Goal: Task Accomplishment & Management: Complete application form

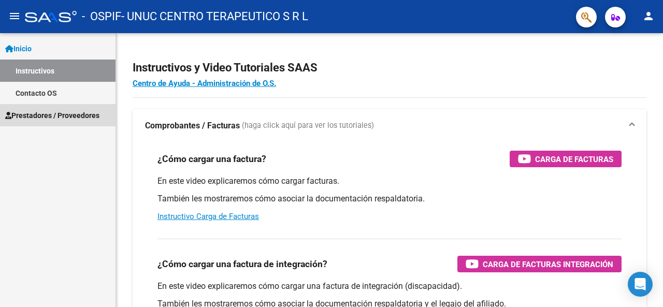
click at [39, 112] on span "Prestadores / Proveedores" at bounding box center [52, 115] width 94 height 11
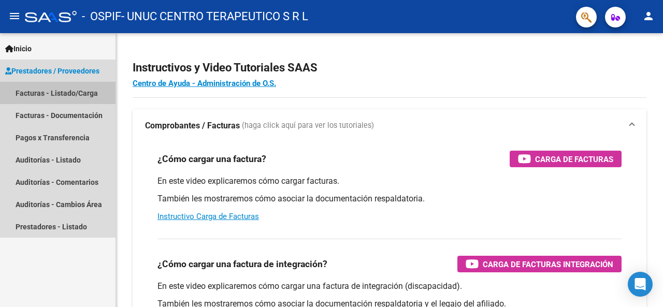
click at [56, 92] on link "Facturas - Listado/Carga" at bounding box center [58, 93] width 116 height 22
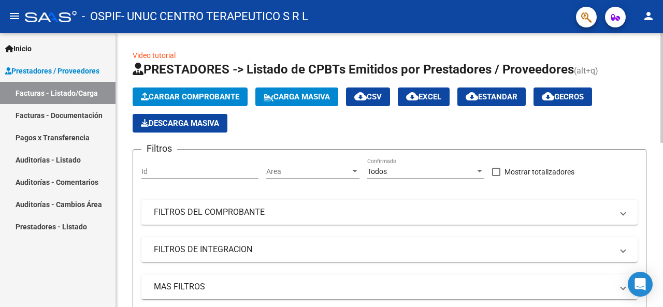
click at [192, 98] on span "Cargar Comprobante" at bounding box center [190, 96] width 98 height 9
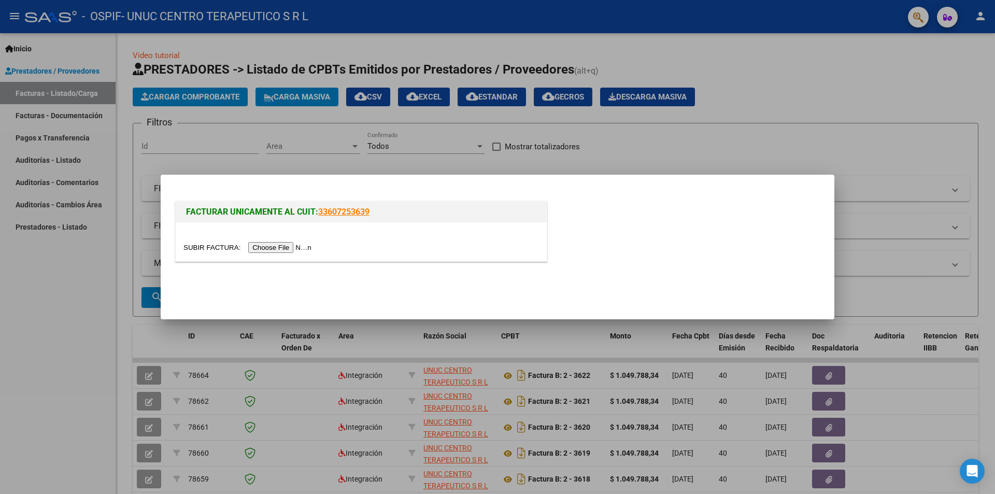
click at [281, 248] on input "file" at bounding box center [248, 247] width 131 height 11
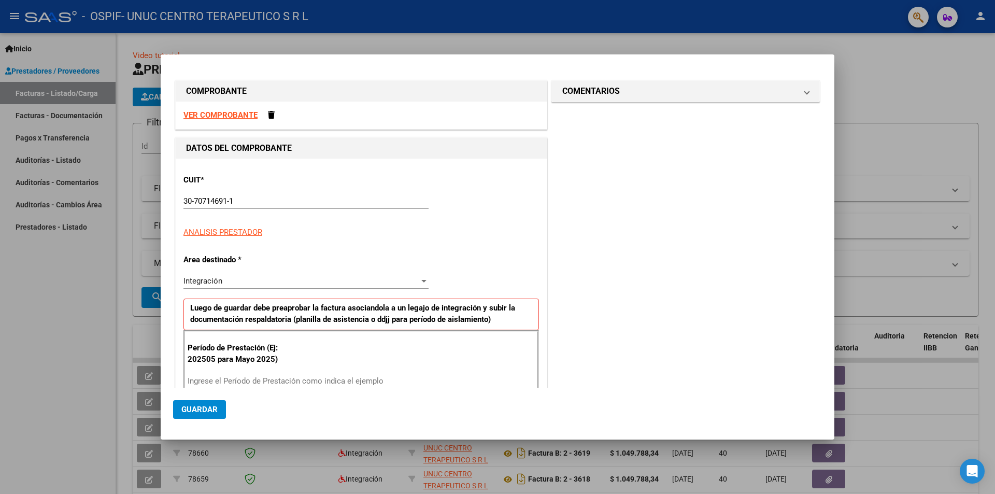
scroll to position [162, 0]
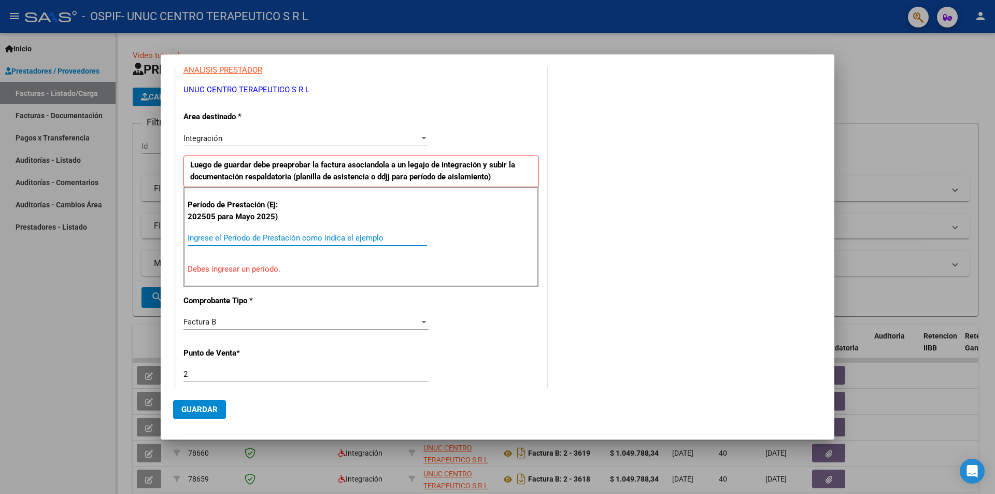
click at [262, 239] on input "Ingrese el Período de Prestación como indica el ejemplo" at bounding box center [307, 237] width 239 height 9
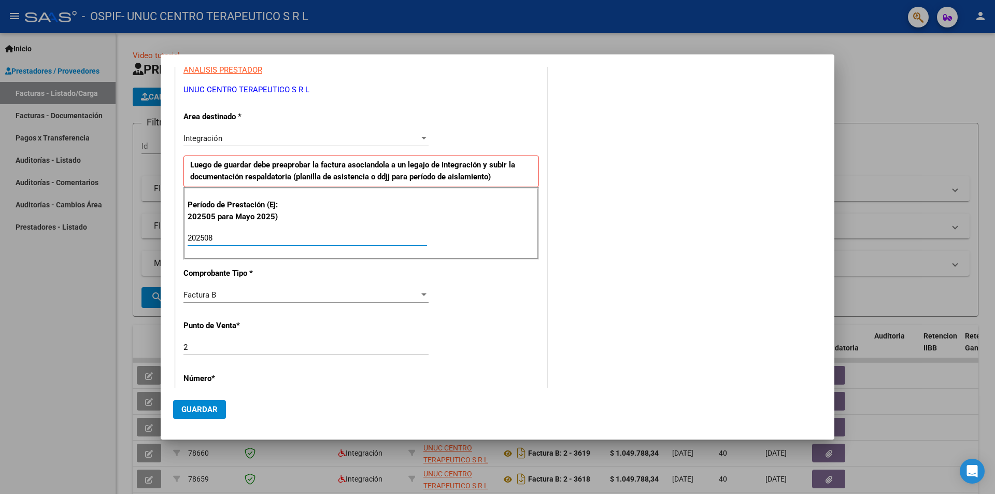
type input "202508"
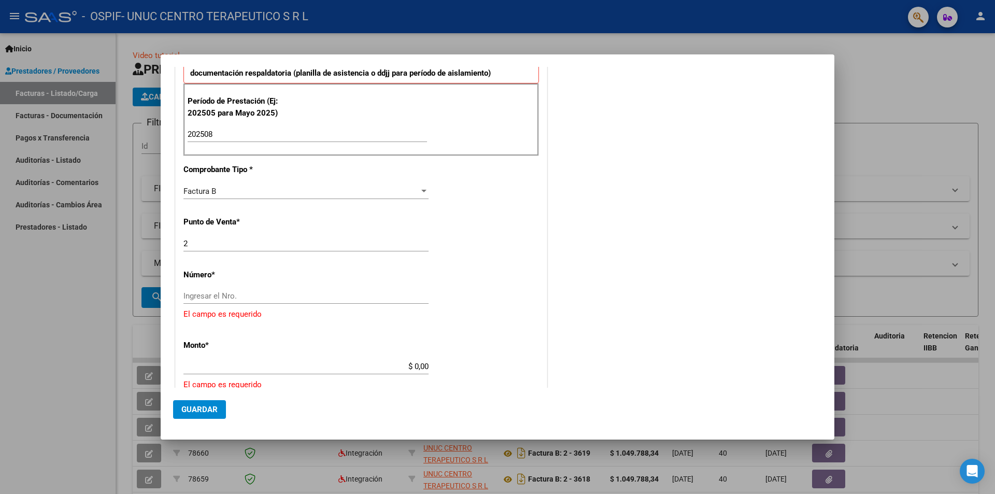
click at [262, 297] on input "Ingresar el Nro." at bounding box center [305, 295] width 245 height 9
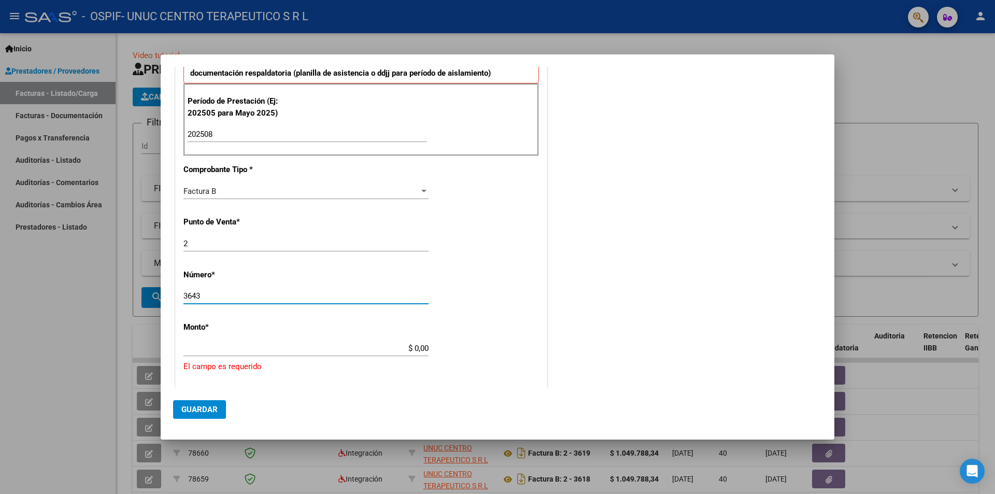
type input "3643"
click at [254, 307] on input "$ 0,00" at bounding box center [305, 348] width 245 height 9
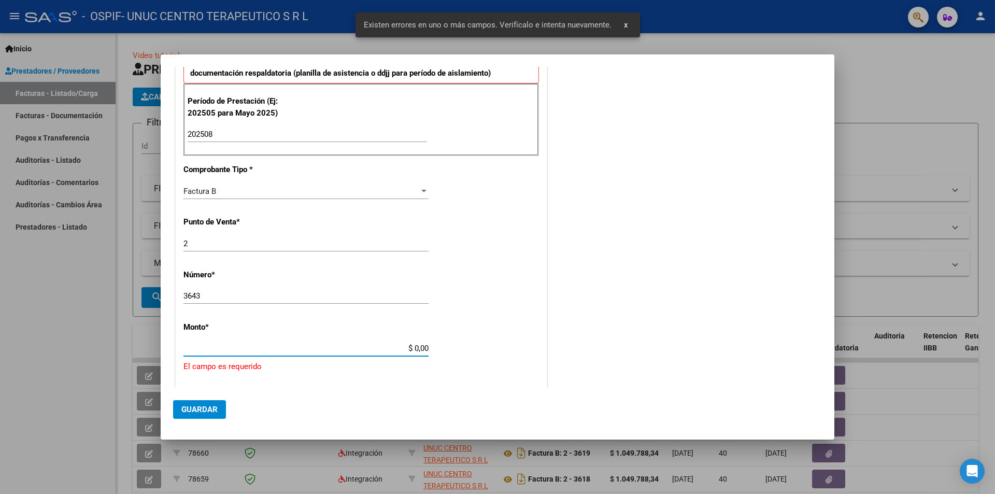
scroll to position [386, 0]
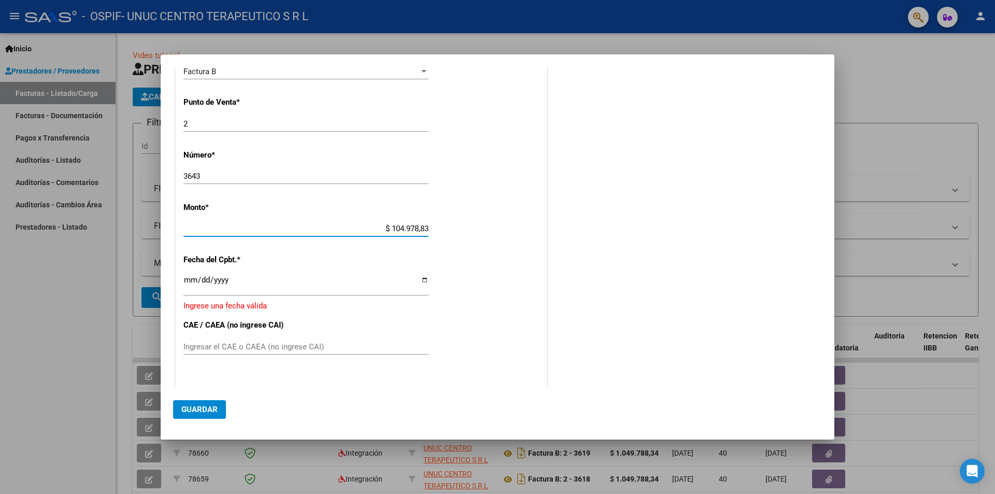
type input "$ 1.049.788,34"
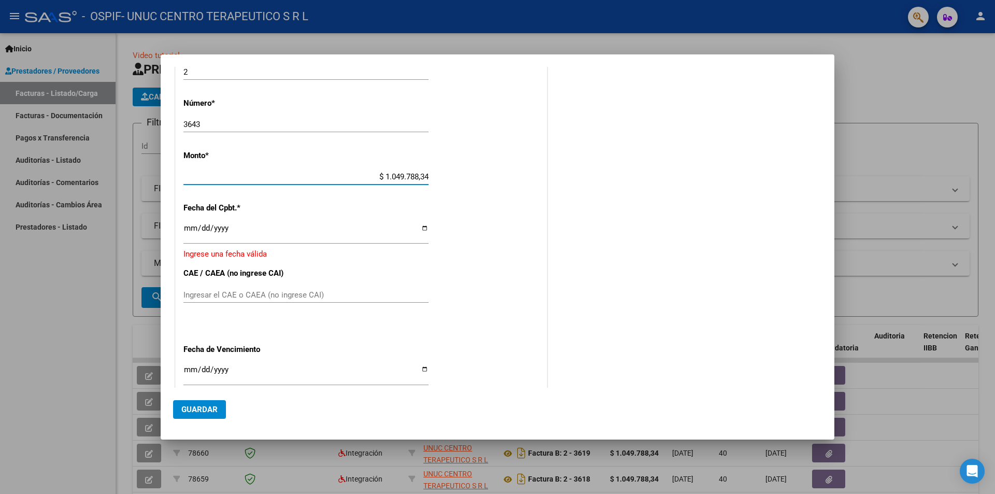
scroll to position [489, 0]
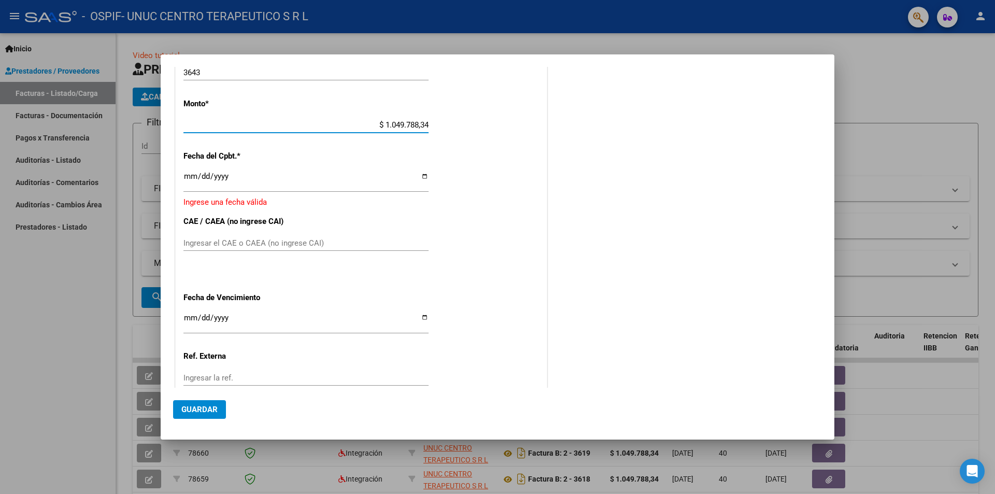
click at [247, 182] on input "Ingresar la fecha" at bounding box center [305, 180] width 245 height 17
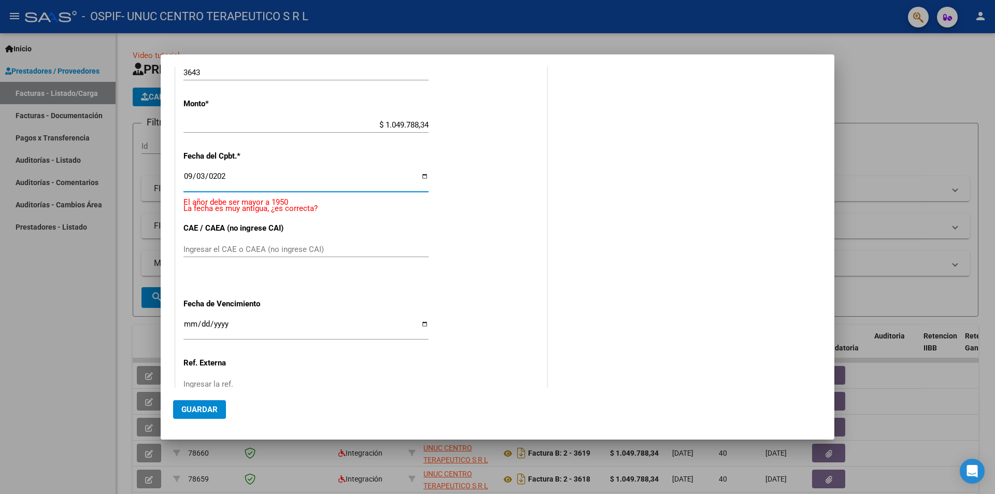
type input "[DATE]"
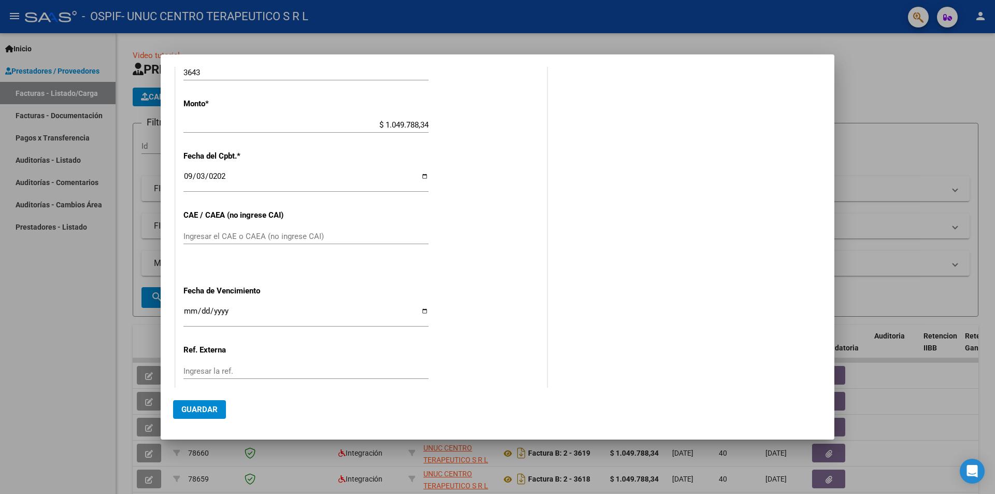
click at [260, 307] on input "Ingresar la fecha" at bounding box center [305, 315] width 245 height 17
click at [208, 237] on input "Ingresar el CAE o CAEA (no ingrese CAI)" at bounding box center [305, 236] width 245 height 9
paste input "75361677751008"
type input "75361677751008"
click at [419, 307] on input "Ingresar la fecha" at bounding box center [305, 315] width 245 height 17
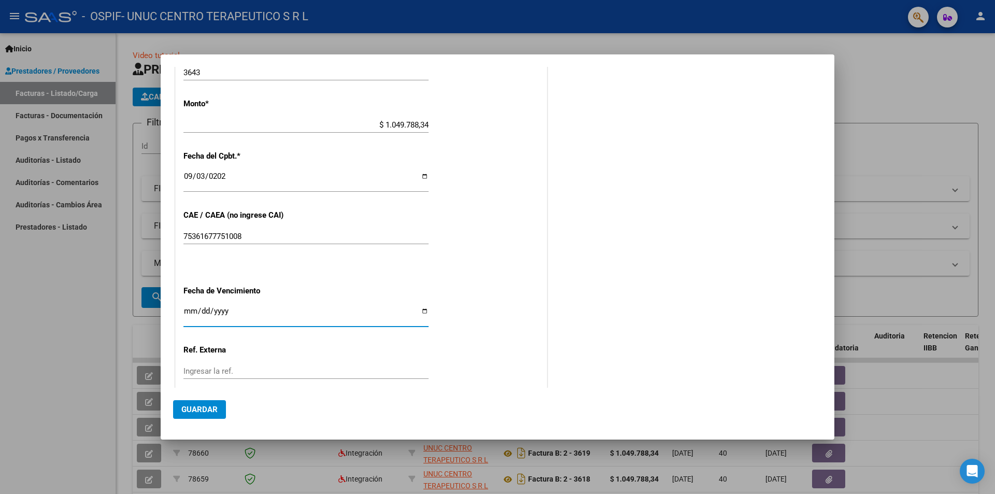
type input "[DATE]"
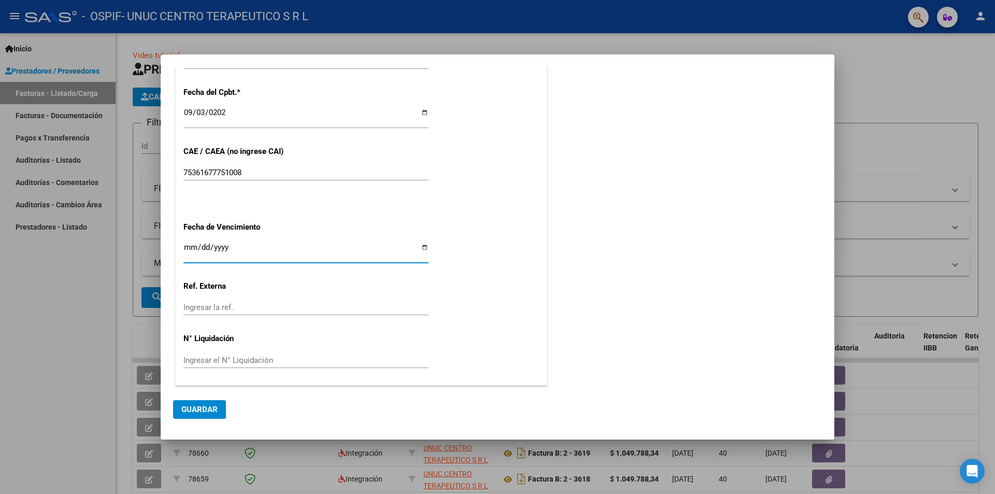
click at [193, 307] on span "Guardar" at bounding box center [199, 409] width 36 height 9
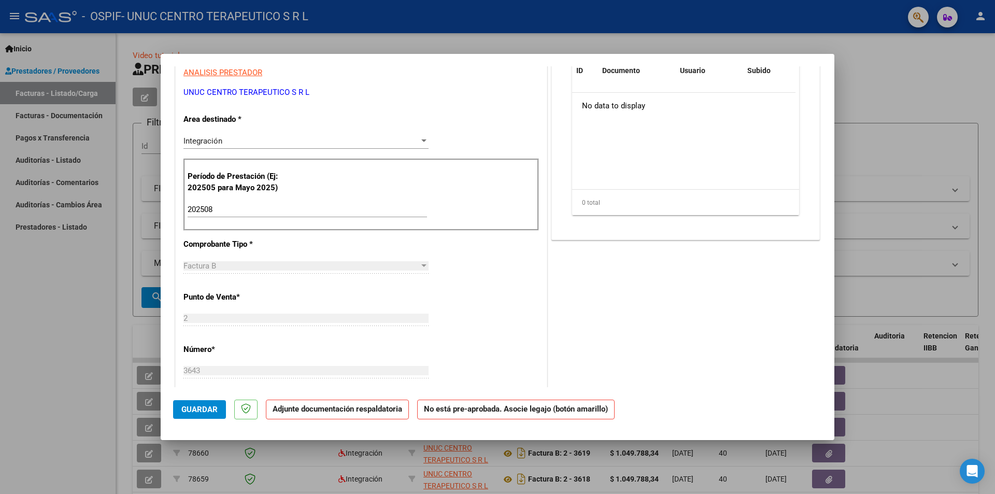
scroll to position [0, 0]
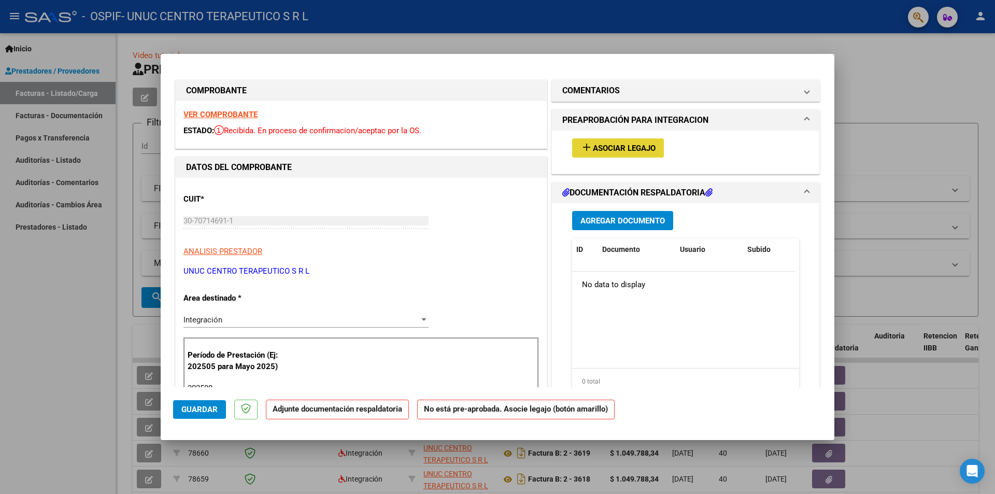
click at [607, 150] on span "Asociar Legajo" at bounding box center [624, 148] width 63 height 9
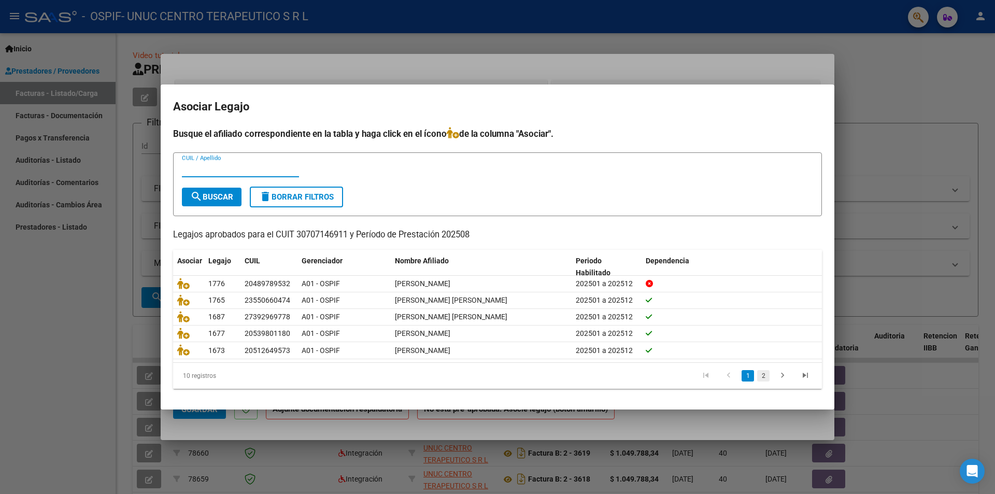
click at [663, 307] on link "2" at bounding box center [763, 375] width 12 height 11
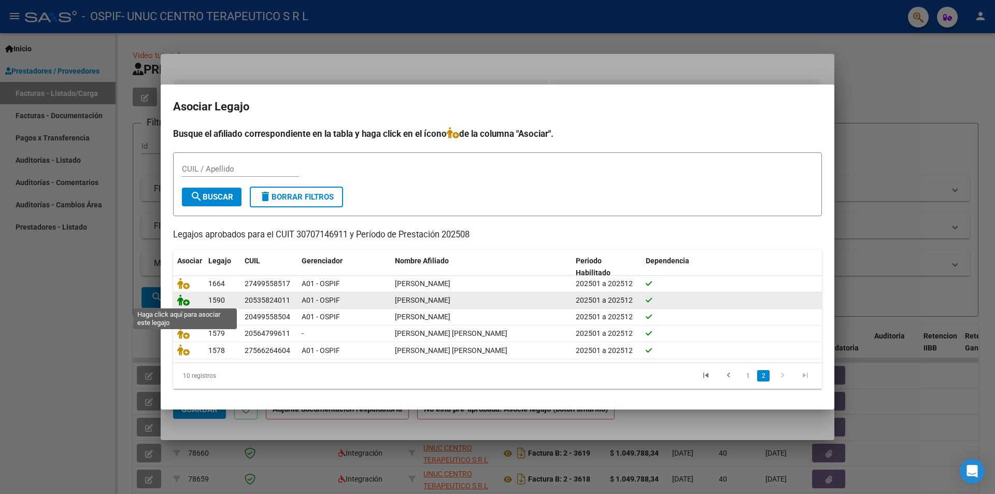
click at [184, 299] on icon at bounding box center [183, 299] width 12 height 11
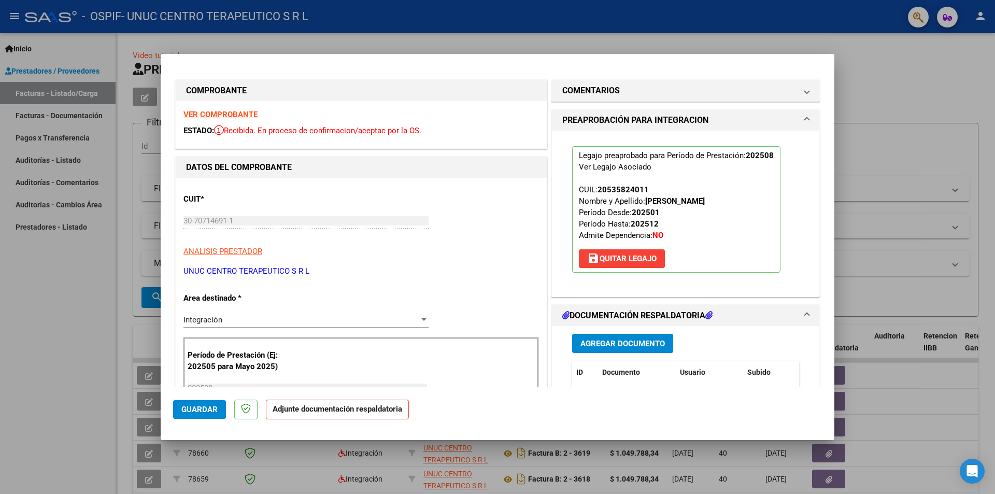
scroll to position [104, 0]
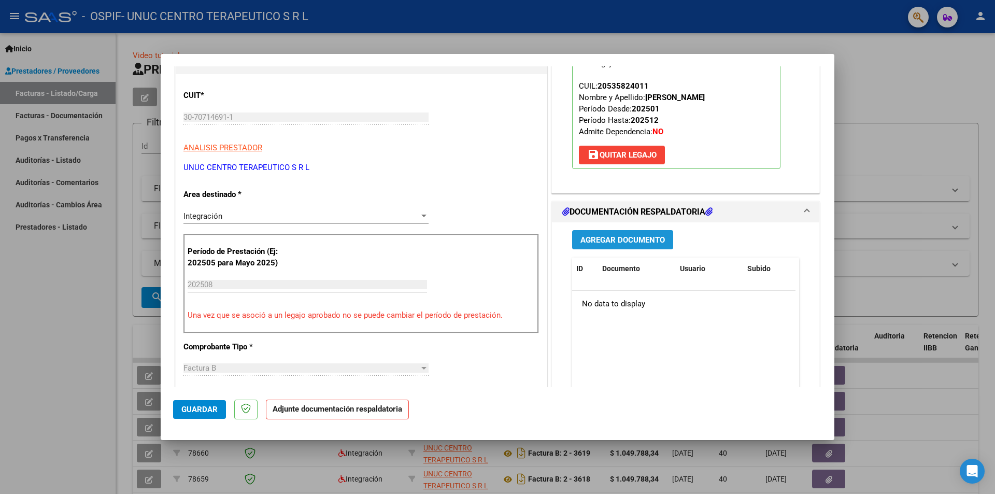
click at [623, 240] on span "Agregar Documento" at bounding box center [622, 239] width 84 height 9
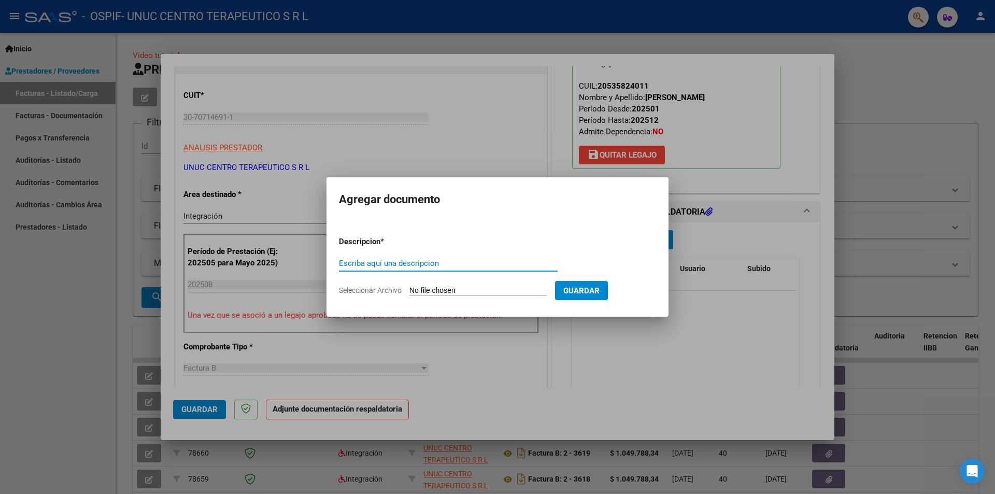
click at [400, 262] on input "Escriba aquí una descripcion" at bounding box center [448, 263] width 219 height 9
type input "INFORME"
click at [372, 292] on span "Seleccionar Archivo" at bounding box center [370, 290] width 63 height 8
click at [409, 292] on input "Seleccionar Archivo" at bounding box center [477, 291] width 137 height 10
type input "C:\fakepath\Informe agosto 2025.pdf"
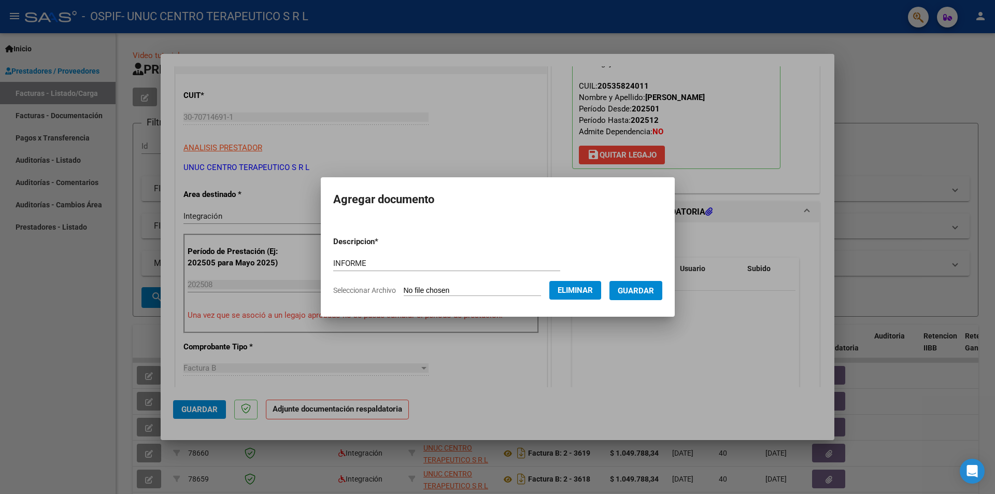
click at [653, 293] on span "Guardar" at bounding box center [636, 290] width 36 height 9
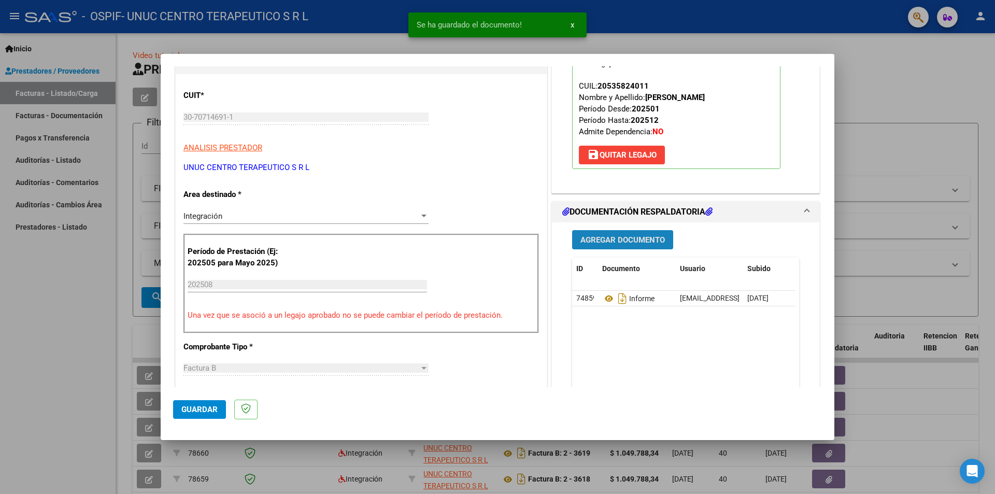
click at [619, 237] on span "Agregar Documento" at bounding box center [622, 239] width 84 height 9
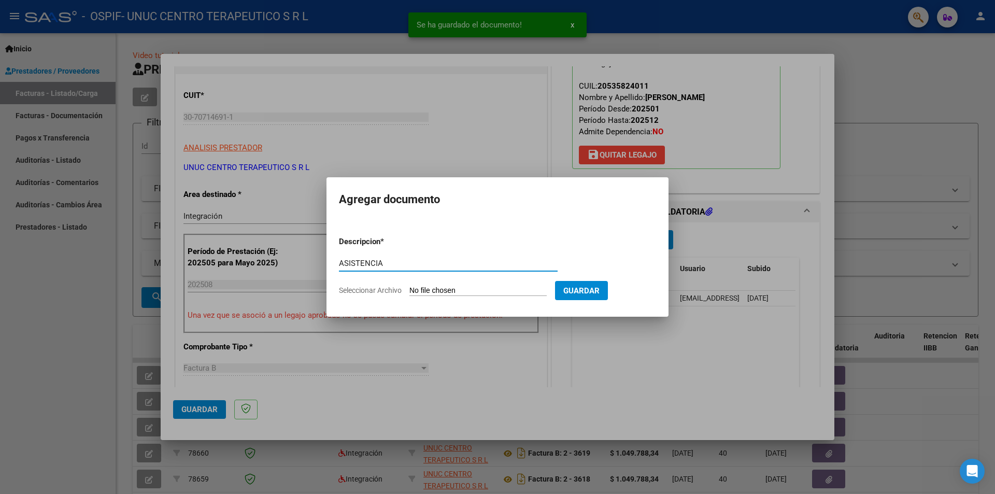
type input "ASISTENCIA"
click at [380, 289] on span "Seleccionar Archivo" at bounding box center [370, 290] width 63 height 8
click at [409, 289] on input "Seleccionar Archivo" at bounding box center [477, 291] width 137 height 10
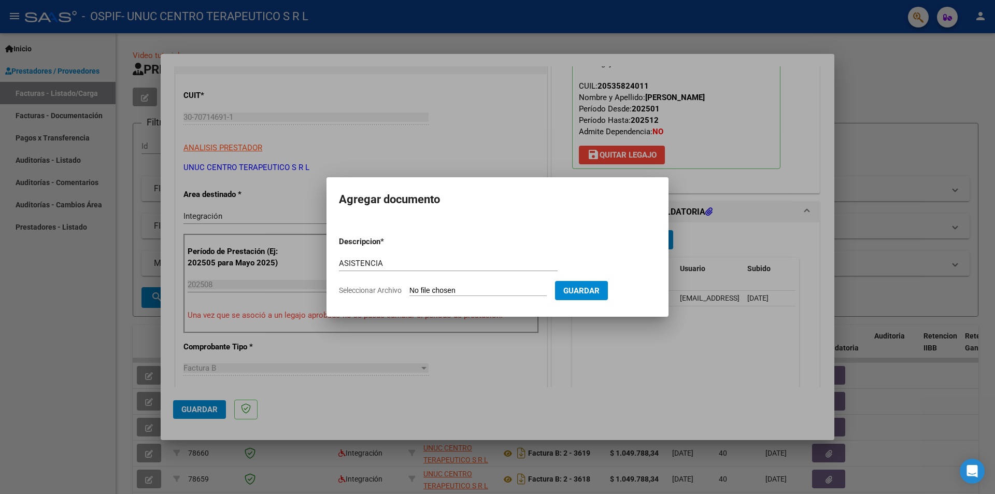
type input "C:\fakepath\[GEOGRAPHIC_DATA][PERSON_NAME][DATE].pdf"
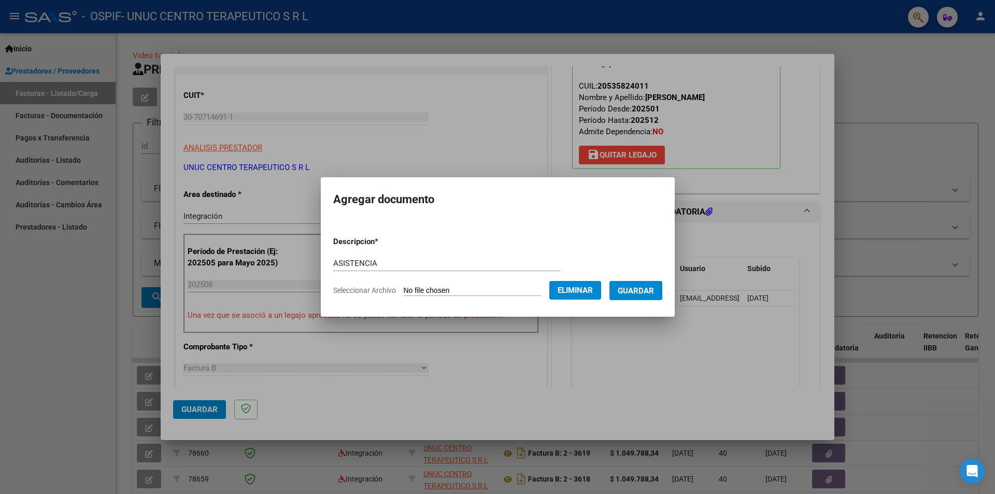
click at [640, 291] on span "Guardar" at bounding box center [636, 290] width 36 height 9
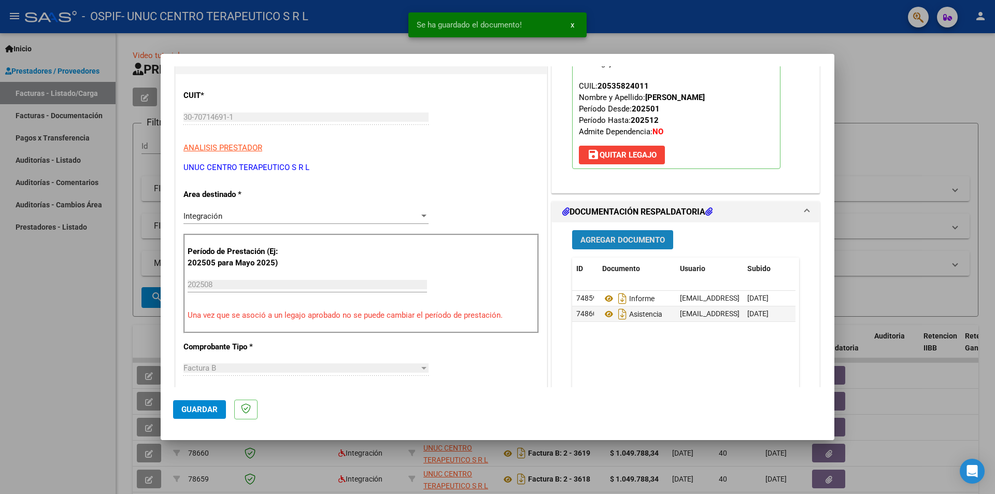
click at [609, 240] on span "Agregar Documento" at bounding box center [622, 239] width 84 height 9
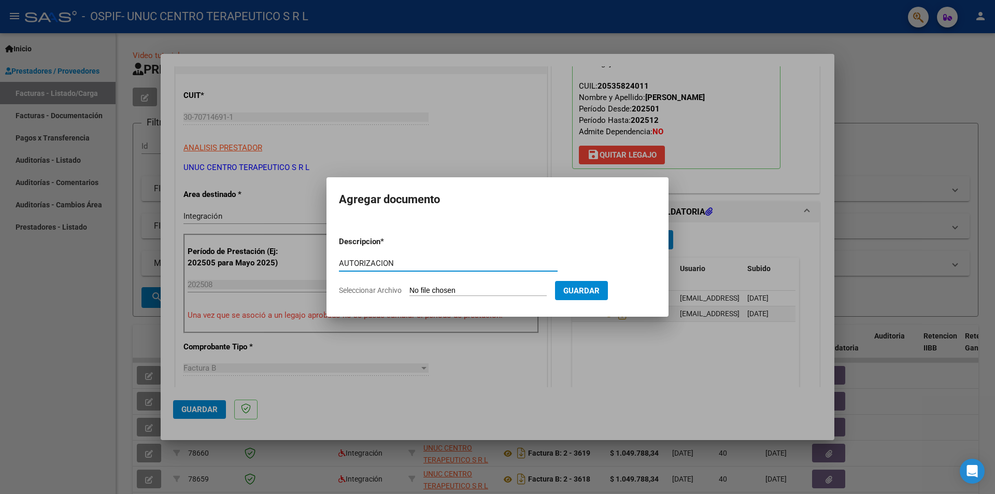
type input "AUTORIZACION"
click at [372, 291] on span "Seleccionar Archivo" at bounding box center [370, 290] width 63 height 8
click at [409, 291] on input "Seleccionar Archivo" at bounding box center [477, 291] width 137 height 10
type input "C:\fakepath\AUTORIZACION [PERSON_NAME] 25.png"
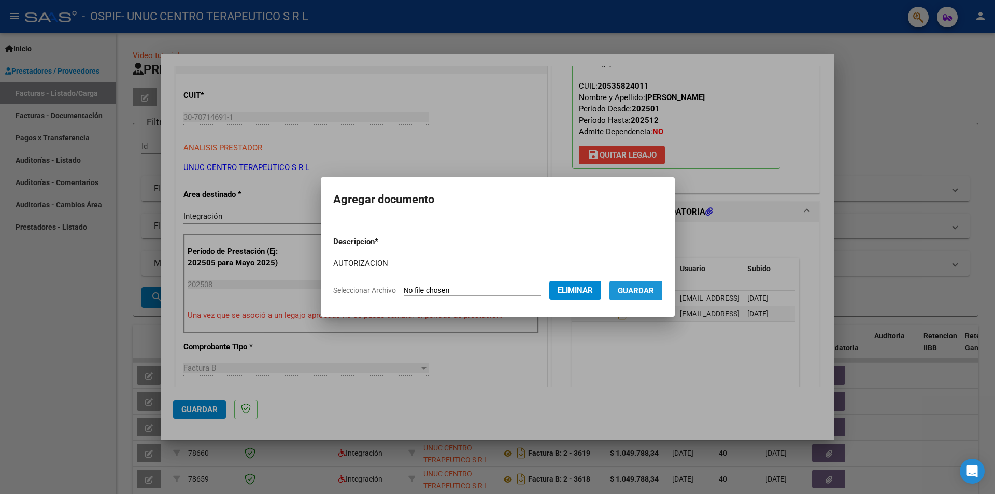
click at [641, 287] on span "Guardar" at bounding box center [636, 290] width 36 height 9
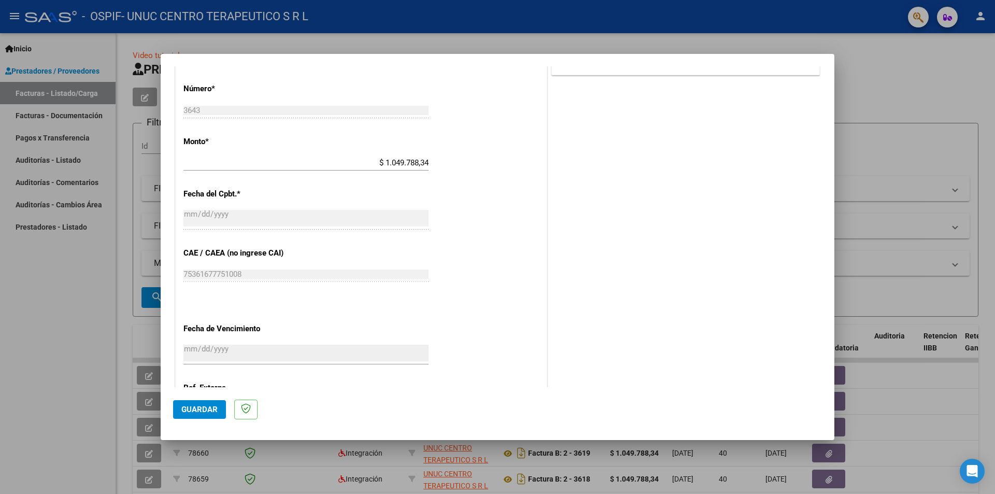
scroll to position [518, 0]
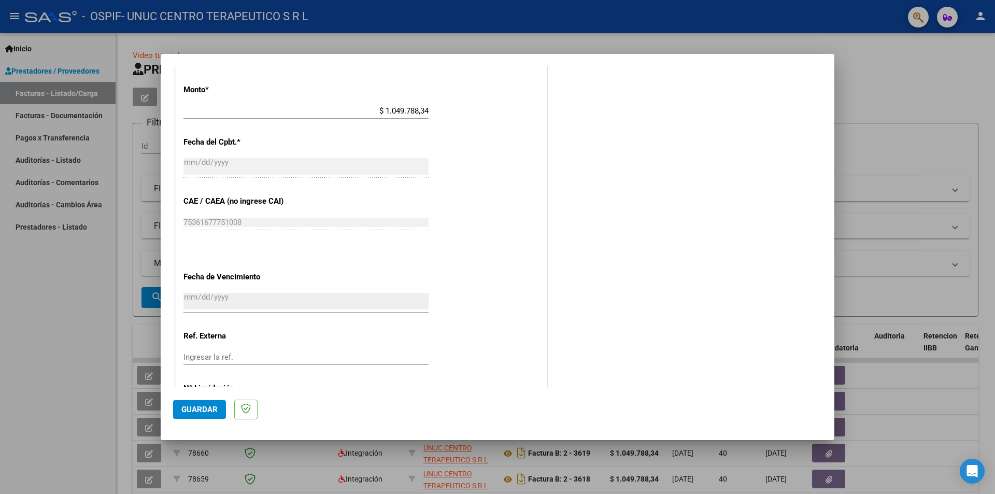
click at [206, 307] on span "Guardar" at bounding box center [199, 409] width 36 height 9
click at [663, 245] on div at bounding box center [497, 247] width 995 height 494
type input "$ 0,00"
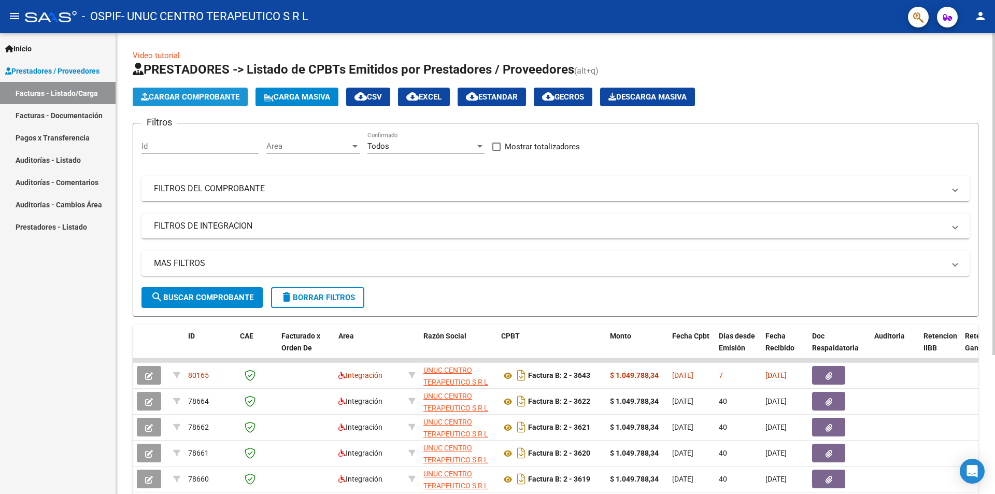
click at [201, 102] on button "Cargar Comprobante" at bounding box center [190, 97] width 115 height 19
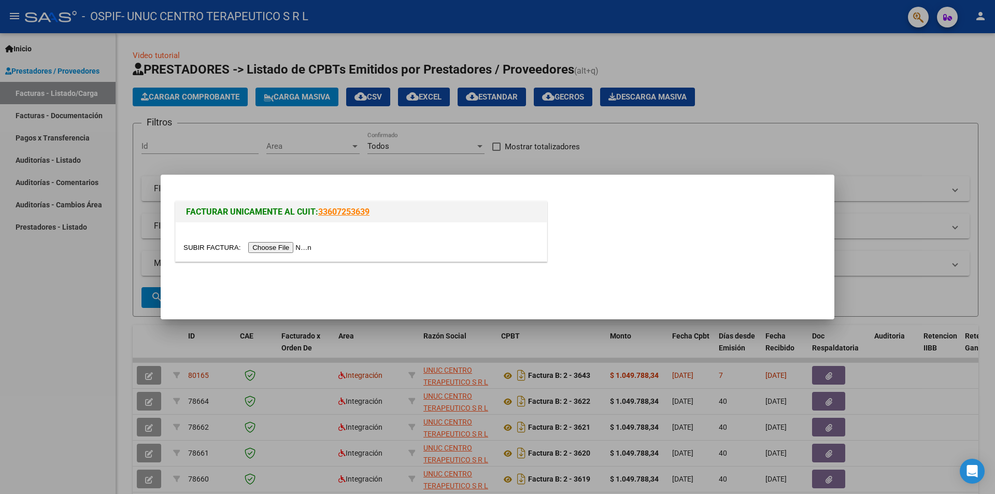
click at [293, 248] on input "file" at bounding box center [248, 247] width 131 height 11
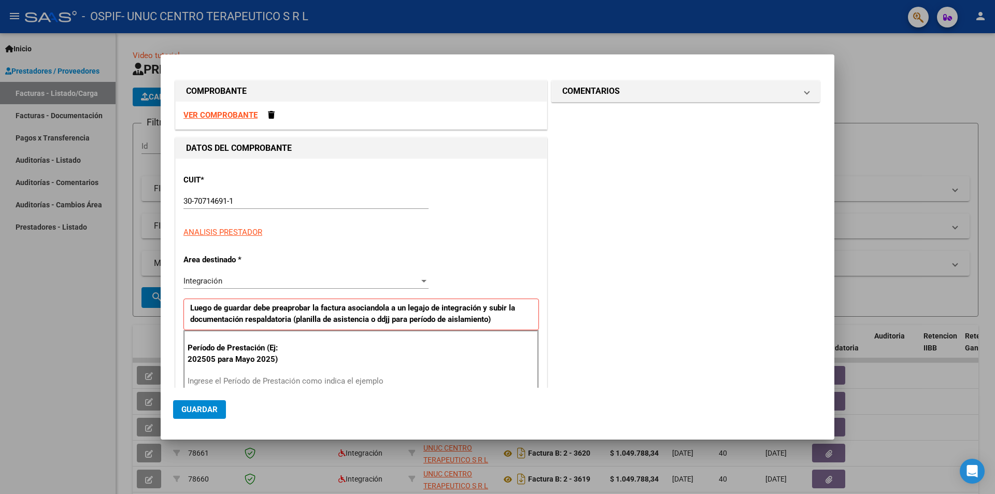
scroll to position [143, 0]
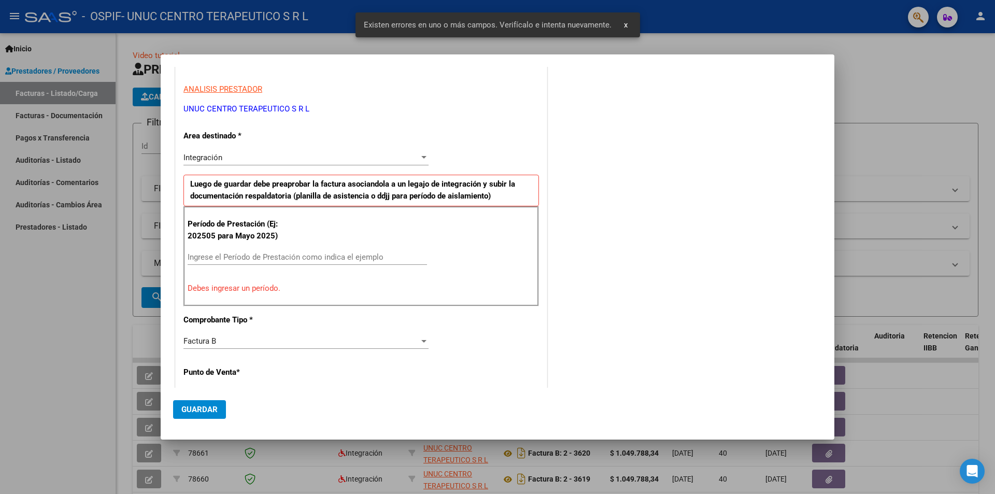
click at [279, 256] on input "Ingrese el Período de Prestación como indica el ejemplo" at bounding box center [307, 256] width 239 height 9
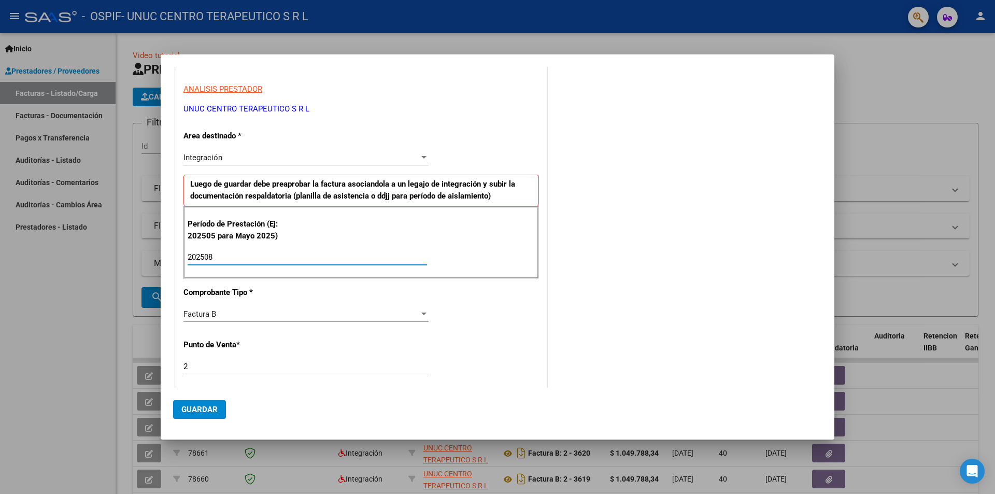
type input "202508"
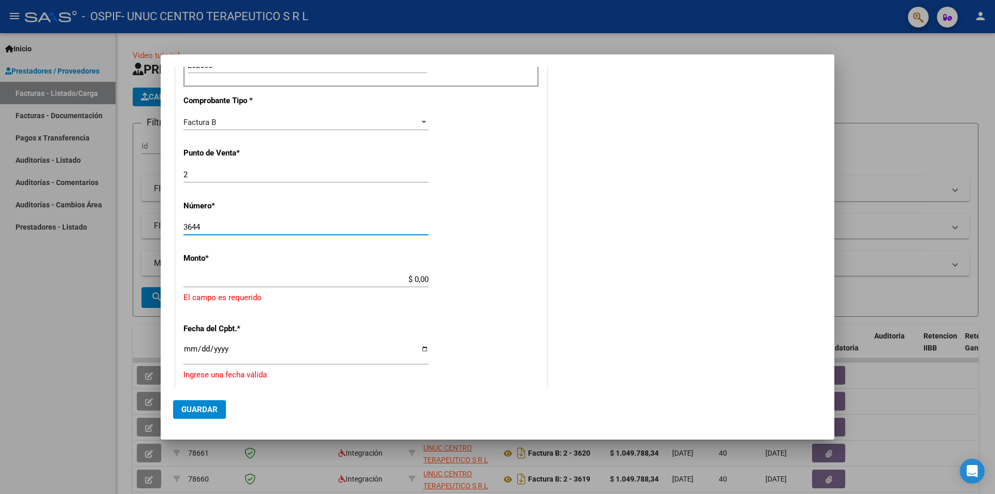
type input "3644"
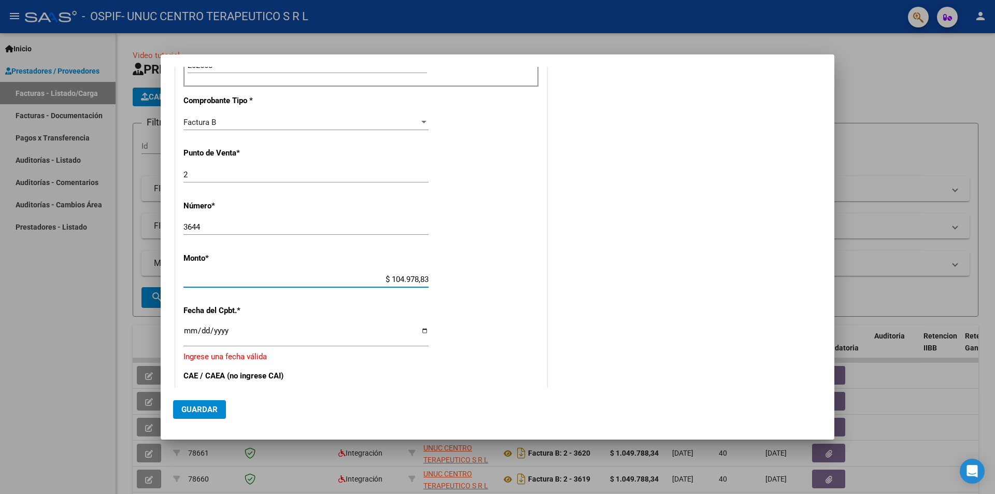
type input "$ 1.049.788,34"
click at [419, 307] on input "Ingresar la fecha" at bounding box center [305, 334] width 245 height 17
type input "[DATE]"
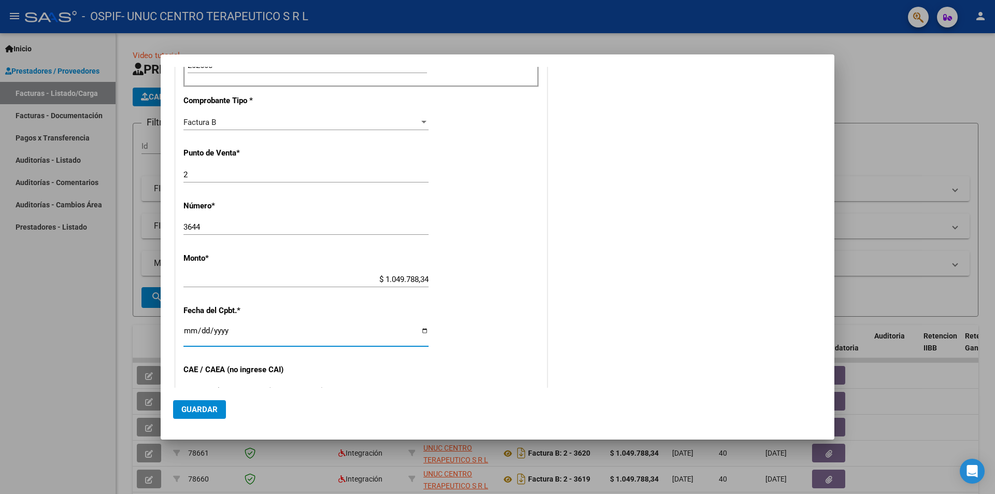
scroll to position [438, 0]
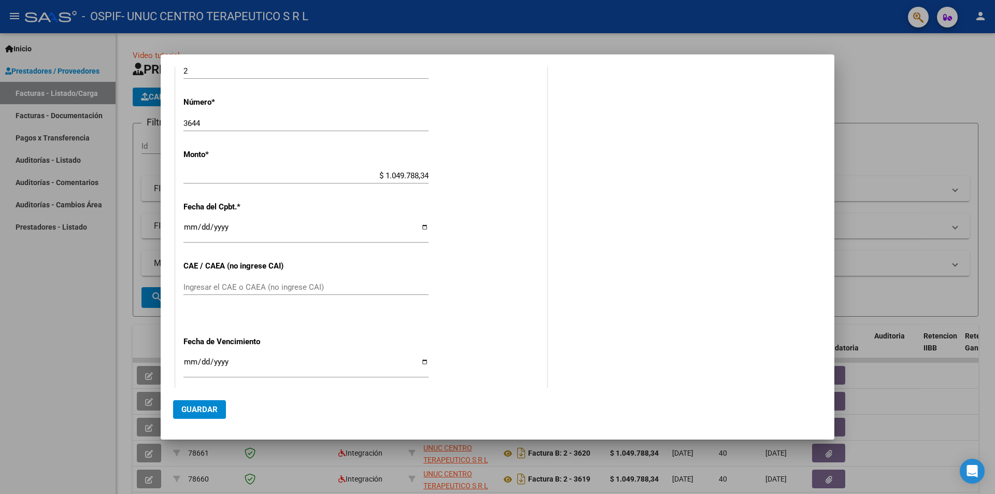
click at [241, 277] on div "CUIT * 30-70714691-1 Ingresar CUIT ANALISIS PRESTADOR UNUC CENTRO TERAPEUTICO S…" at bounding box center [361, 110] width 371 height 780
drag, startPoint x: 238, startPoint y: 277, endPoint x: 226, endPoint y: 287, distance: 15.5
paste input "75361677752509"
type input "75361677752509"
click at [419, 307] on input "Ingresar la fecha" at bounding box center [305, 366] width 245 height 17
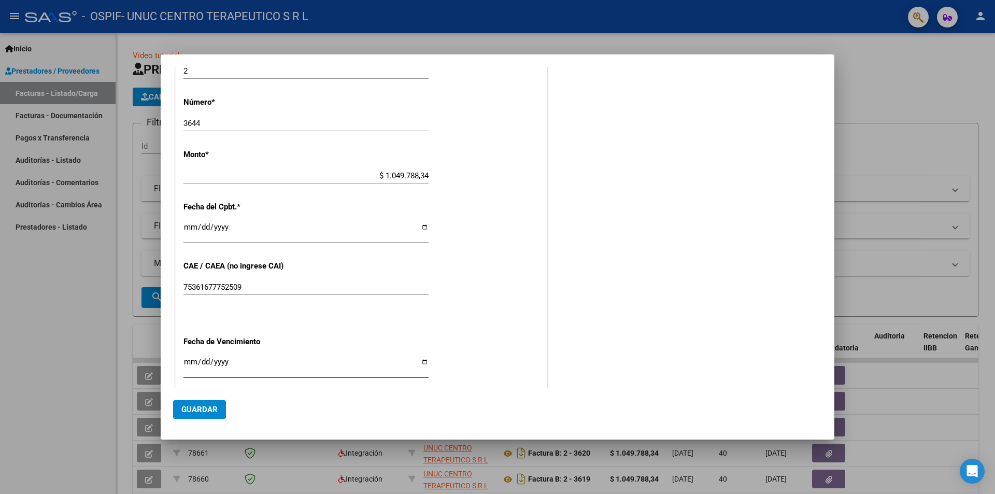
type input "[DATE]"
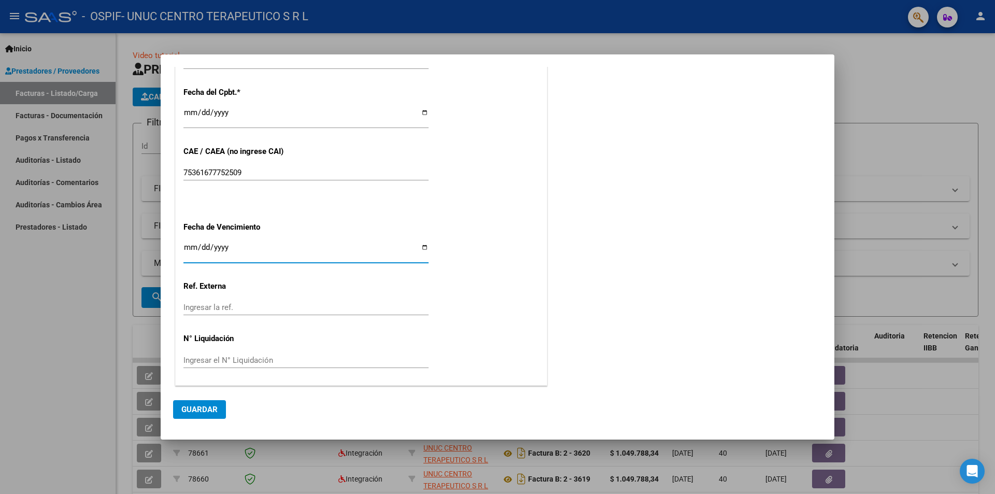
click at [207, 307] on span "Guardar" at bounding box center [199, 409] width 36 height 9
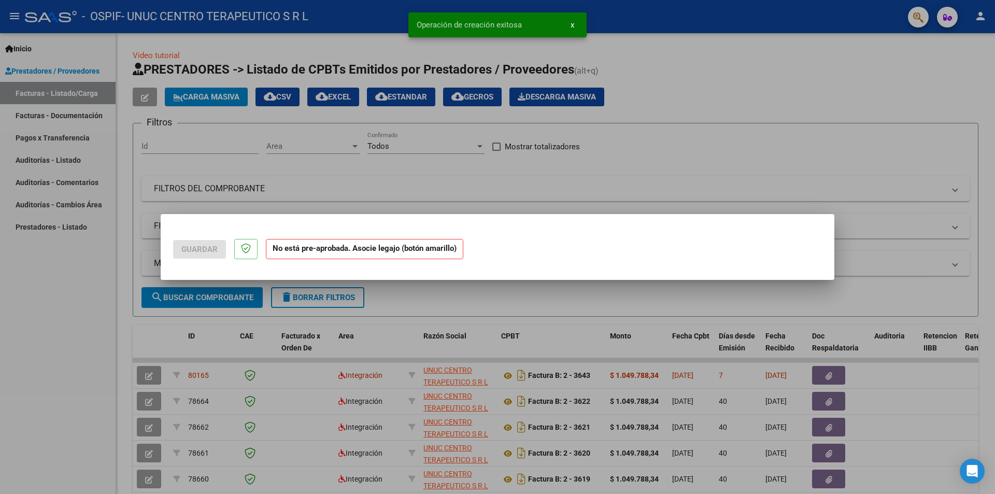
scroll to position [0, 0]
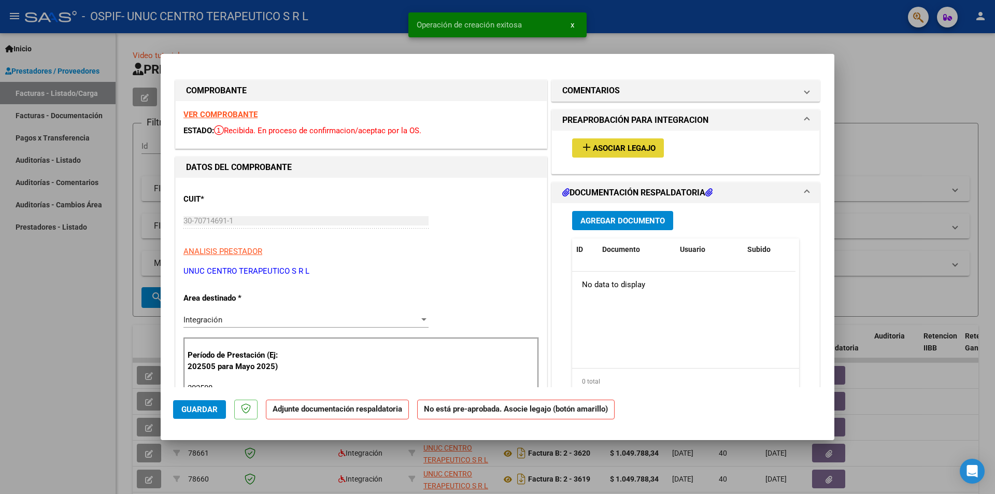
click at [607, 143] on button "add Asociar Legajo" at bounding box center [618, 147] width 92 height 19
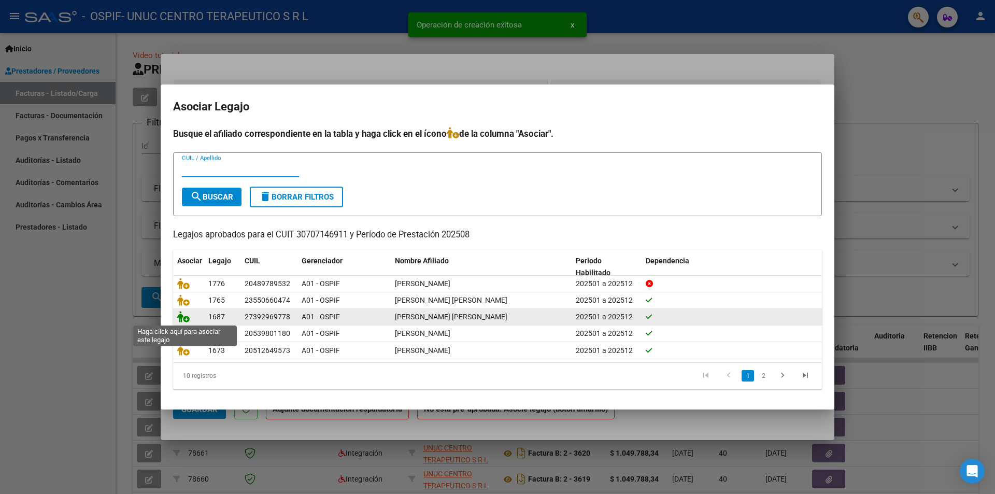
click at [184, 307] on icon at bounding box center [183, 316] width 12 height 11
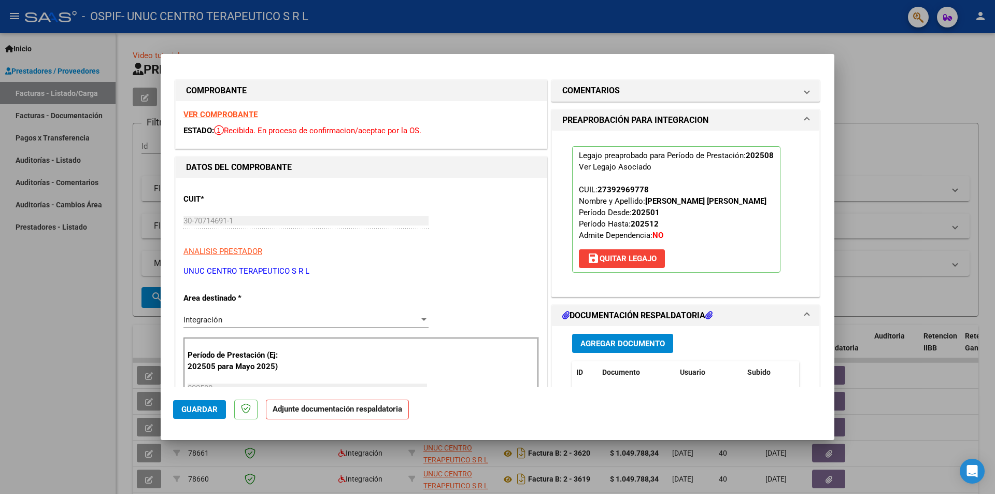
click at [634, 307] on span "Agregar Documento" at bounding box center [622, 343] width 84 height 9
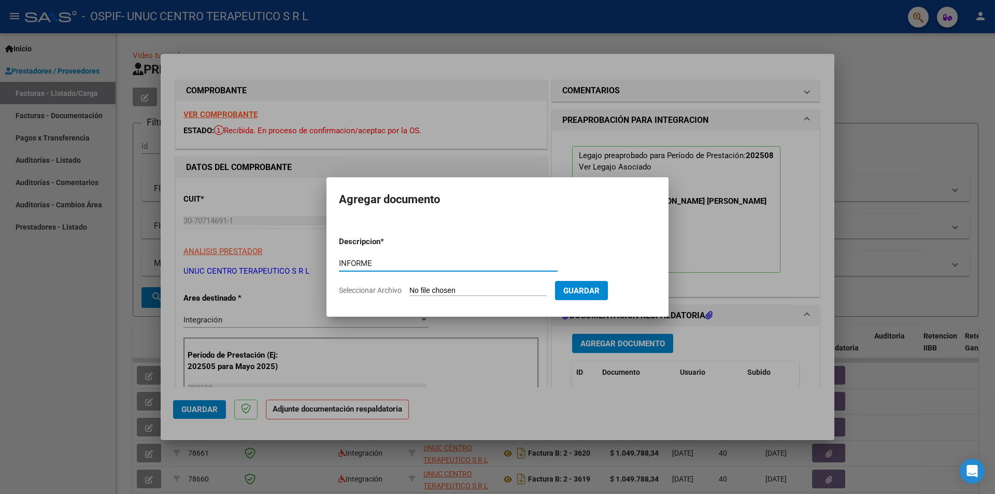
type input "INFORME"
click at [380, 291] on span "Seleccionar Archivo" at bounding box center [370, 290] width 63 height 8
click at [409, 291] on input "Seleccionar Archivo" at bounding box center [477, 291] width 137 height 10
type input "C:\fakepath\Informe agosto 2025.pdf"
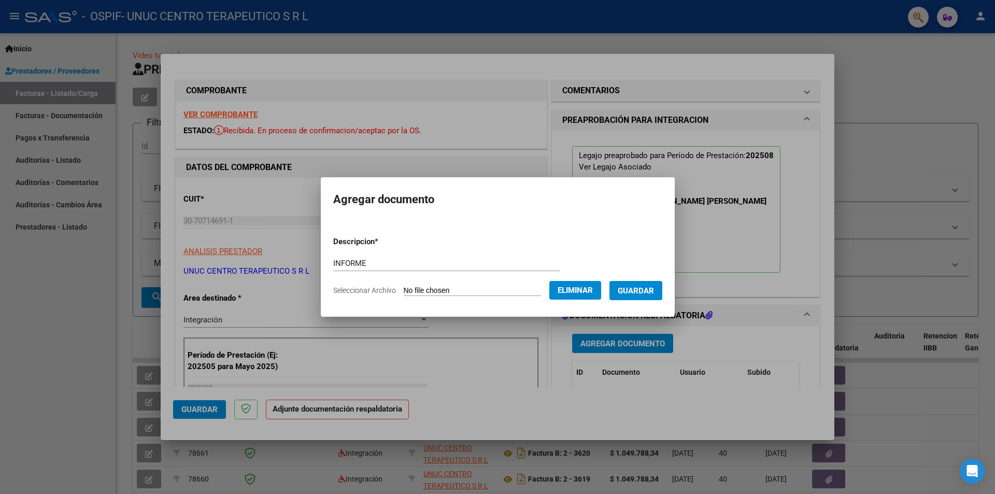
click at [642, 293] on span "Guardar" at bounding box center [636, 290] width 36 height 9
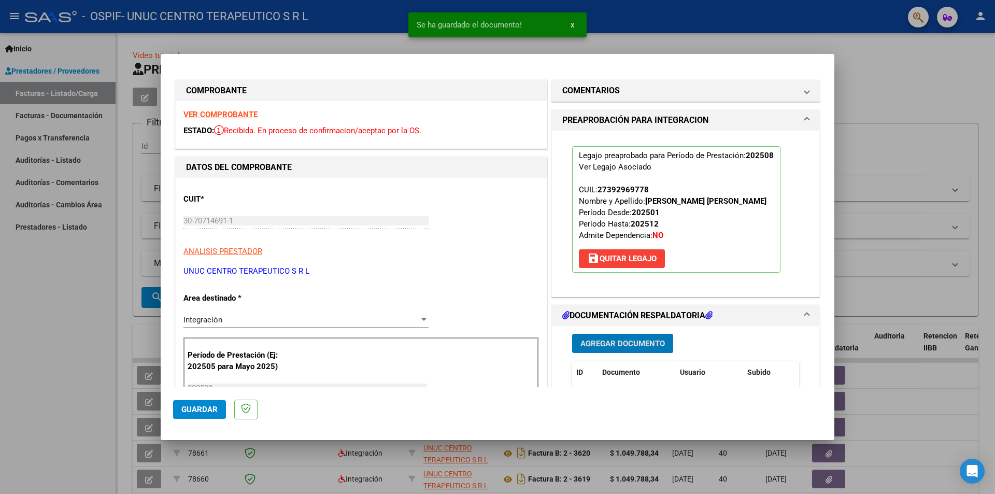
click at [620, 307] on span "Agregar Documento" at bounding box center [622, 343] width 84 height 9
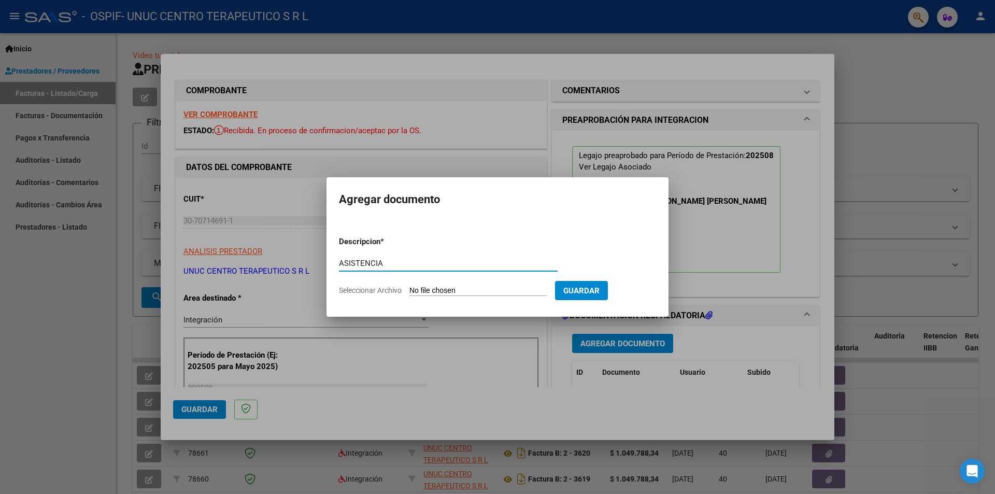
type input "ASISTENCIA"
click at [368, 288] on span "Seleccionar Archivo" at bounding box center [370, 290] width 63 height 8
click at [409, 288] on input "Seleccionar Archivo" at bounding box center [477, 291] width 137 height 10
type input "C:\fakepath\[PERSON_NAME][DATE].pdf"
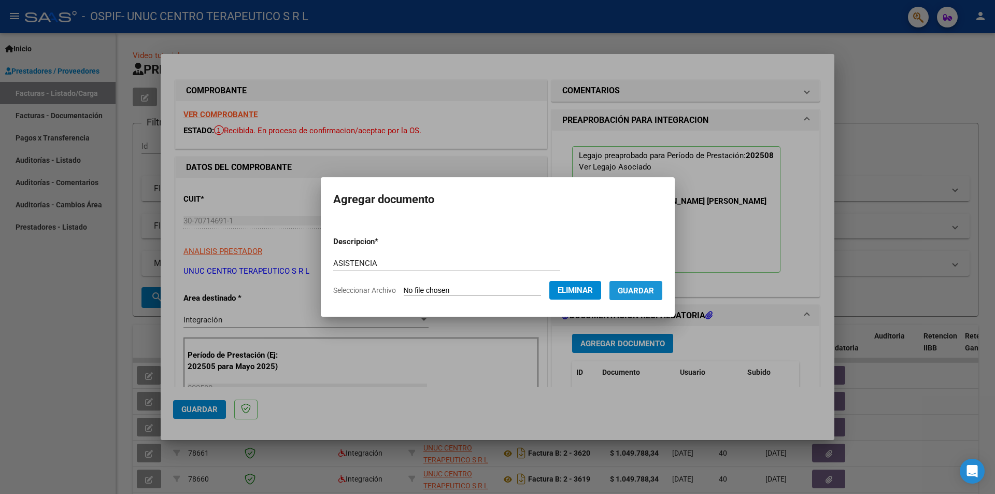
click at [651, 292] on span "Guardar" at bounding box center [636, 290] width 36 height 9
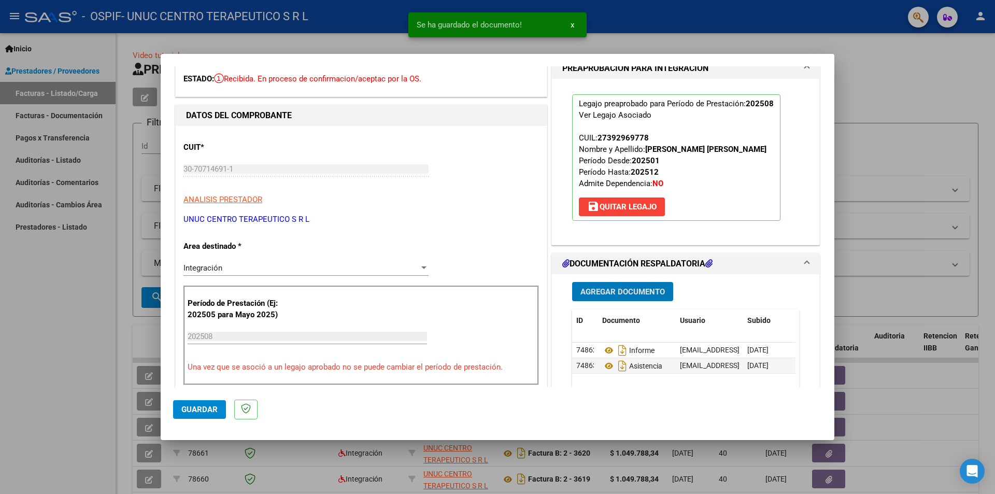
scroll to position [104, 0]
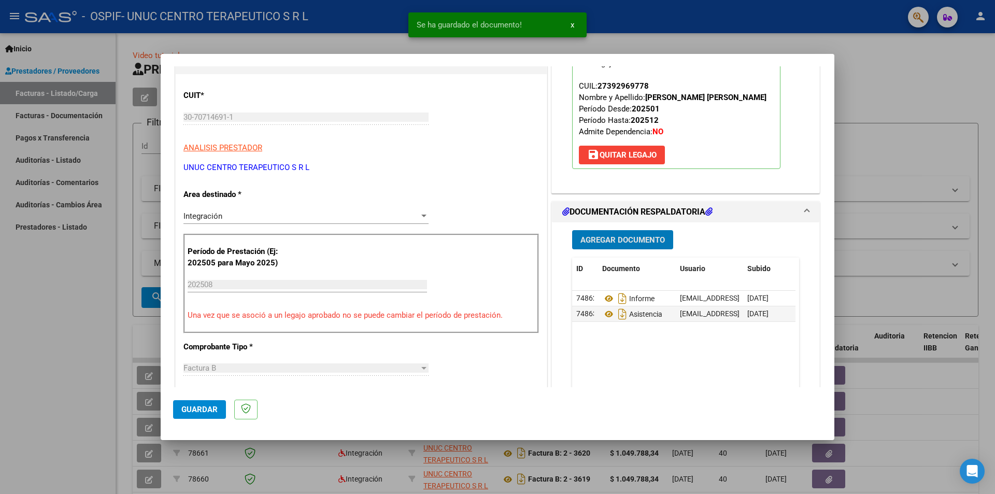
click at [617, 243] on span "Agregar Documento" at bounding box center [622, 239] width 84 height 9
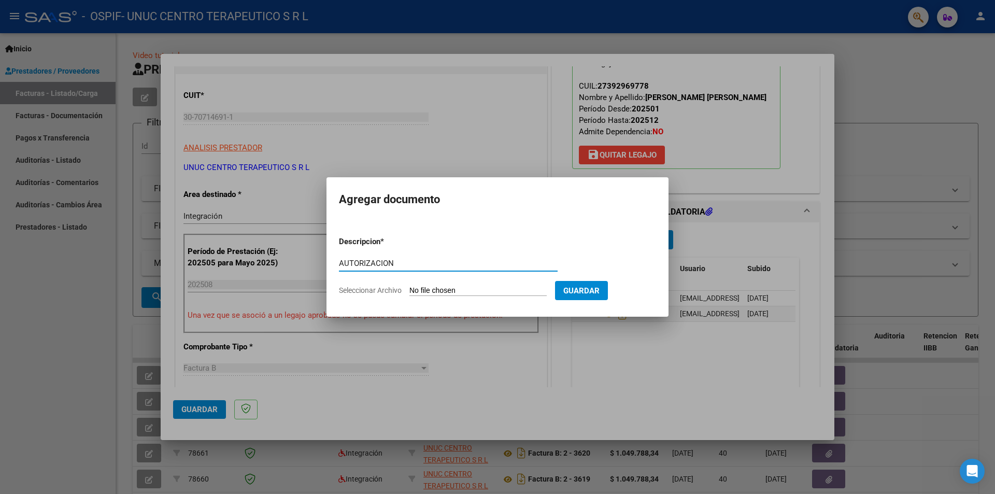
type input "AUTORIZACION"
click at [366, 290] on span "Seleccionar Archivo" at bounding box center [370, 290] width 63 height 8
click at [409, 290] on input "Seleccionar Archivo" at bounding box center [477, 291] width 137 height 10
type input "C:\fakepath\AUTORIZACION [PERSON_NAME].pdf"
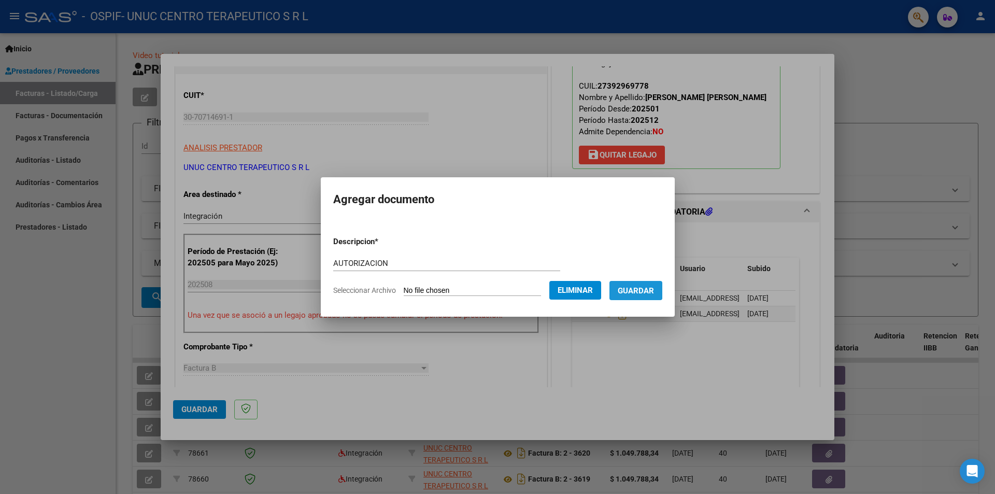
click at [637, 283] on button "Guardar" at bounding box center [635, 290] width 53 height 19
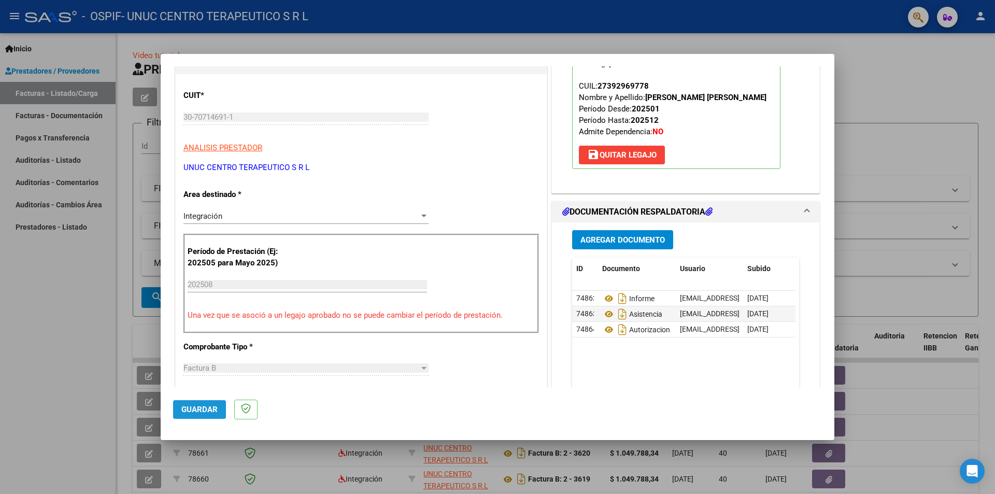
click at [203, 307] on span "Guardar" at bounding box center [199, 409] width 36 height 9
click at [206, 307] on span "Guardar" at bounding box center [199, 409] width 36 height 9
click at [663, 151] on div at bounding box center [497, 247] width 995 height 494
type input "$ 0,00"
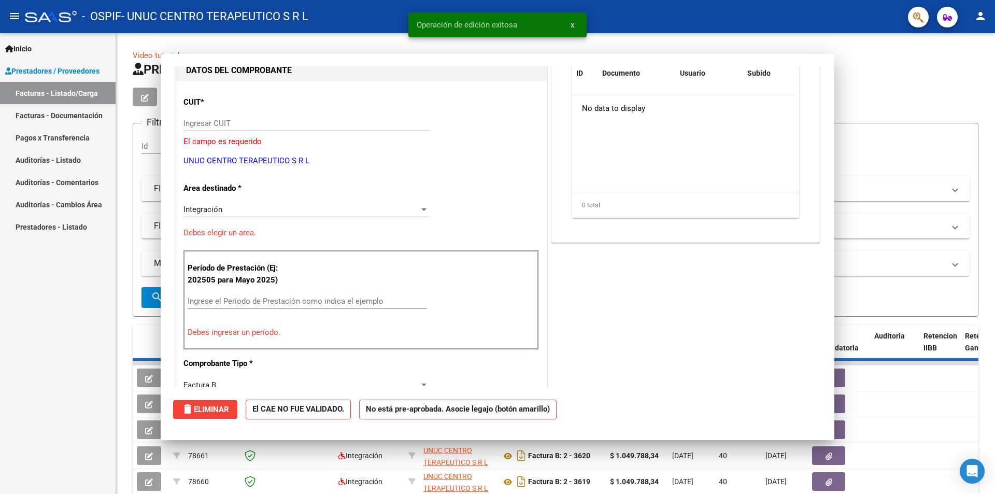
scroll to position [110, 0]
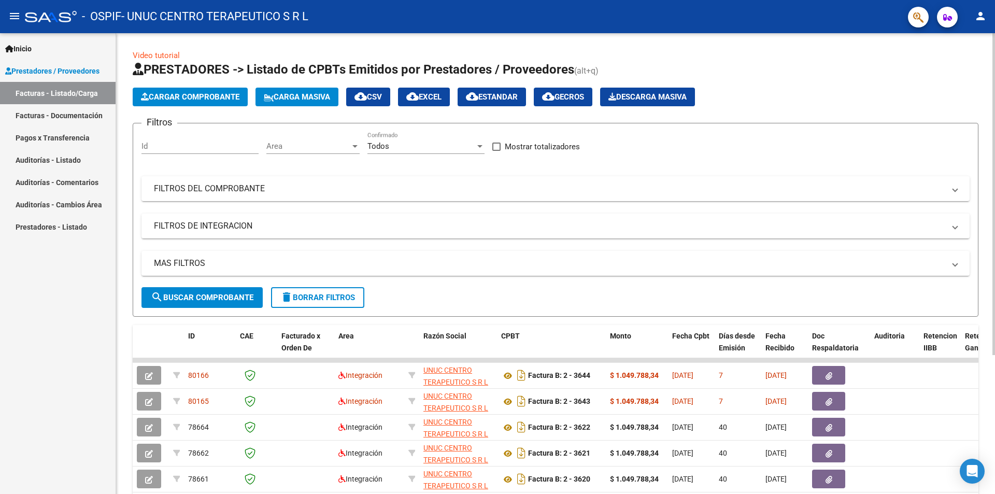
click at [208, 99] on span "Cargar Comprobante" at bounding box center [190, 96] width 98 height 9
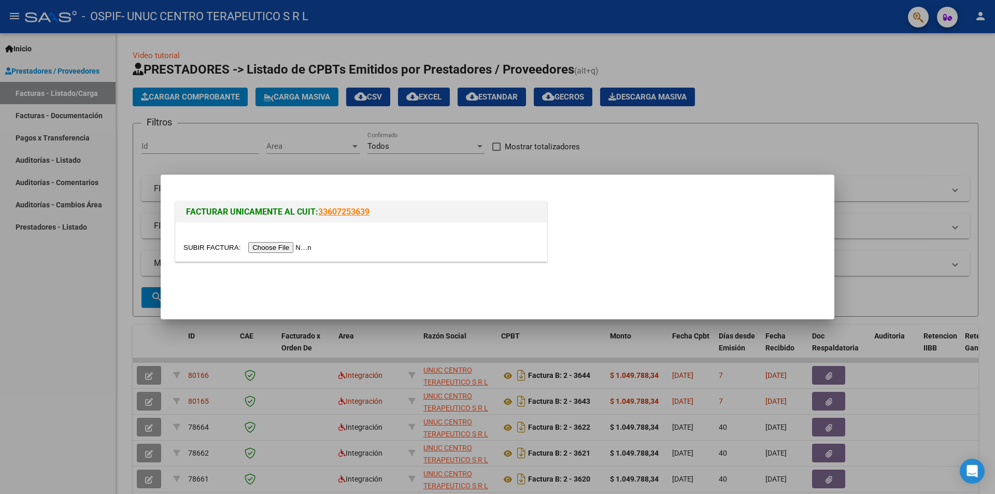
click at [268, 249] on input "file" at bounding box center [248, 247] width 131 height 11
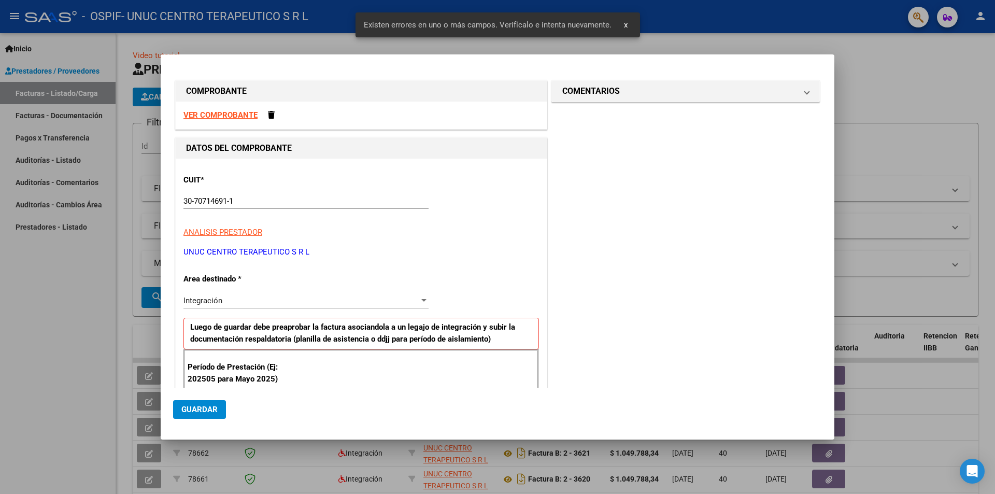
scroll to position [162, 0]
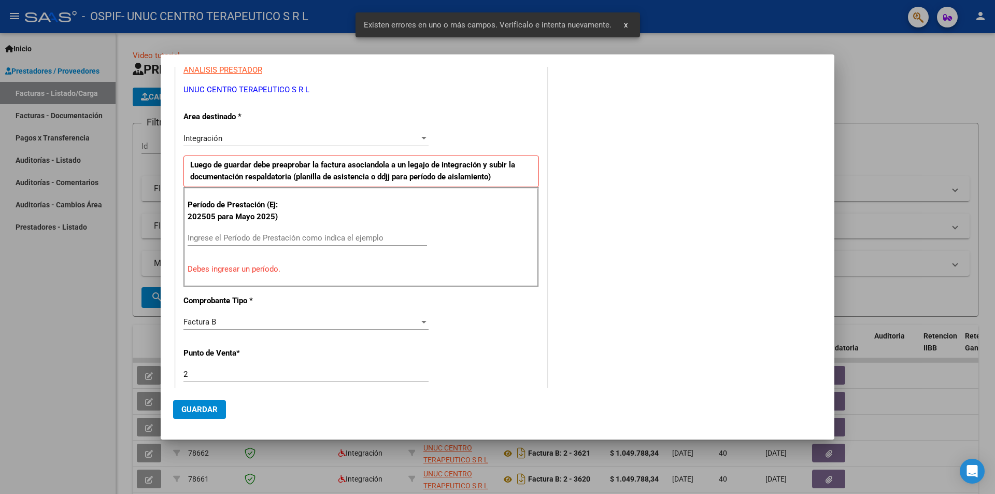
click at [261, 236] on input "Ingrese el Período de Prestación como indica el ejemplo" at bounding box center [307, 237] width 239 height 9
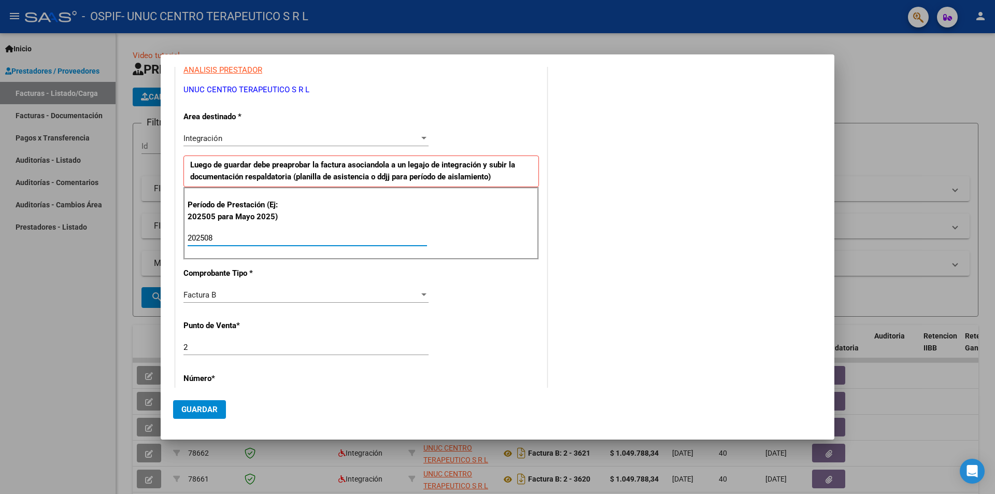
scroll to position [214, 0]
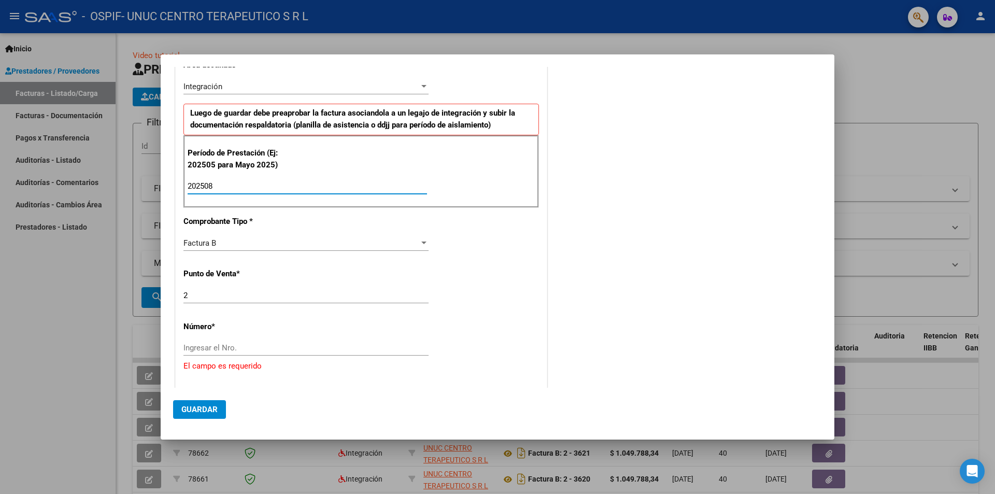
type input "202508"
click at [307, 307] on input "Ingresar el Nro." at bounding box center [305, 347] width 245 height 9
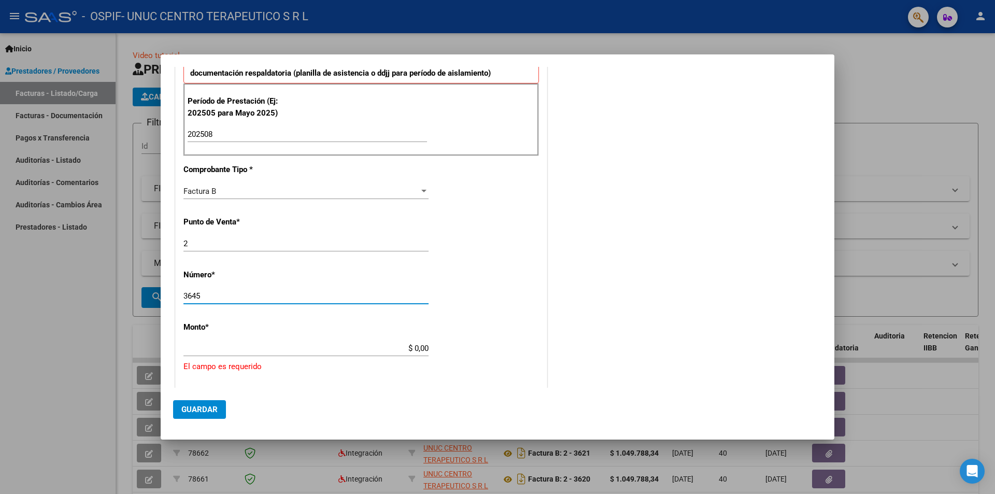
type input "3645"
drag, startPoint x: 270, startPoint y: 337, endPoint x: 278, endPoint y: 353, distance: 18.1
click at [270, 307] on div "CUIT * 30-70714691-1 Ingresar CUIT ANALISIS PRESTADOR UNUC CENTRO TERAPEUTICO S…" at bounding box center [361, 295] width 371 height 804
click at [407, 307] on input "$ 0,00" at bounding box center [305, 348] width 245 height 9
drag, startPoint x: 409, startPoint y: 347, endPoint x: 473, endPoint y: 347, distance: 63.7
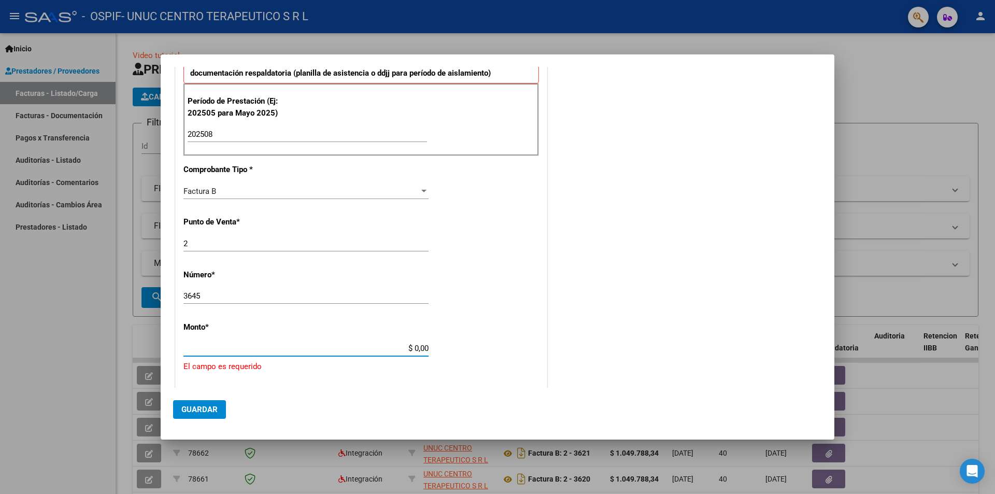
click at [473, 307] on div "CUIT * 30-70714691-1 Ingresar CUIT ANALISIS PRESTADOR UNUC CENTRO TERAPEUTICO S…" at bounding box center [361, 295] width 371 height 804
type input "$ 1.049.788,34"
click at [423, 307] on div "3645 Ingresar el Nro." at bounding box center [305, 300] width 245 height 25
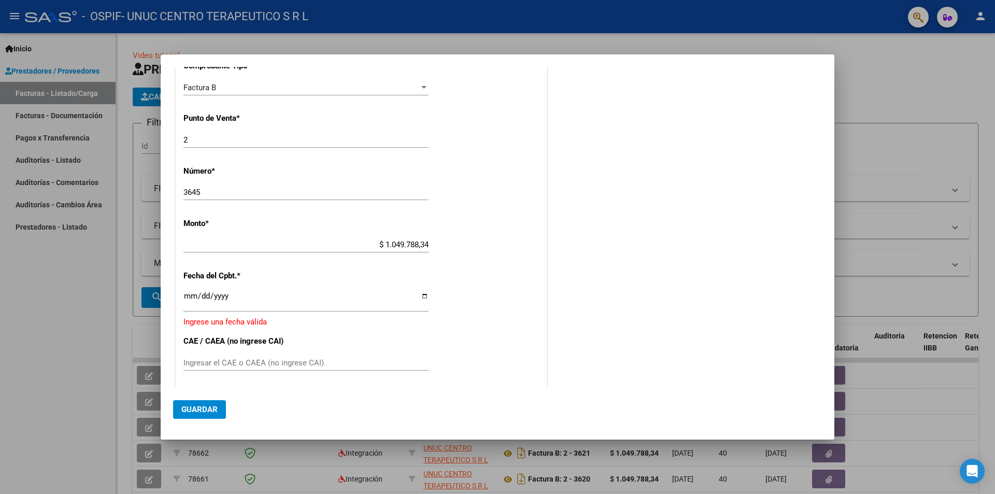
scroll to position [421, 0]
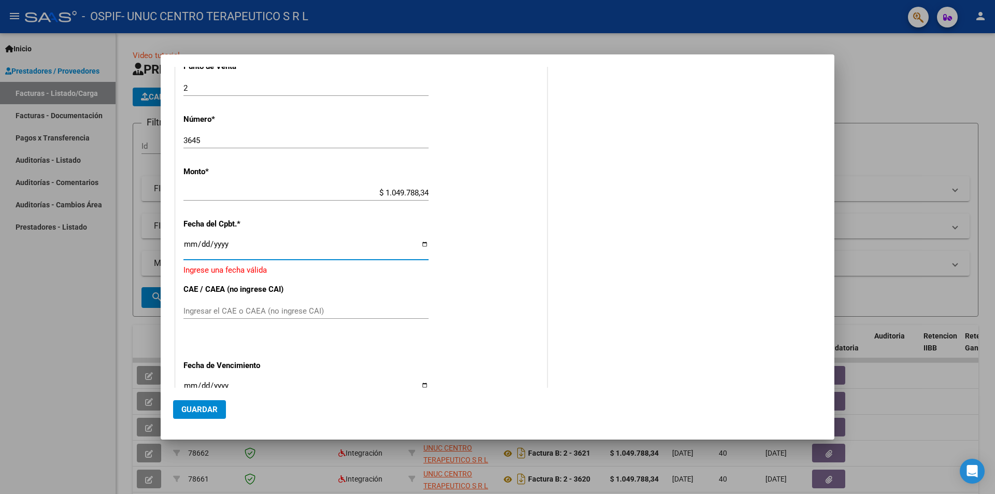
click at [421, 246] on input "Ingresar la fecha" at bounding box center [305, 248] width 245 height 17
type input "[DATE]"
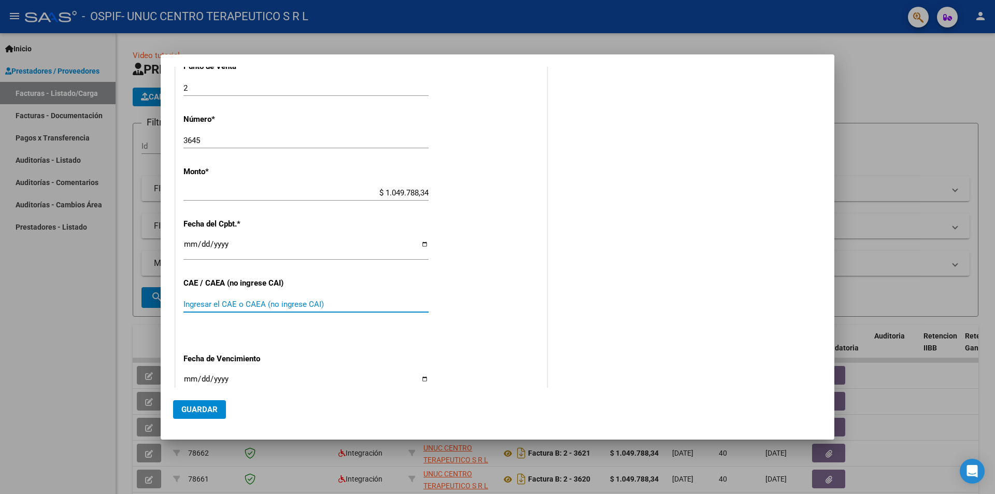
click at [234, 304] on input "Ingresar el CAE o CAEA (no ingrese CAI)" at bounding box center [305, 304] width 245 height 9
paste input "75361677753911"
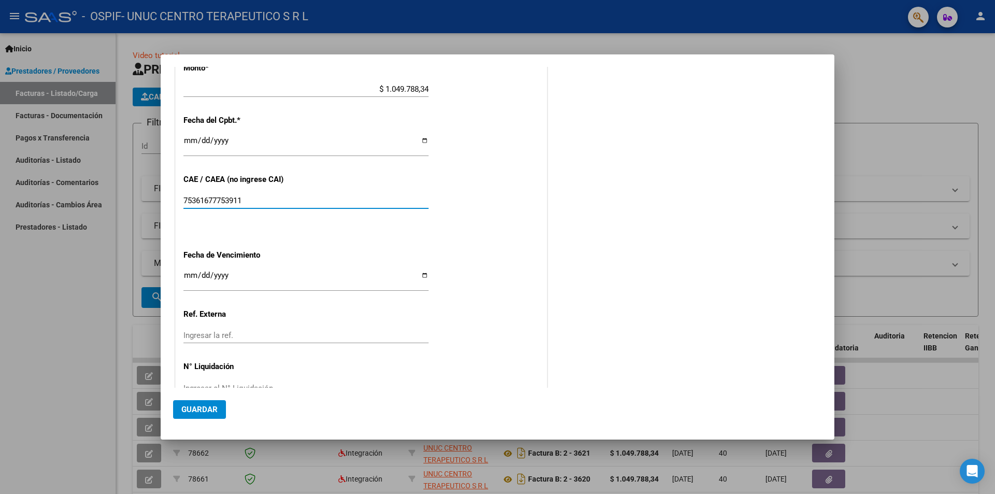
scroll to position [553, 0]
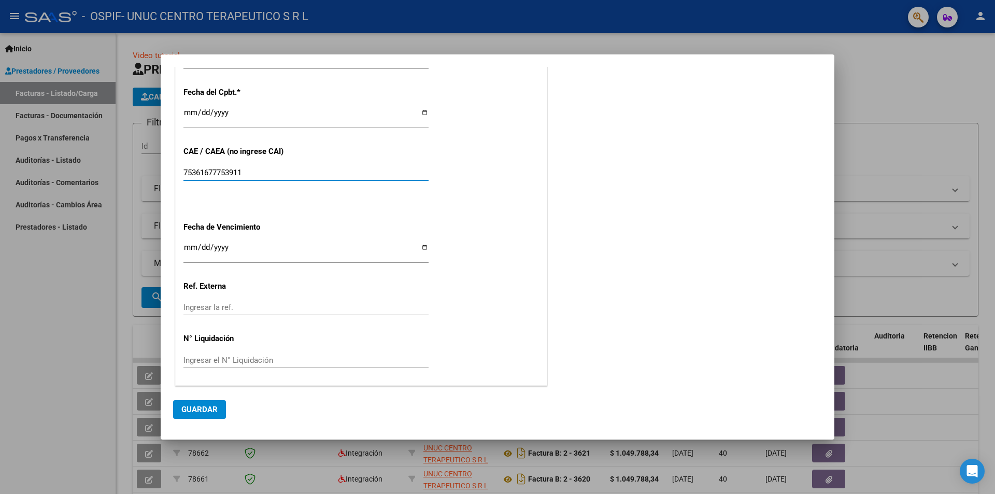
type input "75361677753911"
click at [422, 244] on input "Ingresar la fecha" at bounding box center [305, 251] width 245 height 17
type input "[DATE]"
click at [192, 307] on span "Guardar" at bounding box center [199, 409] width 36 height 9
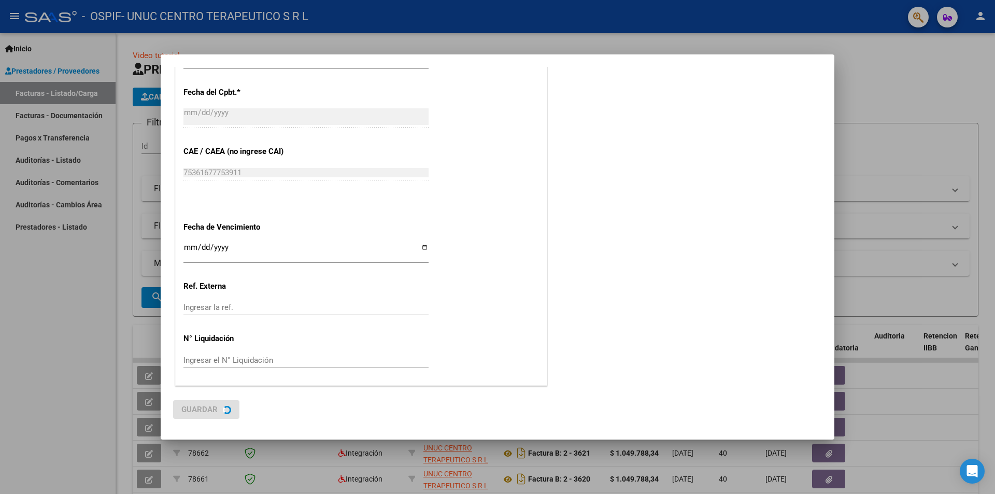
scroll to position [0, 0]
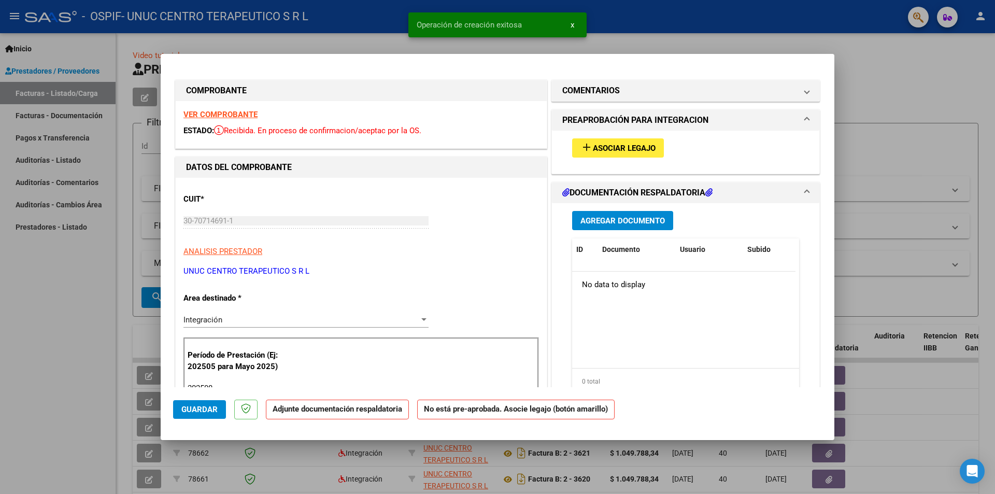
click at [620, 153] on button "add Asociar Legajo" at bounding box center [618, 147] width 92 height 19
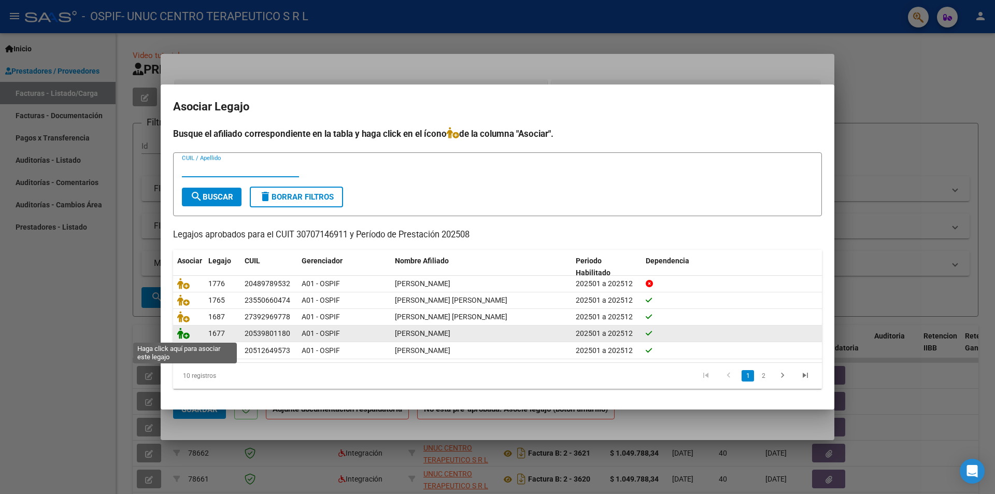
click at [180, 307] on icon at bounding box center [183, 333] width 12 height 11
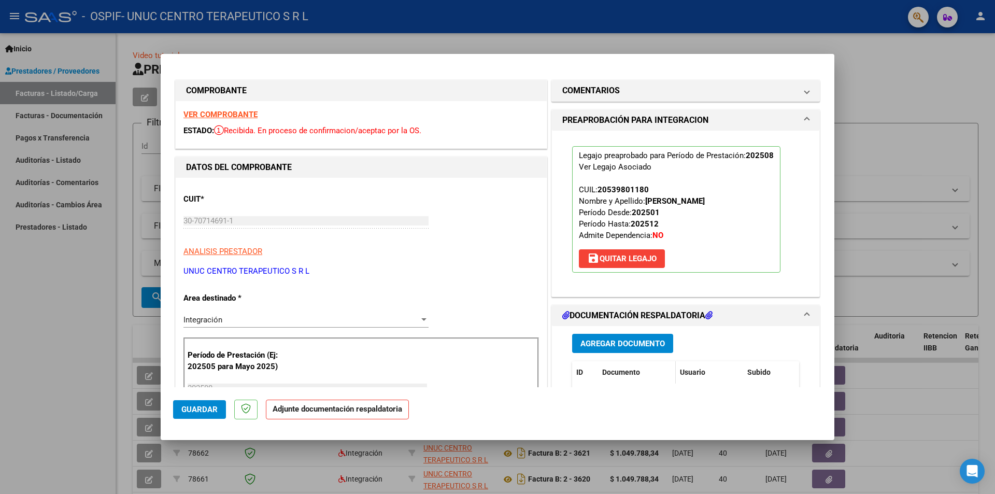
scroll to position [104, 0]
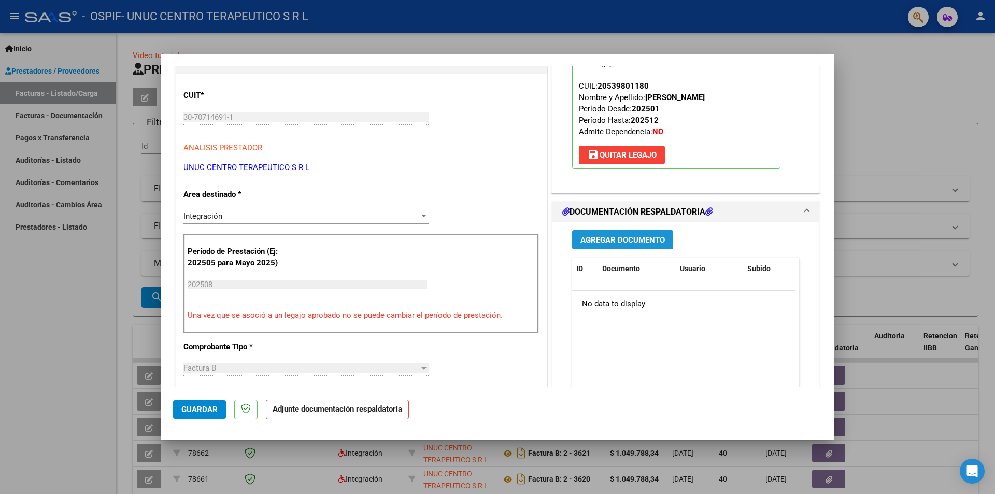
click at [604, 244] on span "Agregar Documento" at bounding box center [622, 239] width 84 height 9
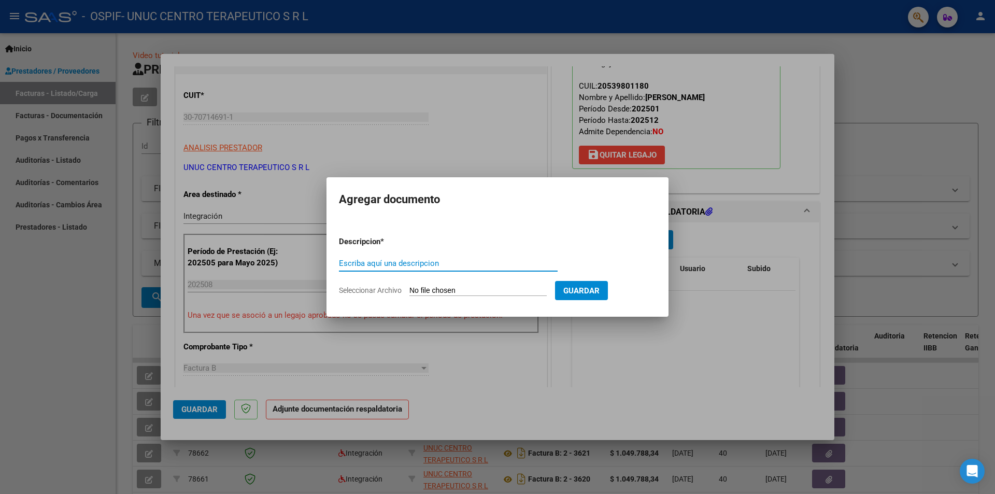
click at [409, 260] on input "Escriba aquí una descripcion" at bounding box center [448, 263] width 219 height 9
type input "INFORME"
click at [380, 289] on span "Seleccionar Archivo" at bounding box center [370, 290] width 63 height 8
click at [409, 289] on input "Seleccionar Archivo" at bounding box center [477, 291] width 137 height 10
type input "C:\fakepath\Informe agosto 2025.pdf"
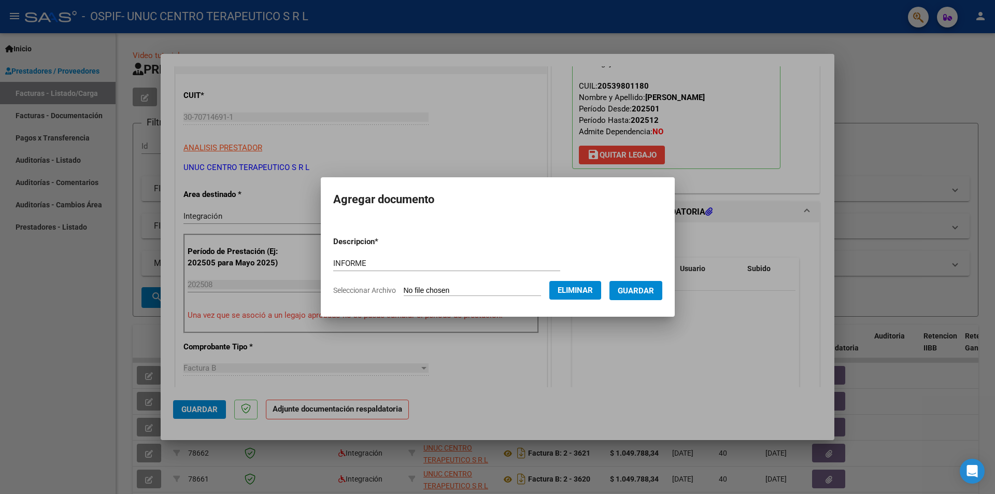
click at [654, 287] on span "Guardar" at bounding box center [636, 290] width 36 height 9
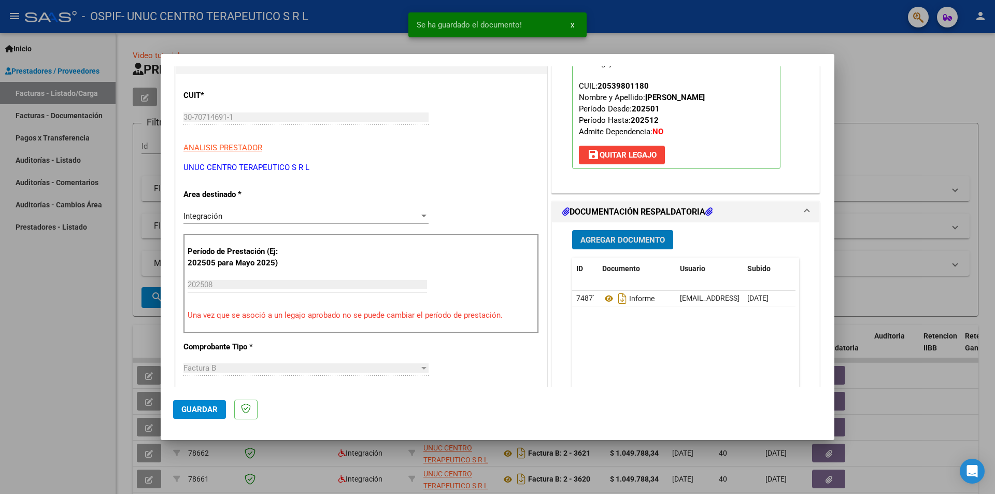
click at [610, 242] on span "Agregar Documento" at bounding box center [622, 239] width 84 height 9
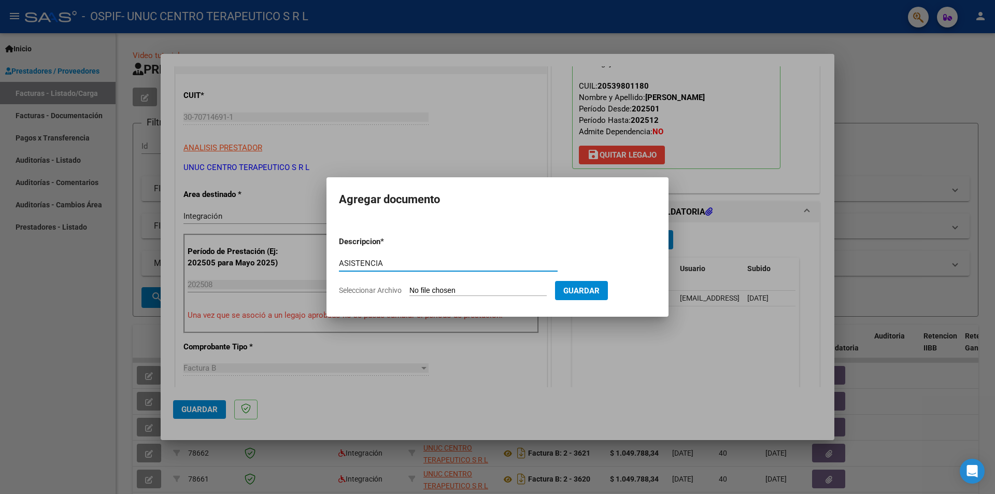
type input "ASISTENCIA"
click at [369, 293] on span "Seleccionar Archivo" at bounding box center [370, 290] width 63 height 8
click at [409, 293] on input "Seleccionar Archivo" at bounding box center [477, 291] width 137 height 10
type input "C:\fakepath\[PERSON_NAME][DATE].pdf"
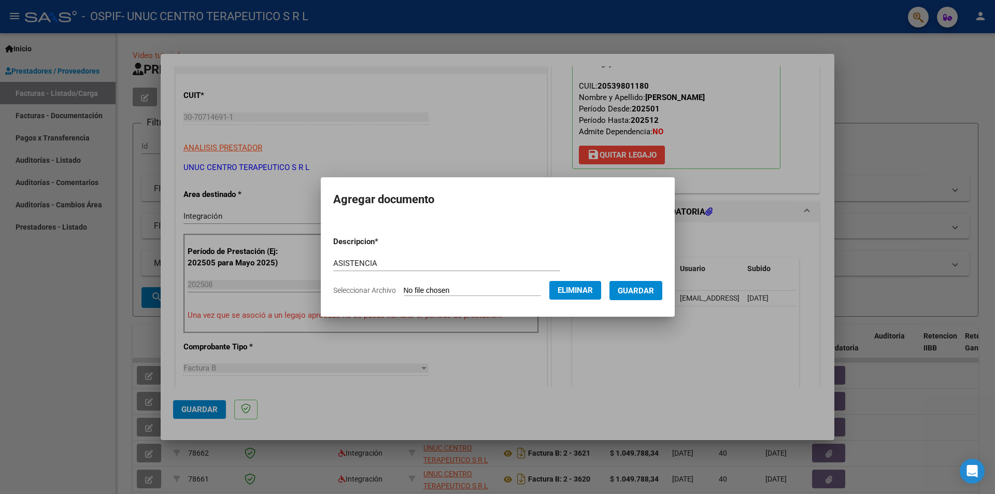
click at [648, 289] on span "Guardar" at bounding box center [636, 290] width 36 height 9
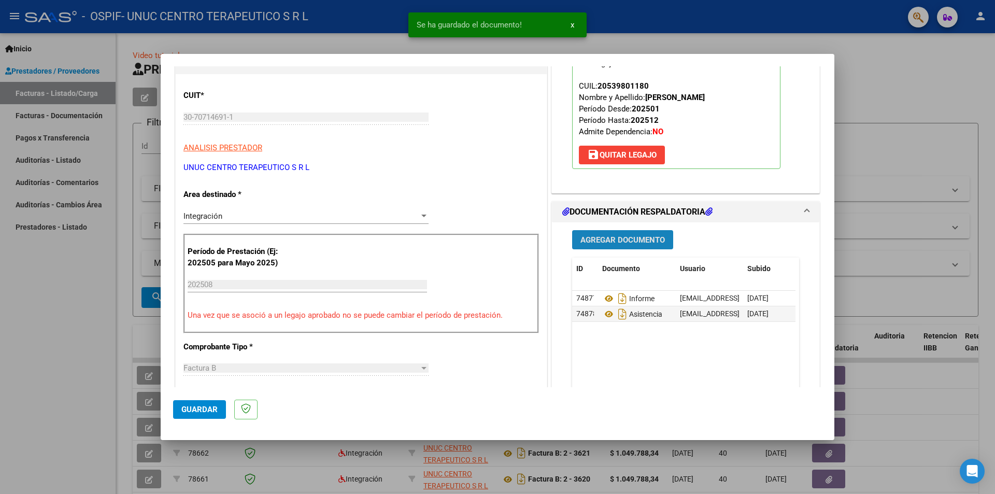
click at [623, 236] on span "Agregar Documento" at bounding box center [622, 239] width 84 height 9
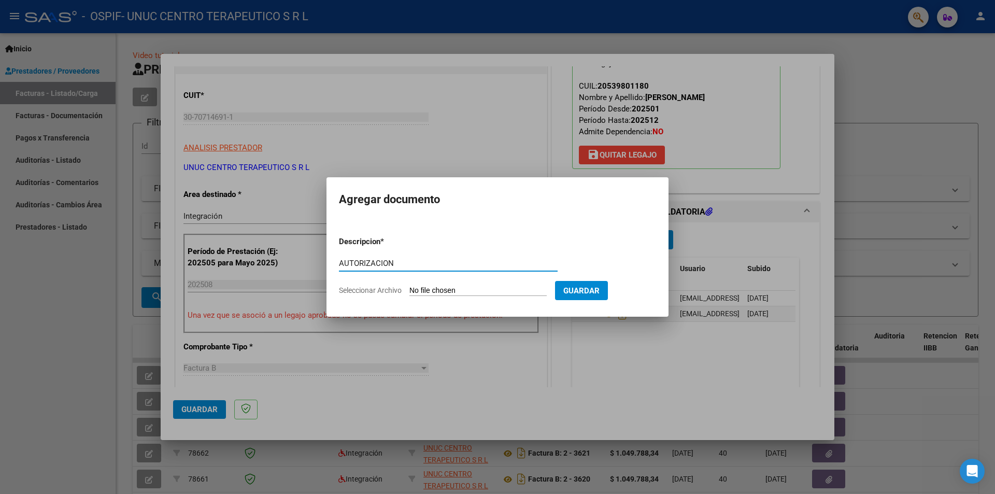
type input "AUTORIZACION"
click at [379, 293] on span "Seleccionar Archivo" at bounding box center [370, 290] width 63 height 8
click at [409, 293] on input "Seleccionar Archivo" at bounding box center [477, 291] width 137 height 10
type input "C:\fakepath\AUTORIZACION [PERSON_NAME].pdf"
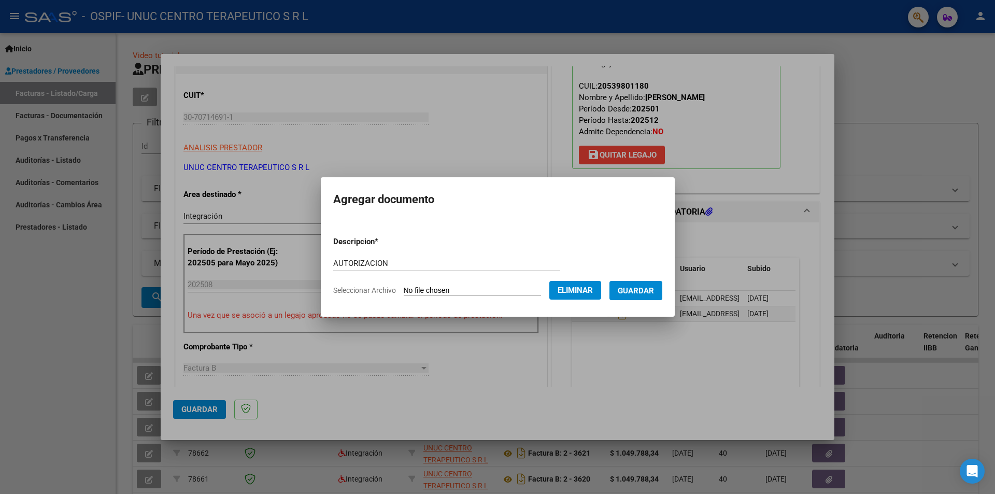
click at [644, 288] on span "Guardar" at bounding box center [636, 290] width 36 height 9
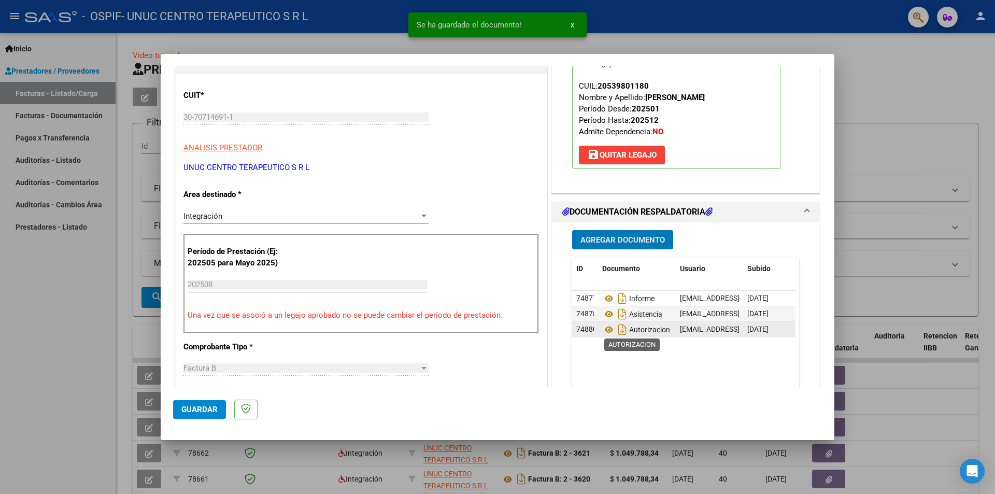
scroll to position [207, 0]
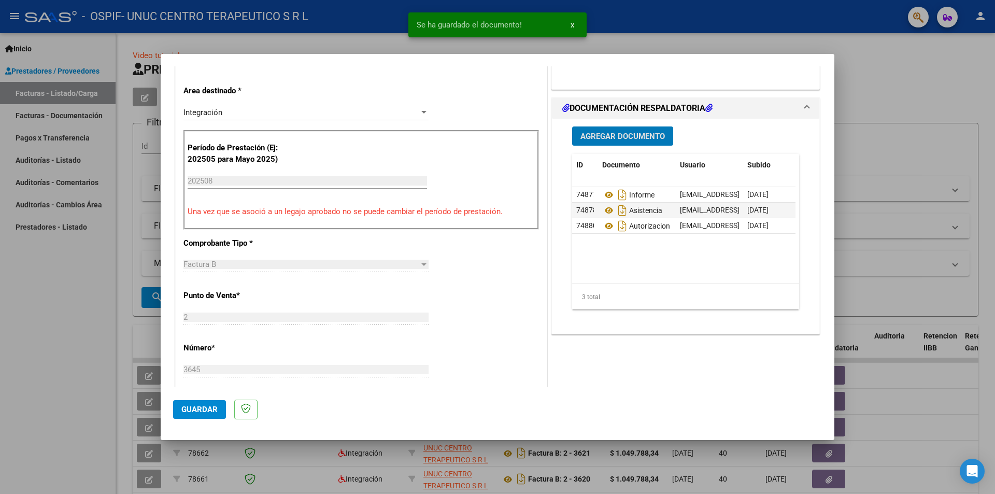
click at [208, 307] on span "Guardar" at bounding box center [199, 409] width 36 height 9
click at [663, 124] on div at bounding box center [497, 247] width 995 height 494
type input "$ 0,00"
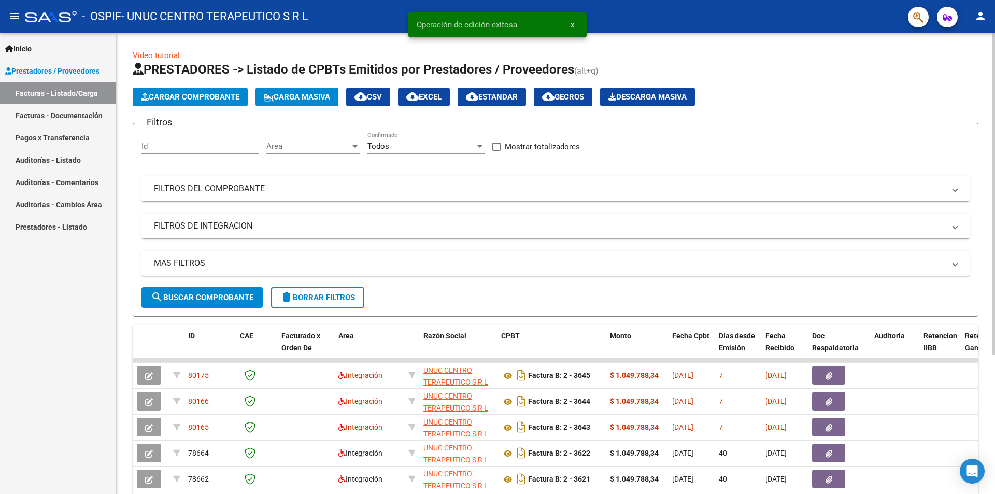
click at [216, 96] on span "Cargar Comprobante" at bounding box center [190, 96] width 98 height 9
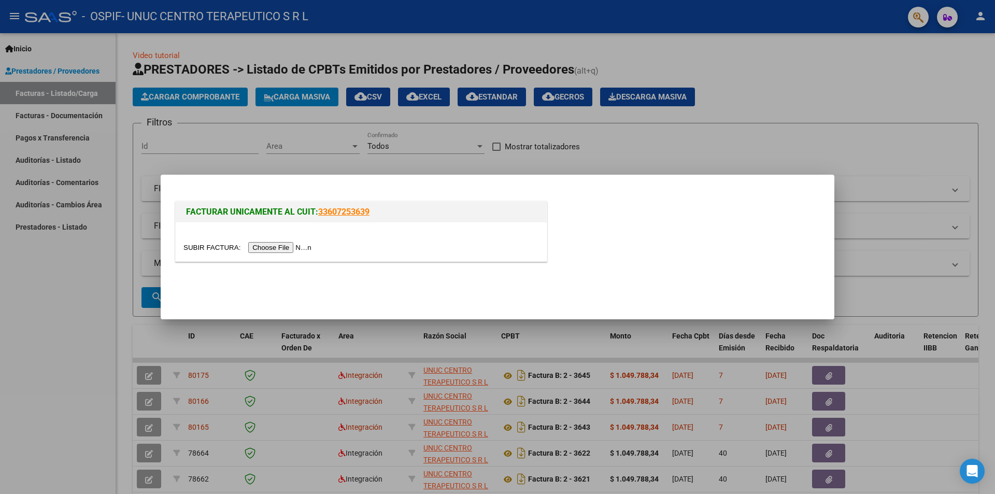
click at [305, 248] on input "file" at bounding box center [248, 247] width 131 height 11
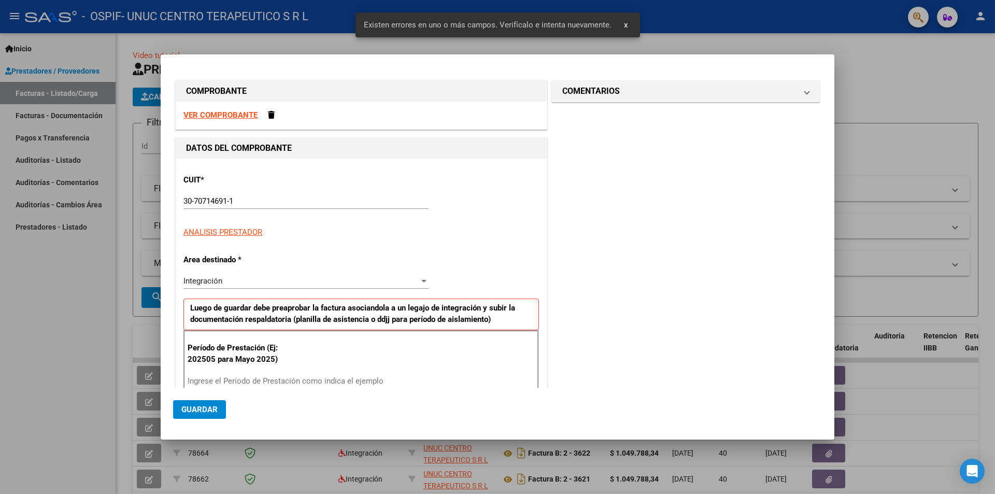
scroll to position [143, 0]
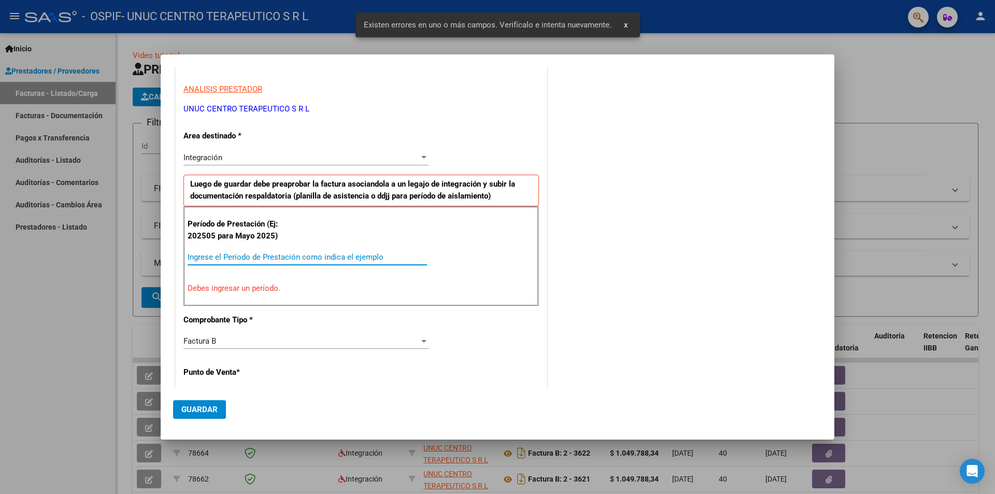
click at [230, 259] on input "Ingrese el Período de Prestación como indica el ejemplo" at bounding box center [307, 256] width 239 height 9
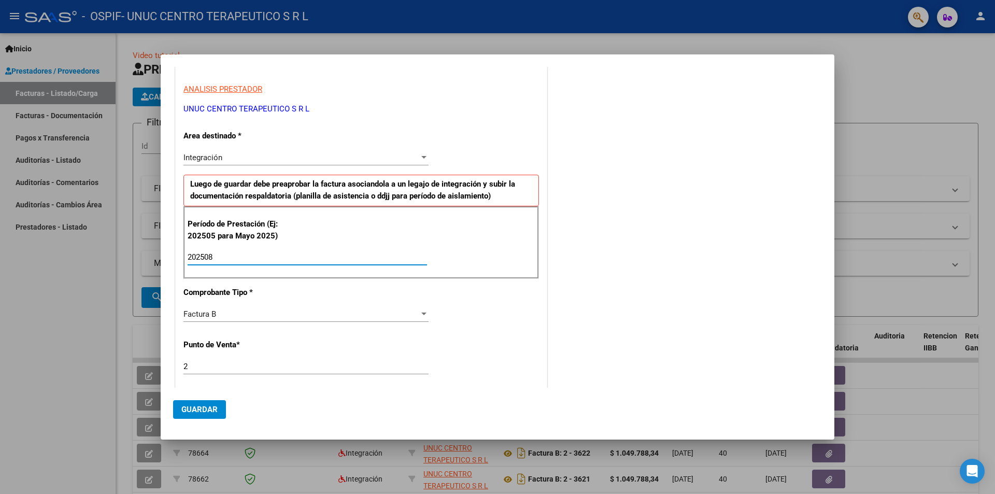
scroll to position [247, 0]
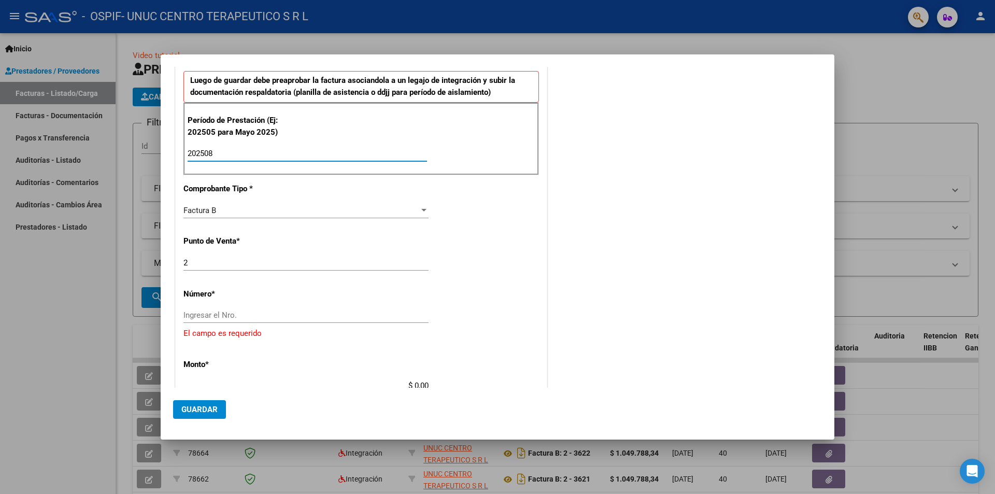
type input "202508"
click at [244, 307] on input "Ingresar el Nro." at bounding box center [305, 314] width 245 height 9
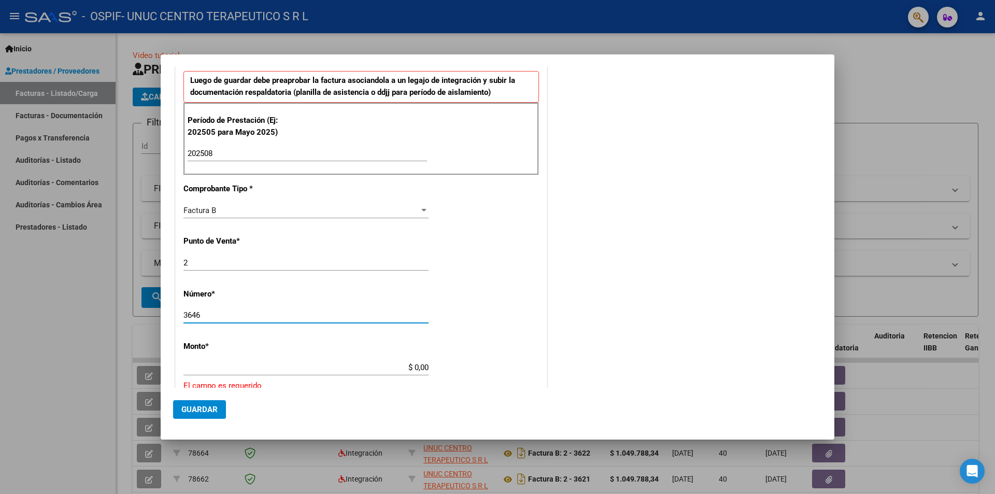
type input "3646"
drag, startPoint x: 411, startPoint y: 367, endPoint x: 463, endPoint y: 367, distance: 52.3
click at [463, 307] on div "CUIT * 30-70714691-1 Ingresar CUIT ANALISIS PRESTADOR UNUC CENTRO TERAPEUTICO S…" at bounding box center [361, 314] width 371 height 804
type input "$ 1.049.788,34"
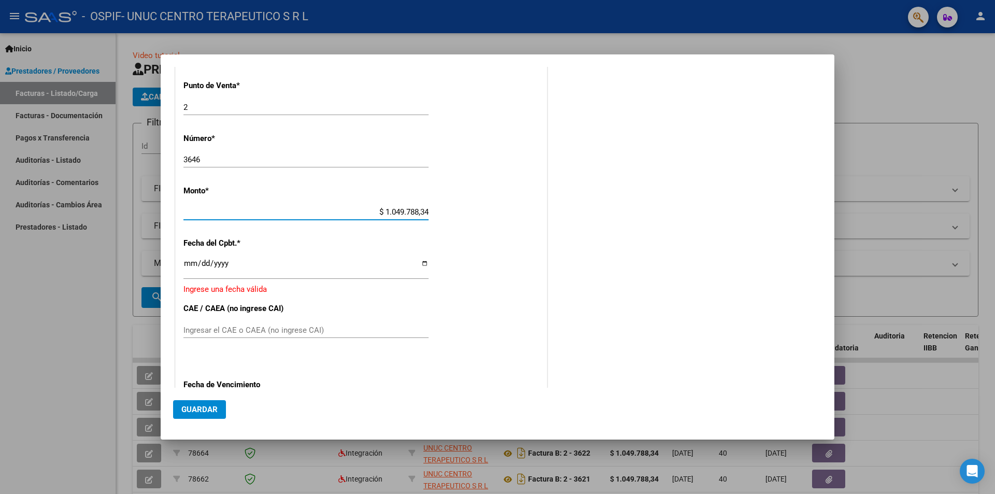
click at [422, 265] on input "Ingresar la fecha" at bounding box center [305, 267] width 245 height 17
type input "[DATE]"
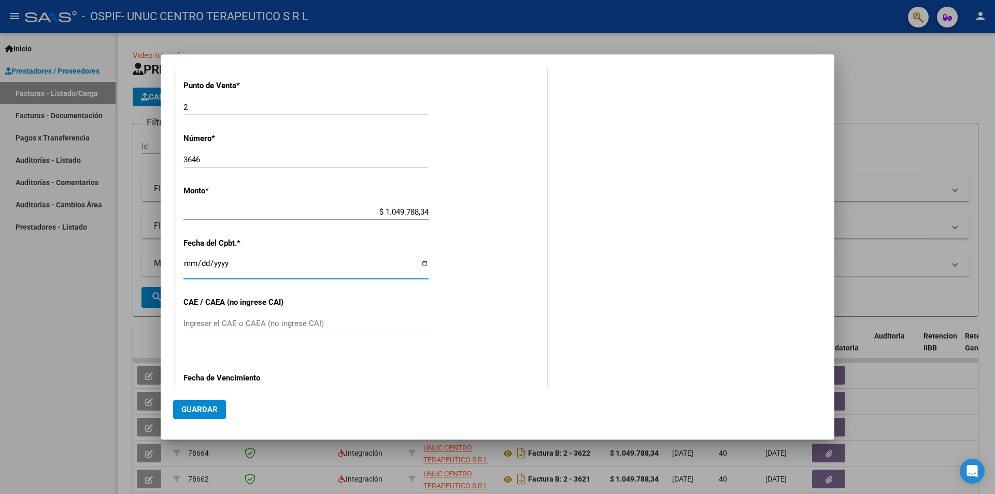
click at [306, 307] on input "Ingresar el CAE o CAEA (no ingrese CAI)" at bounding box center [305, 323] width 245 height 9
click at [245, 307] on input "Ingresar el CAE o CAEA (no ingrese CAI)" at bounding box center [305, 323] width 245 height 9
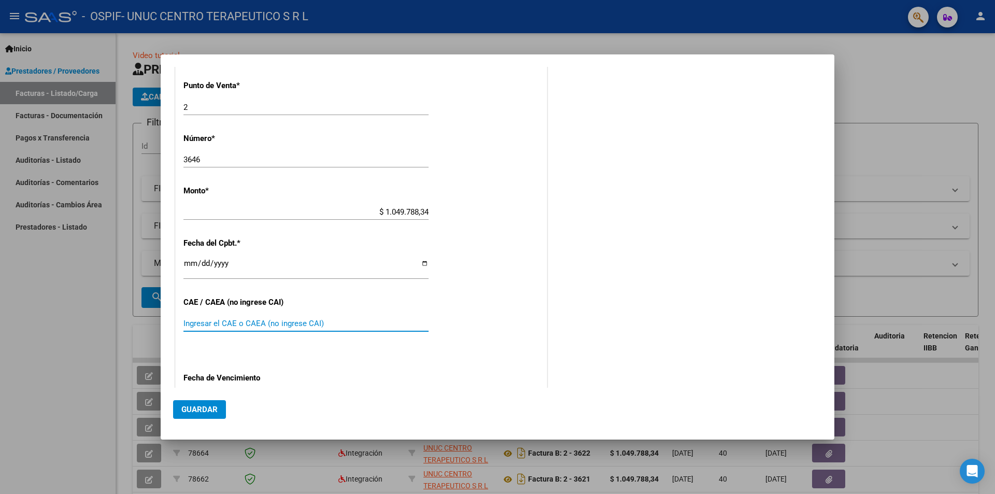
paste input "75361677755277"
type input "75361677755277"
click at [368, 307] on div "CUIT * 30-70714691-1 Ingresar CUIT ANALISIS PRESTADOR UNUC CENTRO TERAPEUTICO S…" at bounding box center [361, 146] width 371 height 780
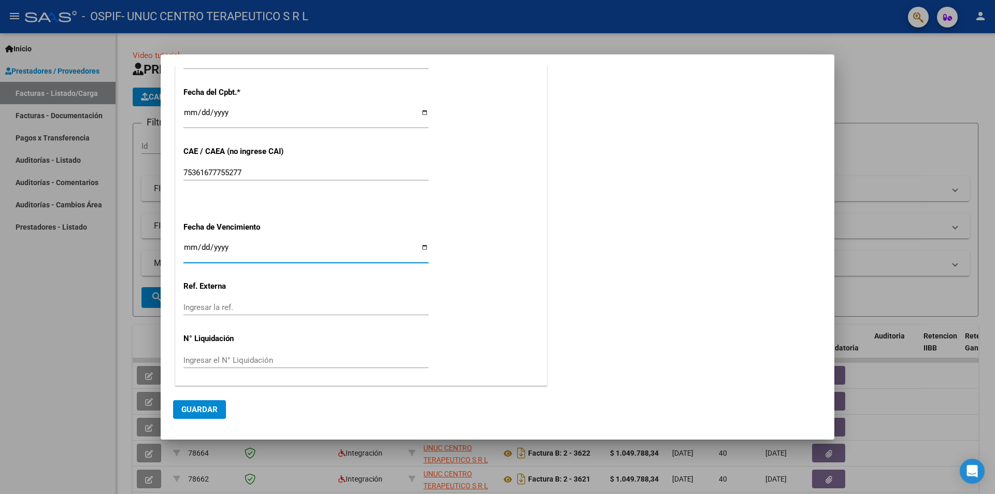
click at [423, 244] on input "Ingresar la fecha" at bounding box center [305, 251] width 245 height 17
click at [422, 250] on input "[DATE]" at bounding box center [305, 251] width 245 height 17
type input "[DATE]"
click at [202, 307] on span "Guardar" at bounding box center [199, 409] width 36 height 9
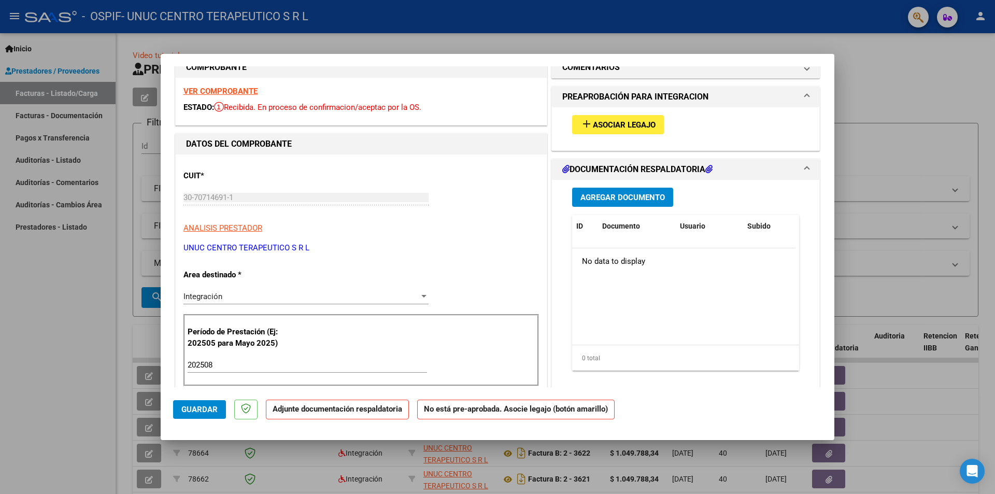
scroll to position [0, 0]
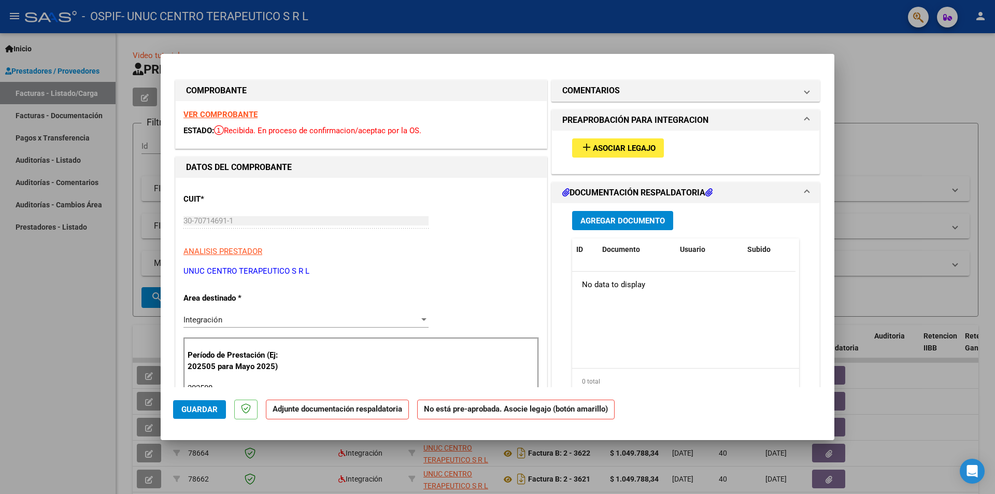
click at [616, 144] on span "Asociar Legajo" at bounding box center [624, 148] width 63 height 9
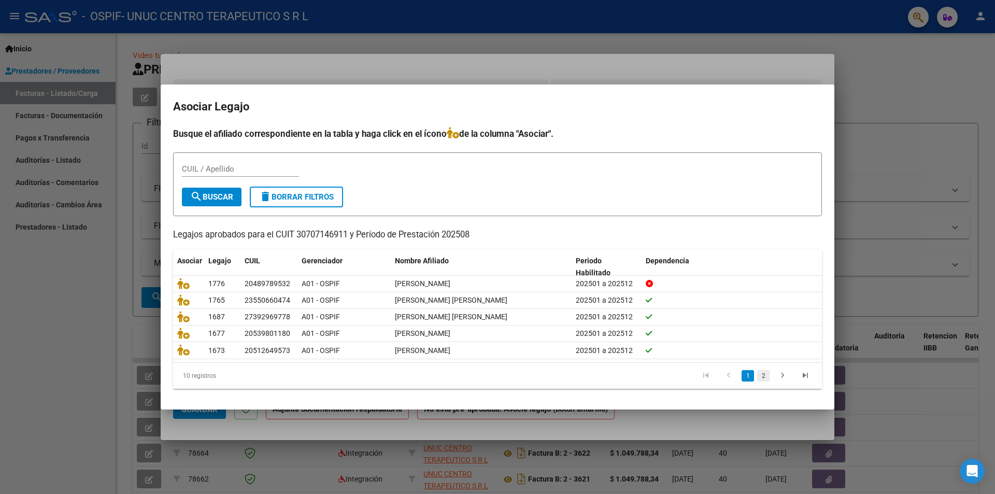
click at [663, 307] on link "2" at bounding box center [763, 375] width 12 height 11
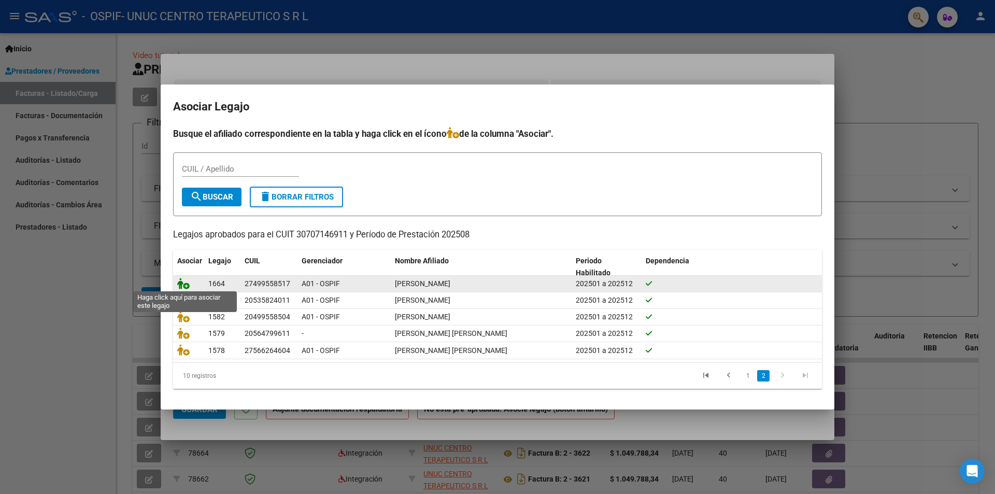
click at [186, 281] on icon at bounding box center [183, 283] width 12 height 11
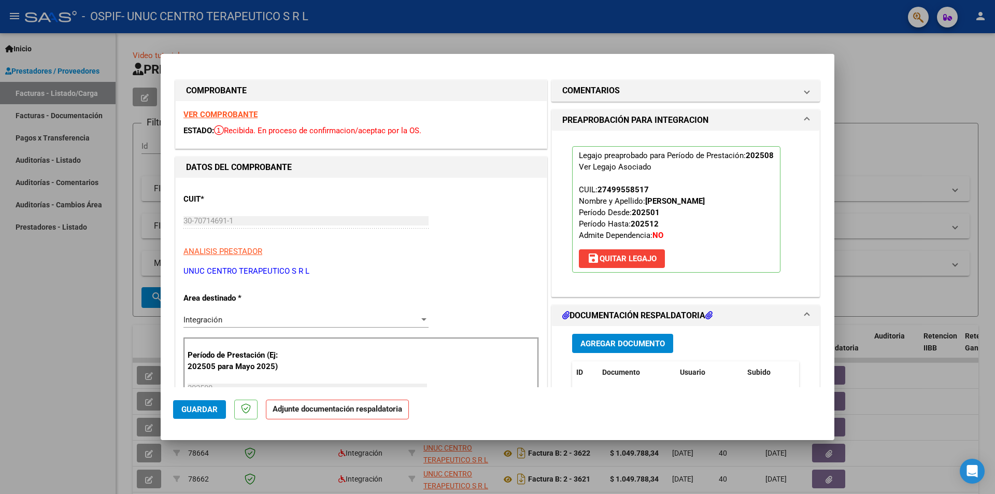
scroll to position [104, 0]
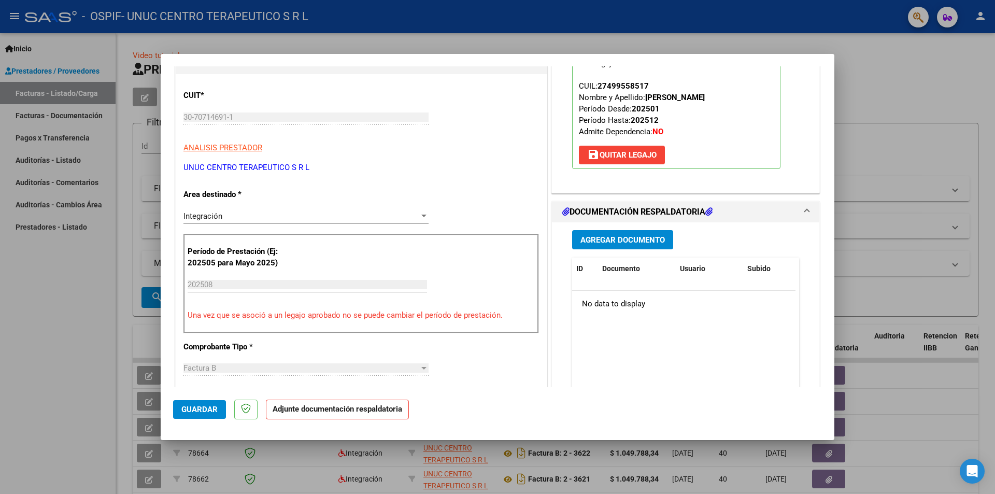
click at [613, 243] on span "Agregar Documento" at bounding box center [622, 239] width 84 height 9
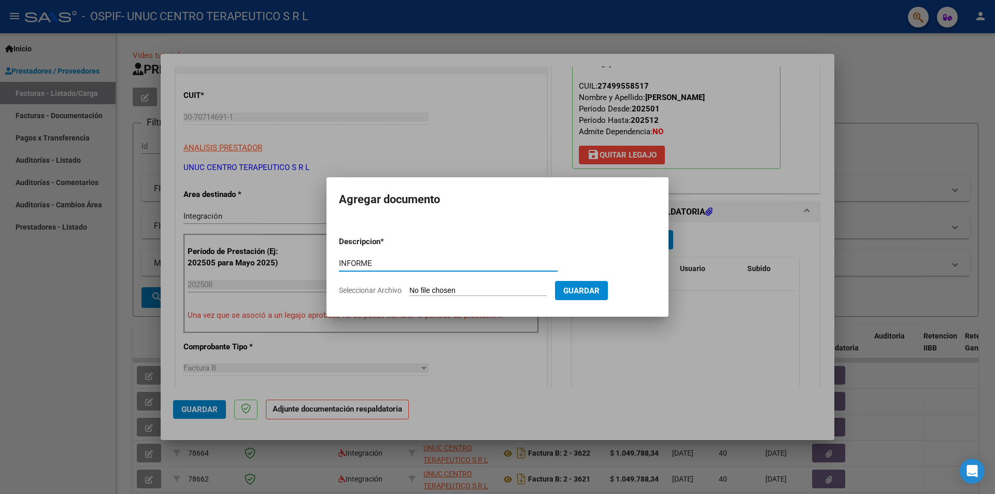
type input "INFORME"
drag, startPoint x: 362, startPoint y: 279, endPoint x: 361, endPoint y: 287, distance: 7.8
click at [361, 287] on form "Descripcion * INFORME Escriba aquí una descripcion Seleccionar Archivo Guardar" at bounding box center [497, 266] width 317 height 76
click at [363, 291] on span "Seleccionar Archivo" at bounding box center [370, 290] width 63 height 8
click at [409, 291] on input "Seleccionar Archivo" at bounding box center [477, 291] width 137 height 10
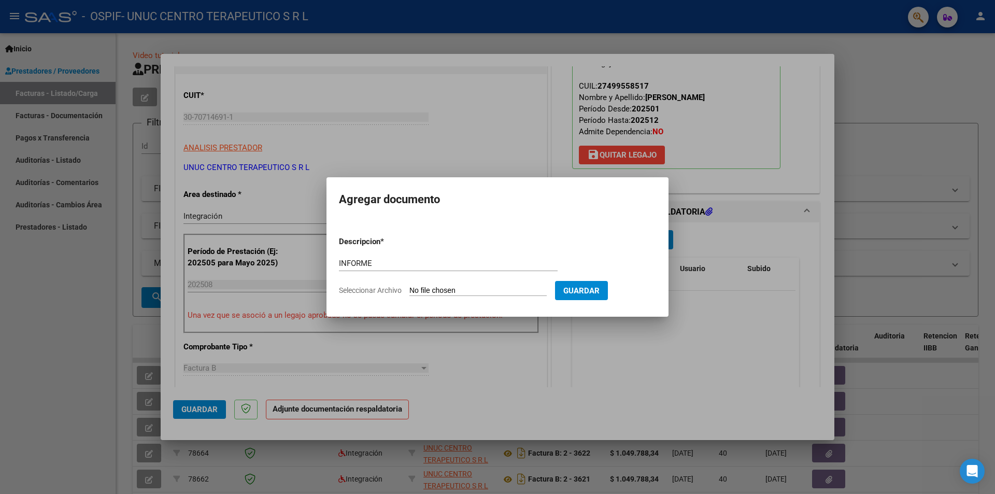
type input "C:\fakepath\Informe agosto 2025.pdf"
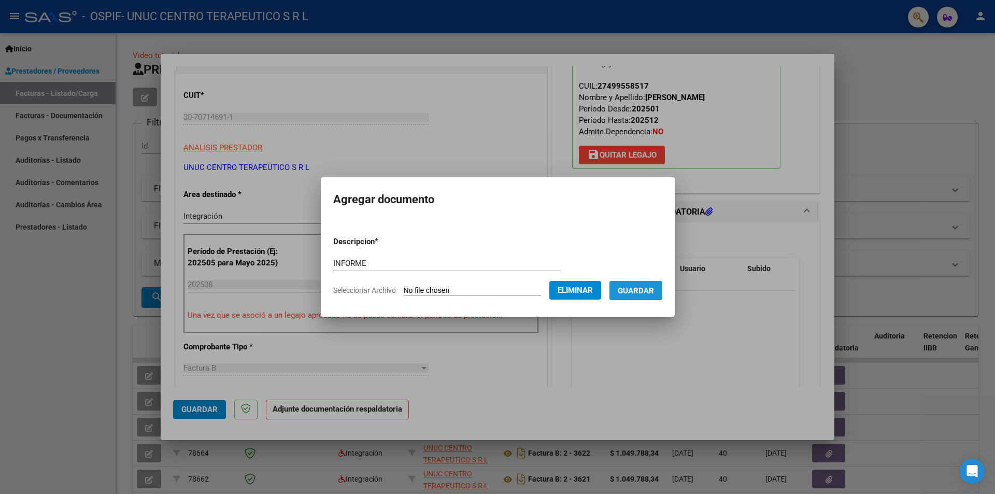
click at [637, 289] on span "Guardar" at bounding box center [636, 290] width 36 height 9
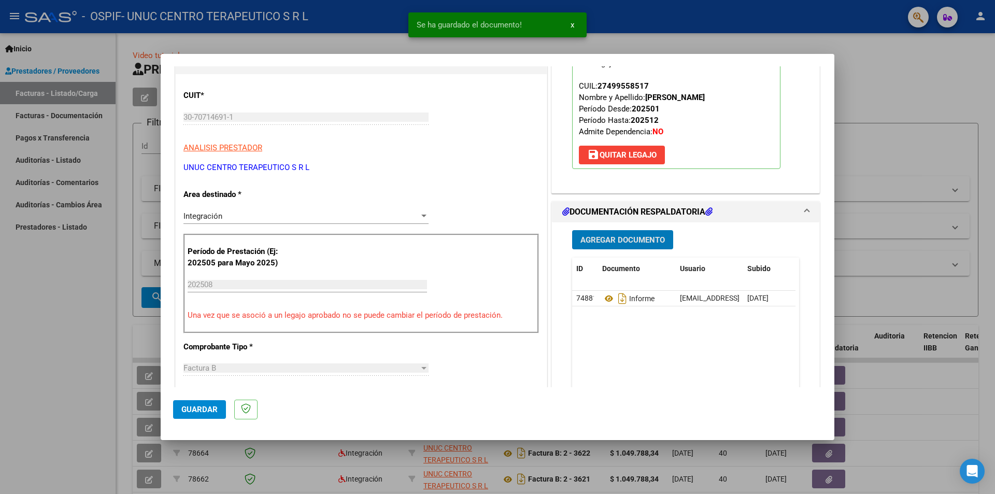
click at [612, 239] on span "Agregar Documento" at bounding box center [622, 239] width 84 height 9
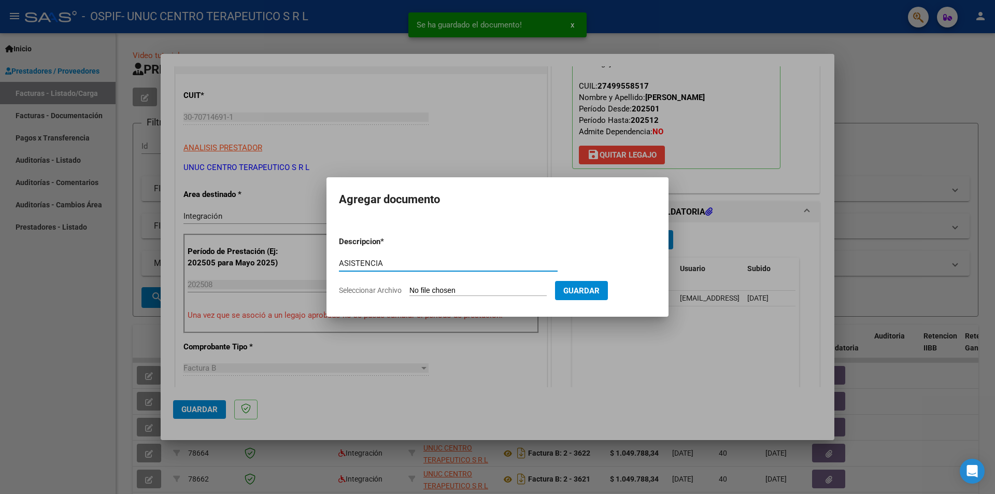
type input "ASISTENCIA"
click at [377, 289] on span "Seleccionar Archivo" at bounding box center [370, 290] width 63 height 8
click at [409, 289] on input "Seleccionar Archivo" at bounding box center [477, 291] width 137 height 10
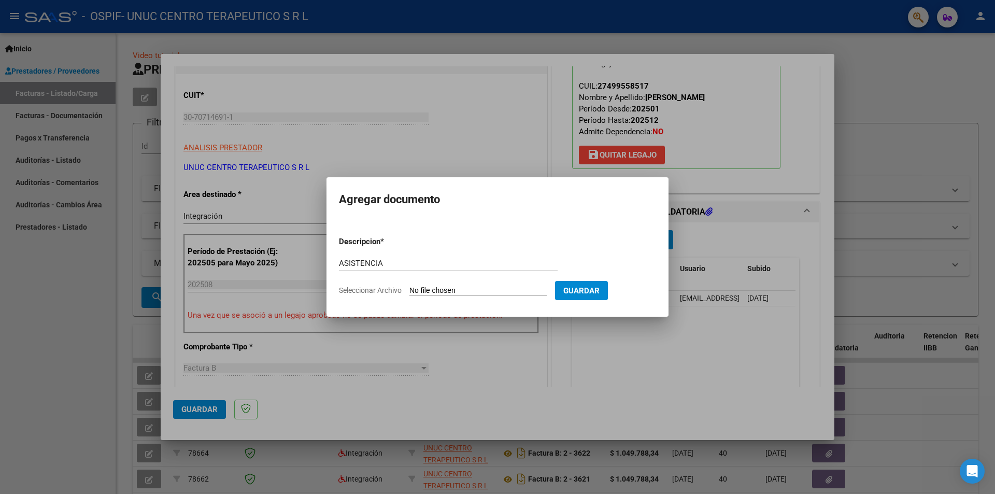
type input "C:\fakepath\[PERSON_NAME][DATE].pdf"
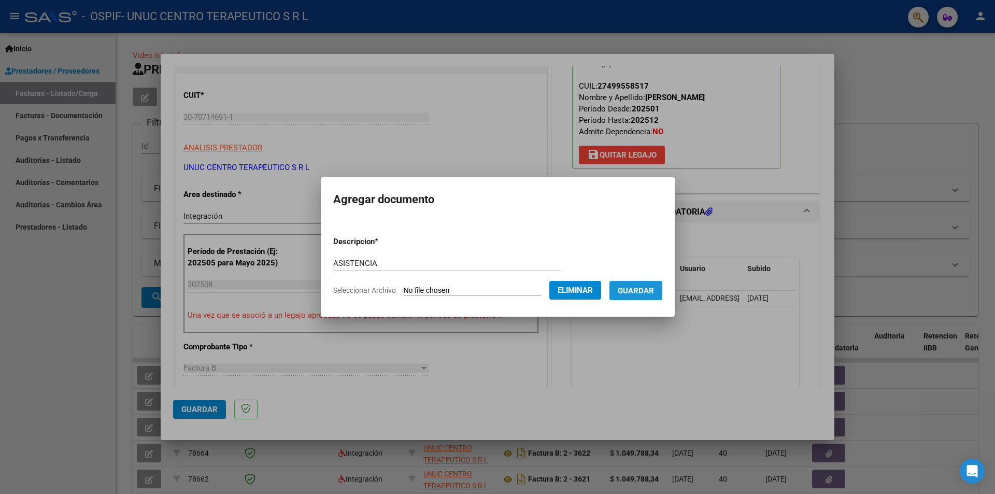
click at [643, 296] on button "Guardar" at bounding box center [635, 290] width 53 height 19
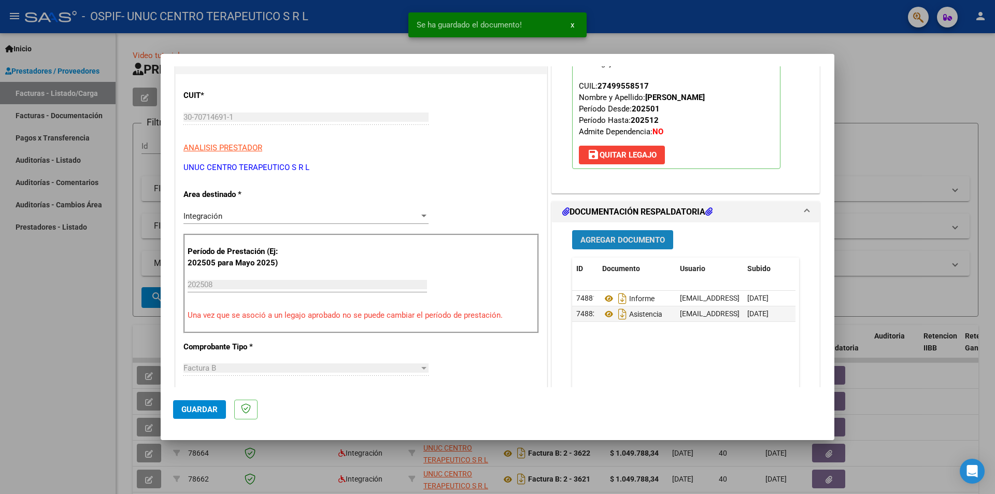
click at [608, 240] on span "Agregar Documento" at bounding box center [622, 239] width 84 height 9
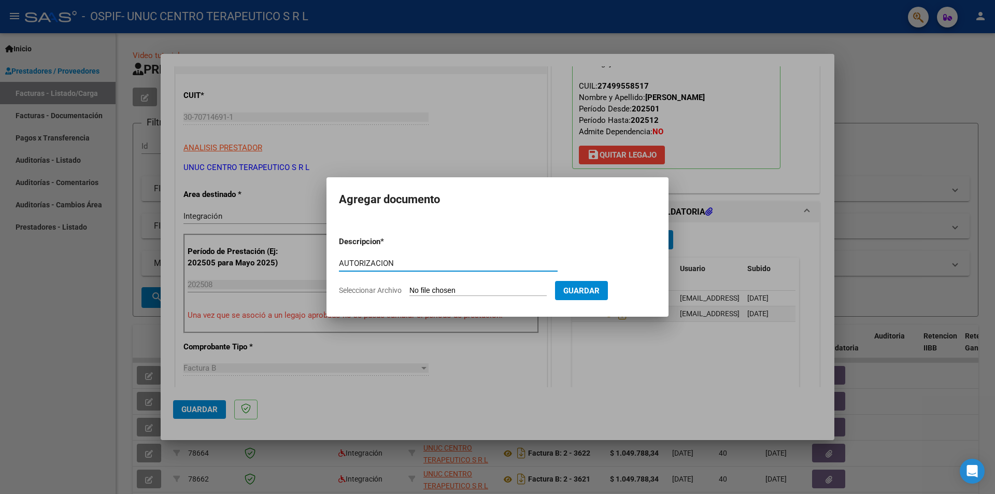
type input "AUTORIZACION"
click at [368, 291] on span "Seleccionar Archivo" at bounding box center [370, 290] width 63 height 8
click at [409, 291] on input "Seleccionar Archivo" at bounding box center [477, 291] width 137 height 10
type input "C:\fakepath\AUTORIZACION [PERSON_NAME] 25.pdf"
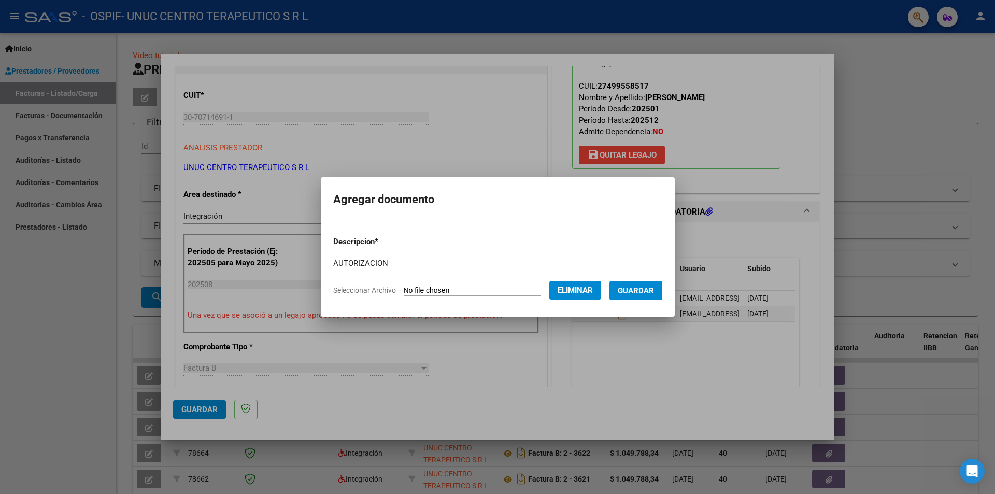
click at [648, 290] on span "Guardar" at bounding box center [636, 290] width 36 height 9
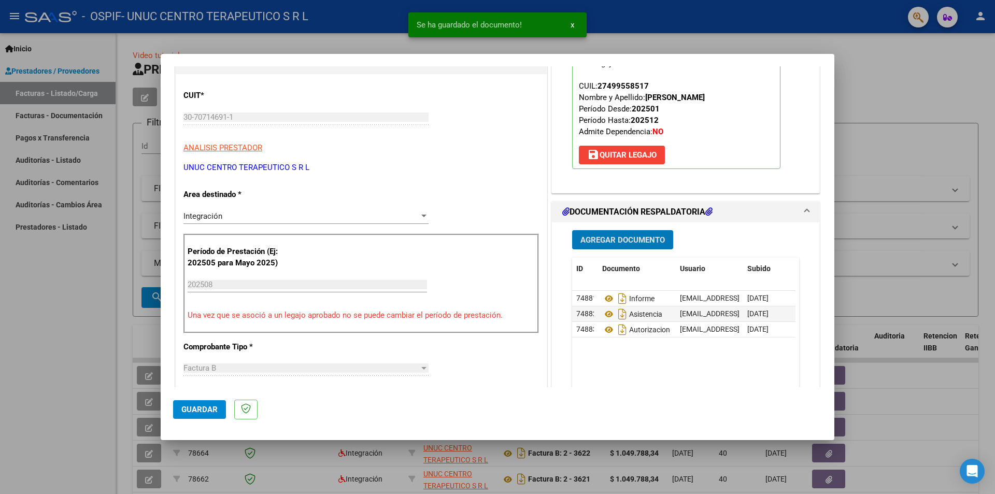
click at [200, 307] on span "Guardar" at bounding box center [199, 409] width 36 height 9
click at [663, 84] on div at bounding box center [497, 247] width 995 height 494
type input "$ 0,00"
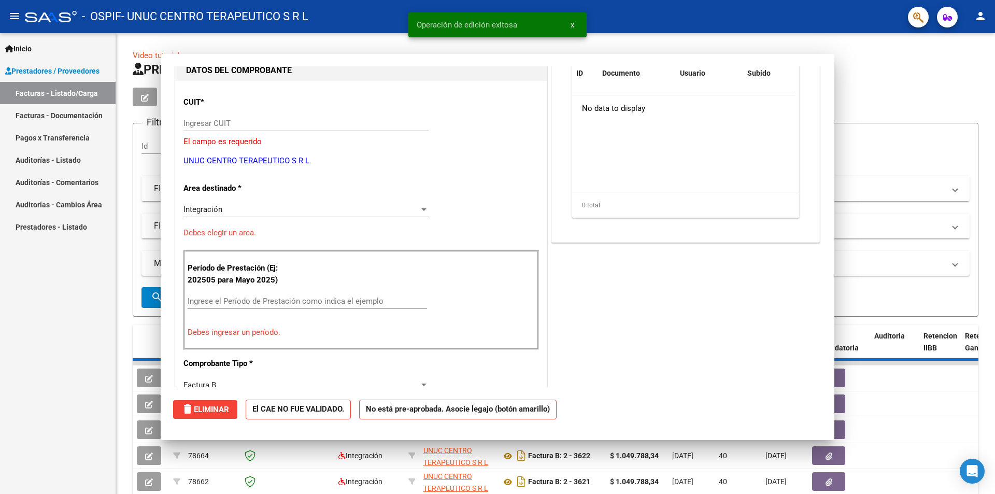
scroll to position [110, 0]
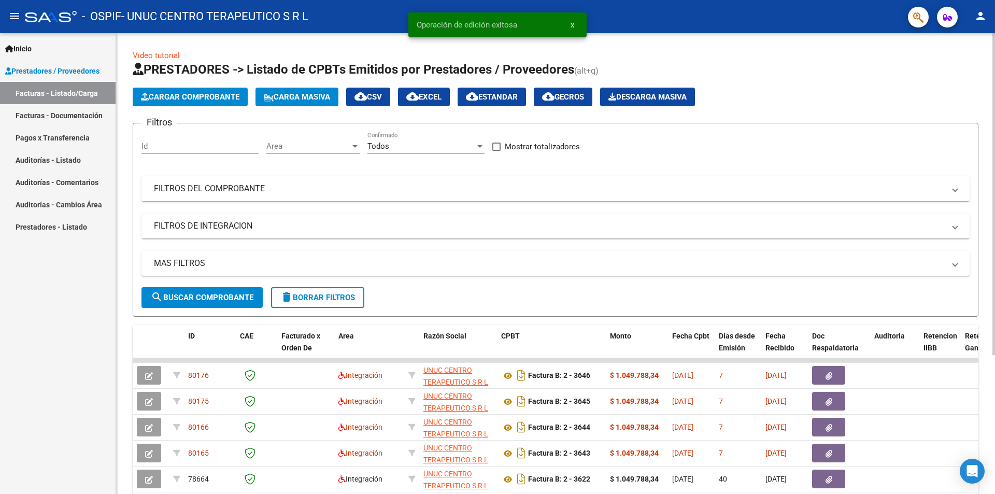
click at [215, 96] on span "Cargar Comprobante" at bounding box center [190, 96] width 98 height 9
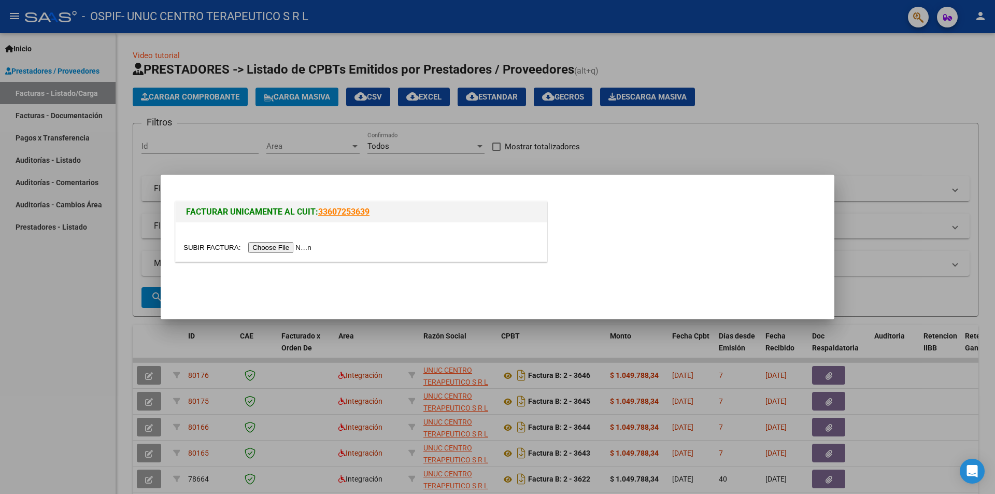
click at [287, 249] on input "file" at bounding box center [248, 247] width 131 height 11
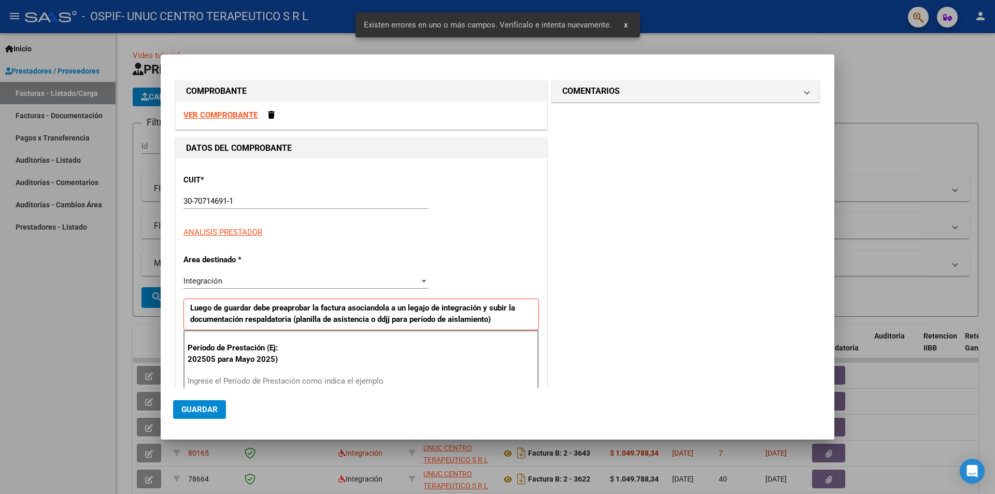
scroll to position [143, 0]
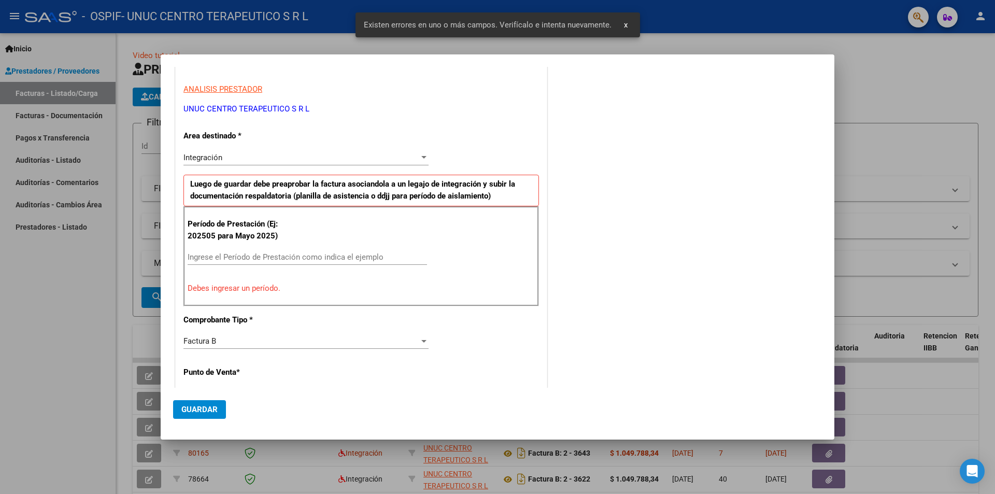
click at [254, 259] on input "Ingrese el Período de Prestación como indica el ejemplo" at bounding box center [307, 256] width 239 height 9
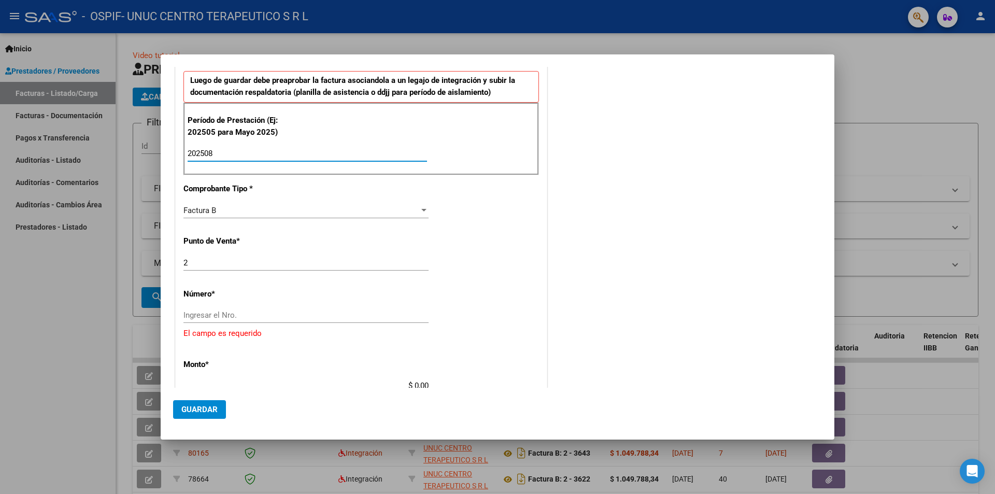
scroll to position [298, 0]
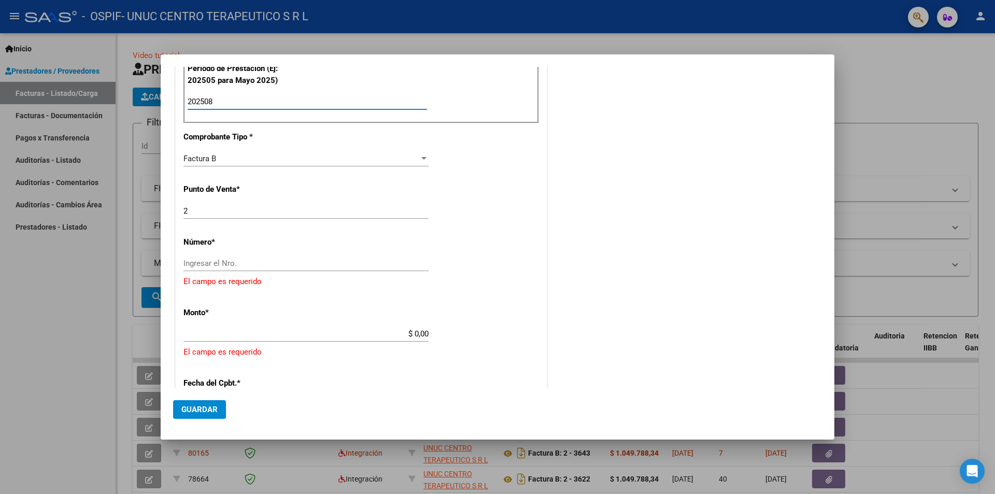
type input "202508"
click at [263, 260] on input "Ingresar el Nro." at bounding box center [305, 263] width 245 height 9
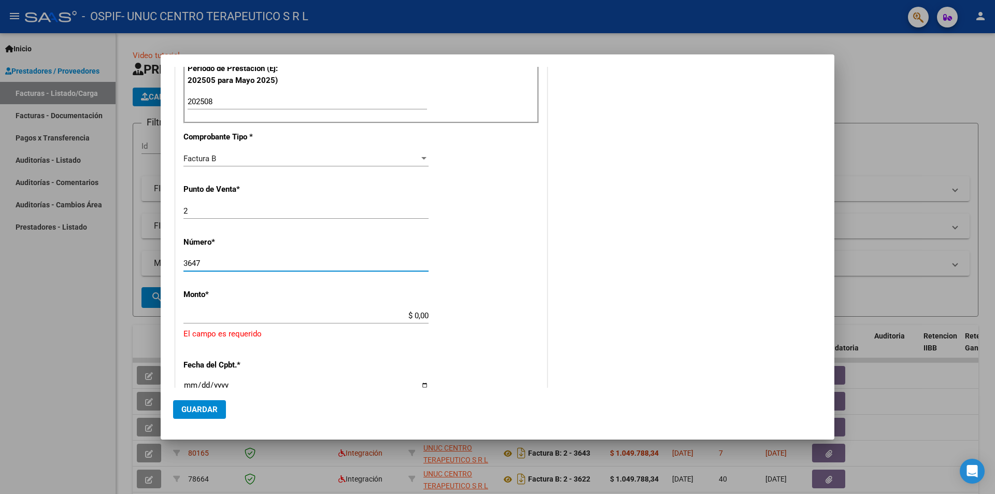
type input "3647"
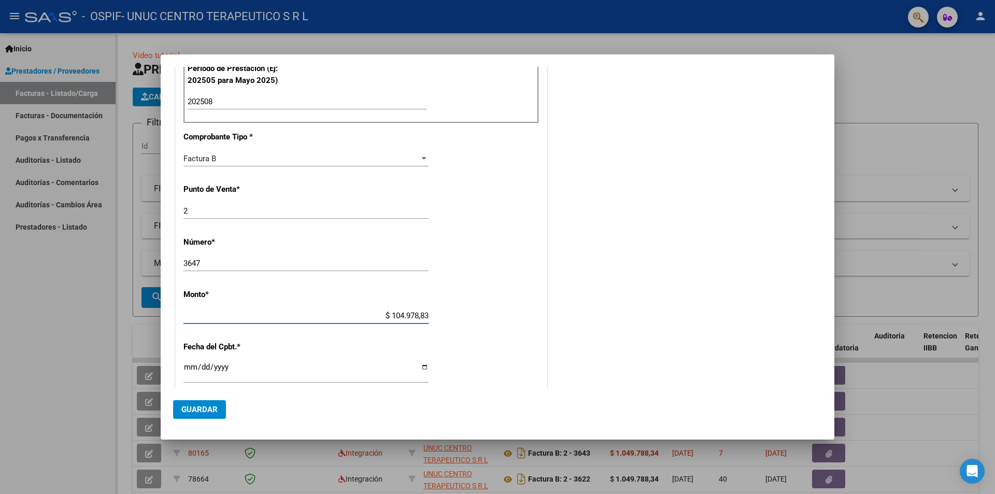
type input "$ 1.049.788,34"
click at [422, 307] on input "Ingresar la fecha" at bounding box center [305, 371] width 245 height 17
type input "[DATE]"
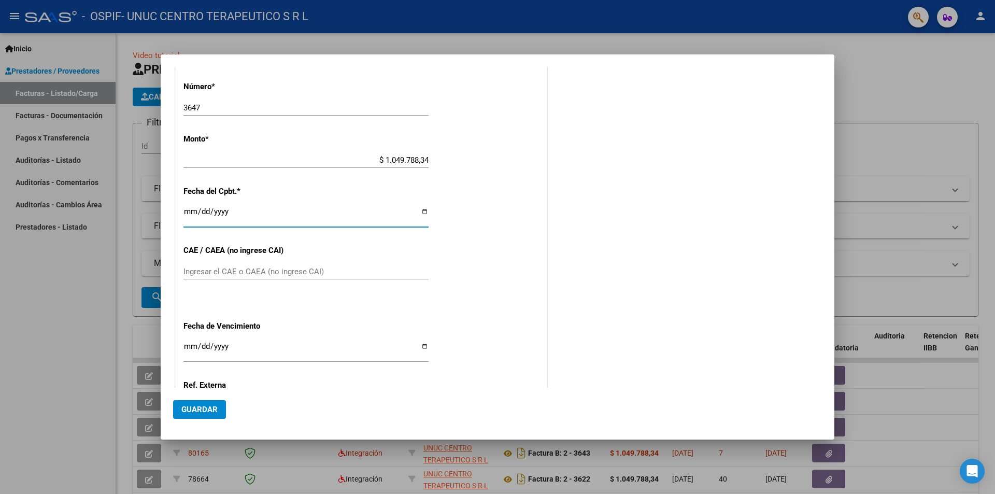
scroll to position [506, 0]
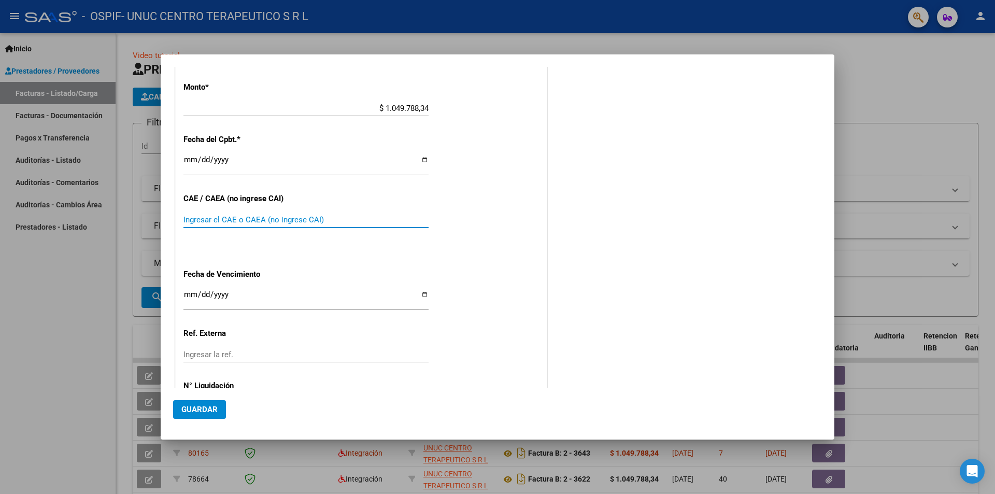
click at [239, 218] on input "Ingresar el CAE o CAEA (no ingrese CAI)" at bounding box center [305, 219] width 245 height 9
paste input "75361677757397"
type input "75361677757397"
click at [421, 294] on input "Ingresar la fecha" at bounding box center [305, 298] width 245 height 17
type input "[DATE]"
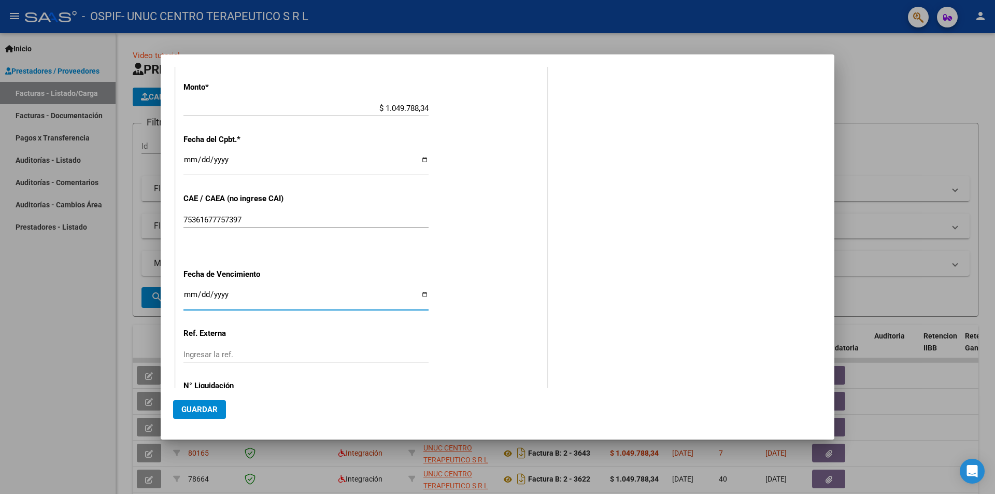
scroll to position [553, 0]
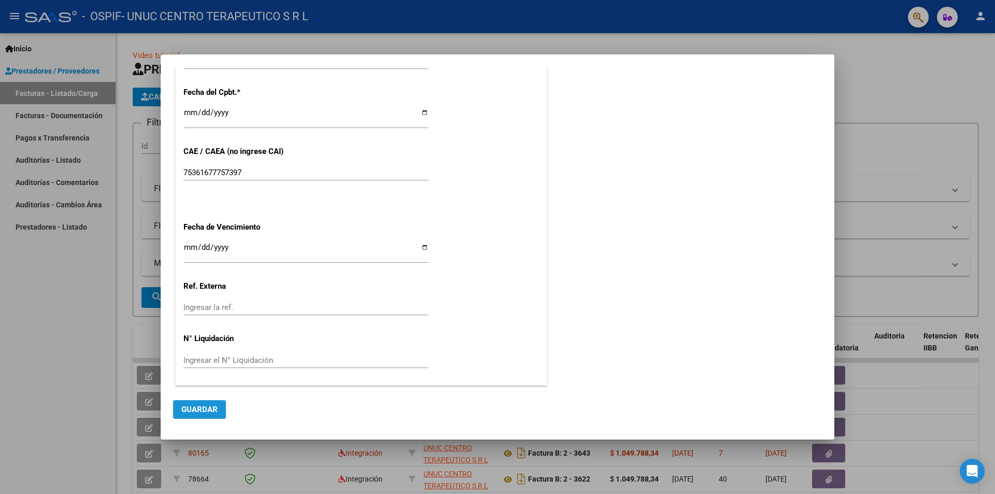
click at [204, 307] on span "Guardar" at bounding box center [199, 409] width 36 height 9
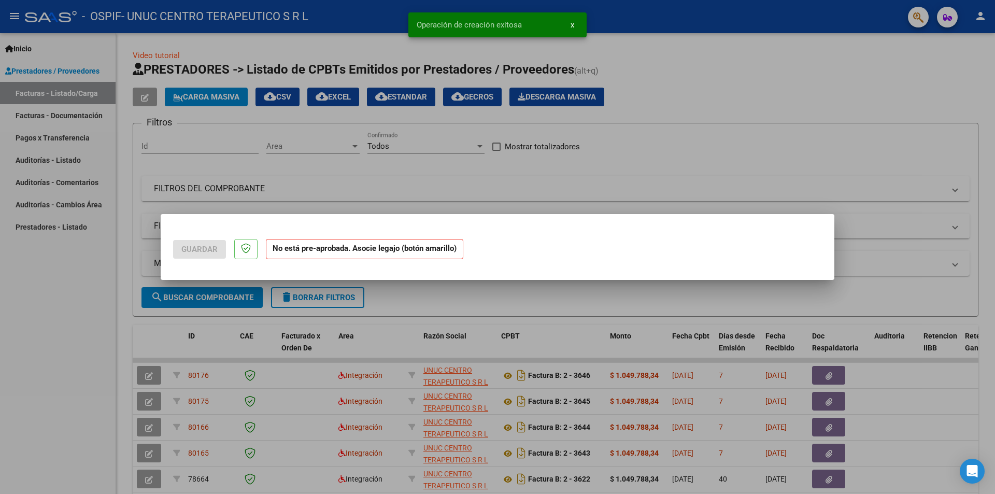
scroll to position [0, 0]
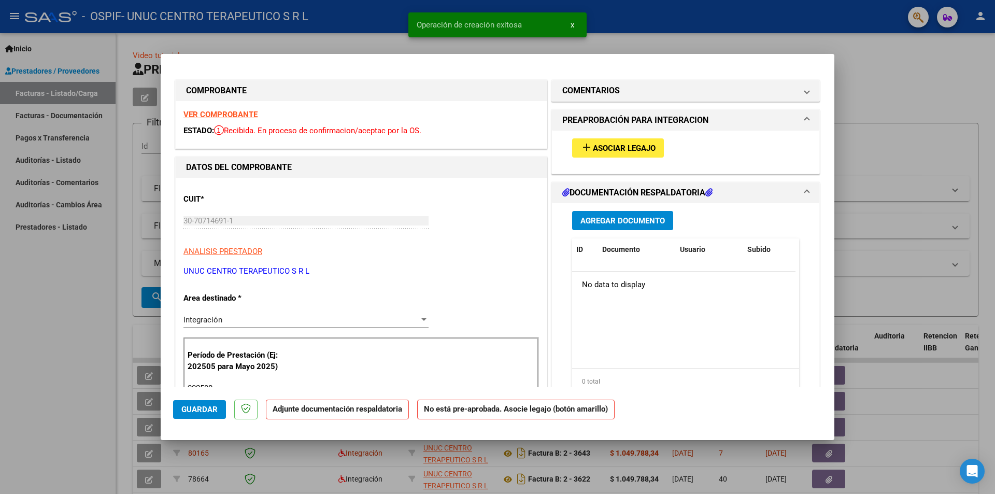
click at [615, 145] on span "Asociar Legajo" at bounding box center [624, 148] width 63 height 9
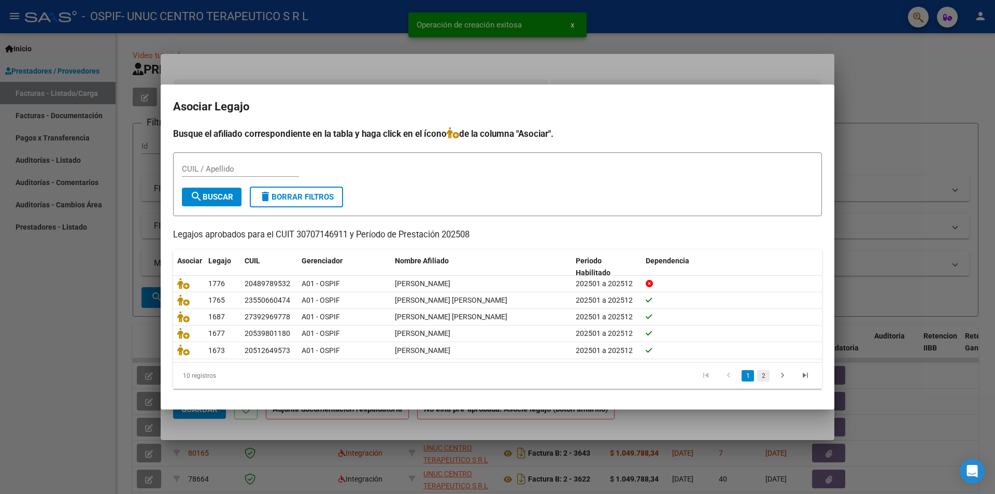
click at [663, 307] on link "2" at bounding box center [763, 375] width 12 height 11
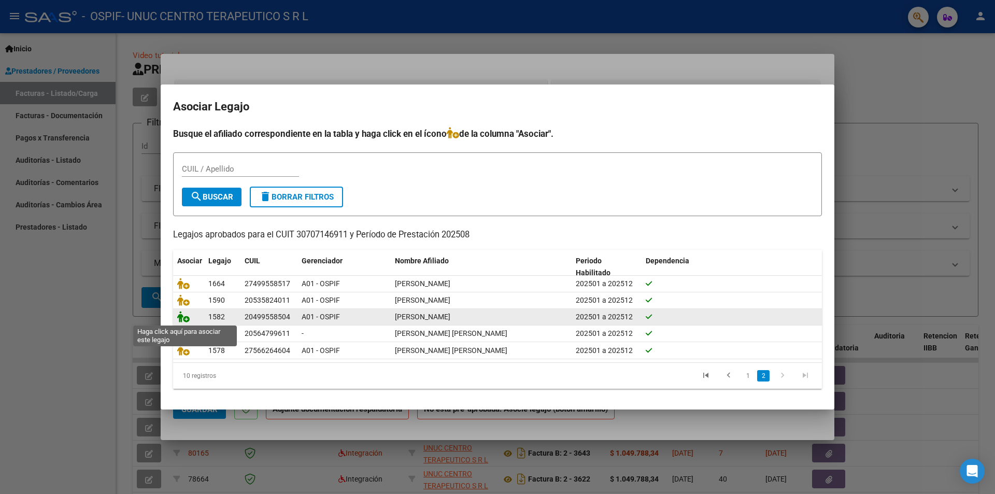
click at [186, 307] on icon at bounding box center [183, 316] width 12 height 11
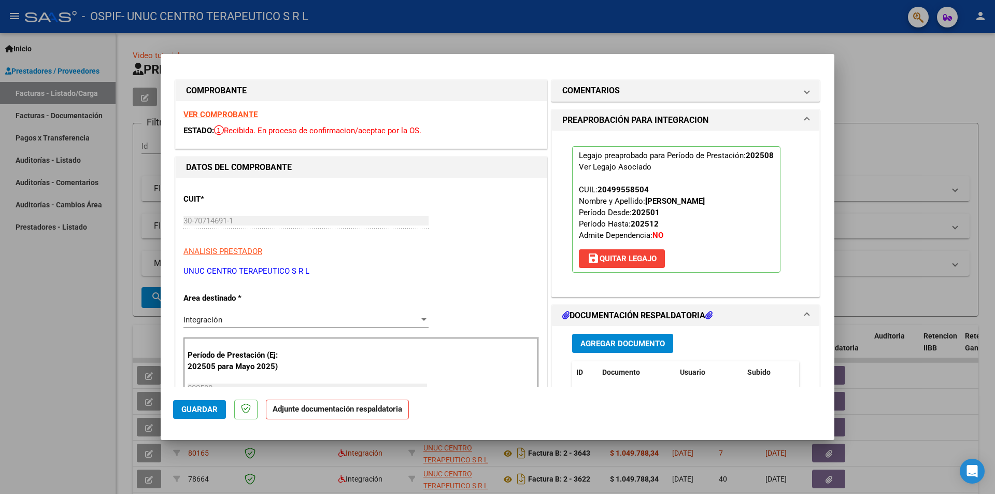
scroll to position [104, 0]
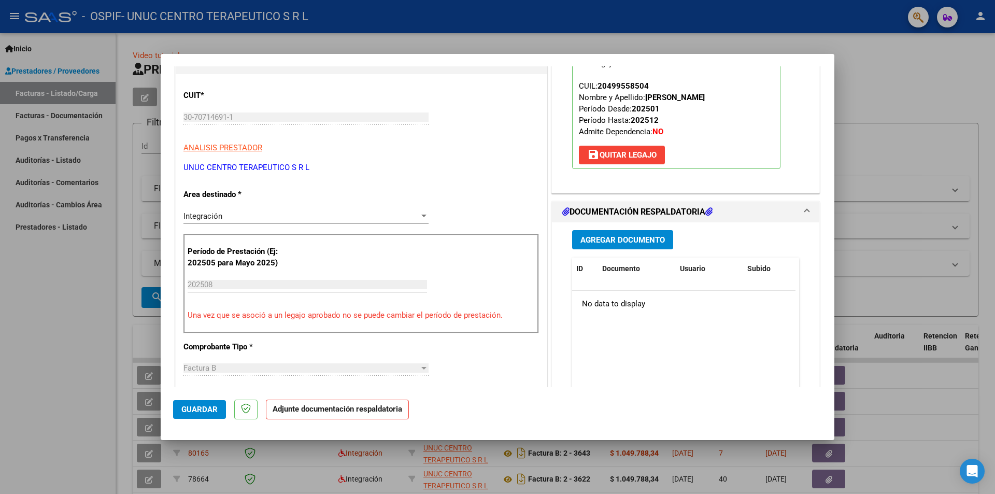
click at [611, 230] on div "Agregar Documento ID Documento Usuario Subido Acción No data to display 0 total…" at bounding box center [685, 325] width 243 height 207
click at [611, 238] on span "Agregar Documento" at bounding box center [622, 239] width 84 height 9
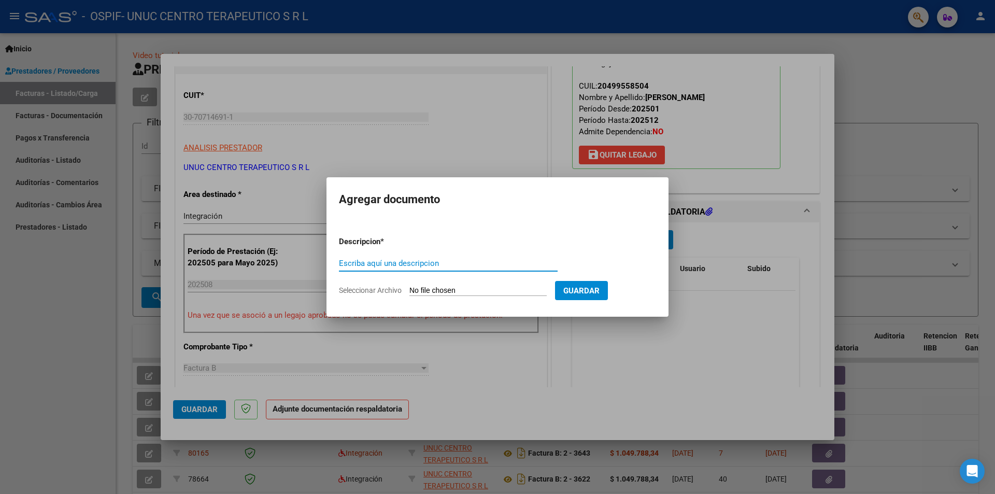
click at [380, 260] on input "Escriba aquí una descripcion" at bounding box center [448, 263] width 219 height 9
type input "INFORME"
click at [382, 289] on span "Seleccionar Archivo" at bounding box center [370, 290] width 63 height 8
click at [409, 289] on input "Seleccionar Archivo" at bounding box center [477, 291] width 137 height 10
type input "C:\fakepath\[PERSON_NAME][DATE].pdf"
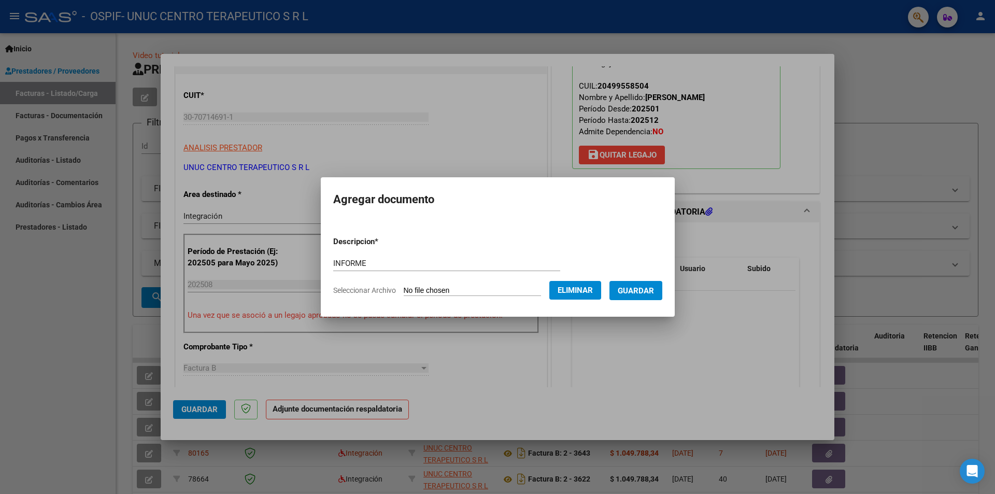
click at [638, 291] on span "Guardar" at bounding box center [636, 290] width 36 height 9
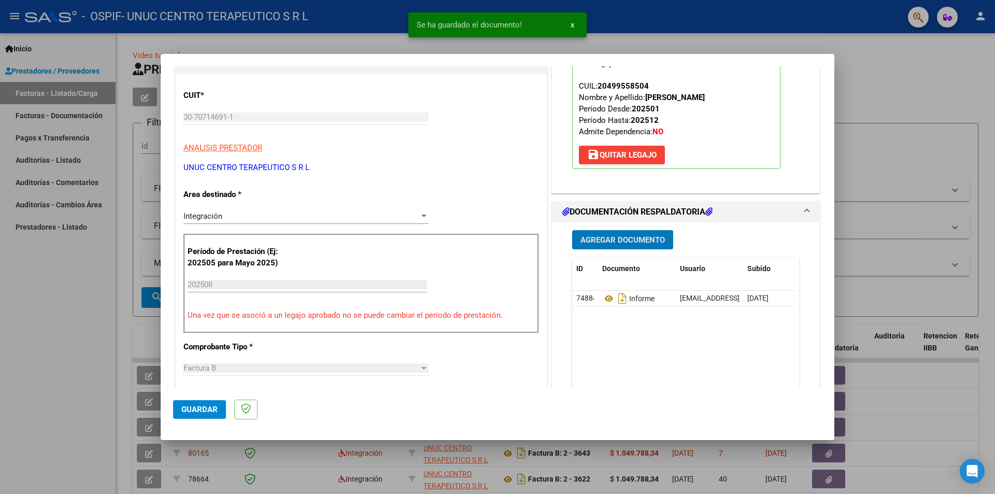
click at [614, 237] on span "Agregar Documento" at bounding box center [622, 239] width 84 height 9
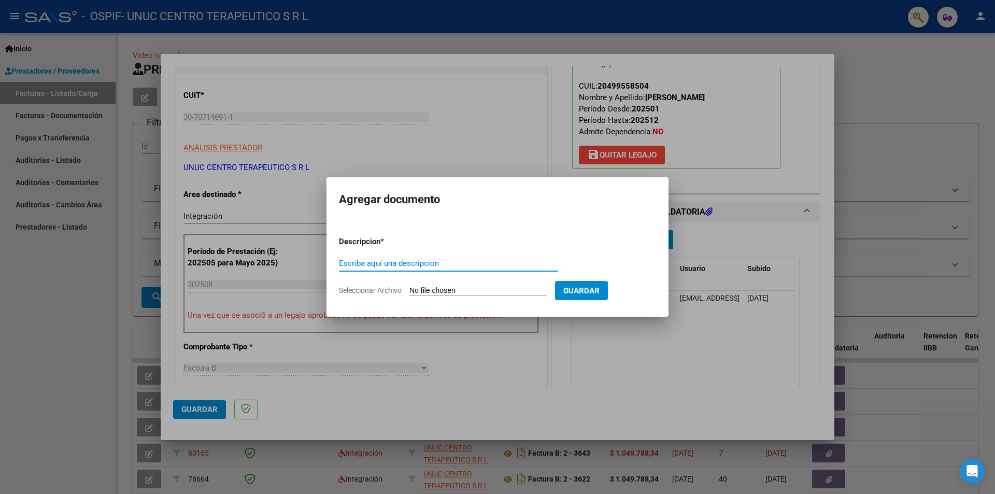
click at [371, 263] on input "Escriba aquí una descripcion" at bounding box center [448, 263] width 219 height 9
type input "ASISTENCIA"
click at [364, 289] on span "Seleccionar Archivo" at bounding box center [370, 290] width 63 height 8
click at [409, 289] on input "Seleccionar Archivo" at bounding box center [477, 291] width 137 height 10
type input "C:\fakepath\[PERSON_NAME][DATE].pdf"
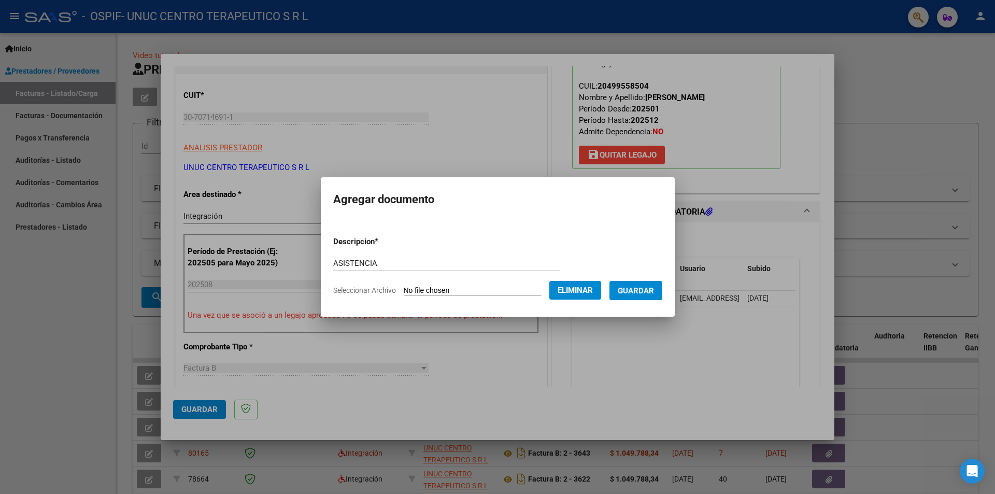
click at [643, 290] on span "Guardar" at bounding box center [636, 290] width 36 height 9
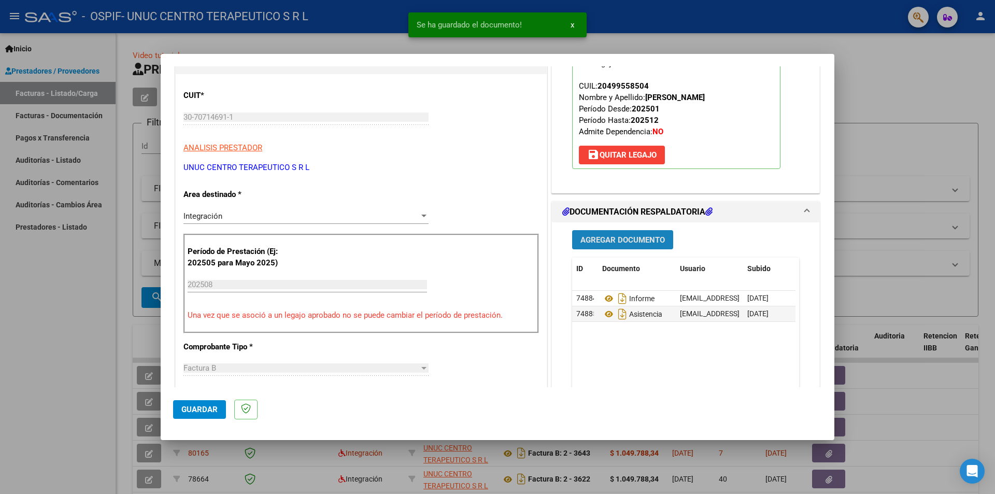
click at [618, 239] on span "Agregar Documento" at bounding box center [622, 239] width 84 height 9
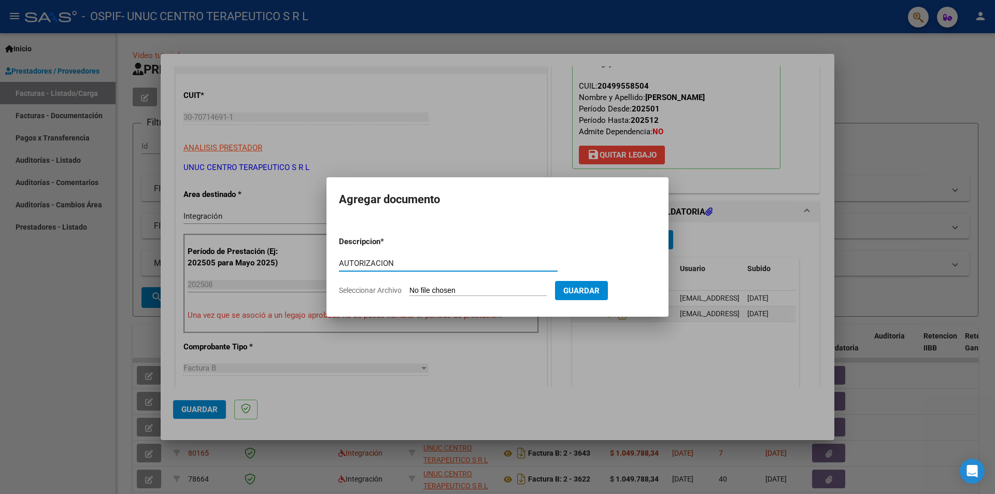
type input "AUTORIZACION"
click at [380, 288] on span "Seleccionar Archivo" at bounding box center [370, 290] width 63 height 8
click at [409, 288] on input "Seleccionar Archivo" at bounding box center [477, 291] width 137 height 10
type input "C:\fakepath\AUTORIZACION [PERSON_NAME] 25.png"
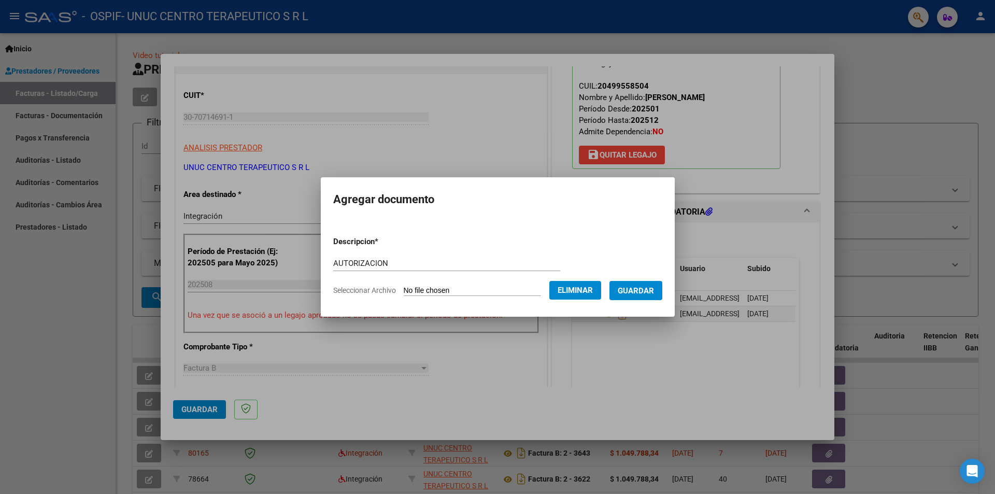
click at [638, 293] on span "Guardar" at bounding box center [636, 290] width 36 height 9
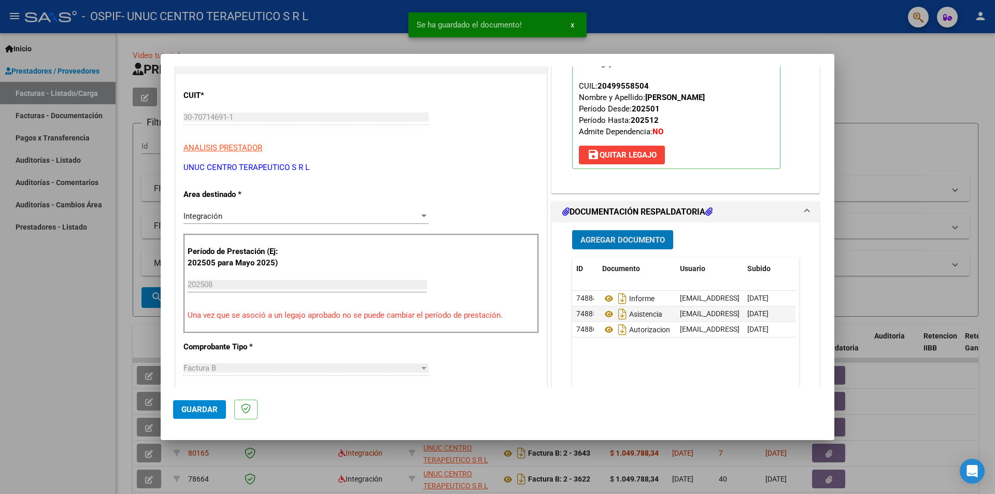
click at [204, 307] on button "Guardar" at bounding box center [199, 409] width 53 height 19
click at [663, 101] on div at bounding box center [497, 247] width 995 height 494
type input "$ 0,00"
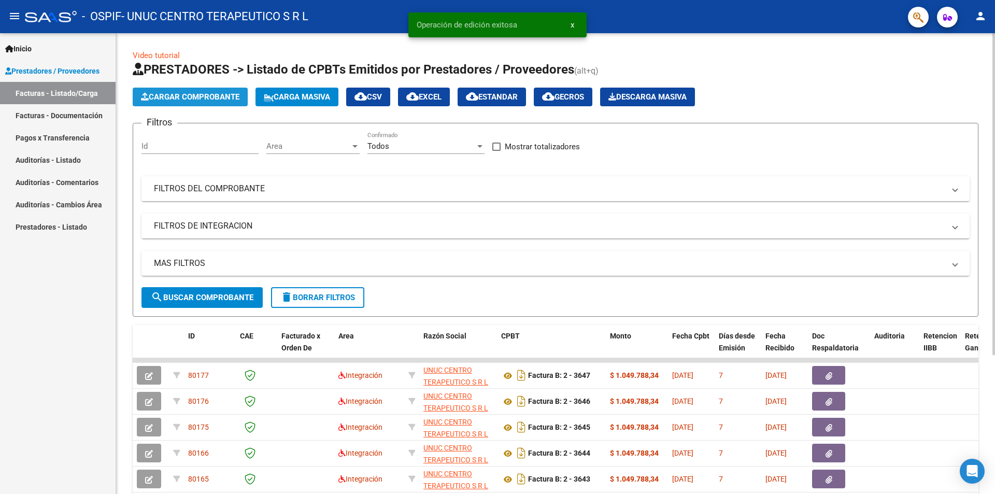
click at [203, 96] on span "Cargar Comprobante" at bounding box center [190, 96] width 98 height 9
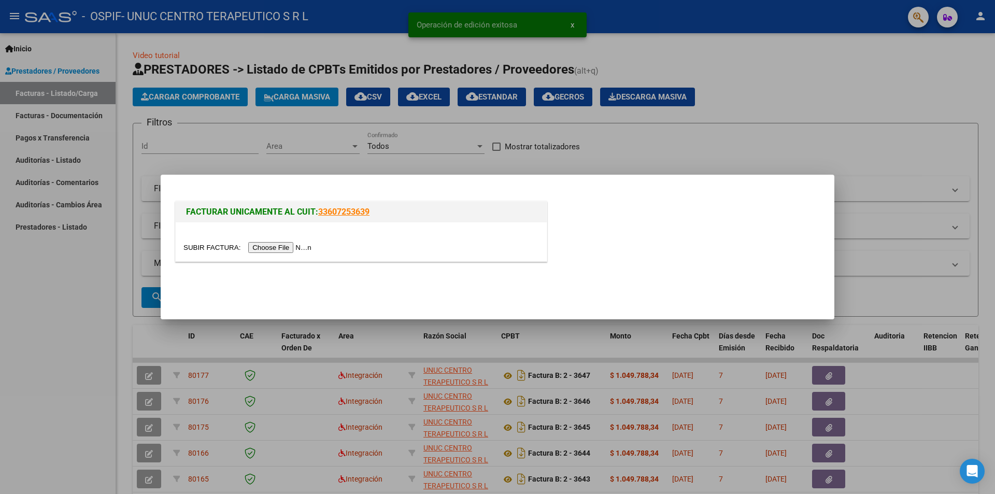
click at [295, 249] on input "file" at bounding box center [248, 247] width 131 height 11
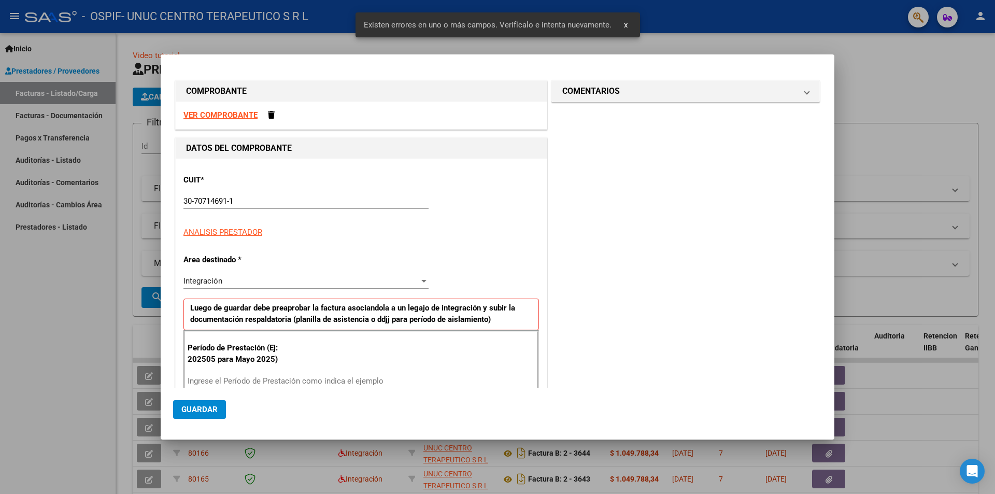
scroll to position [143, 0]
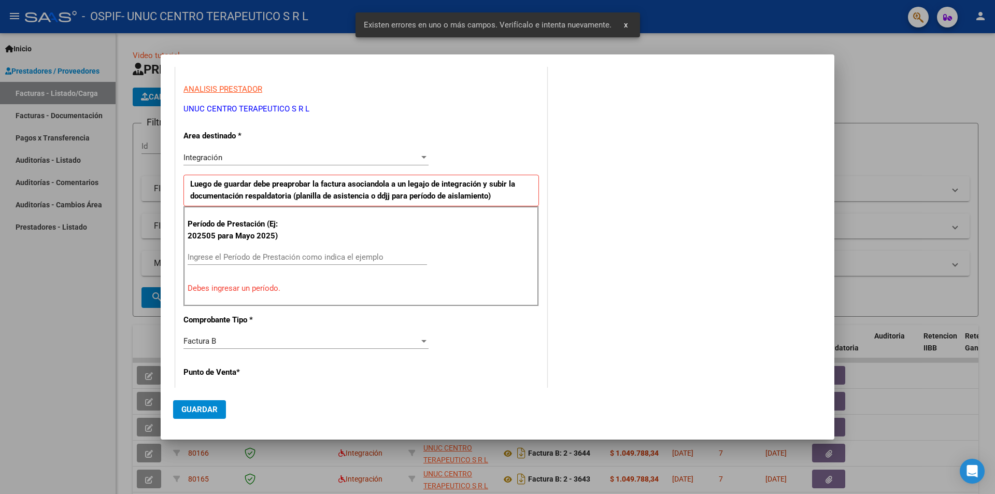
click at [212, 256] on input "Ingrese el Período de Prestación como indica el ejemplo" at bounding box center [307, 256] width 239 height 9
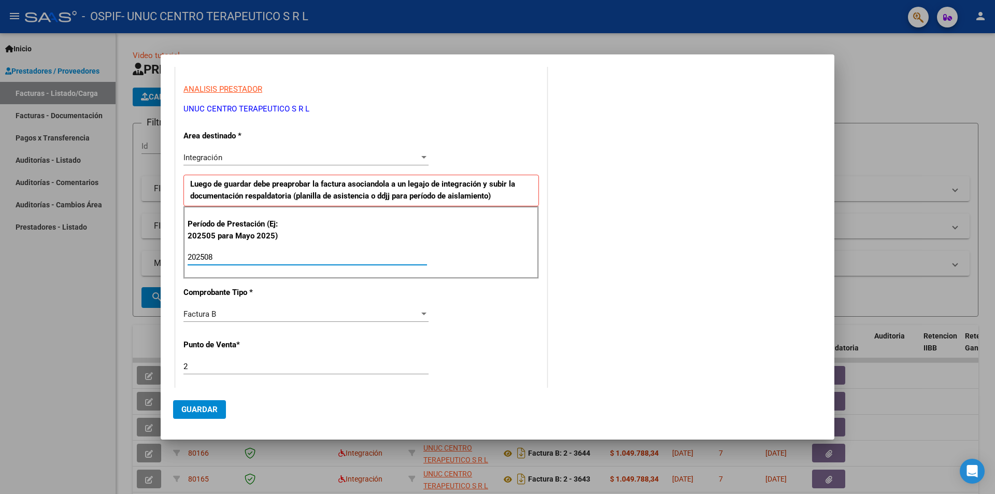
scroll to position [350, 0]
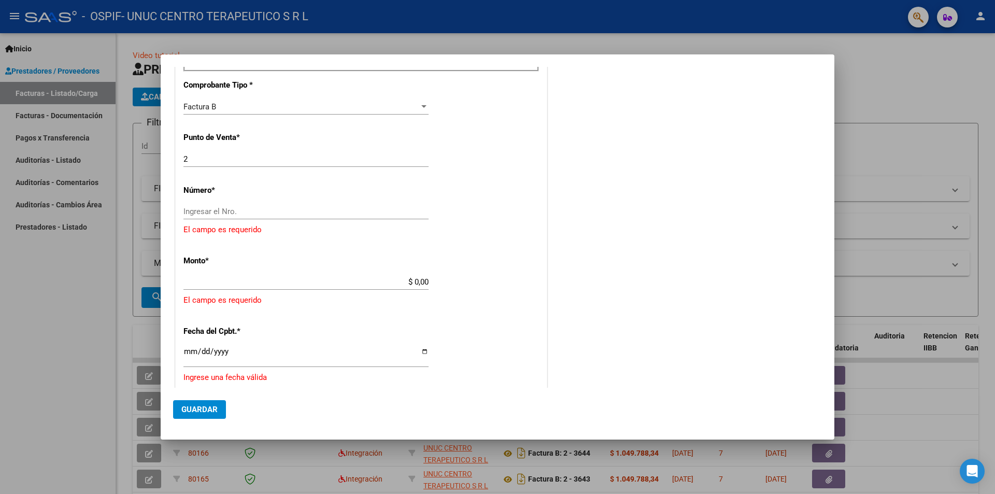
type input "202508"
click at [242, 213] on input "Ingresar el Nro." at bounding box center [305, 211] width 245 height 9
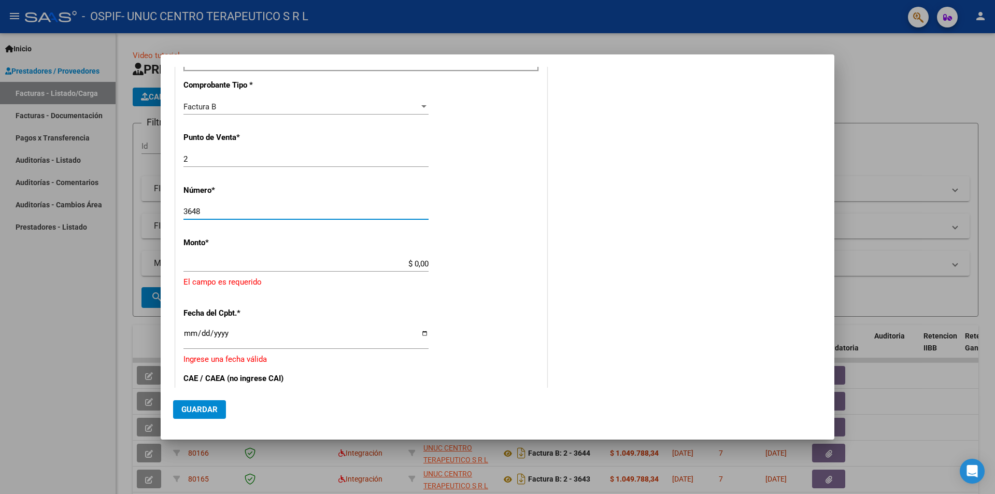
type input "3648"
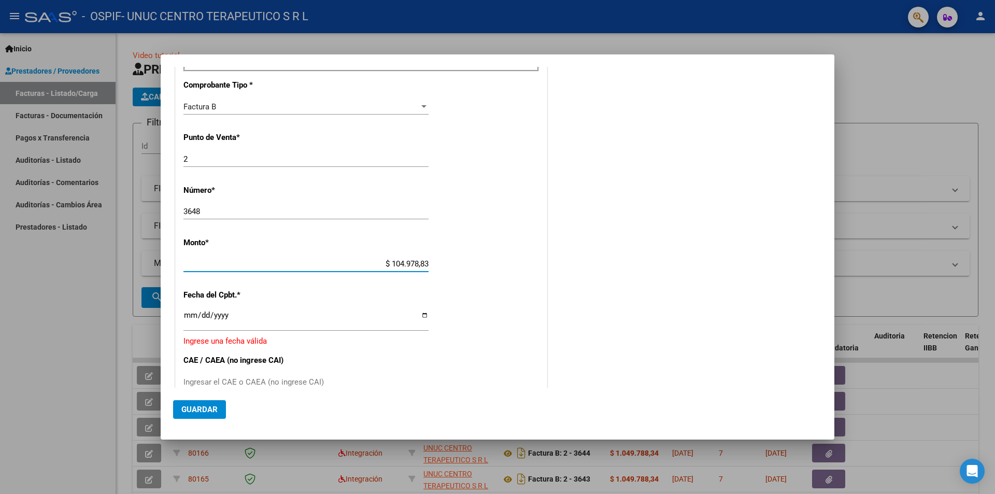
type input "$ 1.049.788,34"
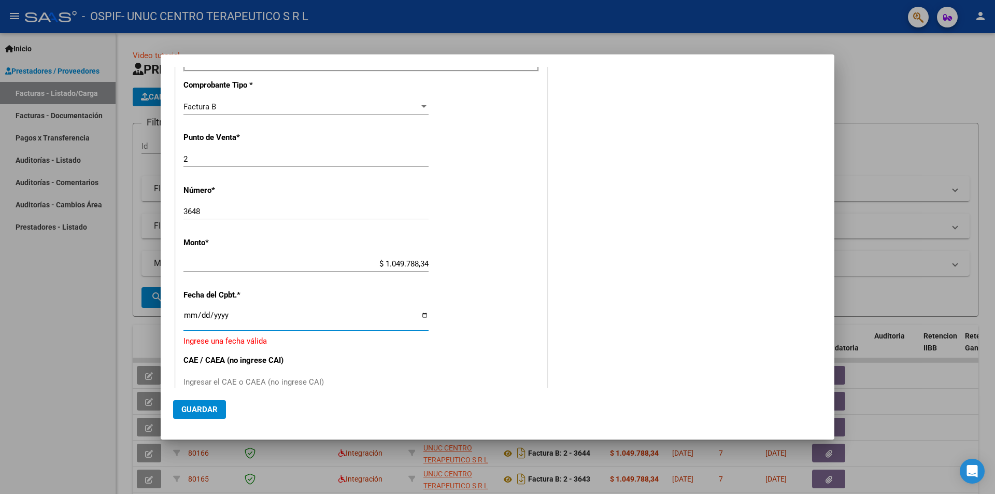
click at [419, 307] on input "Ingresar la fecha" at bounding box center [305, 319] width 245 height 17
type input "[DATE]"
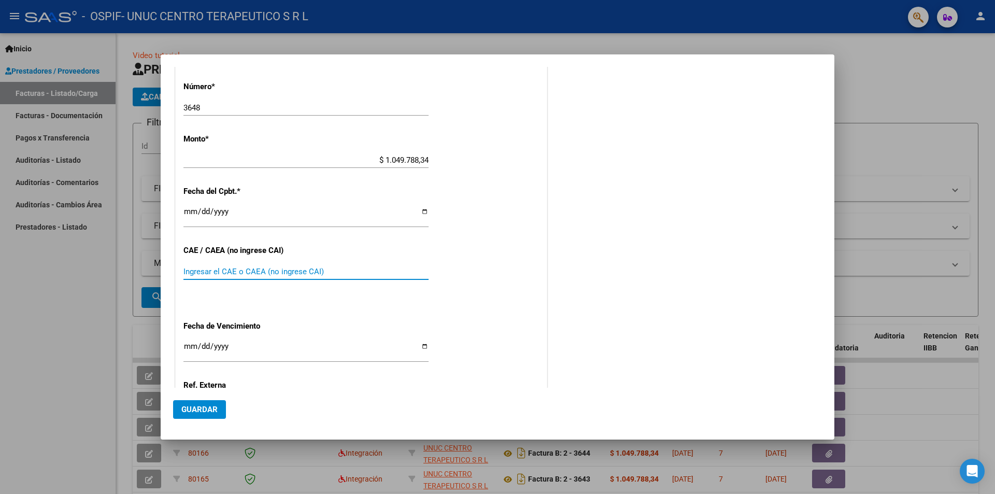
click at [241, 272] on input "Ingresar el CAE o CAEA (no ingrese CAI)" at bounding box center [305, 271] width 245 height 9
paste input "75361677759302"
type input "75361677759302"
click at [419, 307] on input "Ingresar la fecha" at bounding box center [305, 350] width 245 height 17
type input "[DATE]"
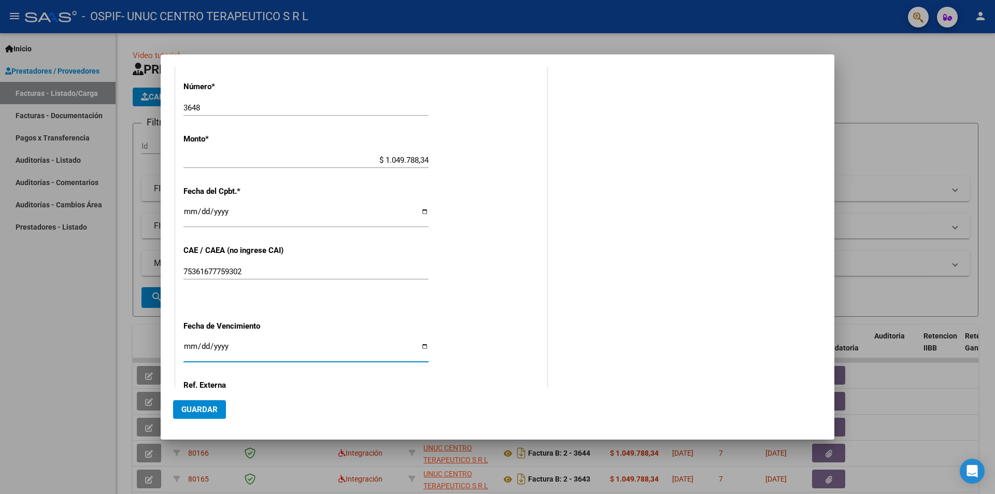
scroll to position [553, 0]
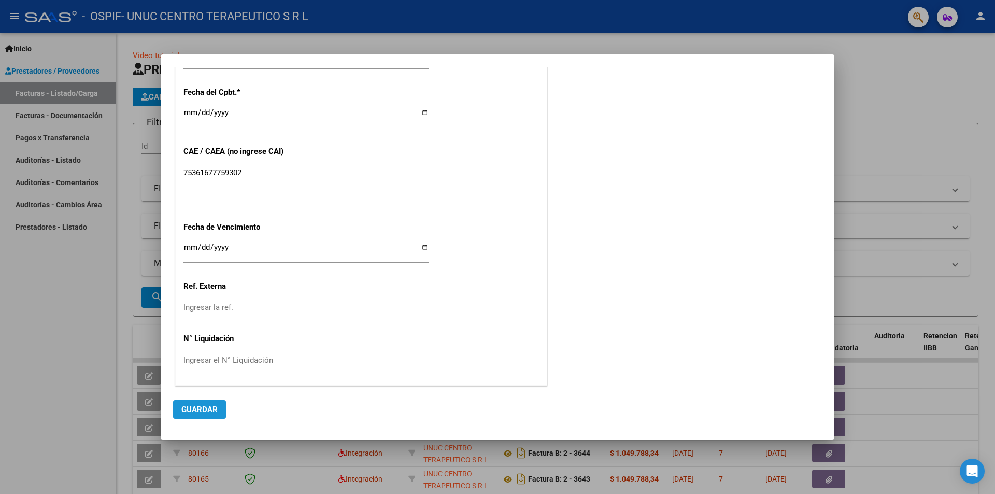
click at [214, 307] on span "Guardar" at bounding box center [199, 409] width 36 height 9
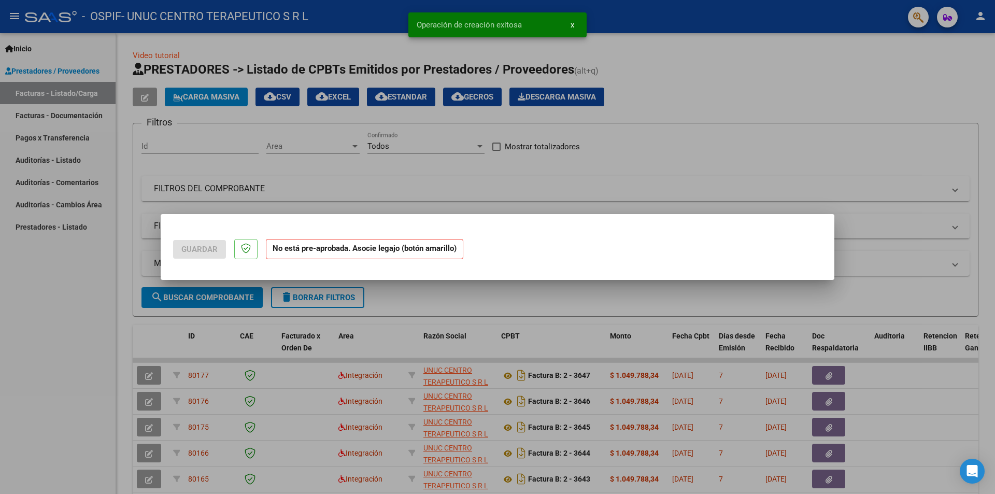
scroll to position [0, 0]
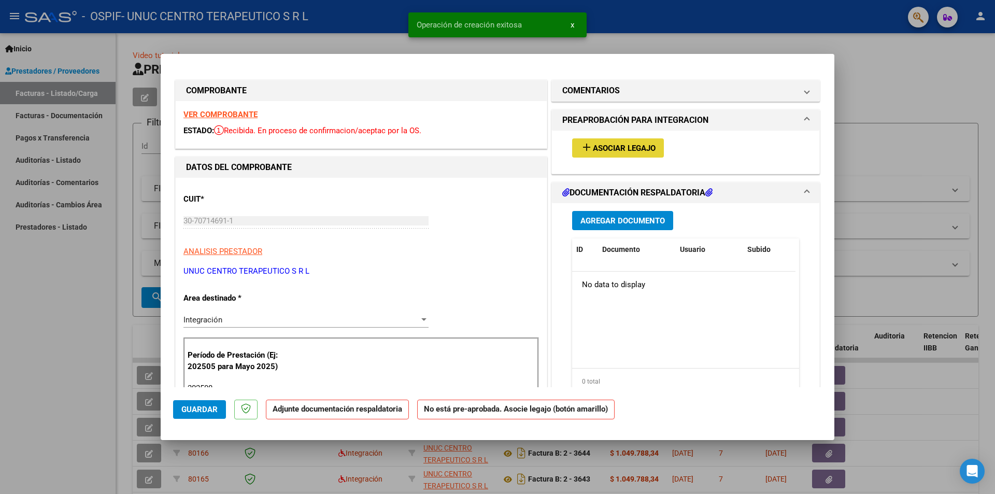
click at [626, 150] on span "Asociar Legajo" at bounding box center [624, 148] width 63 height 9
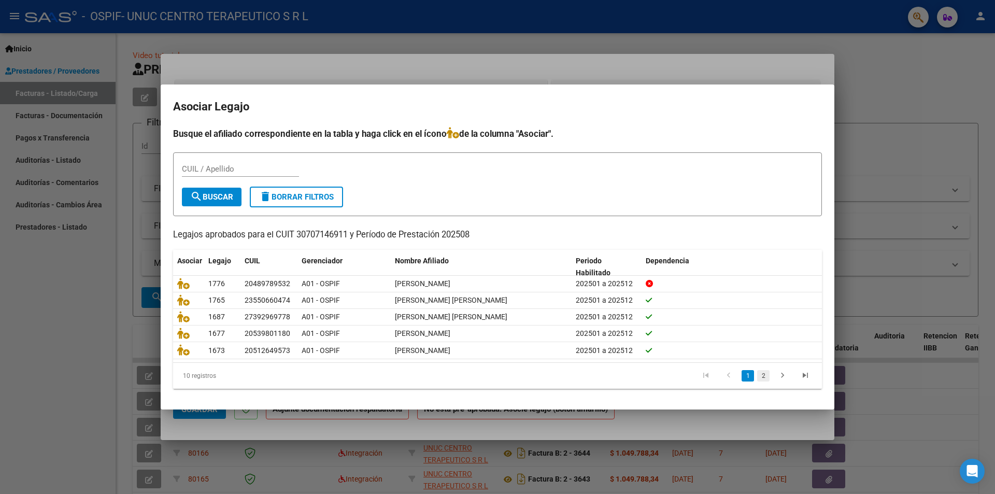
click at [663, 307] on link "2" at bounding box center [763, 375] width 12 height 11
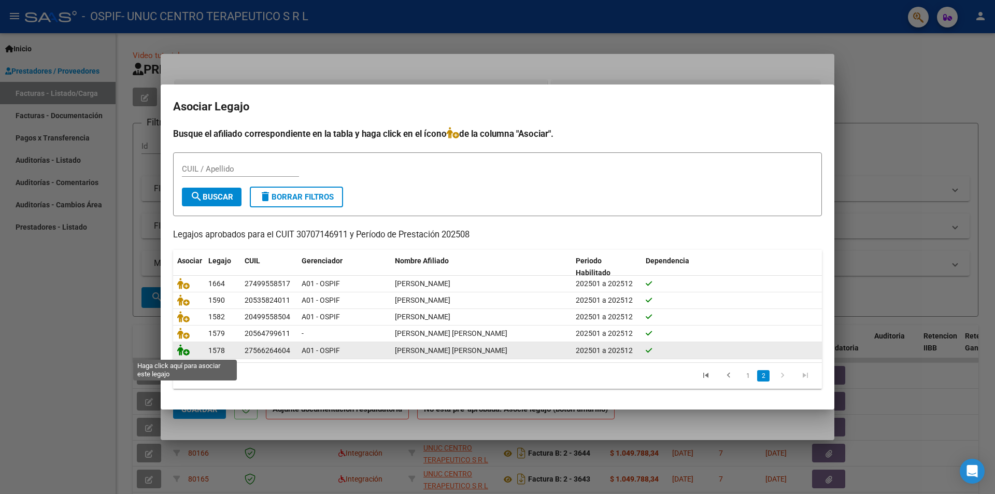
click at [180, 307] on icon at bounding box center [183, 349] width 12 height 11
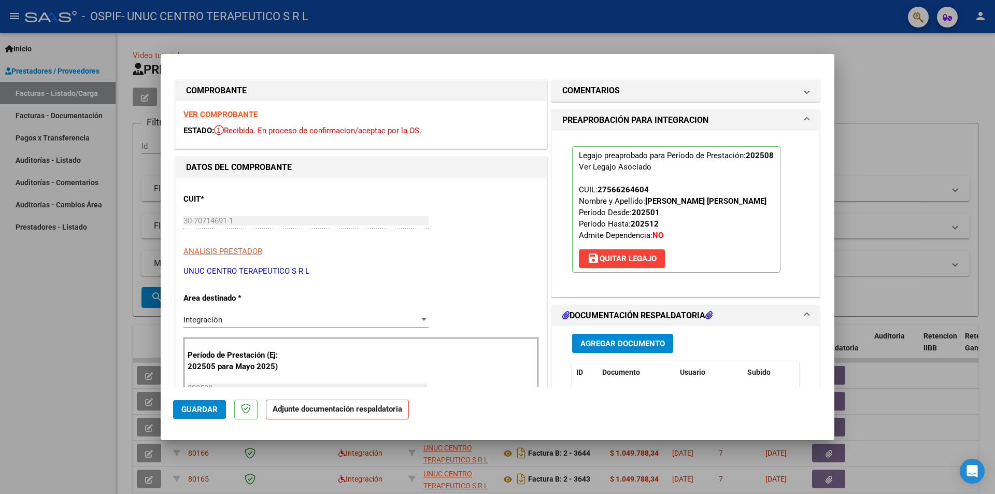
scroll to position [52, 0]
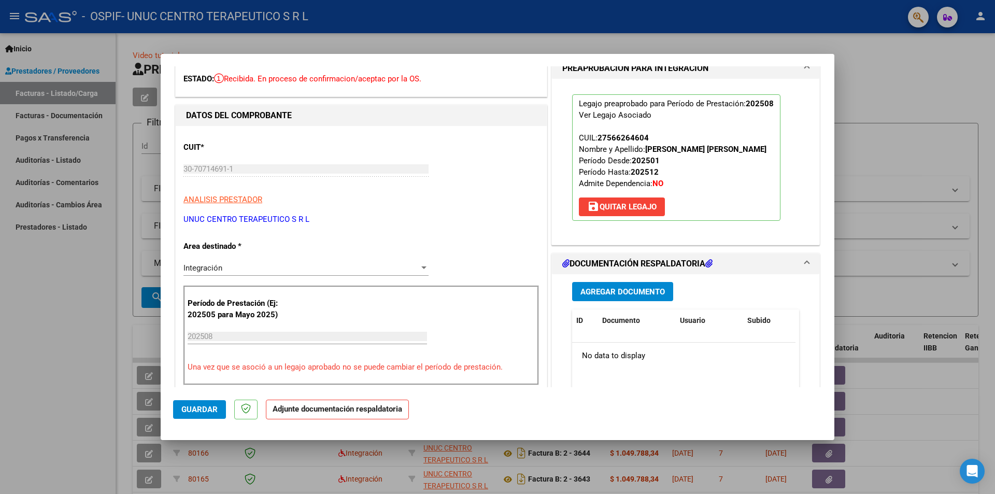
click at [627, 289] on span "Agregar Documento" at bounding box center [622, 291] width 84 height 9
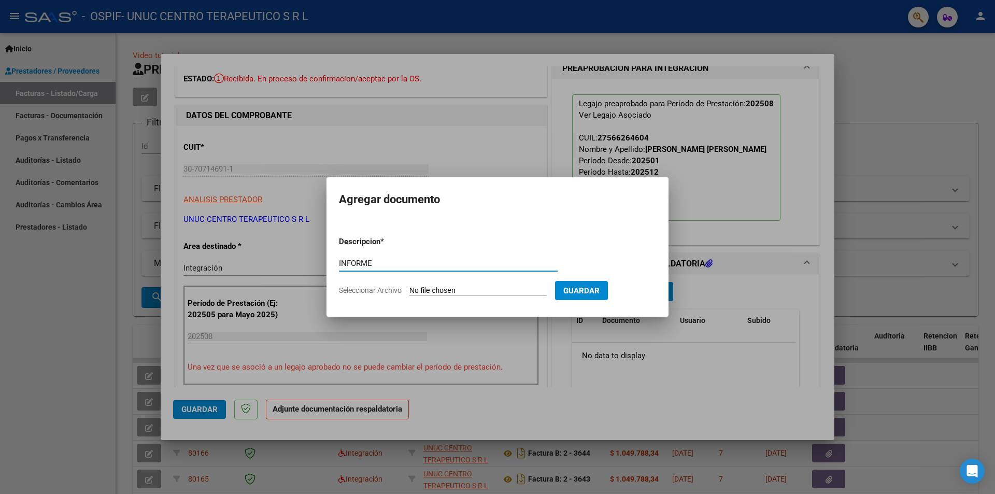
type input "INFORME"
click at [370, 285] on form "Descripcion * INFORME Escriba aquí una descripcion Seleccionar Archivo Guardar" at bounding box center [497, 266] width 317 height 76
click at [373, 289] on span "Seleccionar Archivo" at bounding box center [370, 290] width 63 height 8
click at [409, 289] on input "Seleccionar Archivo" at bounding box center [477, 291] width 137 height 10
type input "C:\fakepath\Informe agosto 2025.pdf"
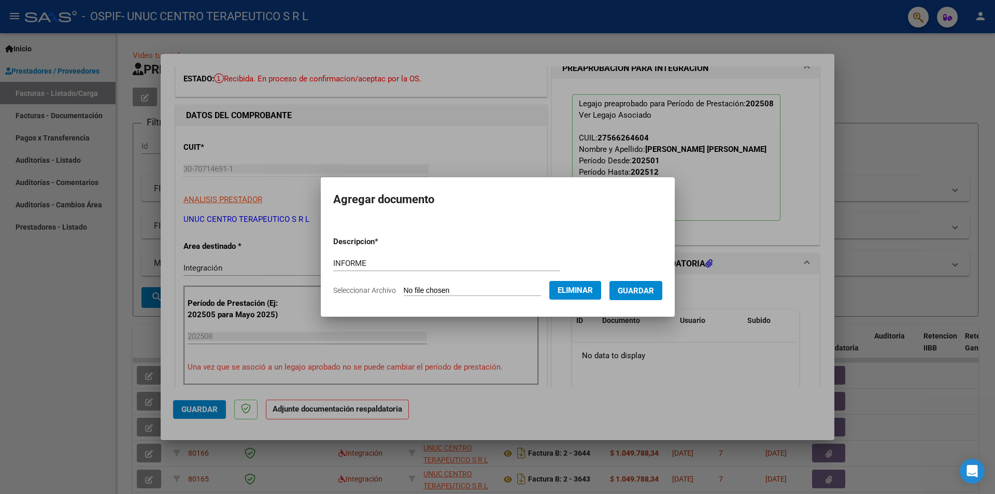
click at [648, 293] on span "Guardar" at bounding box center [636, 290] width 36 height 9
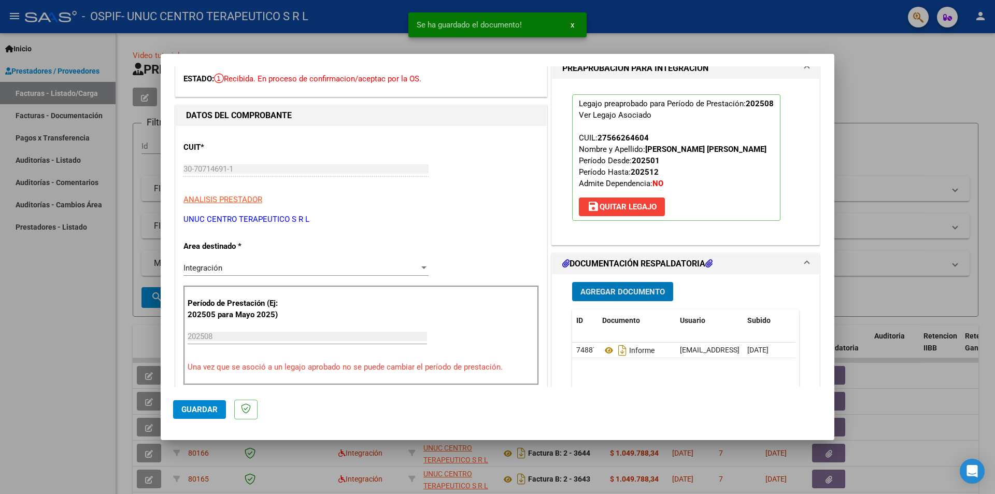
click at [619, 286] on button "Agregar Documento" at bounding box center [622, 291] width 101 height 19
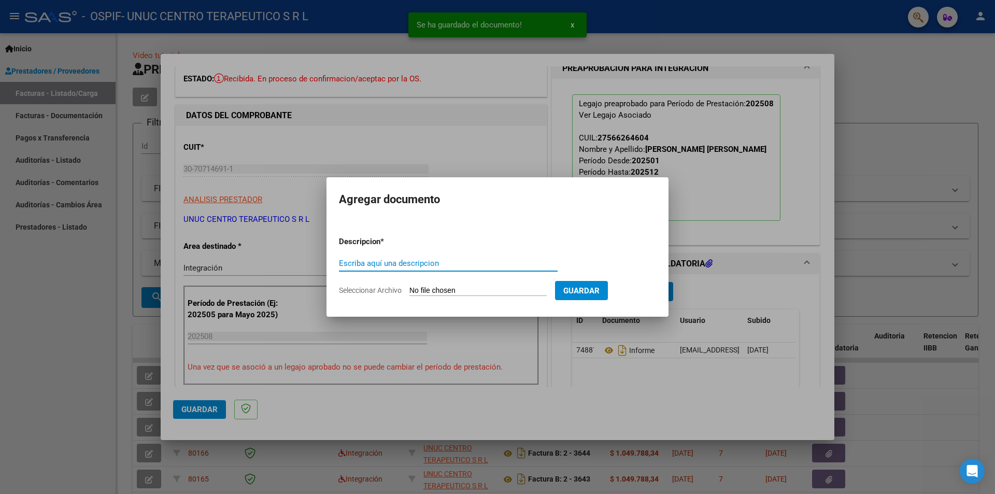
click at [404, 263] on input "Escriba aquí una descripcion" at bounding box center [448, 263] width 219 height 9
type input "ASISTENCIA"
click at [400, 290] on span "Seleccionar Archivo" at bounding box center [370, 290] width 63 height 8
click at [409, 290] on input "Seleccionar Archivo" at bounding box center [477, 291] width 137 height 10
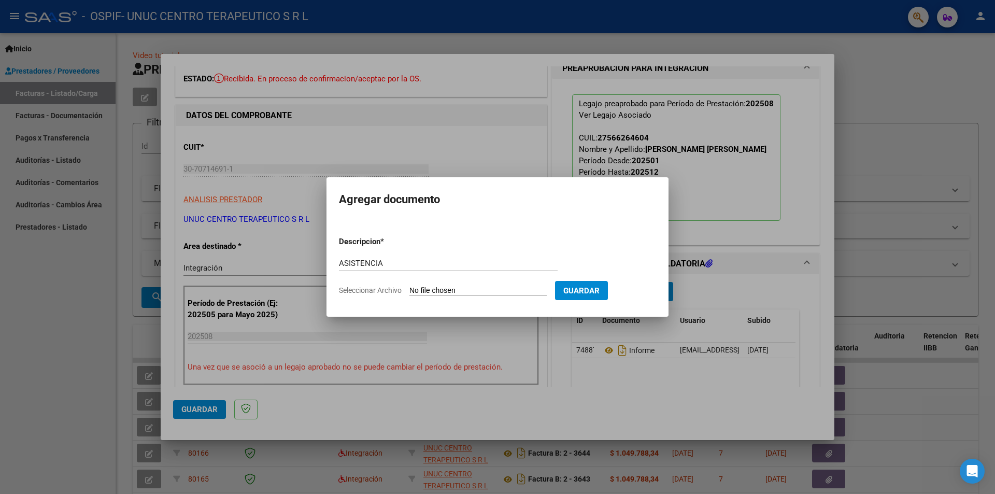
type input "C:\fakepath\[GEOGRAPHIC_DATA][PERSON_NAME][DATE].pdf"
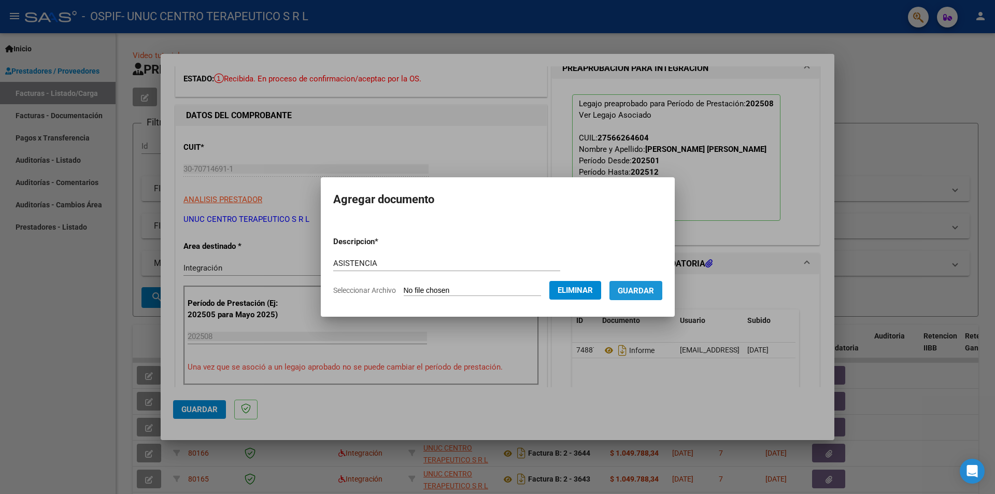
click at [643, 289] on span "Guardar" at bounding box center [636, 290] width 36 height 9
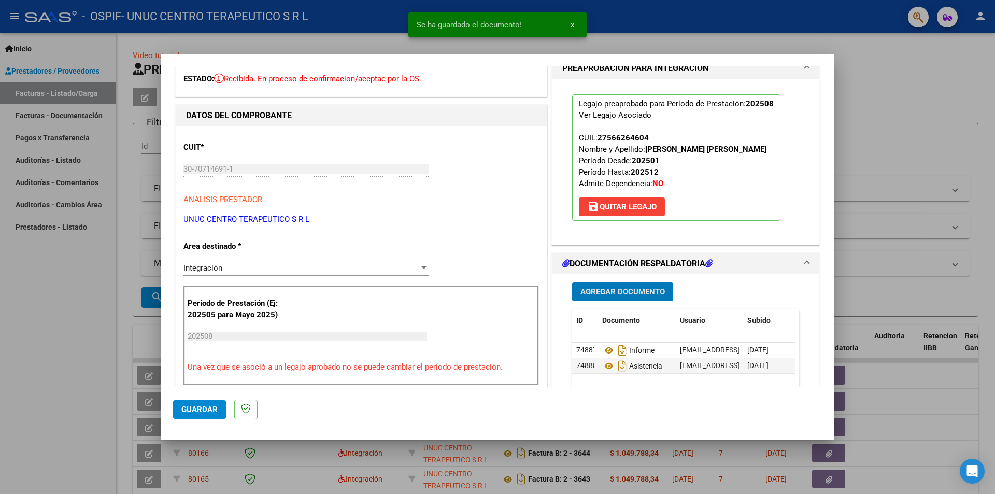
click at [619, 293] on span "Agregar Documento" at bounding box center [622, 291] width 84 height 9
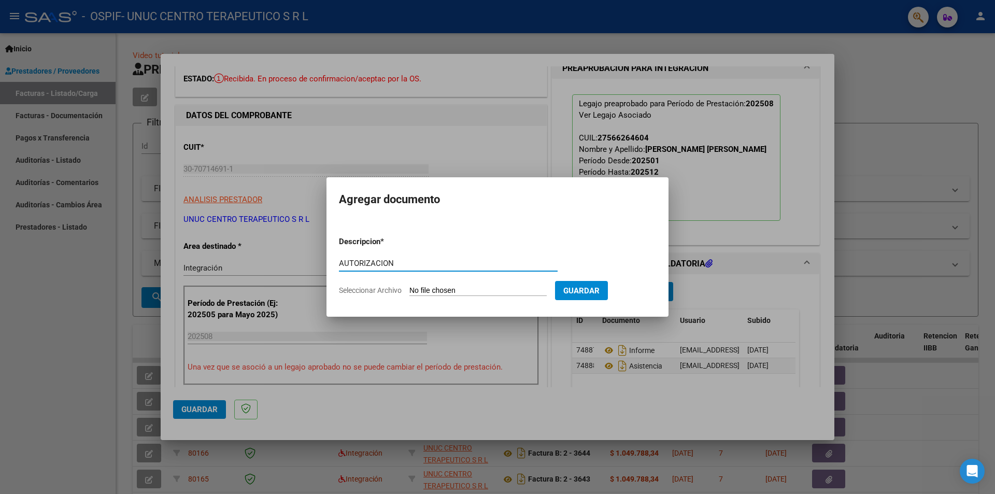
type input "AUTORIZACION"
click at [385, 293] on span "Seleccionar Archivo" at bounding box center [370, 290] width 63 height 8
click at [409, 293] on input "Seleccionar Archivo" at bounding box center [477, 291] width 137 height 10
type input "C:\fakepath\AUTORIZACION [PERSON_NAME] 2025.png"
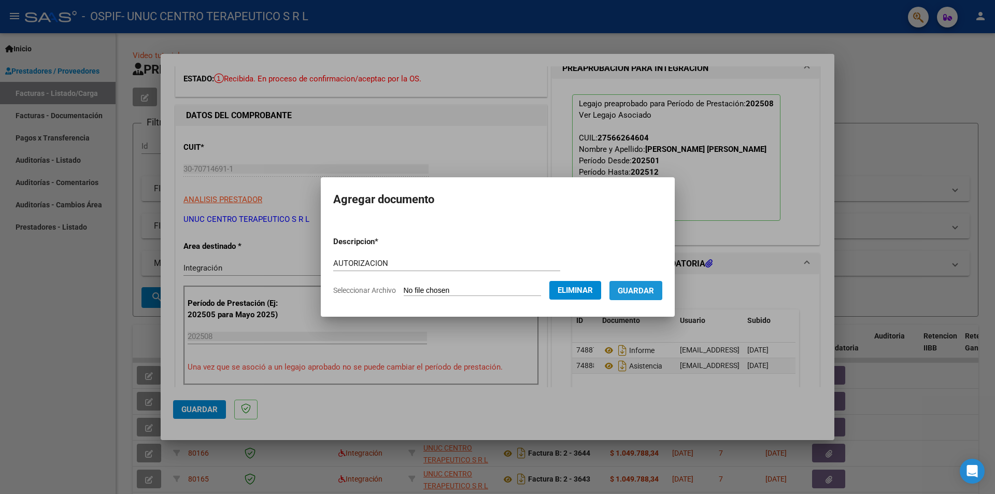
click at [649, 295] on span "Guardar" at bounding box center [636, 290] width 36 height 9
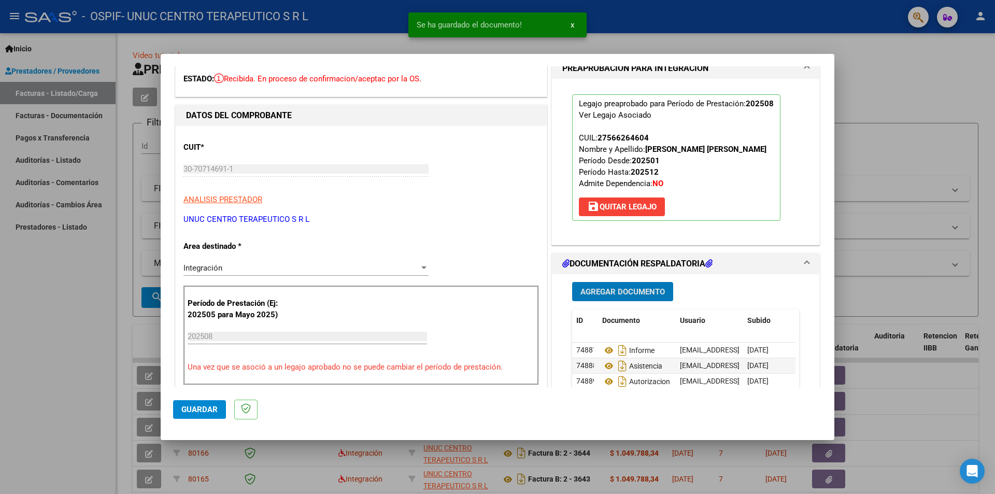
click at [205, 307] on span "Guardar" at bounding box center [199, 409] width 36 height 9
click at [663, 118] on div at bounding box center [497, 247] width 995 height 494
type input "$ 0,00"
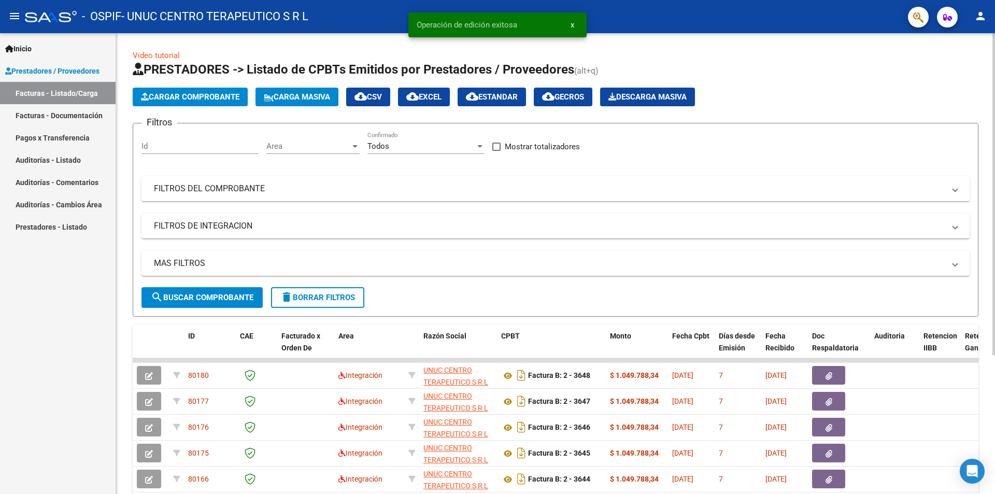
click at [183, 96] on span "Cargar Comprobante" at bounding box center [190, 96] width 98 height 9
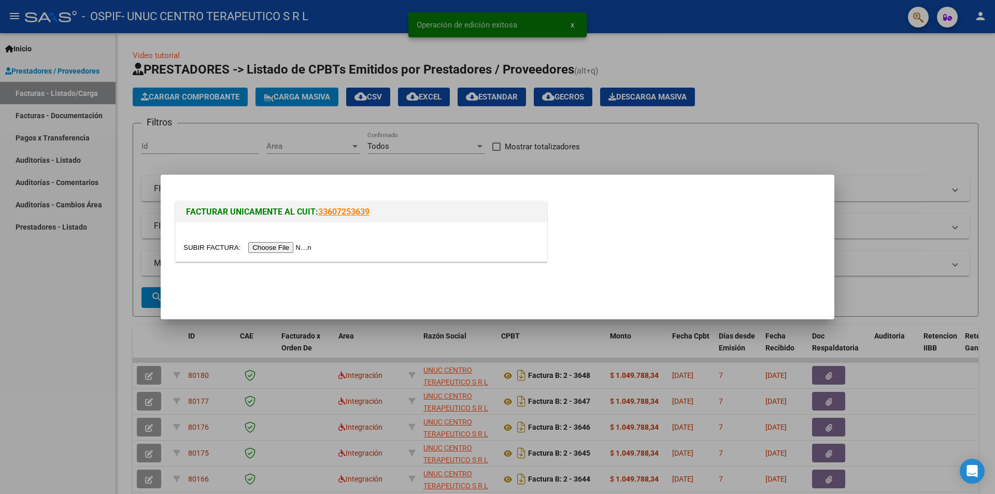
click at [279, 248] on input "file" at bounding box center [248, 247] width 131 height 11
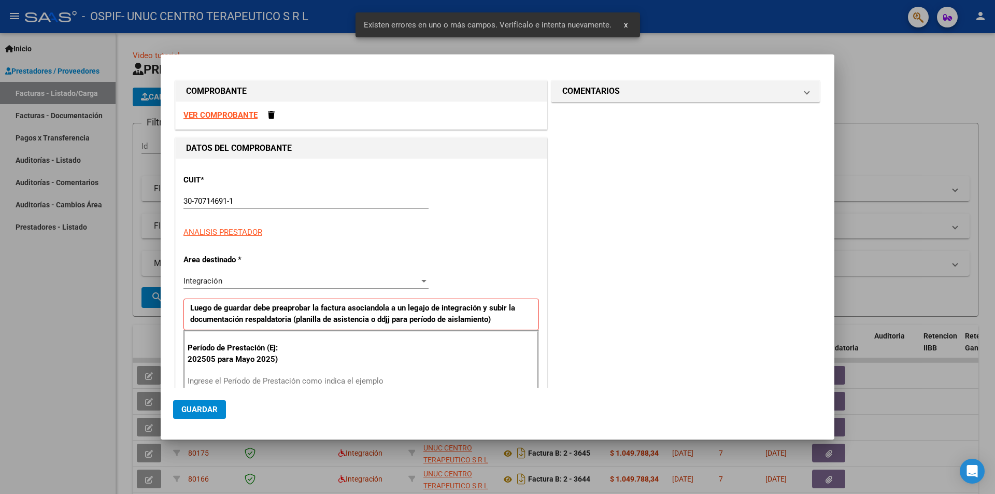
scroll to position [143, 0]
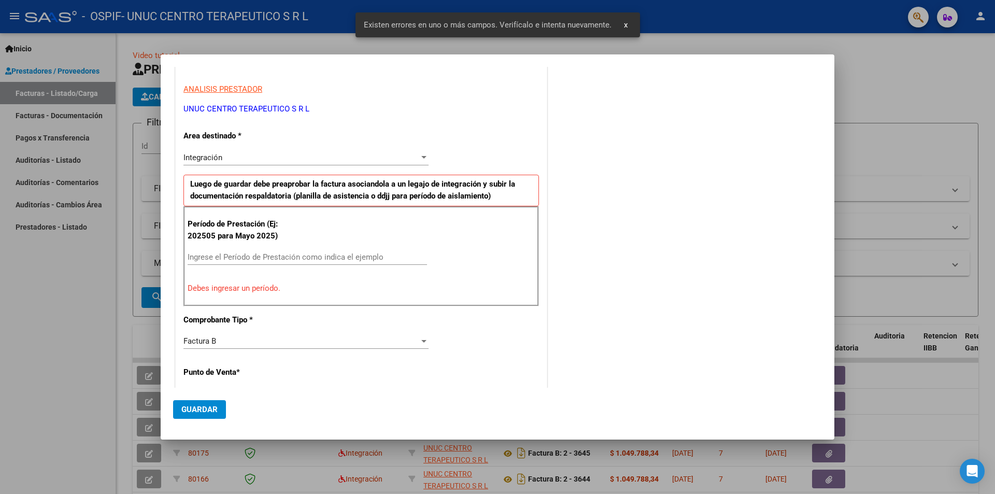
click at [232, 257] on input "Ingrese el Período de Prestación como indica el ejemplo" at bounding box center [307, 256] width 239 height 9
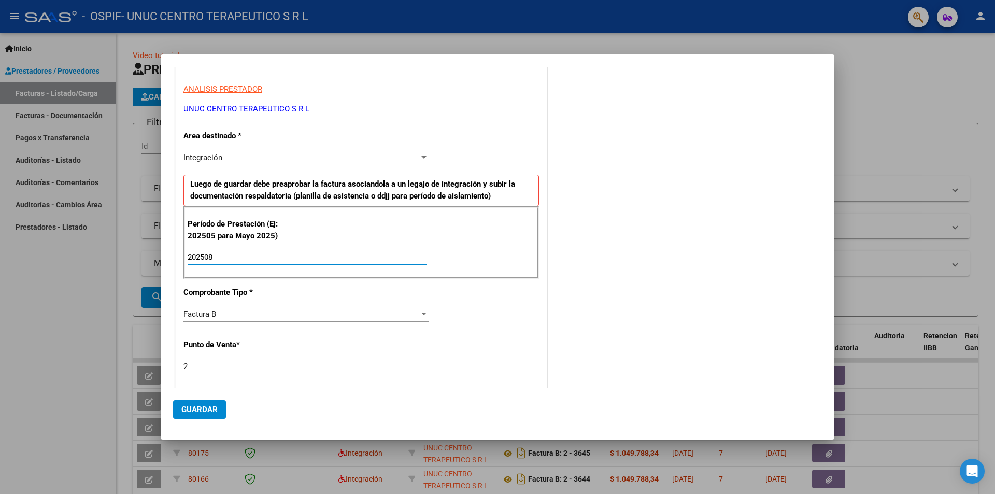
type input "202508"
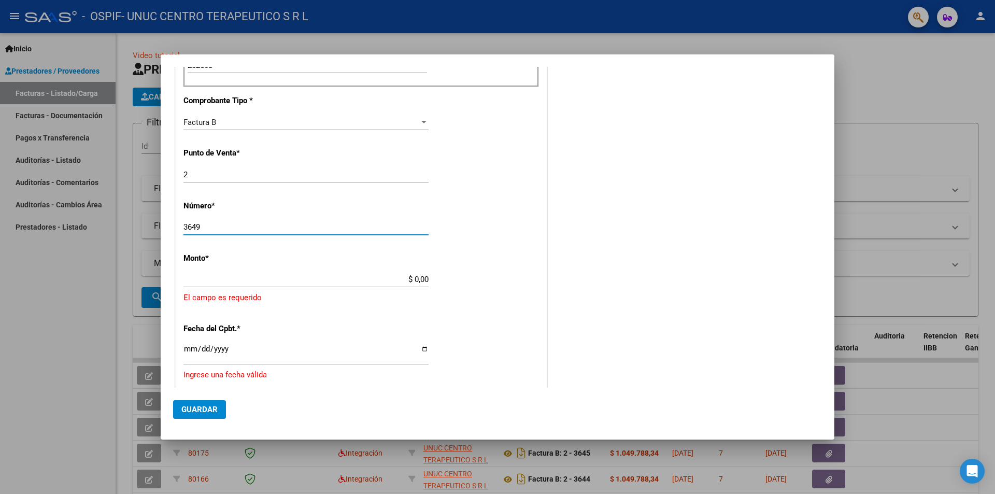
type input "3649"
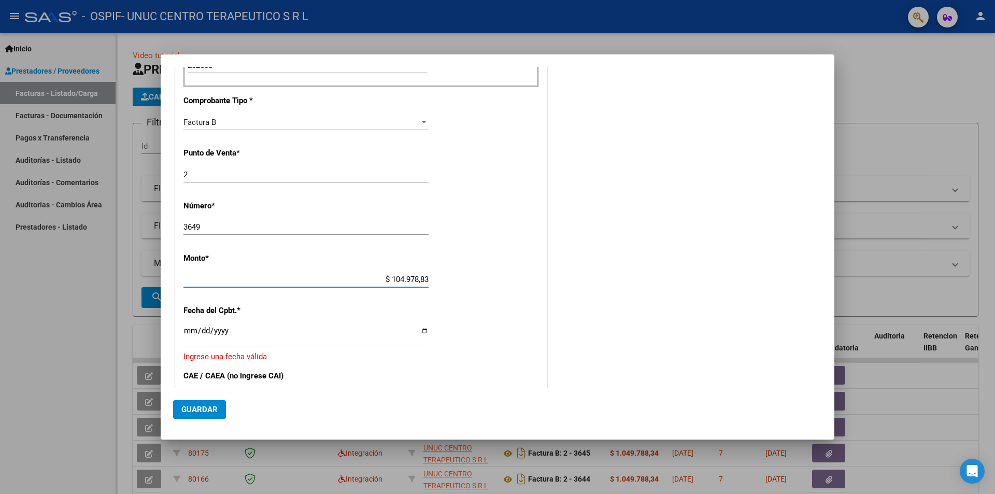
type input "$ 1.049.788,34"
click at [422, 307] on input "Ingresar la fecha" at bounding box center [305, 334] width 245 height 17
type input "[DATE]"
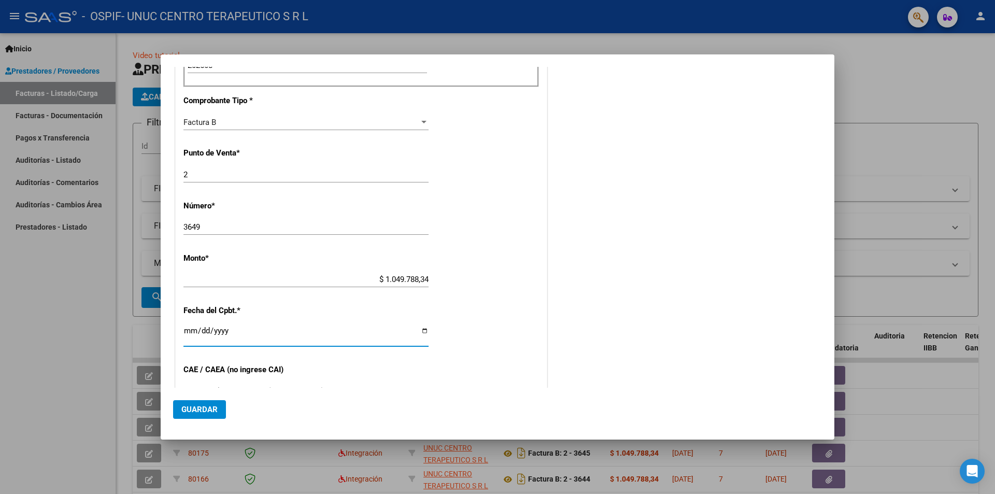
scroll to position [438, 0]
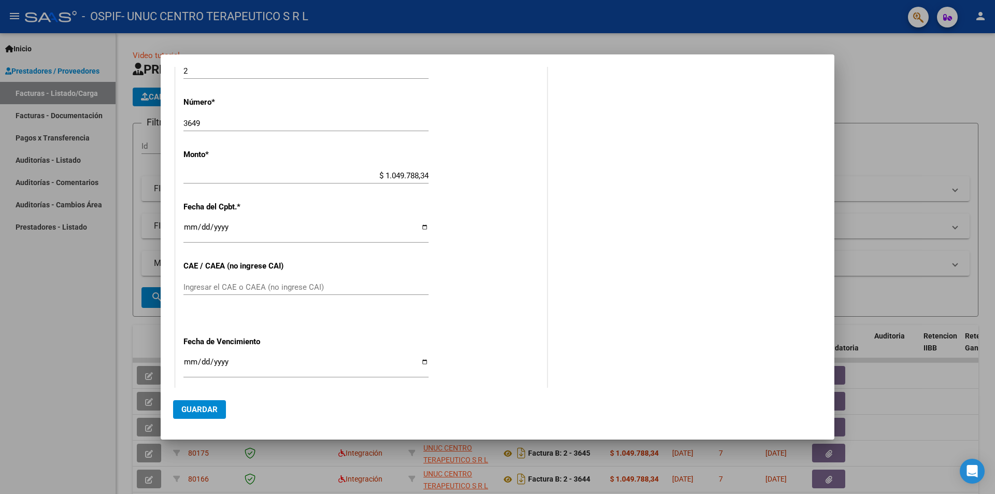
click at [207, 285] on input "Ingresar el CAE o CAEA (no ingrese CAI)" at bounding box center [305, 286] width 245 height 9
paste input "75361677760681"
type input "75361677760681"
click at [417, 307] on input "Ingresar la fecha" at bounding box center [305, 366] width 245 height 17
click at [419, 307] on input "Ingresar la fecha" at bounding box center [305, 366] width 245 height 17
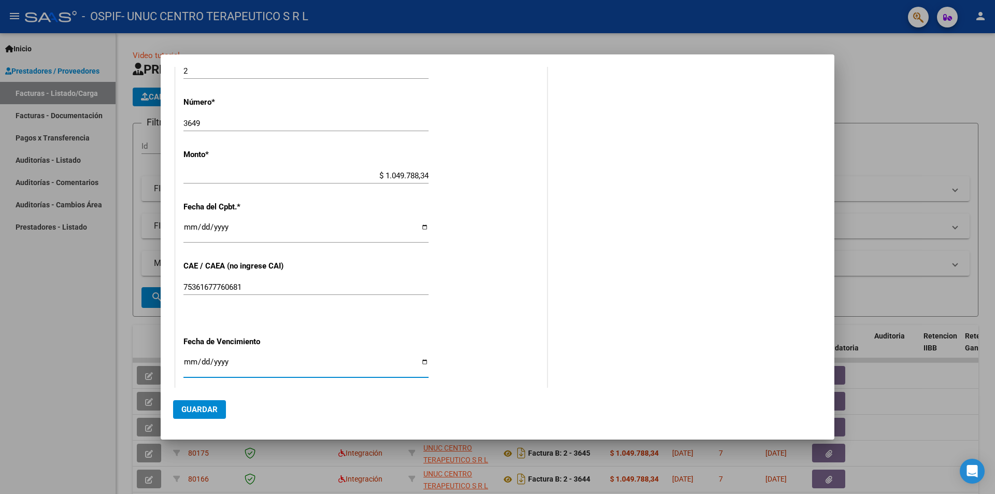
type input "[DATE]"
click at [192, 307] on span "Guardar" at bounding box center [199, 409] width 36 height 9
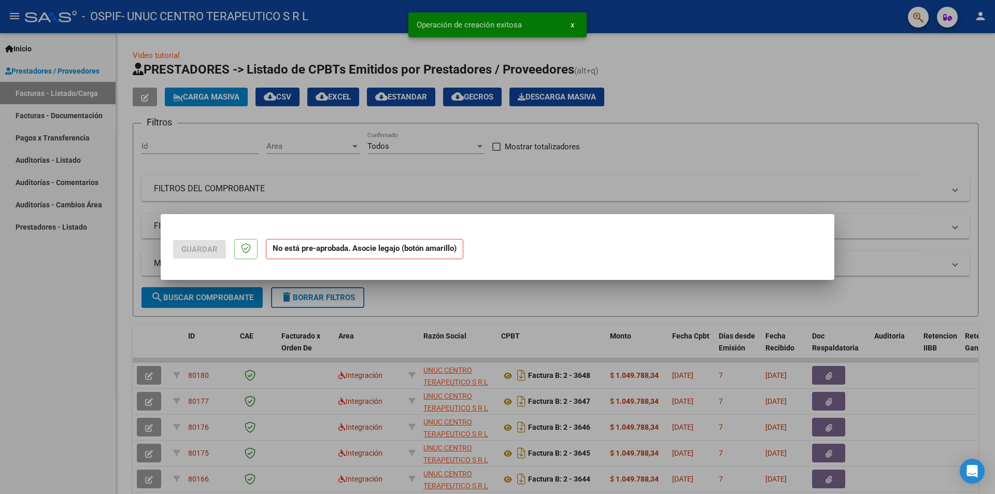
scroll to position [0, 0]
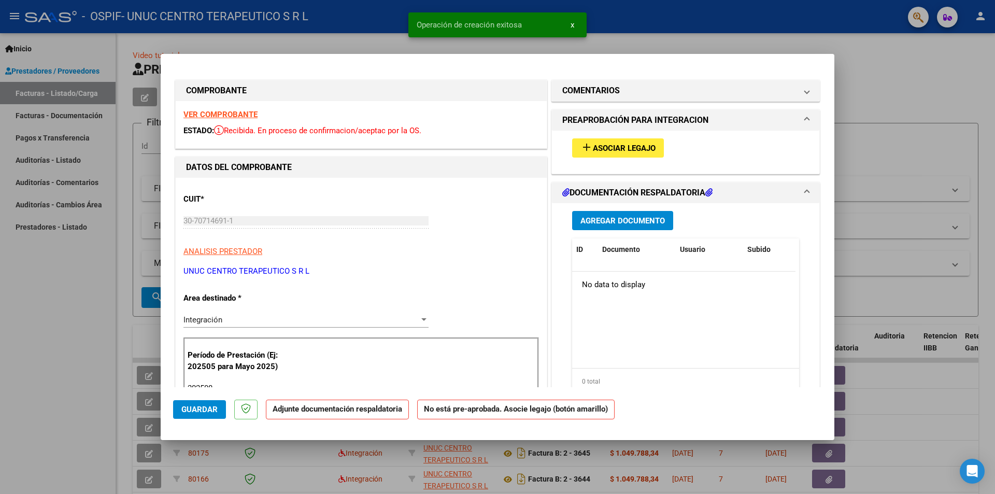
click at [624, 151] on span "Asociar Legajo" at bounding box center [624, 148] width 63 height 9
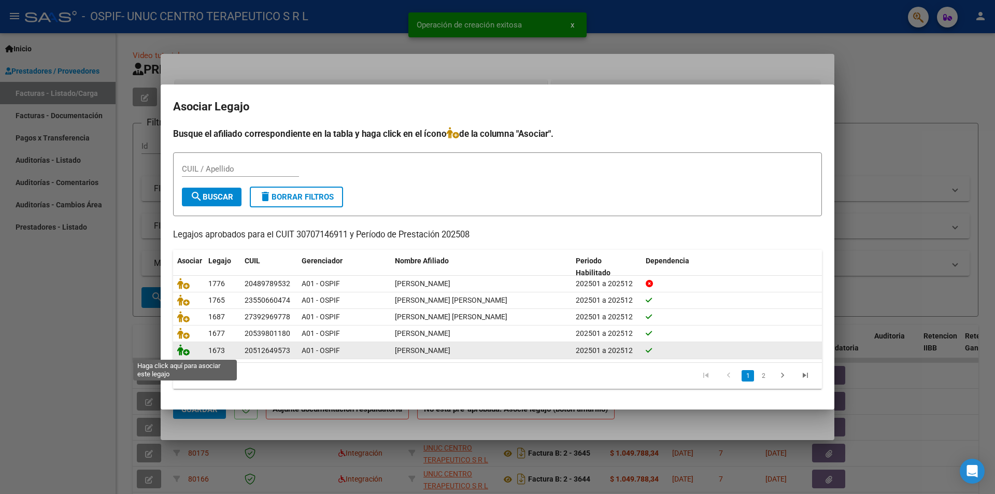
click at [180, 307] on icon at bounding box center [183, 349] width 12 height 11
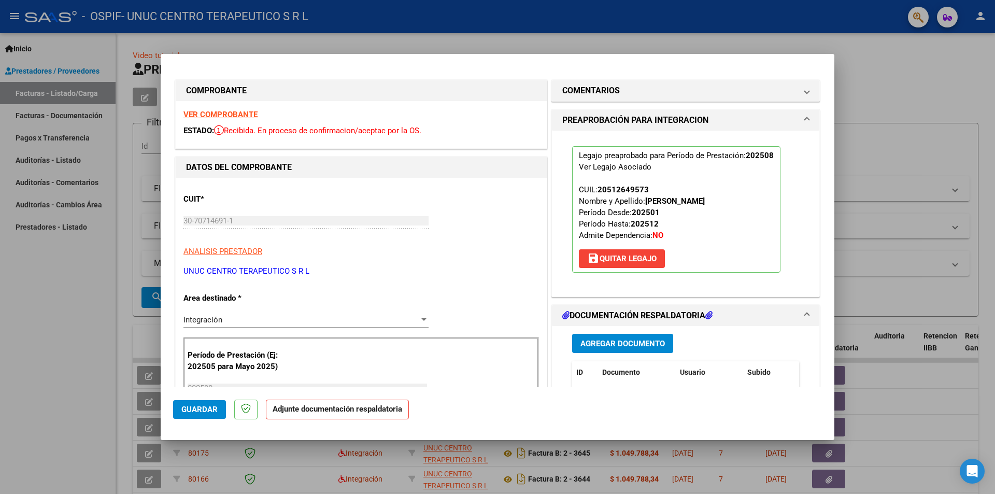
click at [628, 307] on span "Agregar Documento" at bounding box center [622, 343] width 84 height 9
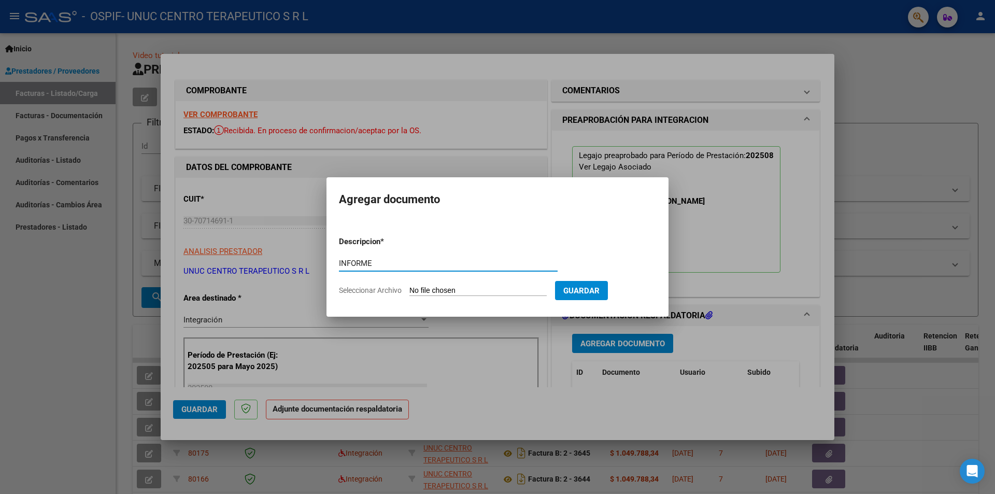
type input "INFORME"
click at [368, 293] on span "Seleccionar Archivo" at bounding box center [370, 290] width 63 height 8
click at [409, 293] on input "Seleccionar Archivo" at bounding box center [477, 291] width 137 height 10
type input "C:\fakepath\[GEOGRAPHIC_DATA] [DATE].pdf"
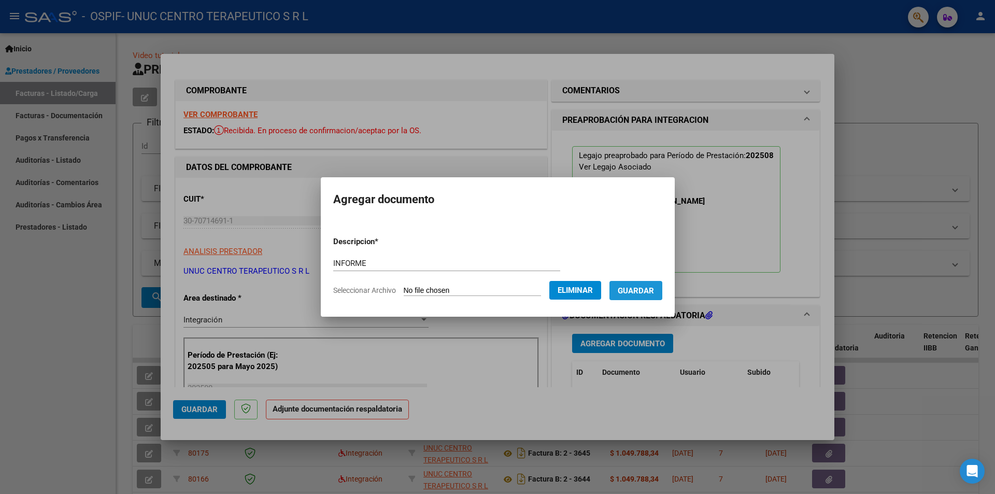
click at [642, 287] on span "Guardar" at bounding box center [636, 290] width 36 height 9
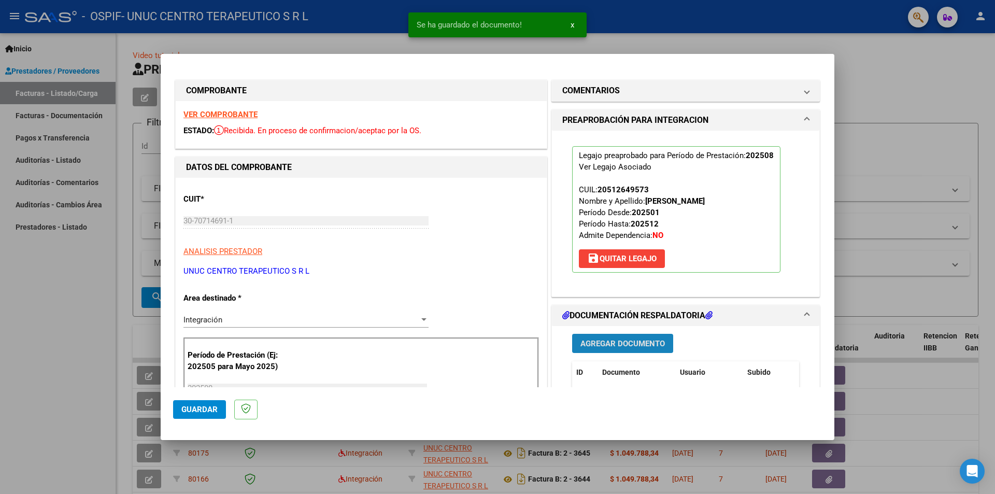
click at [635, 307] on span "Agregar Documento" at bounding box center [622, 343] width 84 height 9
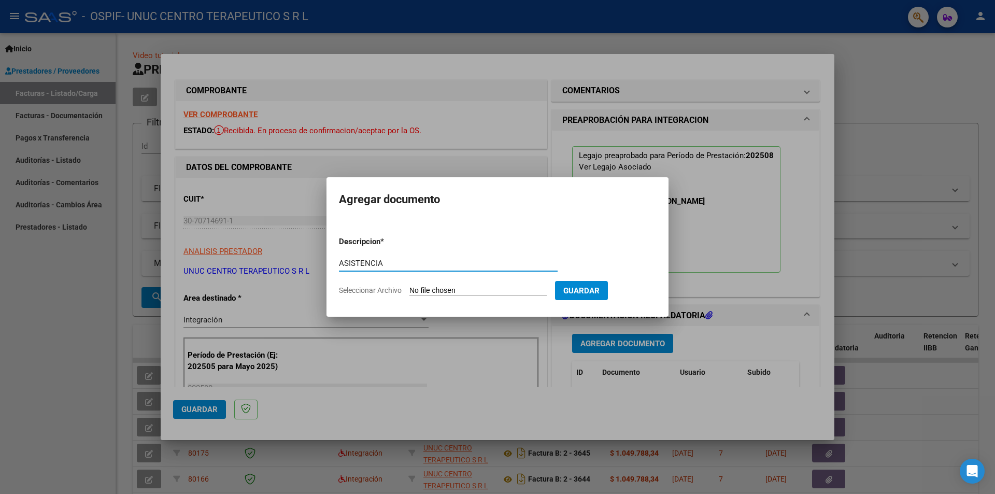
type input "ASISTENCIA"
click at [367, 290] on span "Seleccionar Archivo" at bounding box center [370, 290] width 63 height 8
click at [409, 290] on input "Seleccionar Archivo" at bounding box center [477, 291] width 137 height 10
type input "C:\fakepath\[GEOGRAPHIC_DATA] [DATE].pdf"
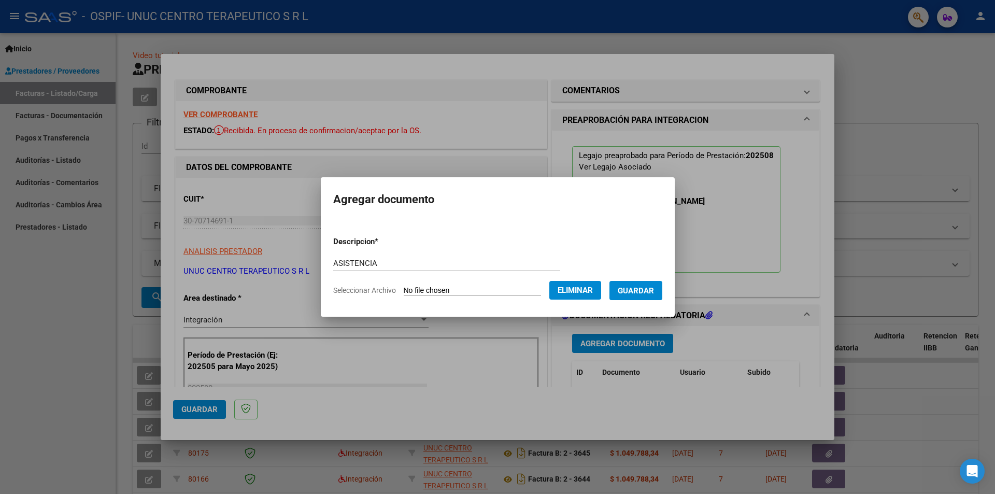
click at [649, 291] on span "Guardar" at bounding box center [636, 290] width 36 height 9
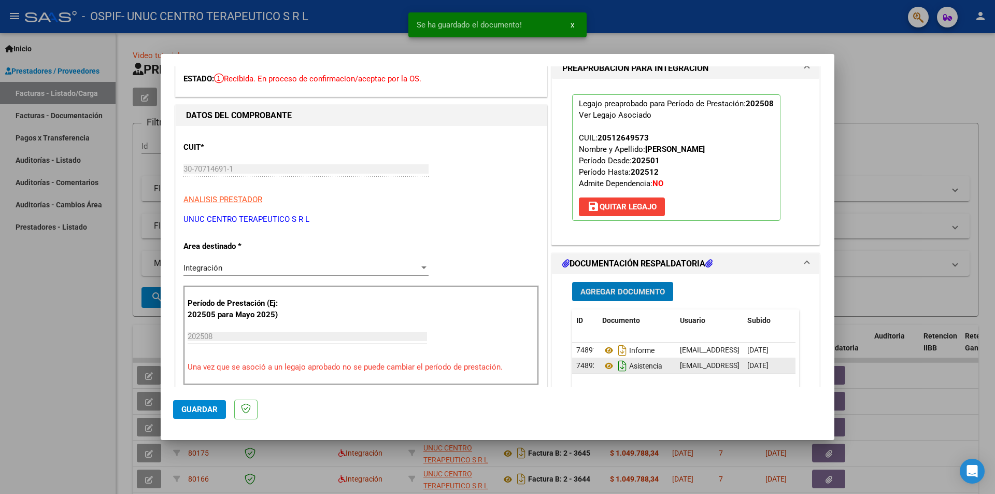
scroll to position [104, 0]
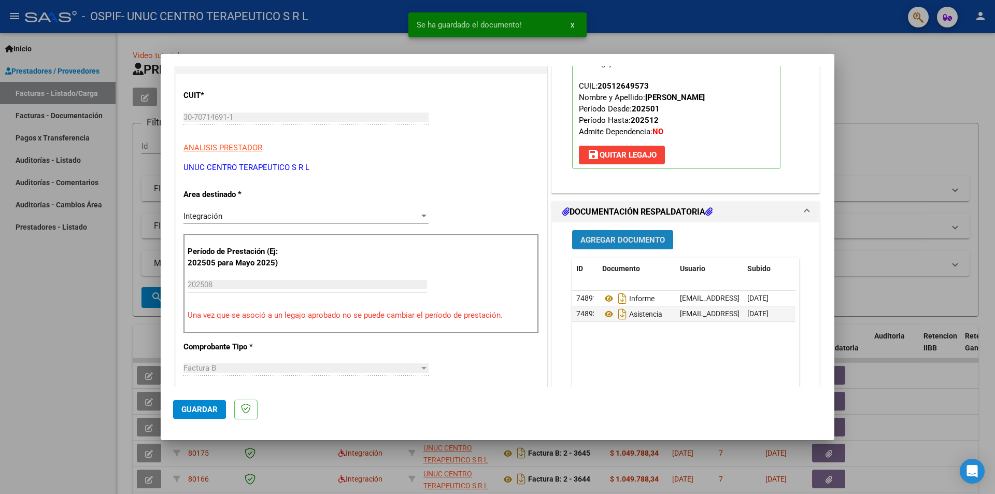
click at [621, 239] on span "Agregar Documento" at bounding box center [622, 239] width 84 height 9
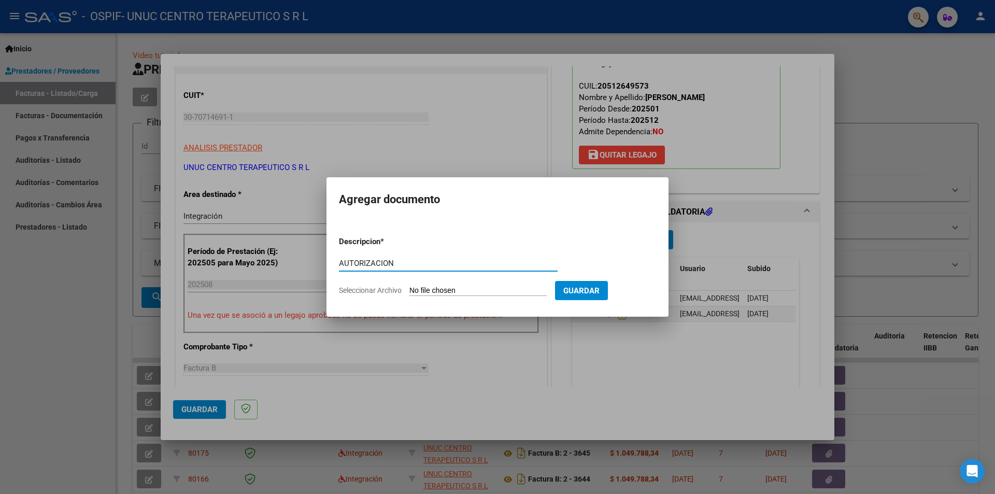
type input "AUTORIZACION"
click at [388, 292] on span "Seleccionar Archivo" at bounding box center [370, 290] width 63 height 8
click at [409, 292] on input "Seleccionar Archivo" at bounding box center [477, 291] width 137 height 10
type input "C:\fakepath\AUTORIZACION [PERSON_NAME] 25.pdf"
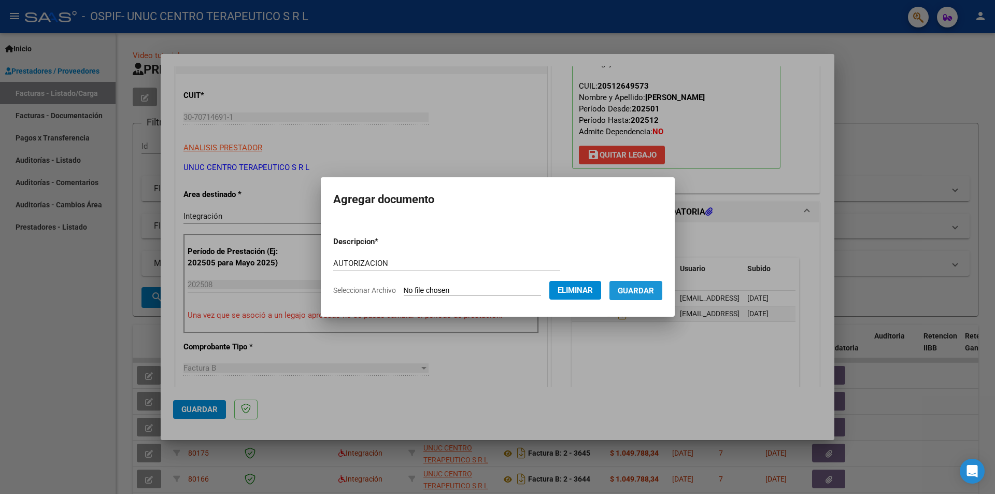
click at [634, 290] on span "Guardar" at bounding box center [636, 290] width 36 height 9
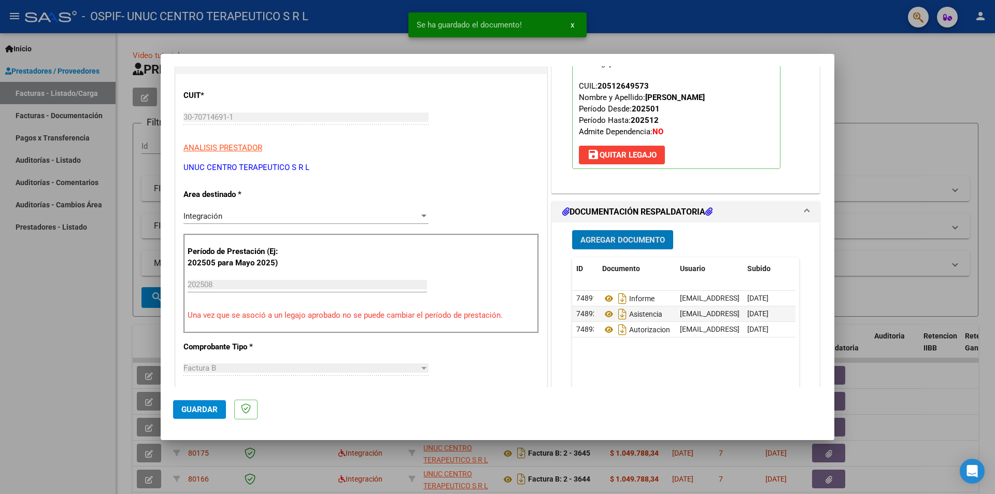
scroll to position [155, 0]
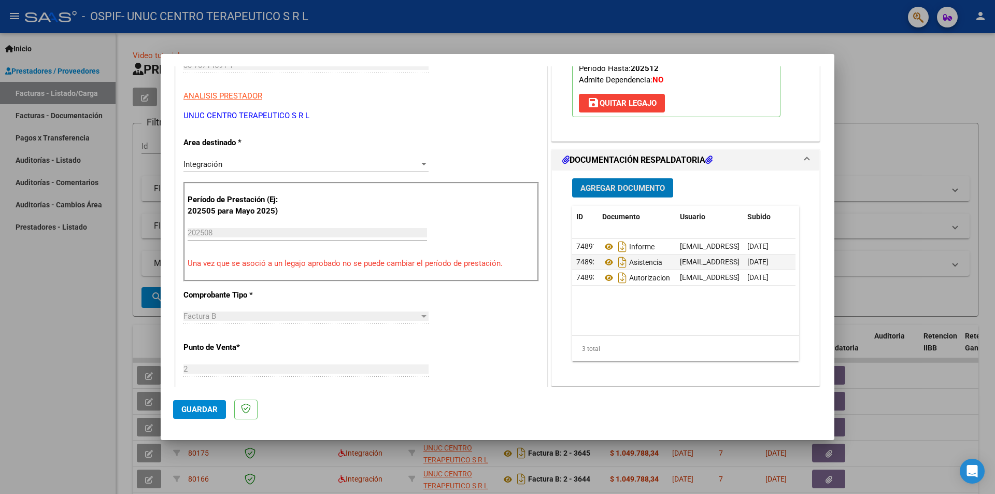
click at [204, 307] on span "Guardar" at bounding box center [199, 409] width 36 height 9
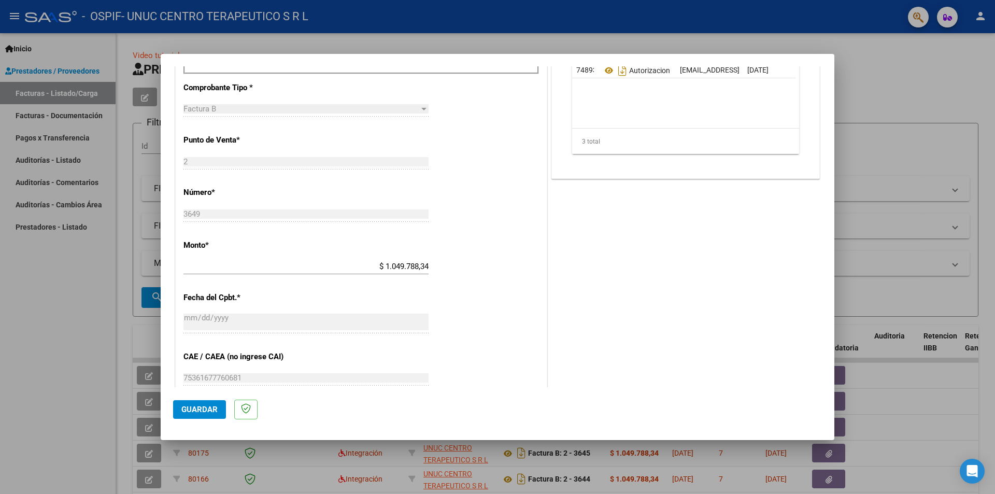
scroll to position [466, 0]
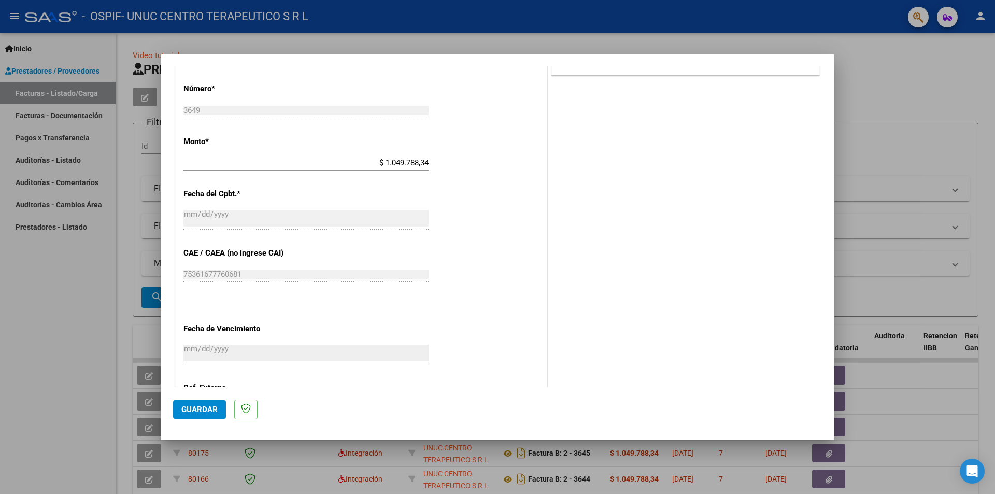
click at [69, 307] on div at bounding box center [497, 247] width 995 height 494
type input "$ 0,00"
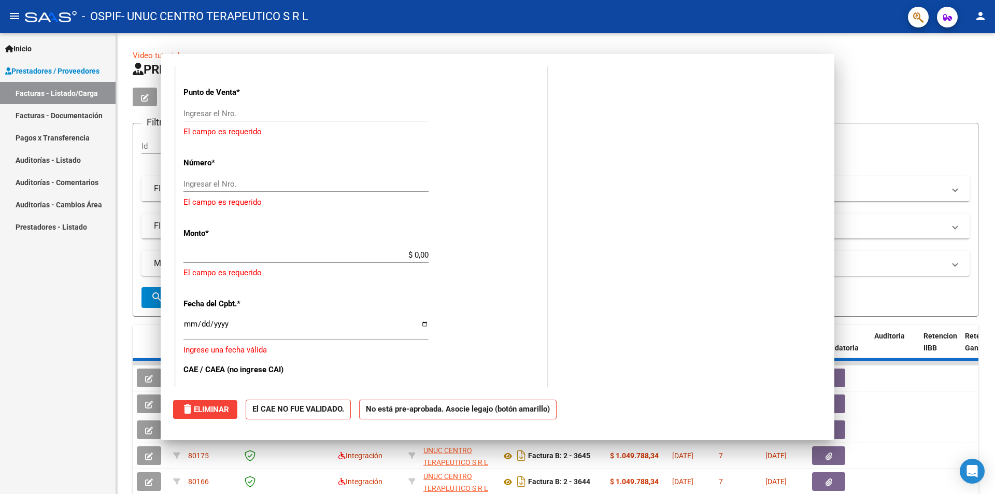
scroll to position [473, 0]
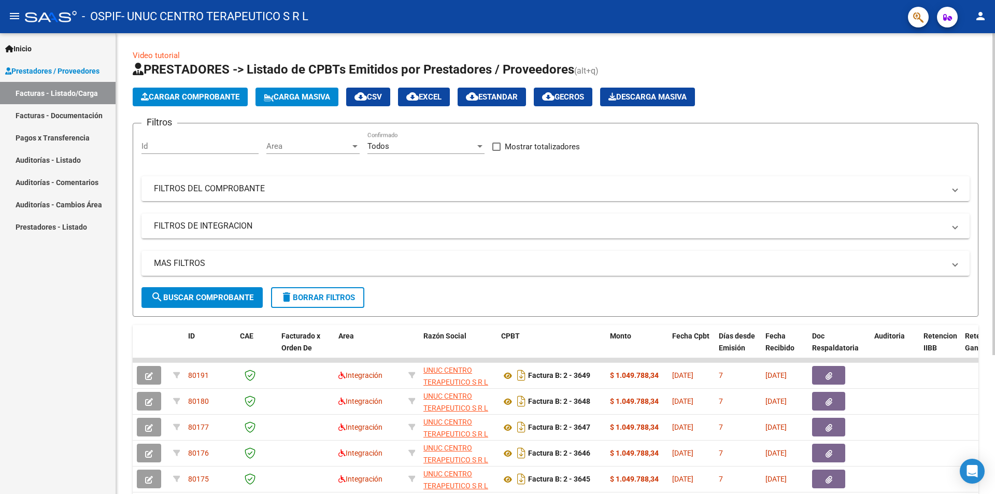
click at [220, 101] on span "Cargar Comprobante" at bounding box center [190, 96] width 98 height 9
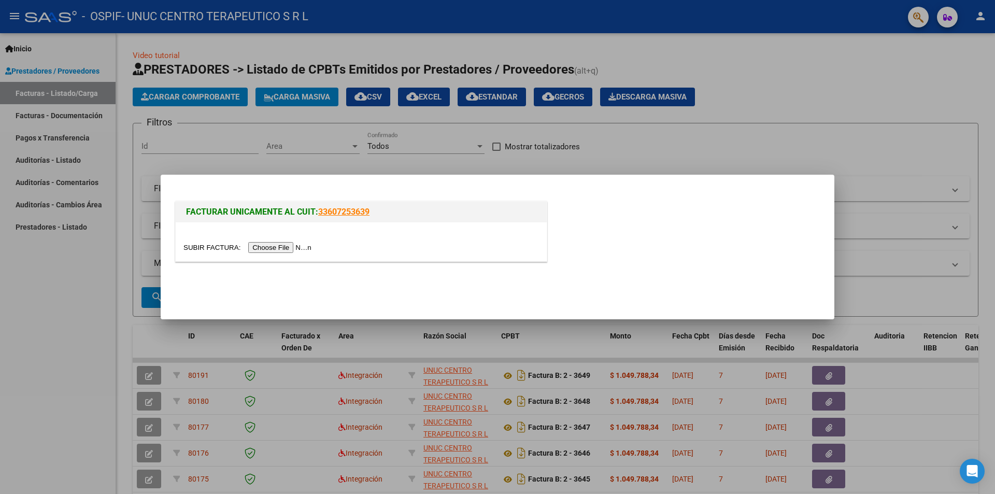
click at [297, 247] on input "file" at bounding box center [248, 247] width 131 height 11
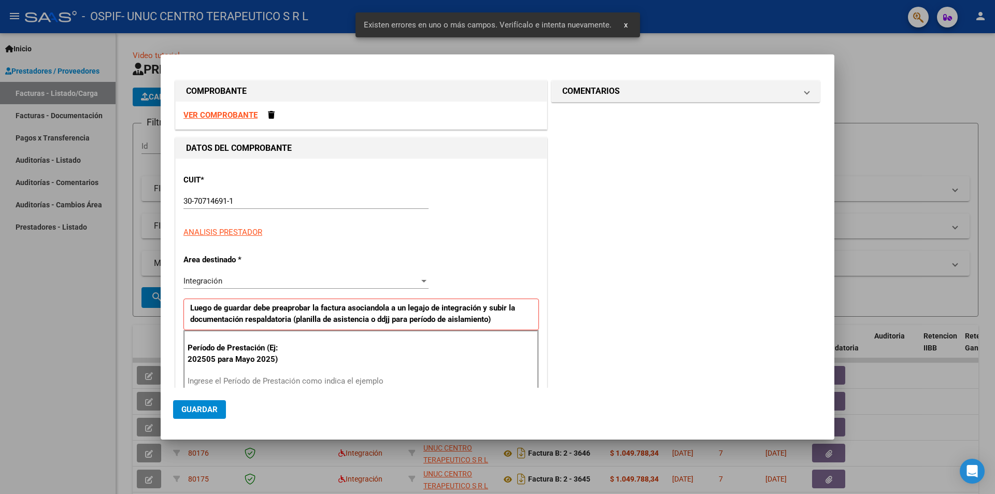
scroll to position [143, 0]
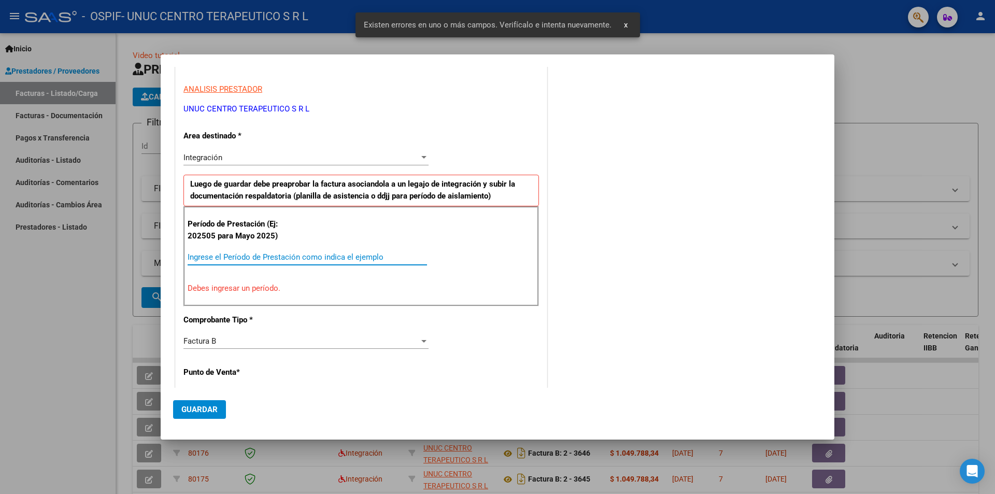
click at [325, 254] on input "Ingrese el Período de Prestación como indica el ejemplo" at bounding box center [307, 256] width 239 height 9
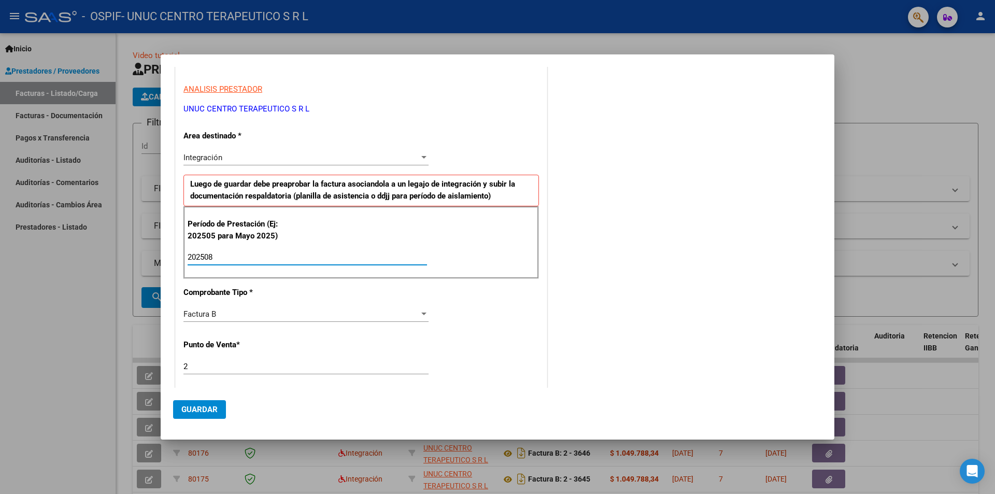
type input "202508"
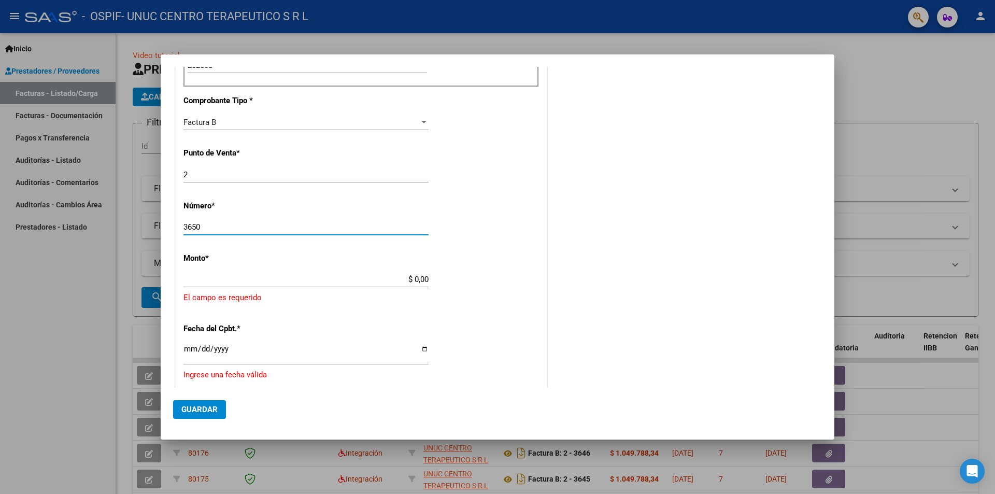
type input "3650"
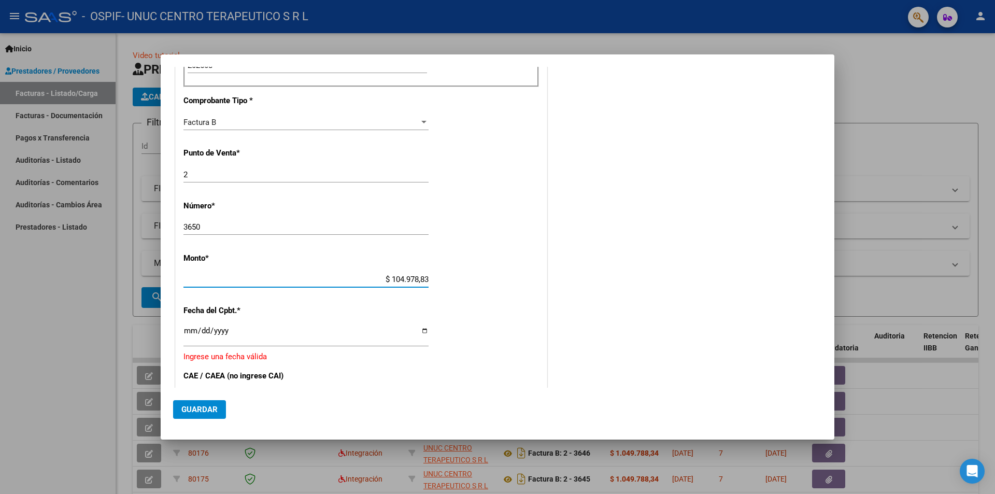
type input "$ 1.049.788,34"
click at [422, 307] on input "Ingresar la fecha" at bounding box center [305, 334] width 245 height 17
type input "[DATE]"
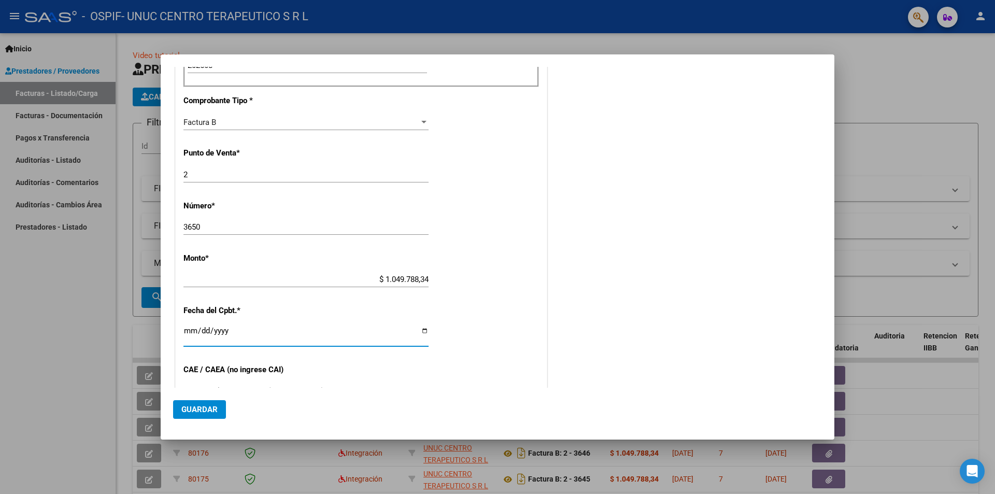
scroll to position [490, 0]
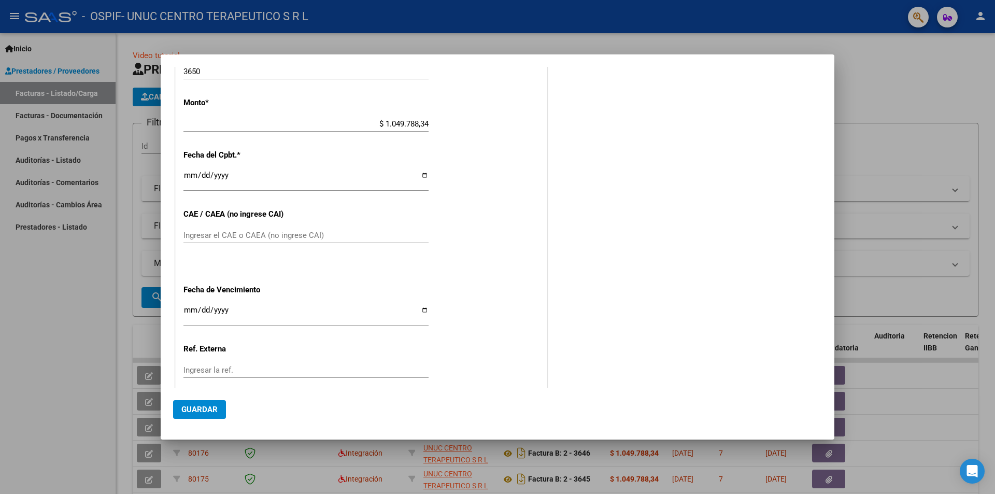
click at [249, 232] on input "Ingresar el CAE o CAEA (no ingrese CAI)" at bounding box center [305, 235] width 245 height 9
paste input "75361677761946"
type input "75361677761946"
click at [418, 307] on input "Ingresar la fecha" at bounding box center [305, 314] width 245 height 17
type input "[DATE]"
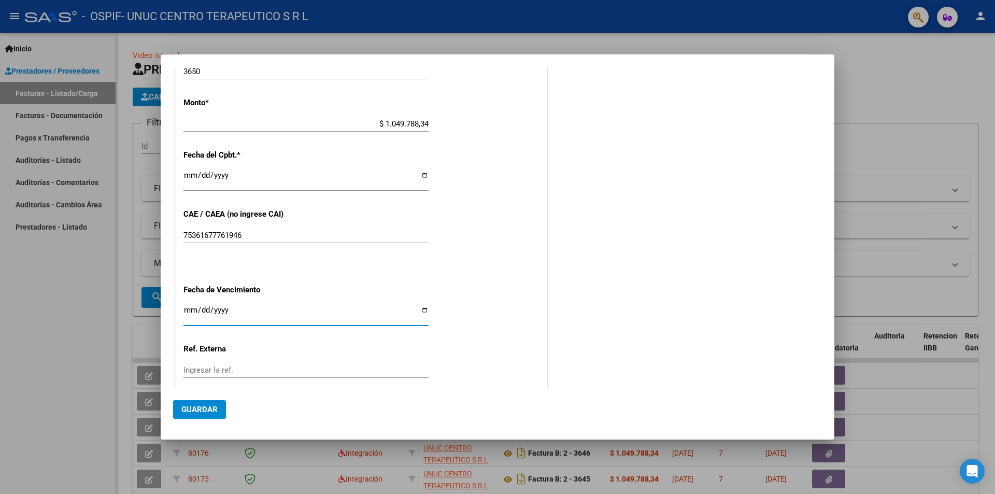
click at [205, 307] on span "Guardar" at bounding box center [199, 409] width 36 height 9
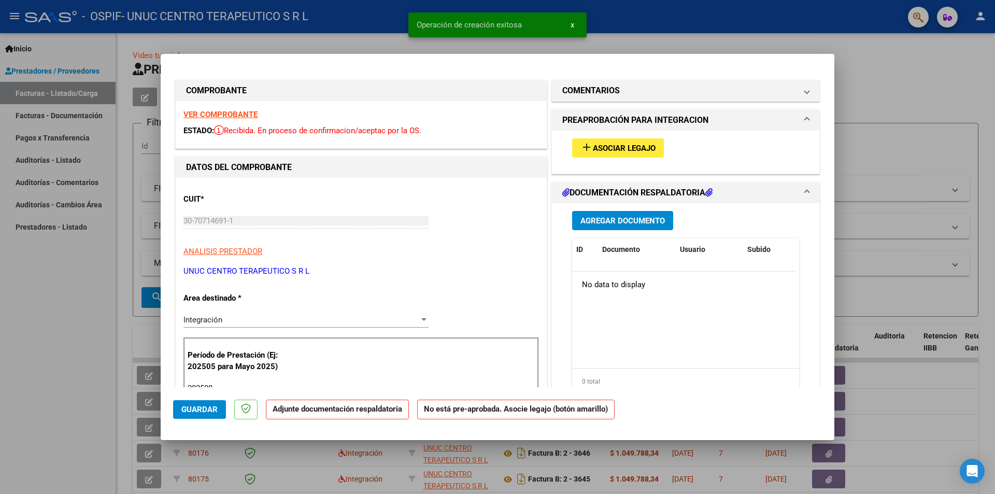
click at [627, 145] on span "Asociar Legajo" at bounding box center [624, 148] width 63 height 9
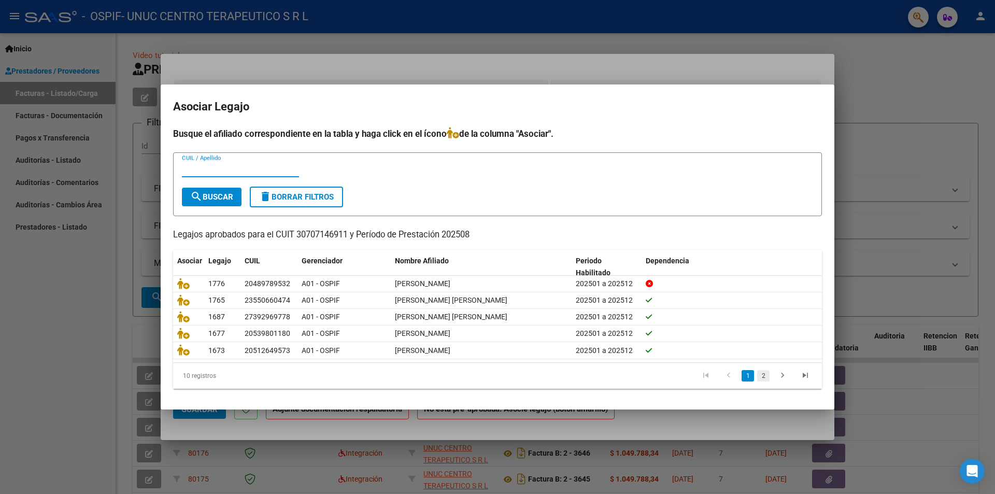
click at [663, 307] on link "2" at bounding box center [763, 375] width 12 height 11
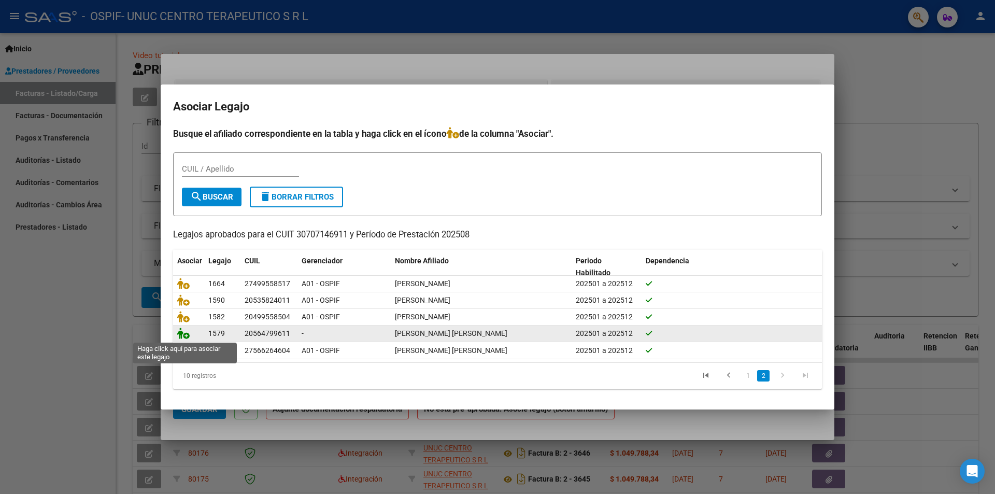
click at [182, 307] on icon at bounding box center [183, 333] width 12 height 11
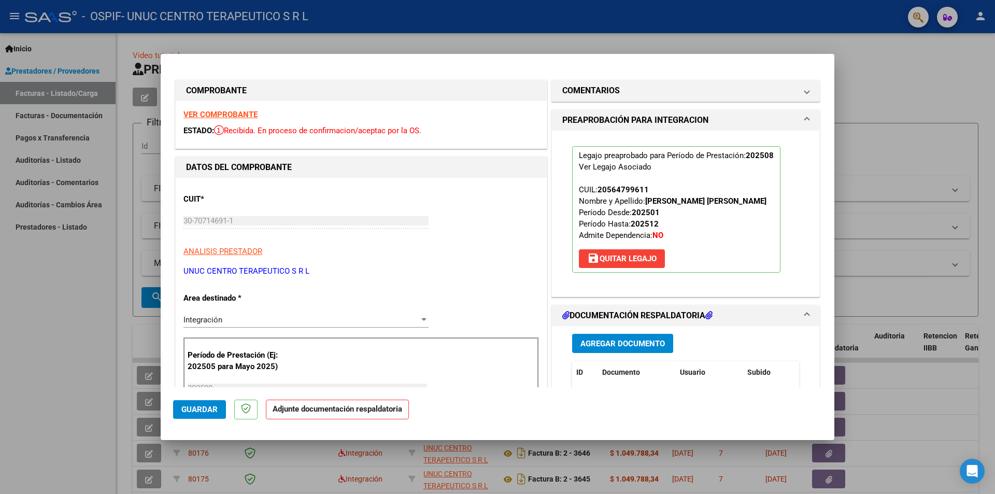
click at [620, 307] on span "Agregar Documento" at bounding box center [622, 343] width 84 height 9
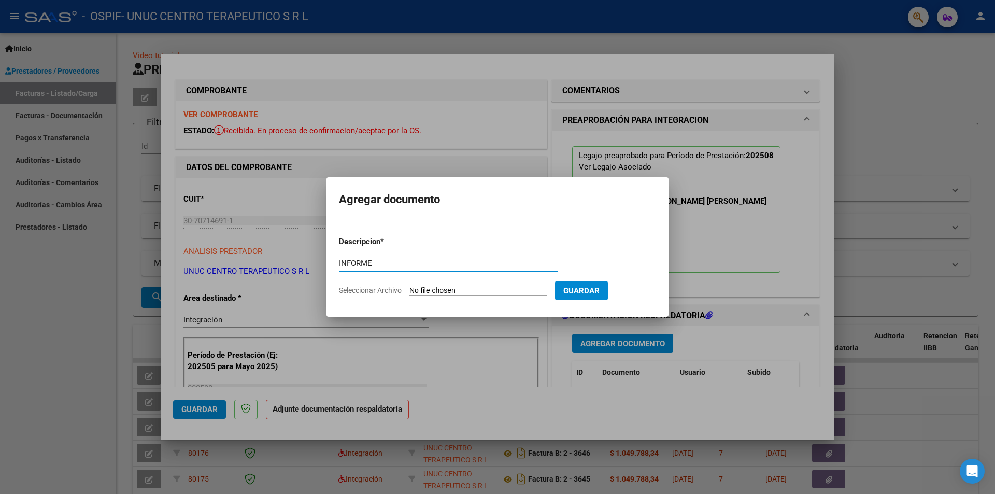
type input "INFORME"
click at [393, 293] on span "Seleccionar Archivo" at bounding box center [370, 290] width 63 height 8
click at [409, 293] on input "Seleccionar Archivo" at bounding box center [477, 291] width 137 height 10
type input "C:\fakepath\Informe agosto 2025.pdf"
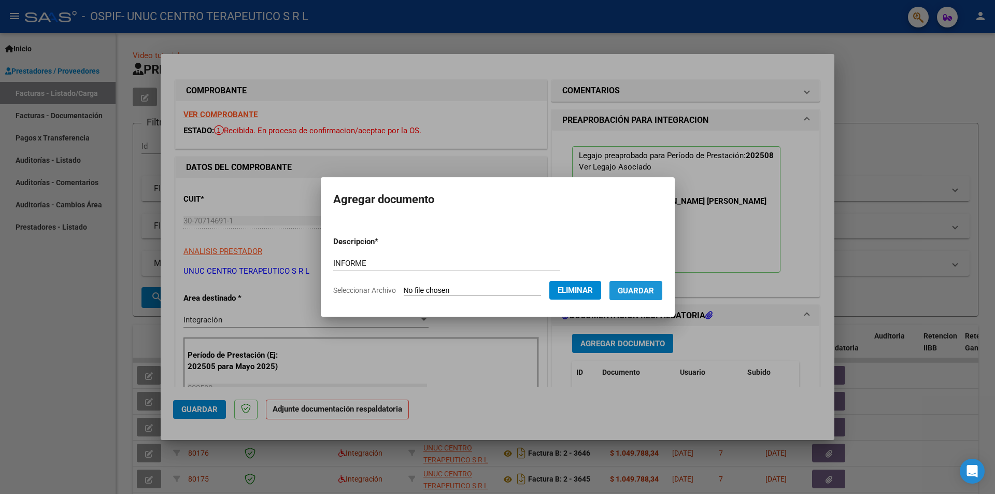
click at [644, 292] on span "Guardar" at bounding box center [636, 290] width 36 height 9
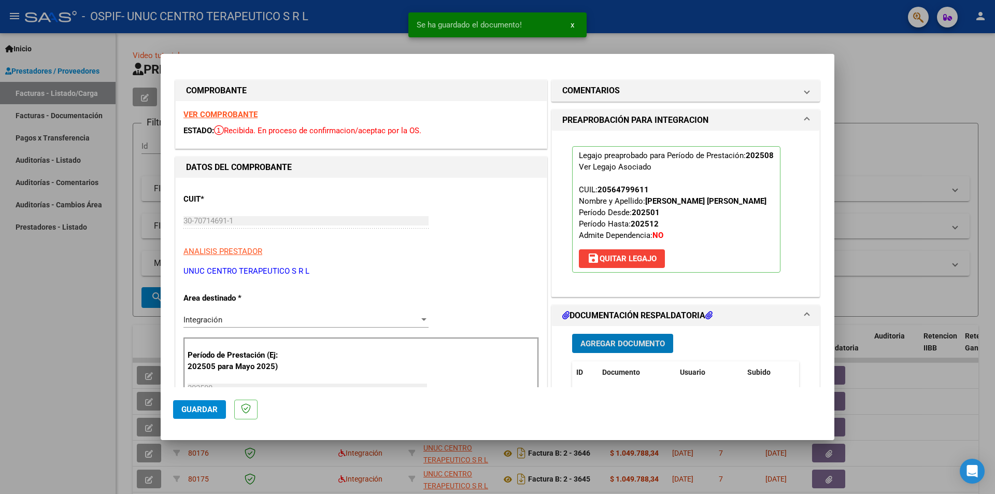
click at [622, 307] on span "Agregar Documento" at bounding box center [622, 343] width 84 height 9
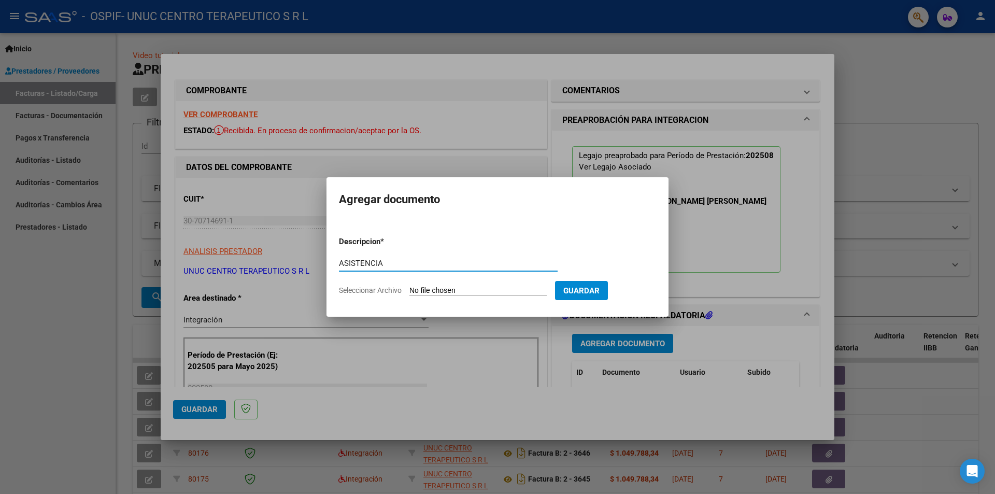
type input "ASISTENCIA"
click at [371, 291] on span "Seleccionar Archivo" at bounding box center [370, 290] width 63 height 8
click at [409, 291] on input "Seleccionar Archivo" at bounding box center [477, 291] width 137 height 10
type input "C:\fakepath\[PERSON_NAME][DATE].pdf"
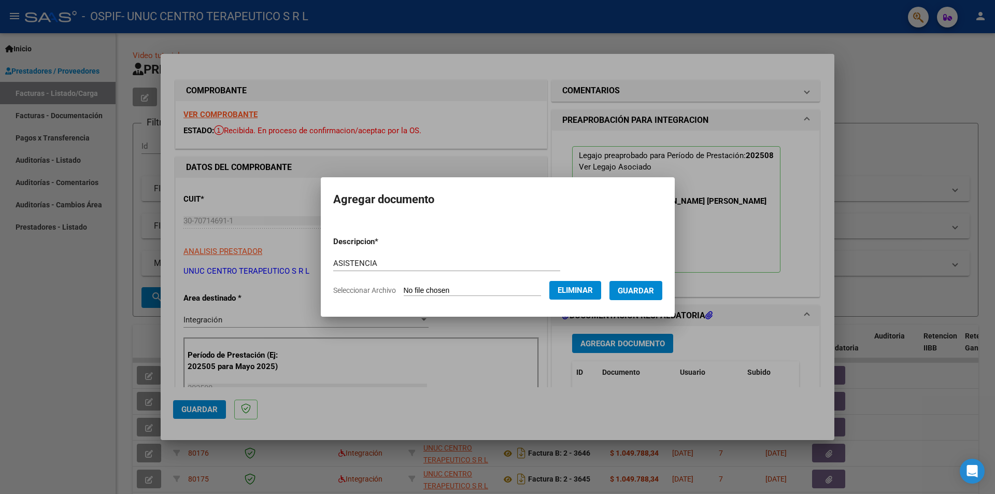
click at [637, 286] on span "Guardar" at bounding box center [636, 290] width 36 height 9
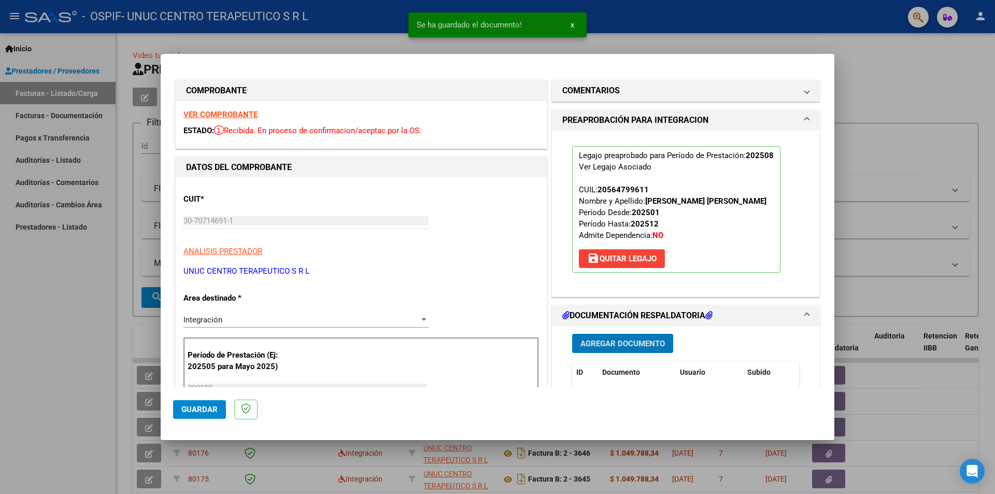
click at [615, 307] on span "Agregar Documento" at bounding box center [622, 343] width 84 height 9
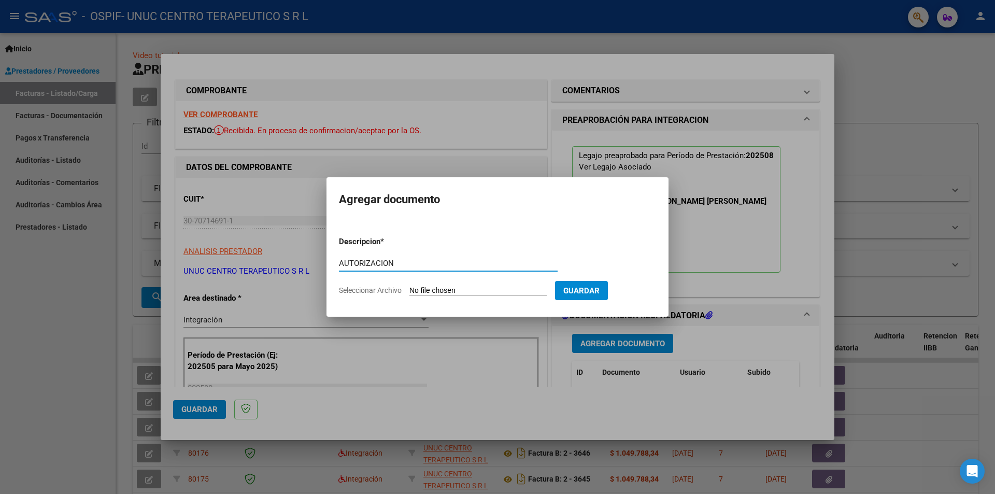
type input "AUTORIZACION"
click at [365, 291] on span "Seleccionar Archivo" at bounding box center [370, 290] width 63 height 8
click at [409, 291] on input "Seleccionar Archivo" at bounding box center [477, 291] width 137 height 10
type input "C:\fakepath\AUTORIZACION [PERSON_NAME] 25.png"
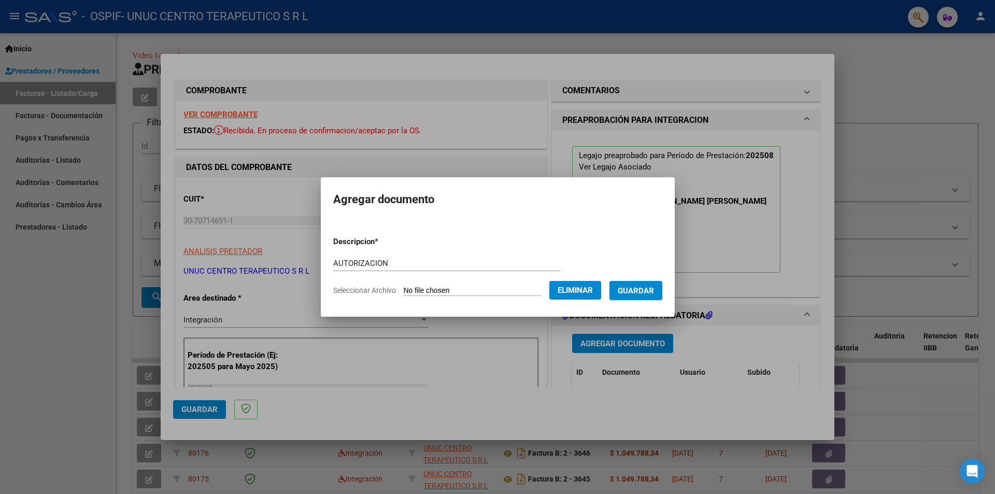
click at [649, 287] on span "Guardar" at bounding box center [636, 290] width 36 height 9
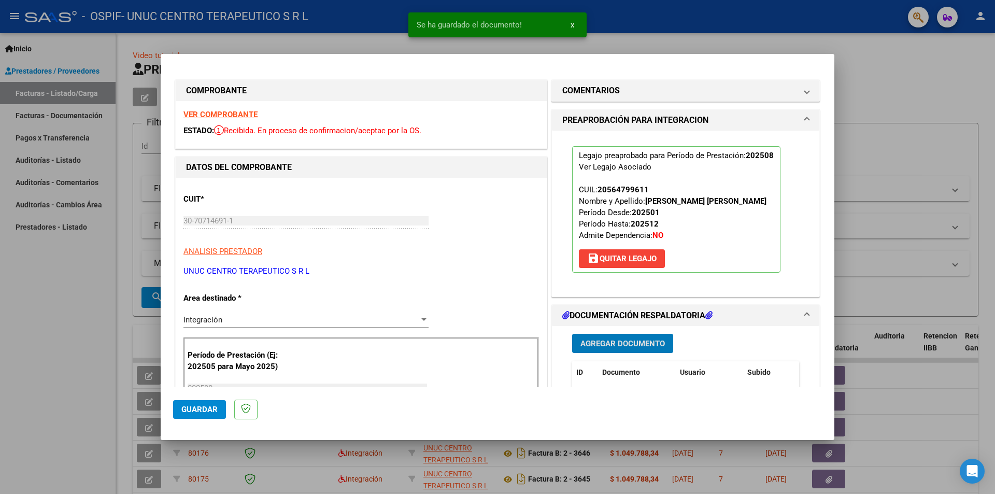
click at [214, 307] on button "Guardar" at bounding box center [199, 409] width 53 height 19
click at [663, 86] on div at bounding box center [497, 247] width 995 height 494
type input "$ 0,00"
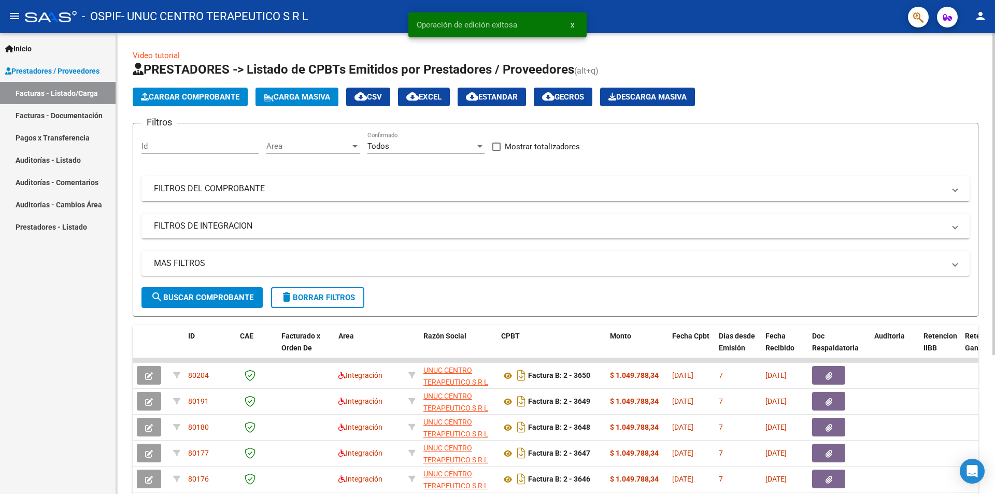
click at [193, 98] on span "Cargar Comprobante" at bounding box center [190, 96] width 98 height 9
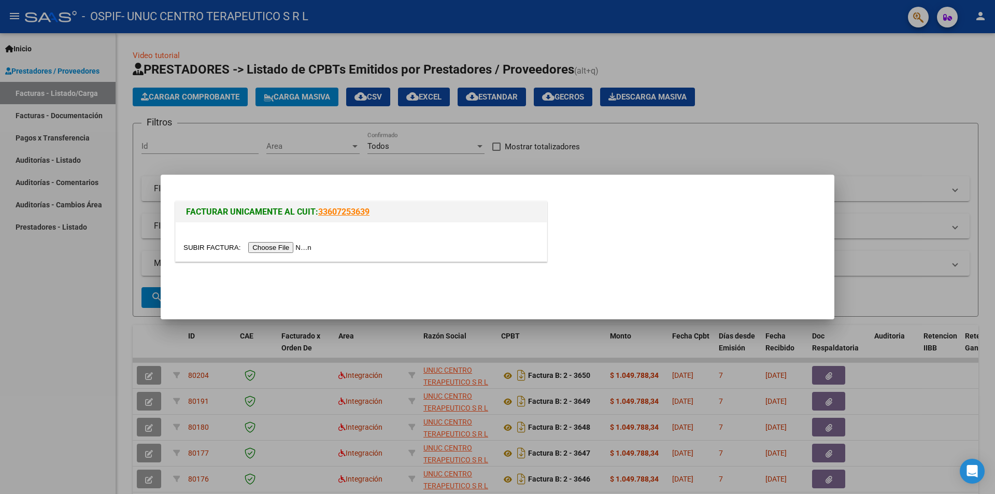
click at [312, 246] on input "file" at bounding box center [248, 247] width 131 height 11
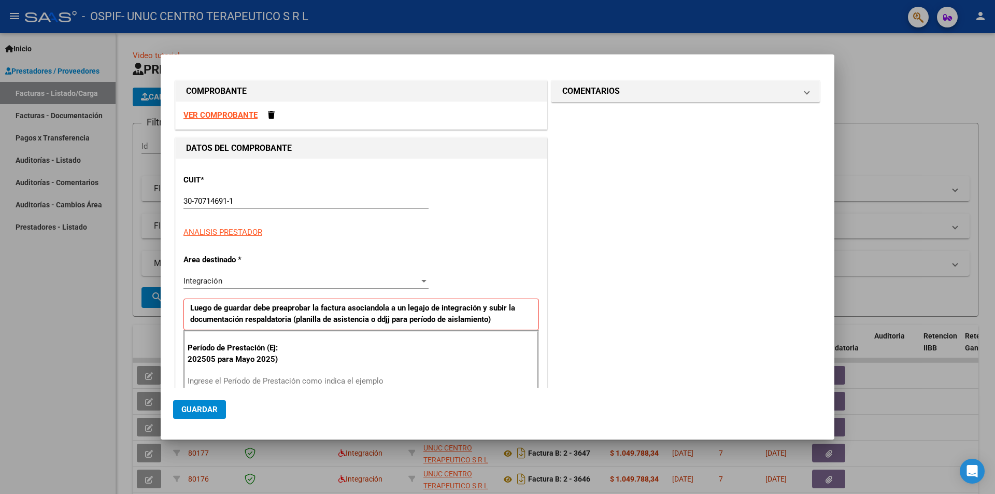
scroll to position [143, 0]
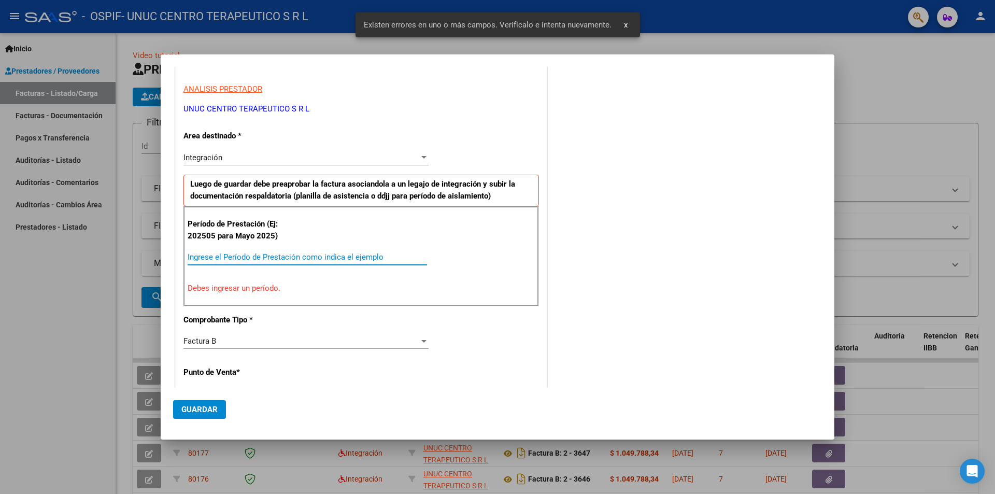
click at [239, 254] on input "Ingrese el Período de Prestación como indica el ejemplo" at bounding box center [307, 256] width 239 height 9
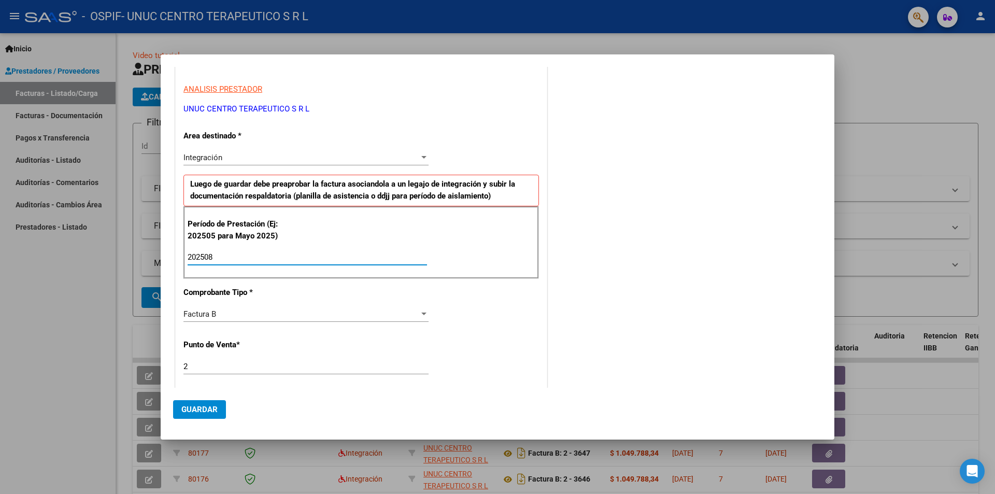
type input "202508"
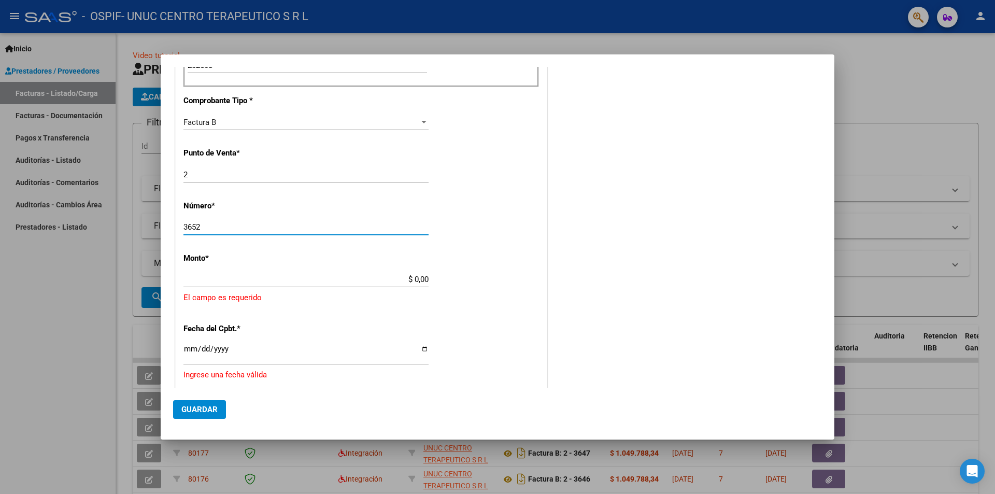
type input "3652"
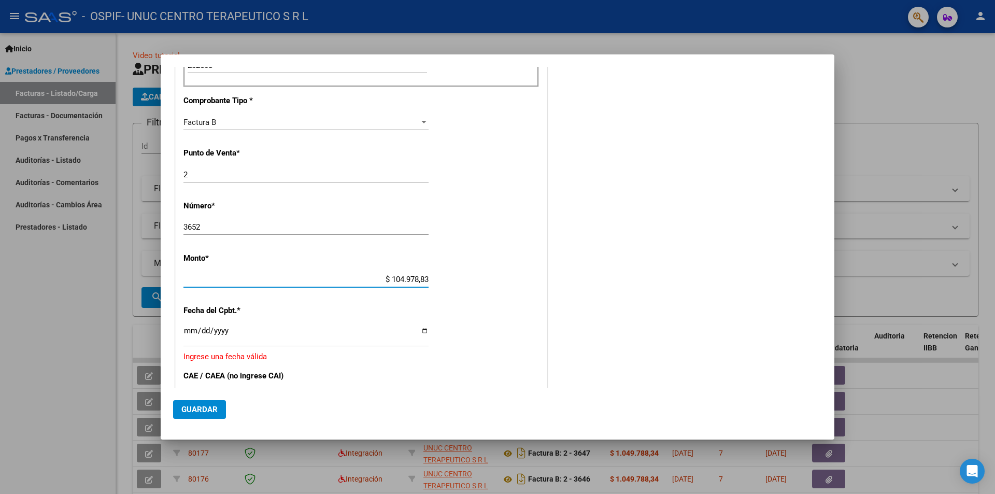
type input "$ 1.049.788,34"
click at [421, 307] on input "Ingresar la fecha" at bounding box center [305, 334] width 245 height 17
type input "[DATE]"
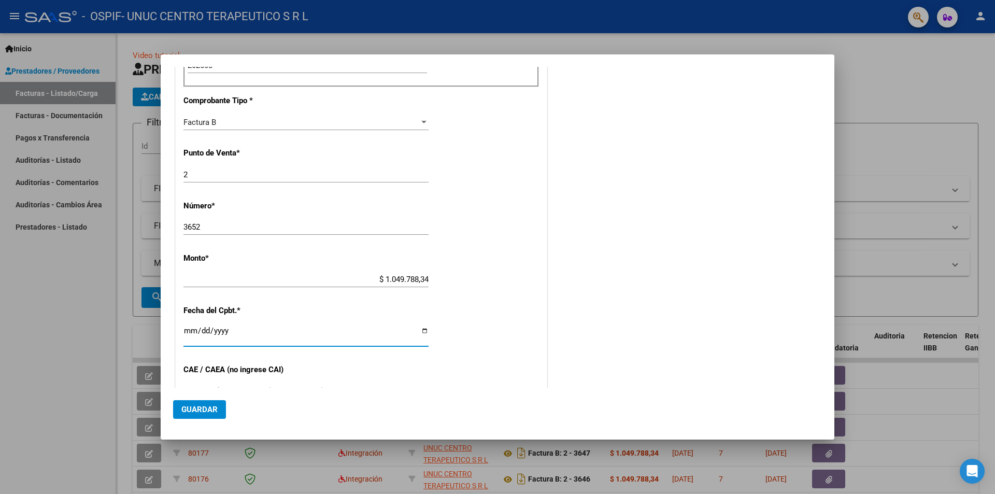
scroll to position [438, 0]
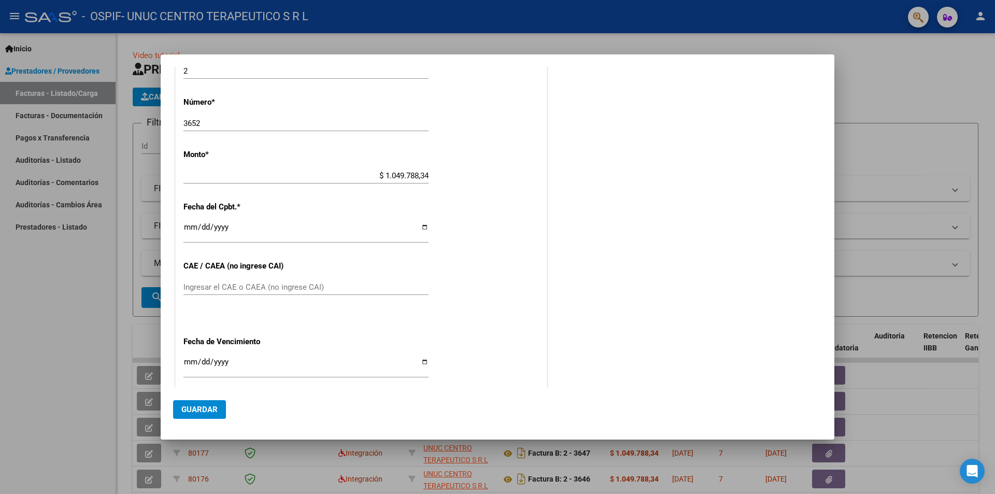
click at [212, 287] on input "Ingresar el CAE o CAEA (no ingrese CAI)" at bounding box center [305, 286] width 245 height 9
paste input "75361677765335"
type input "75361677765335"
click at [419, 307] on input "Ingresar la fecha" at bounding box center [305, 366] width 245 height 17
type input "[DATE]"
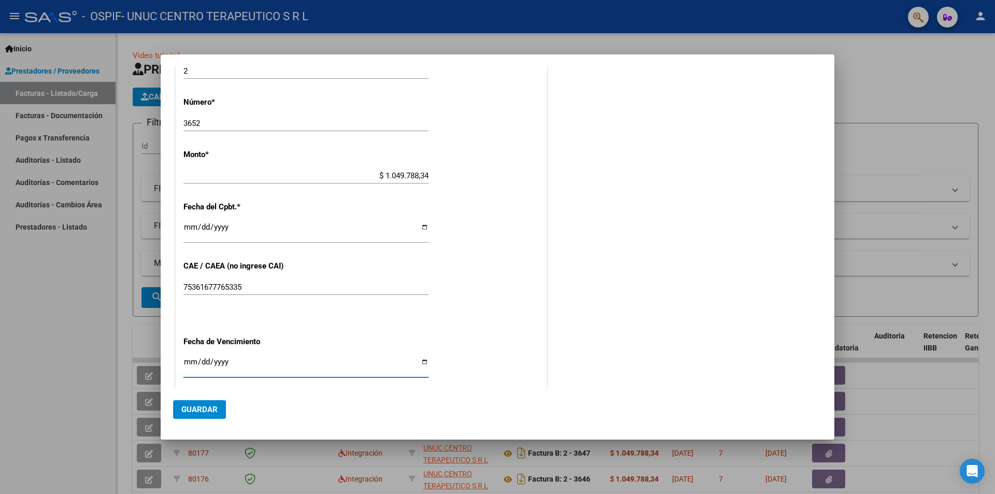
click at [191, 307] on span "Guardar" at bounding box center [199, 409] width 36 height 9
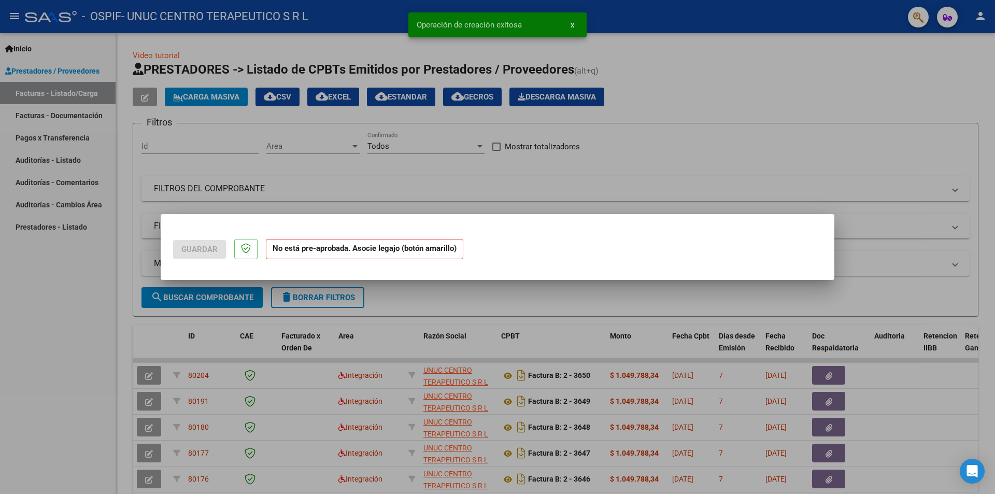
scroll to position [0, 0]
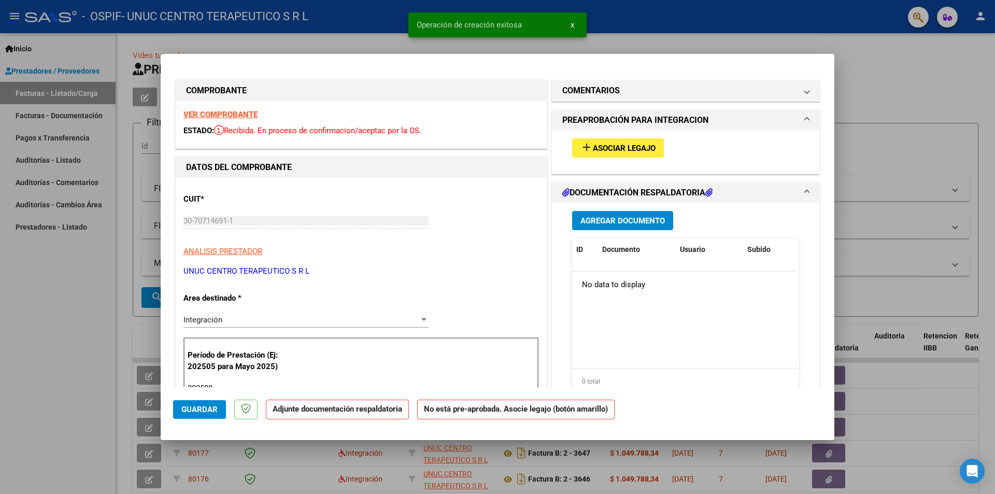
click at [605, 148] on span "Asociar Legajo" at bounding box center [624, 148] width 63 height 9
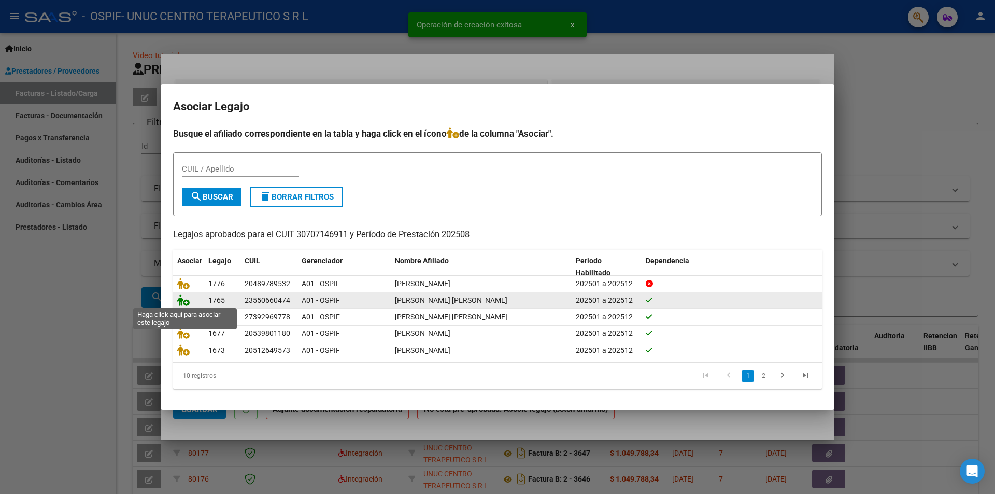
click at [186, 300] on icon at bounding box center [183, 299] width 12 height 11
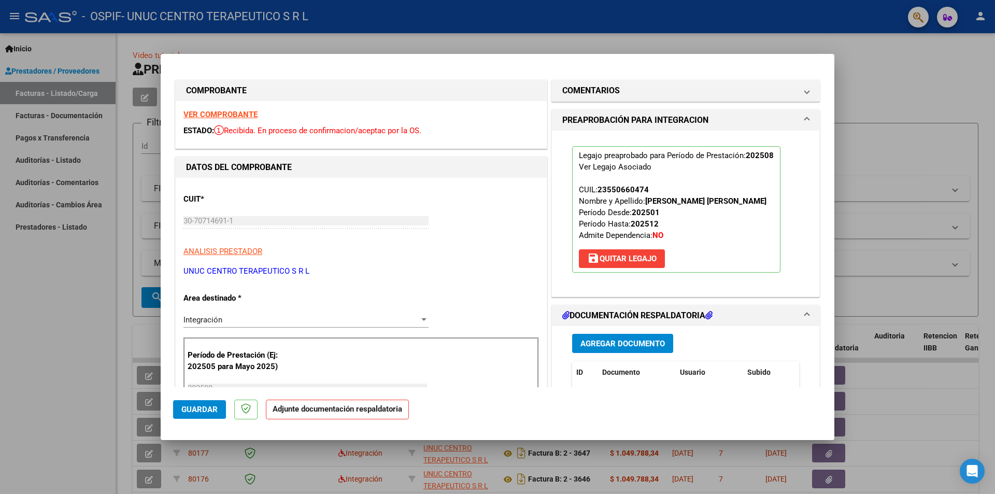
click at [623, 307] on span "Agregar Documento" at bounding box center [622, 343] width 84 height 9
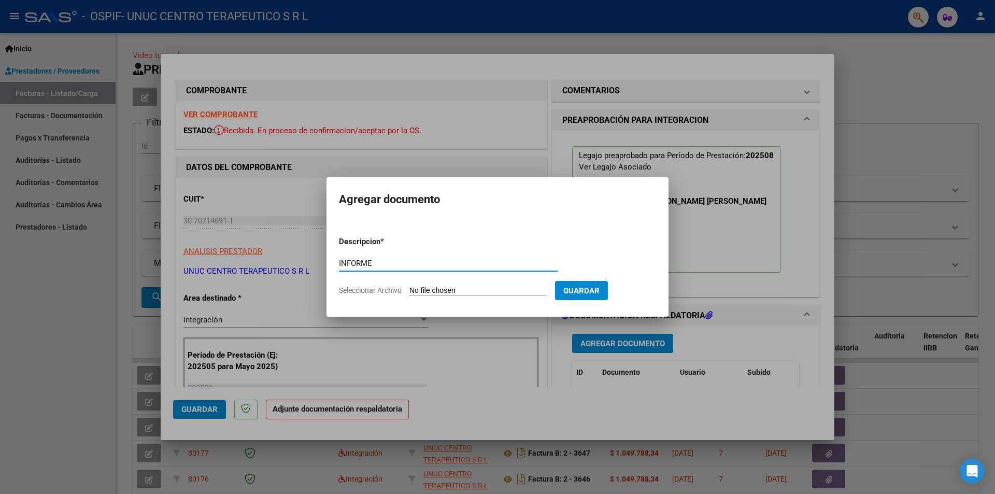
type input "INFORME"
click at [360, 288] on span "Seleccionar Archivo" at bounding box center [370, 290] width 63 height 8
click at [409, 288] on input "Seleccionar Archivo" at bounding box center [477, 291] width 137 height 10
type input "C:\fakepath\Informe agosto 2025.pdf"
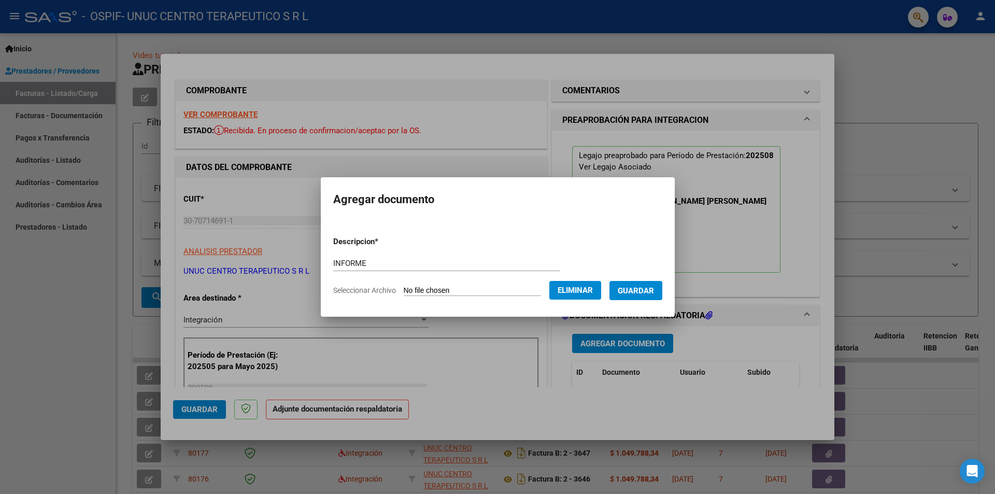
click at [648, 289] on span "Guardar" at bounding box center [636, 290] width 36 height 9
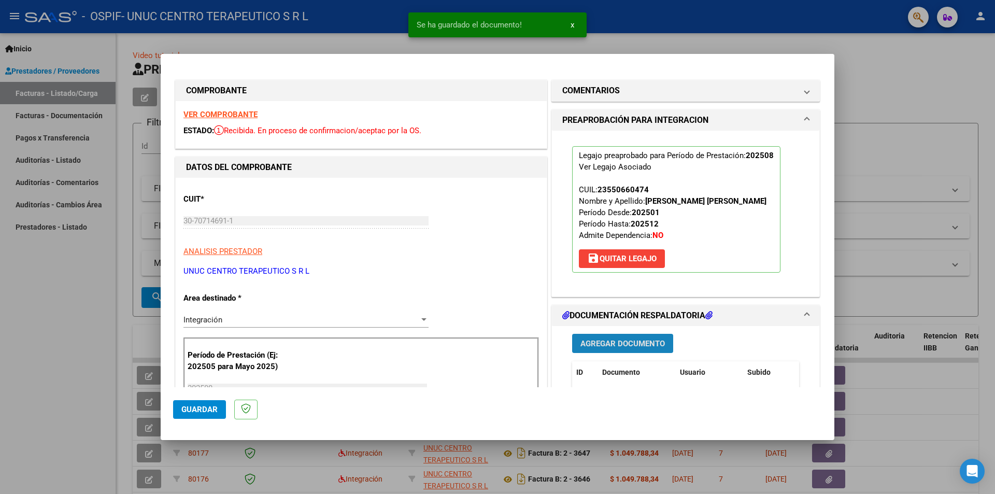
click at [618, 307] on span "Agregar Documento" at bounding box center [622, 343] width 84 height 9
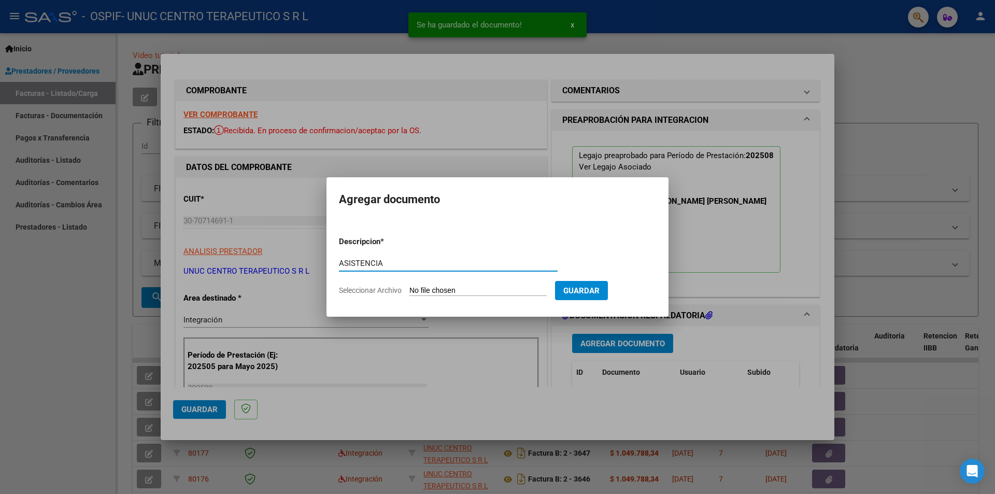
type input "ASISTENCIA"
click at [372, 292] on span "Seleccionar Archivo" at bounding box center [370, 290] width 63 height 8
click at [409, 292] on input "Seleccionar Archivo" at bounding box center [477, 291] width 137 height 10
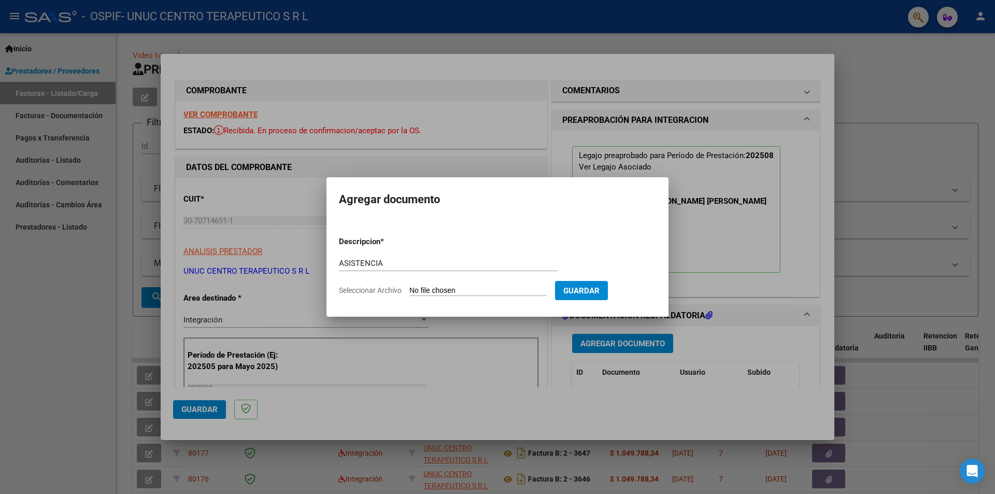
type input "C:\fakepath\[PERSON_NAME][DATE].pdf"
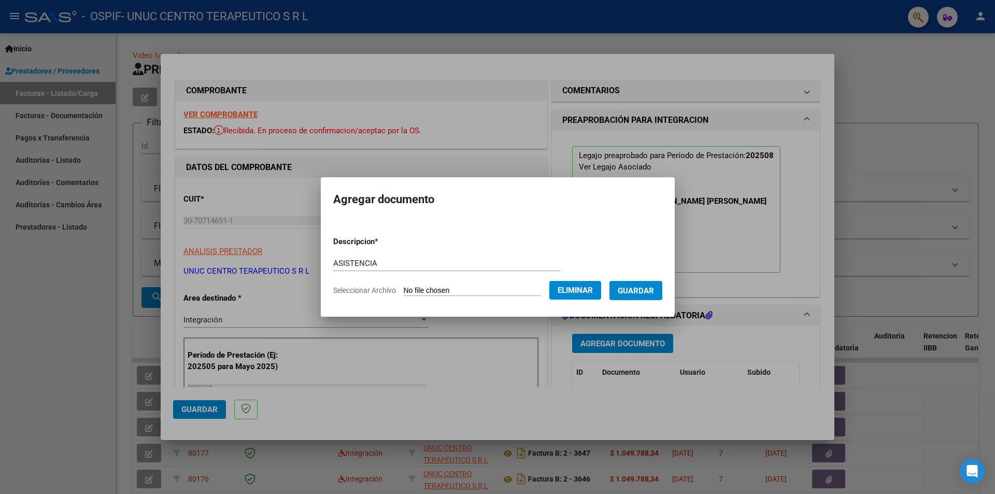
click at [644, 291] on span "Guardar" at bounding box center [636, 290] width 36 height 9
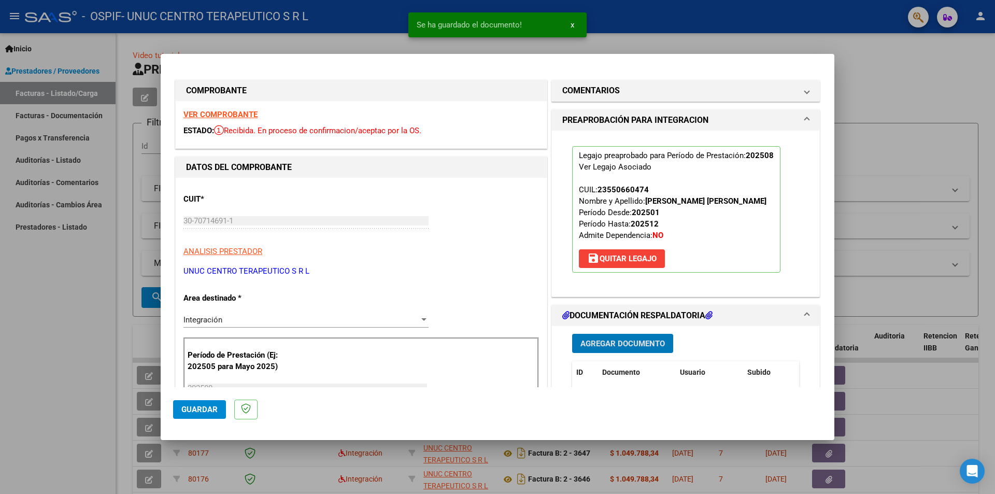
click at [634, 307] on span "Agregar Documento" at bounding box center [622, 343] width 84 height 9
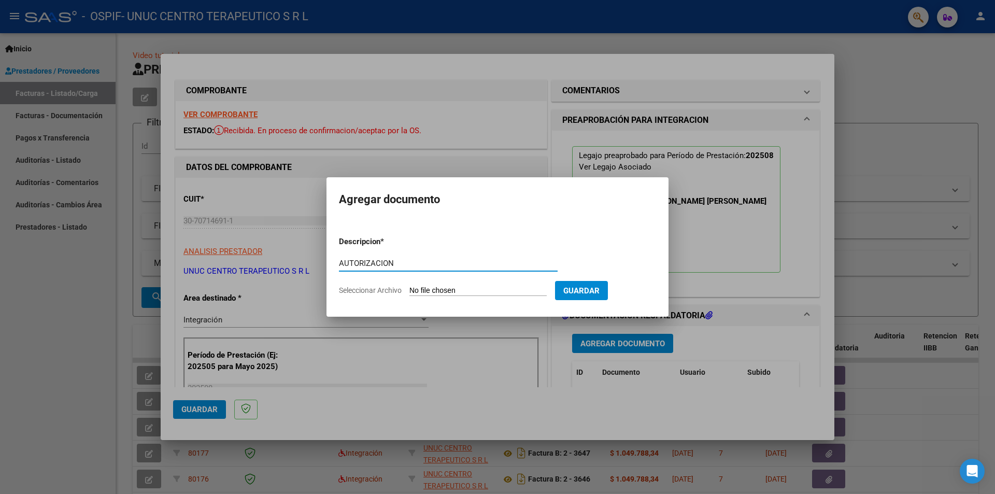
type input "AUTORIZACION"
click at [366, 291] on span "Seleccionar Archivo" at bounding box center [370, 290] width 63 height 8
click at [409, 291] on input "Seleccionar Archivo" at bounding box center [477, 291] width 137 height 10
type input "C:\fakepath\AUTORIZACION [PERSON_NAME] 25.png"
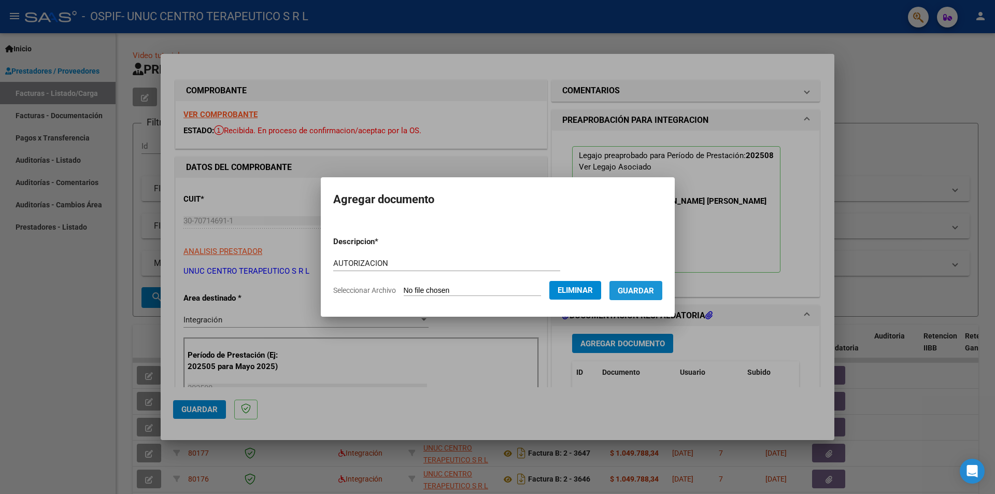
click at [639, 294] on span "Guardar" at bounding box center [636, 290] width 36 height 9
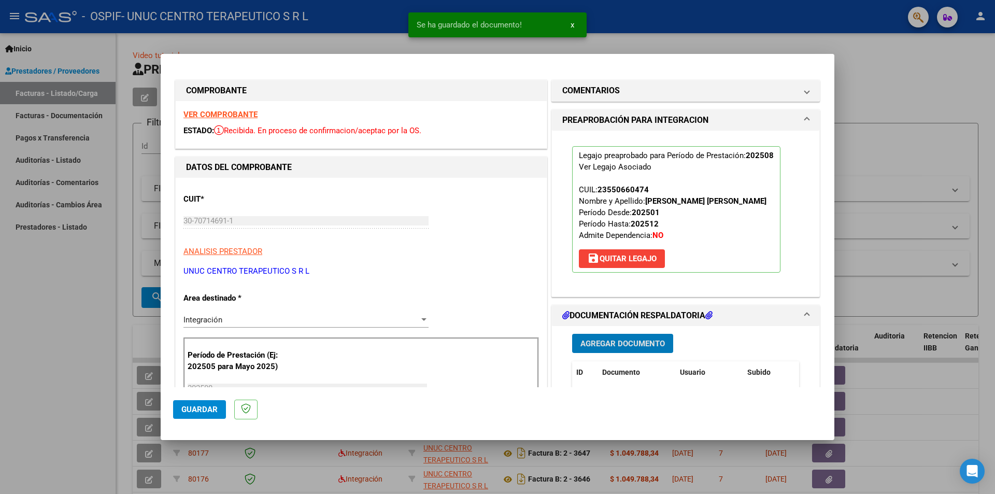
click at [189, 307] on span "Guardar" at bounding box center [199, 409] width 36 height 9
drag, startPoint x: 908, startPoint y: 75, endPoint x: 874, endPoint y: 103, distance: 44.2
click at [663, 77] on div at bounding box center [497, 247] width 995 height 494
type input "$ 0,00"
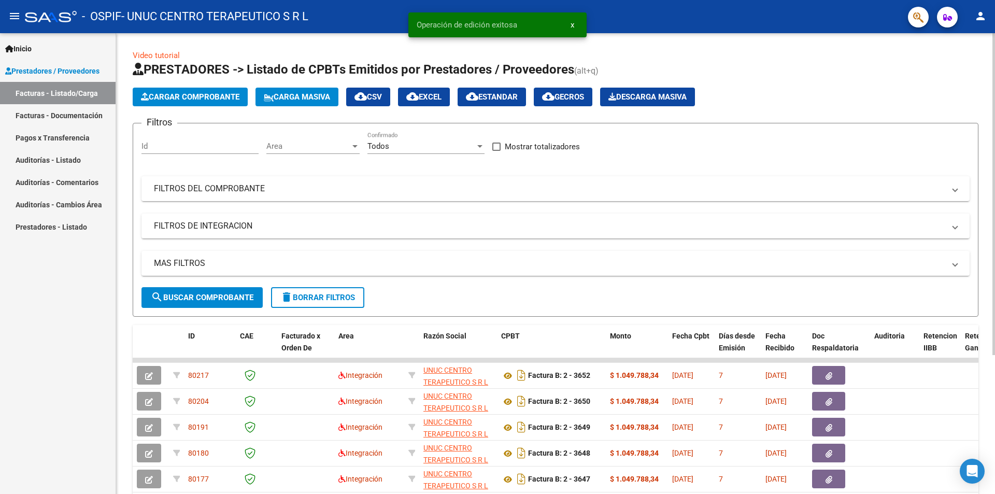
click at [212, 95] on span "Cargar Comprobante" at bounding box center [190, 96] width 98 height 9
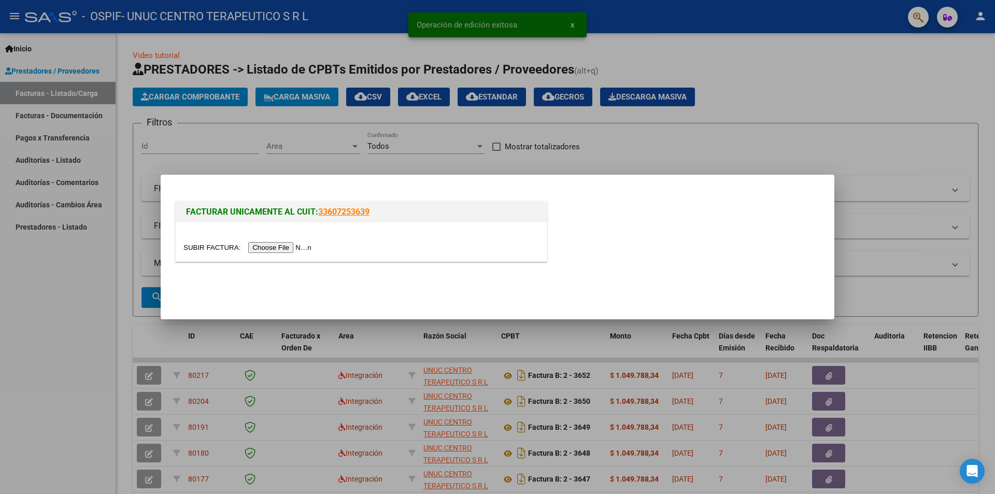
click at [293, 251] on input "file" at bounding box center [248, 247] width 131 height 11
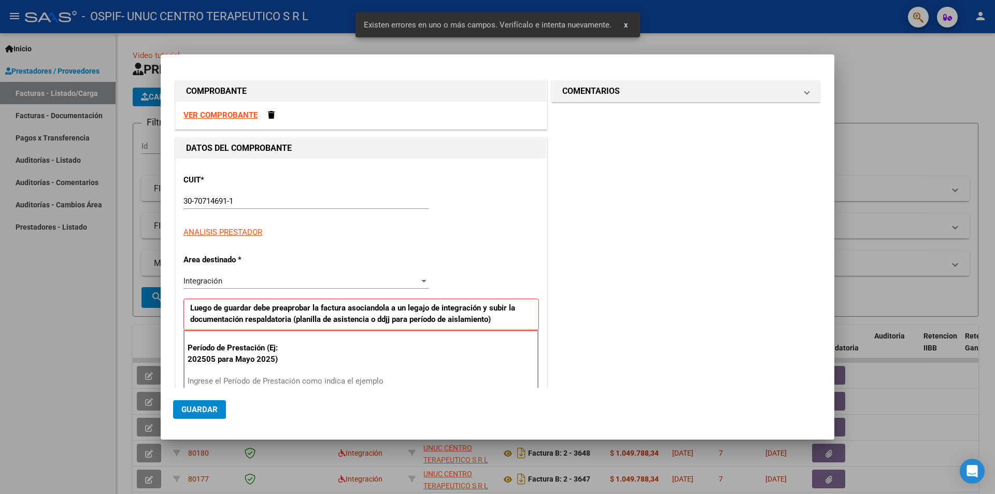
scroll to position [143, 0]
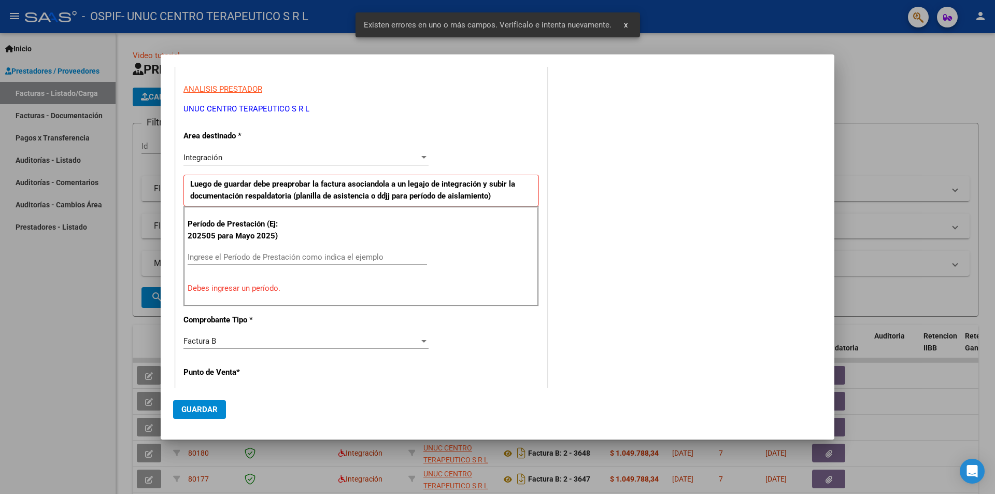
click at [216, 254] on input "Ingrese el Período de Prestación como indica el ejemplo" at bounding box center [307, 256] width 239 height 9
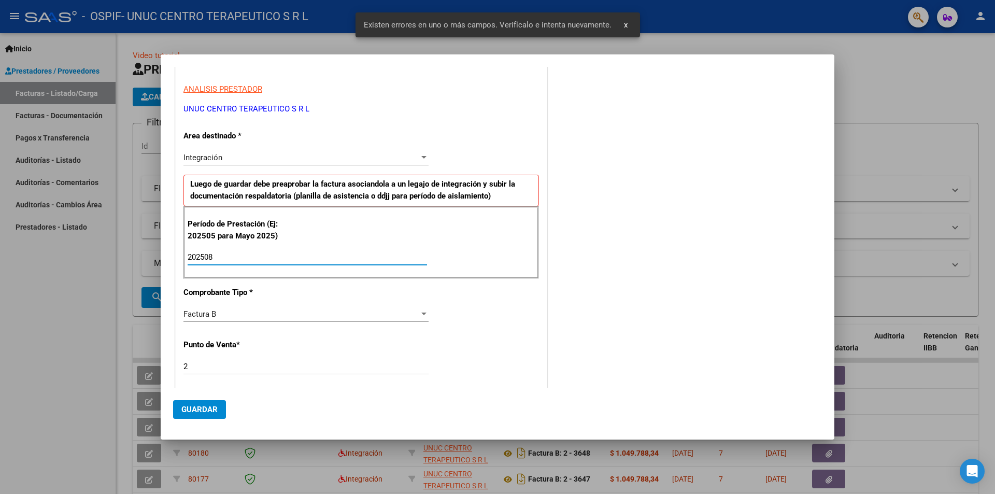
type input "202508"
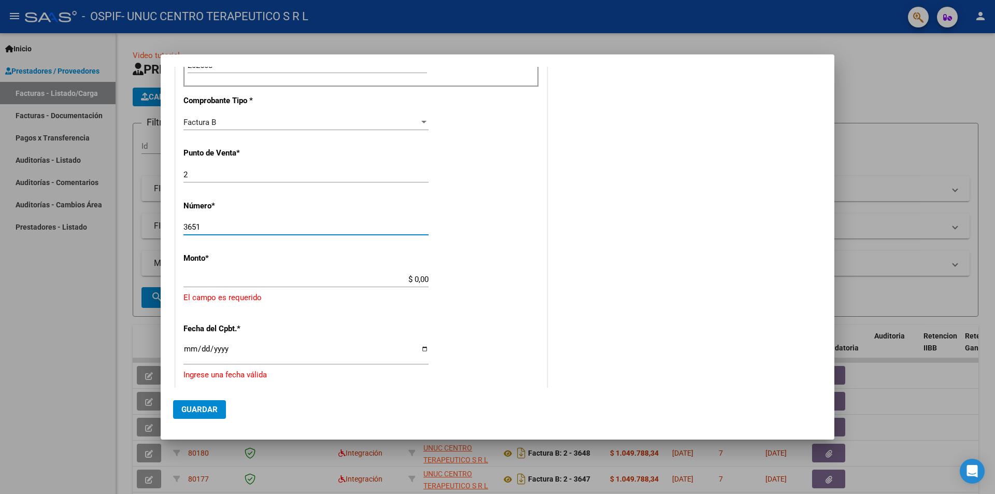
type input "3651"
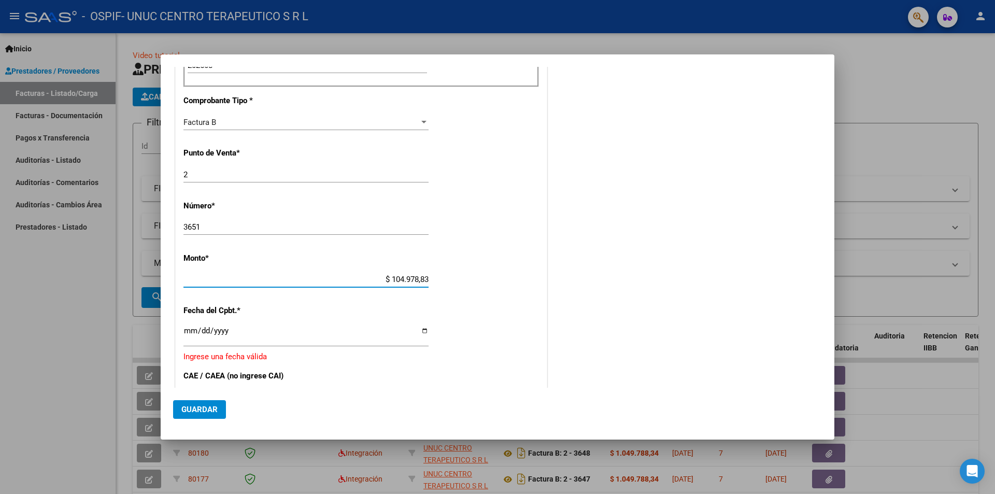
type input "$ 1.049.788,34"
click at [422, 307] on input "Ingresar la fecha" at bounding box center [305, 334] width 245 height 17
type input "[DATE]"
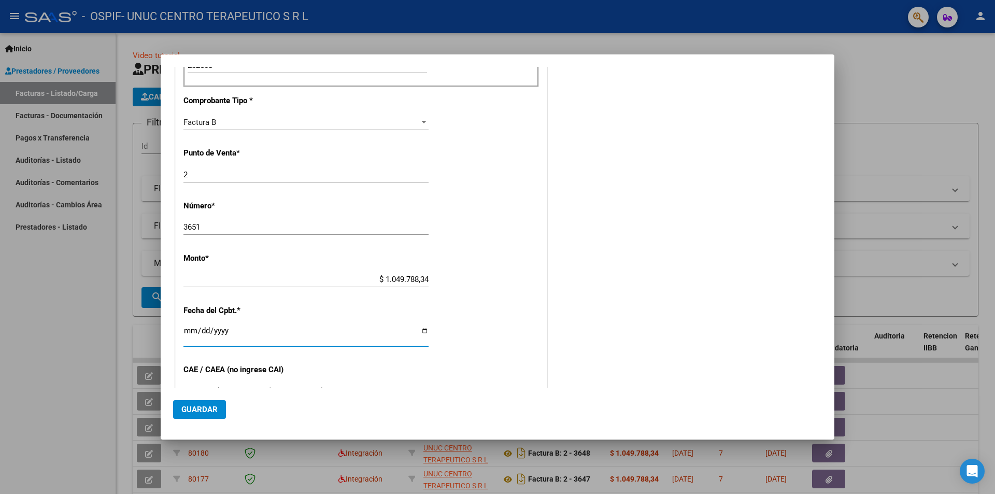
scroll to position [438, 0]
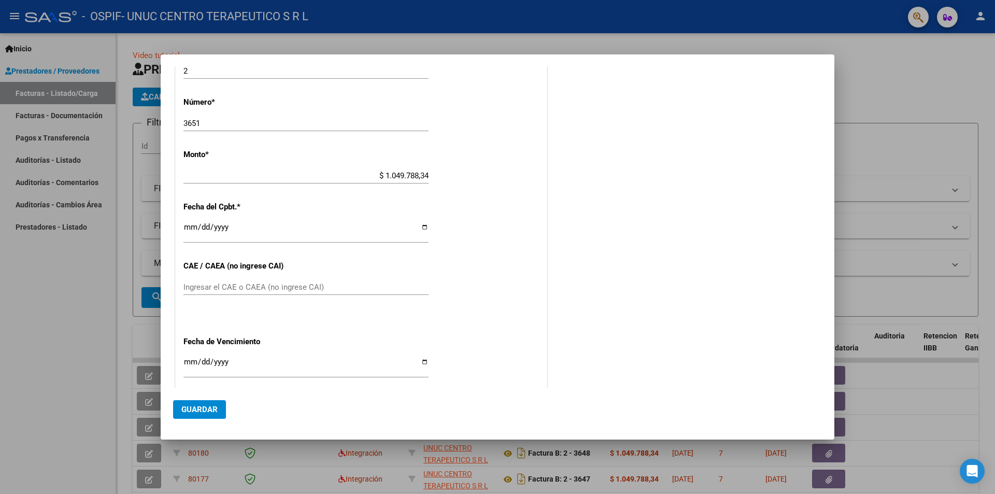
click at [206, 287] on input "Ingresar el CAE o CAEA (no ingrese CAI)" at bounding box center [305, 286] width 245 height 9
paste input "75361677763600"
type input "75361677763600"
click at [417, 307] on input "Ingresar la fecha" at bounding box center [305, 366] width 245 height 17
click at [421, 307] on input "Ingresar la fecha" at bounding box center [305, 366] width 245 height 17
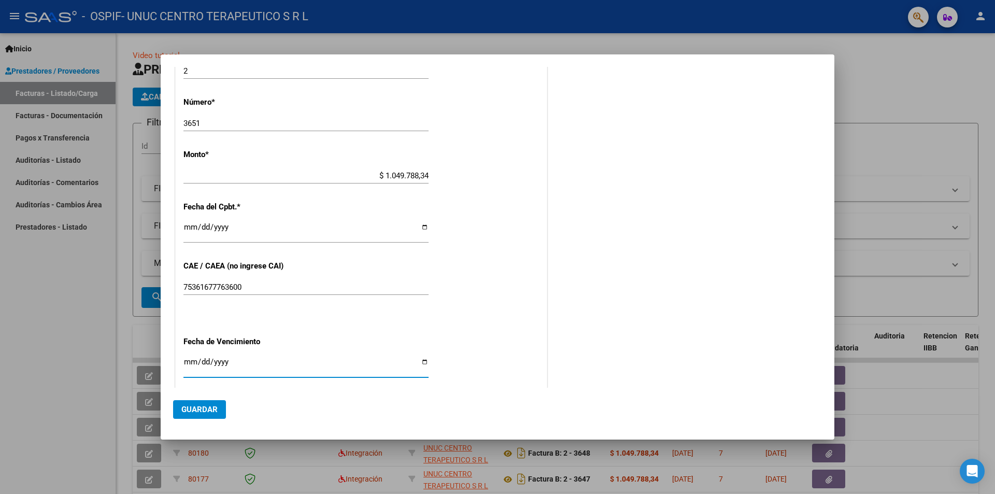
type input "[DATE]"
click at [204, 307] on button "Guardar" at bounding box center [199, 409] width 53 height 19
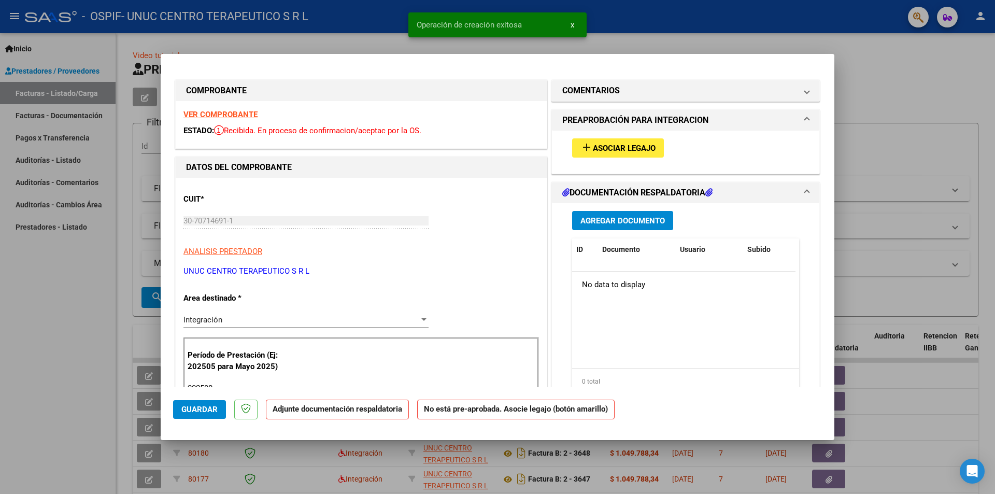
click at [658, 157] on button "add Asociar Legajo" at bounding box center [618, 147] width 92 height 19
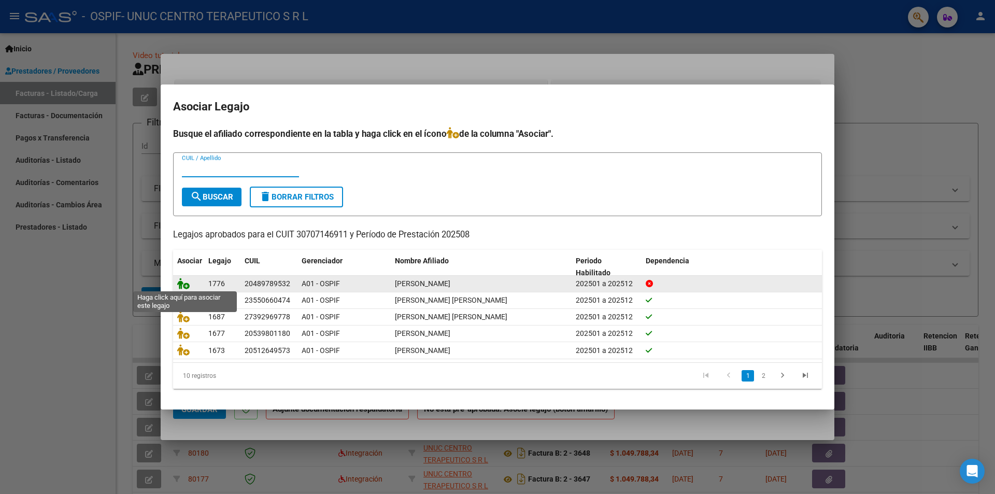
click at [183, 279] on icon at bounding box center [183, 283] width 12 height 11
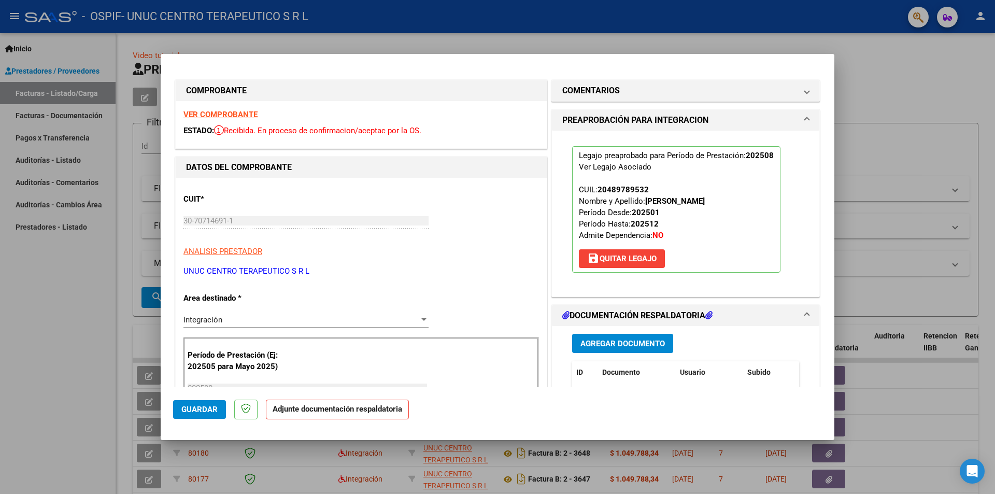
click at [602, 307] on span "Agregar Documento" at bounding box center [622, 343] width 84 height 9
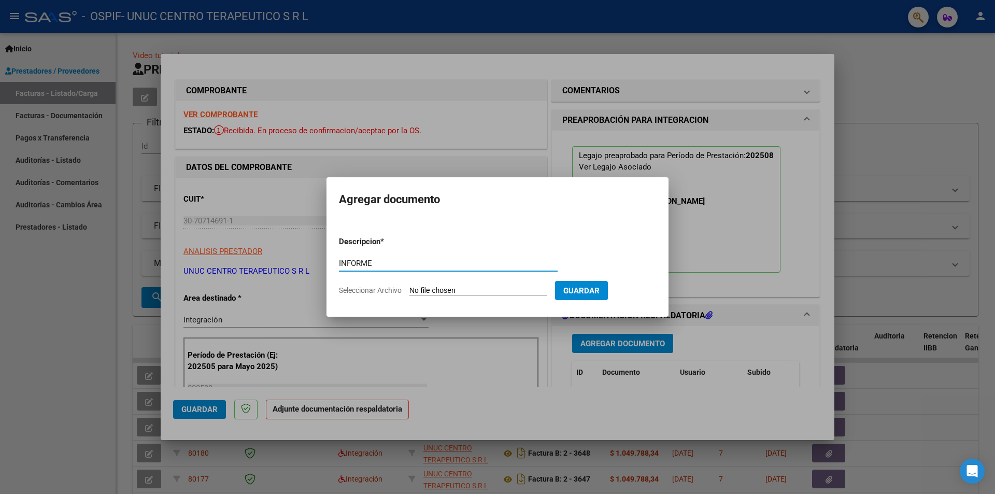
type input "INFORME"
click at [381, 290] on span "Seleccionar Archivo" at bounding box center [370, 290] width 63 height 8
click at [409, 290] on input "Seleccionar Archivo" at bounding box center [477, 291] width 137 height 10
type input "C:\fakepath\Informe agosto 2025.pdf"
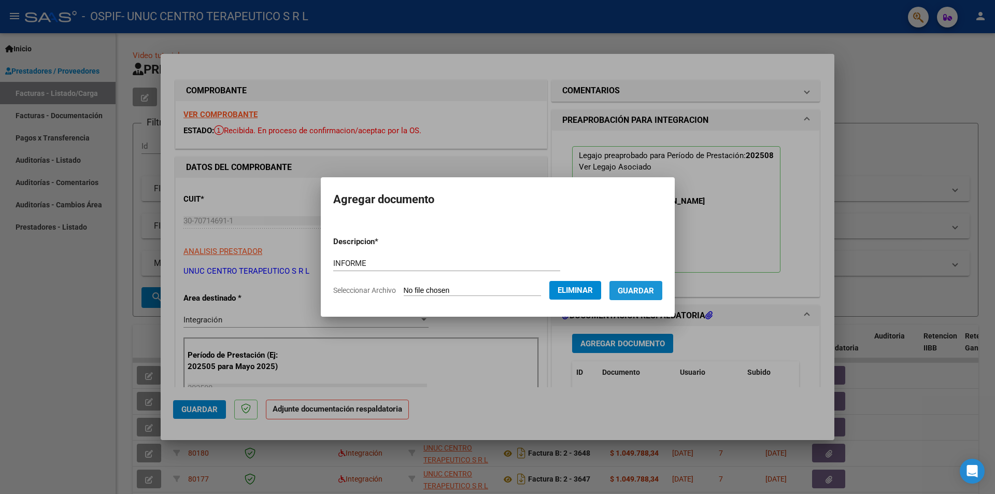
click at [637, 294] on span "Guardar" at bounding box center [636, 290] width 36 height 9
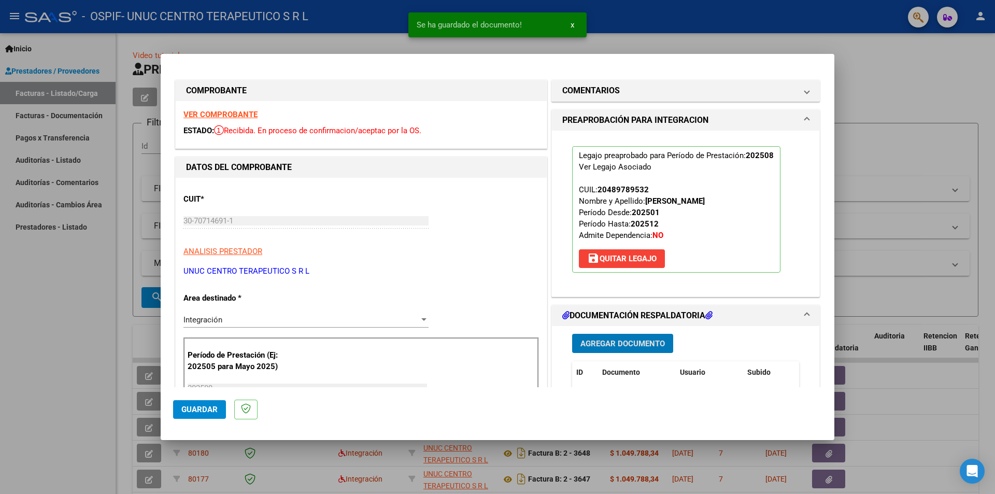
click at [635, 307] on span "Agregar Documento" at bounding box center [622, 343] width 84 height 9
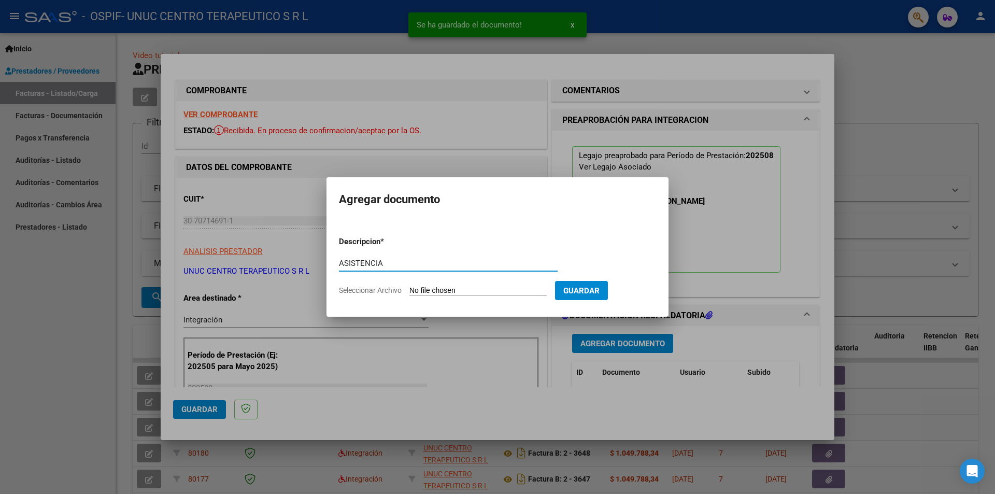
type input "ASISTENCIA"
click at [388, 292] on span "Seleccionar Archivo" at bounding box center [370, 290] width 63 height 8
click at [409, 292] on input "Seleccionar Archivo" at bounding box center [477, 291] width 137 height 10
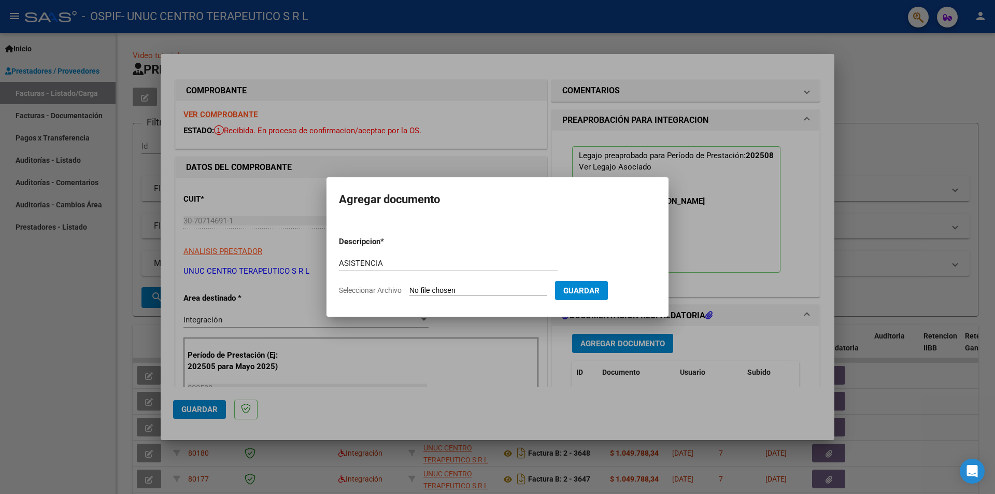
type input "C:\fakepath\[PERSON_NAME] [DATE].pdf"
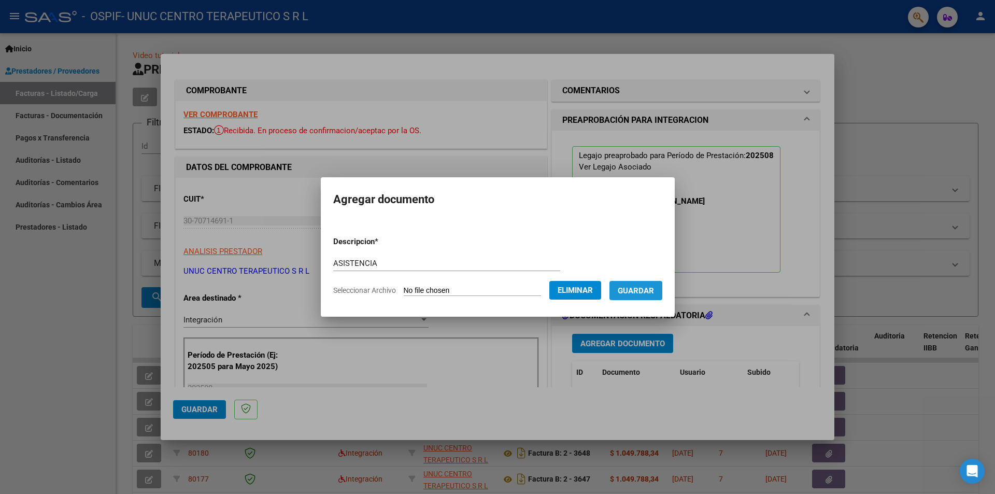
click at [641, 290] on span "Guardar" at bounding box center [636, 290] width 36 height 9
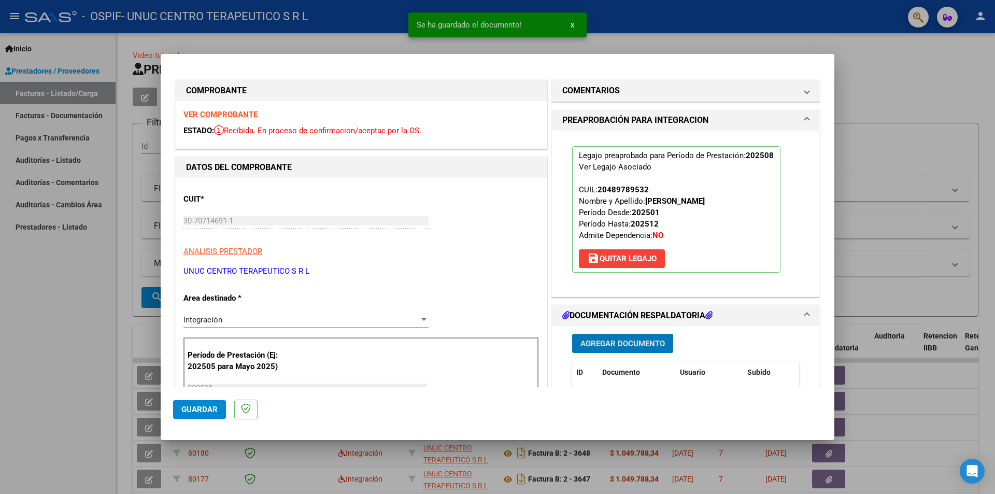
click at [607, 307] on button "Agregar Documento" at bounding box center [622, 343] width 101 height 19
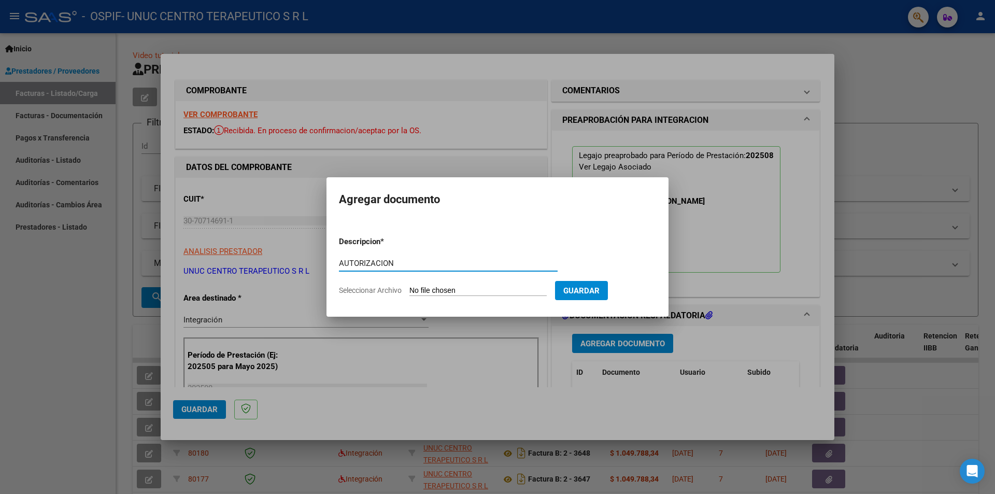
type input "AUTORIZACION"
click at [380, 292] on span "Seleccionar Archivo" at bounding box center [370, 290] width 63 height 8
click at [409, 292] on input "Seleccionar Archivo" at bounding box center [477, 291] width 137 height 10
type input "C:\fakepath\AUTORIZACION [PERSON_NAME] 25.png"
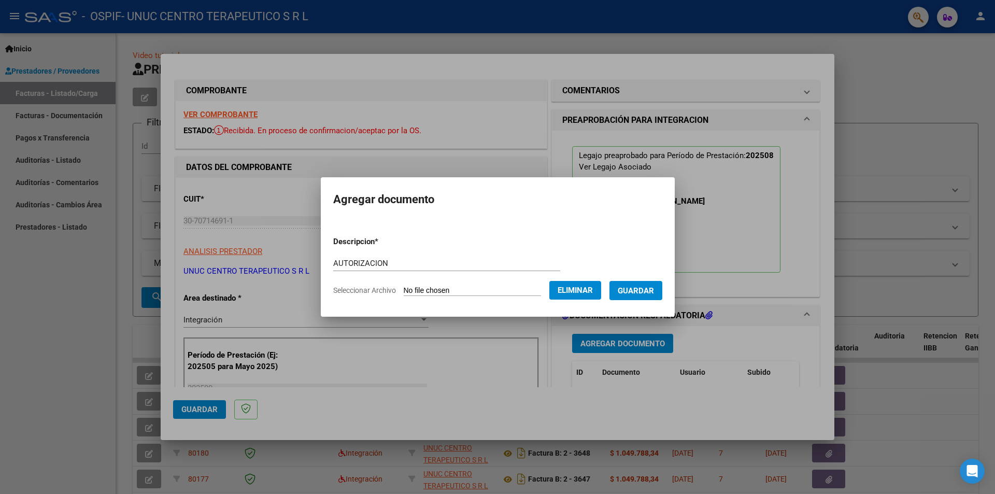
click at [645, 286] on span "Guardar" at bounding box center [636, 290] width 36 height 9
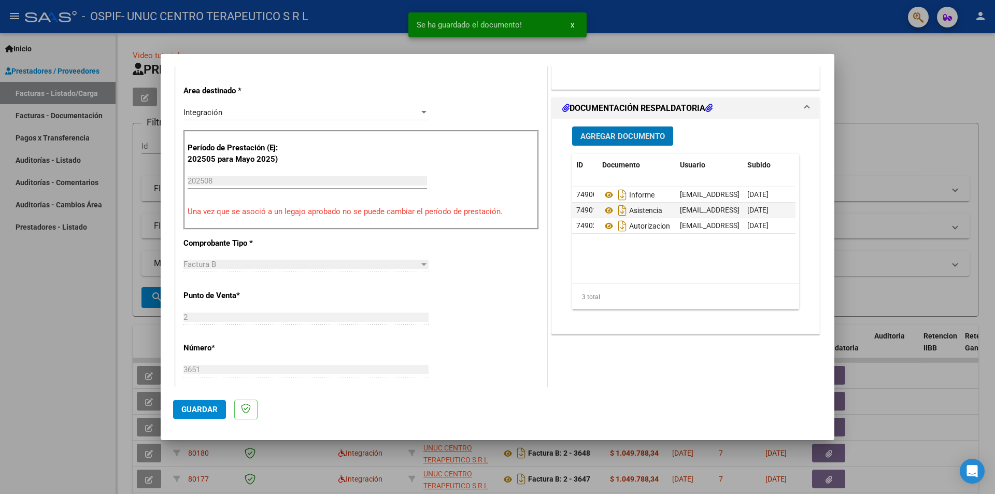
scroll to position [259, 0]
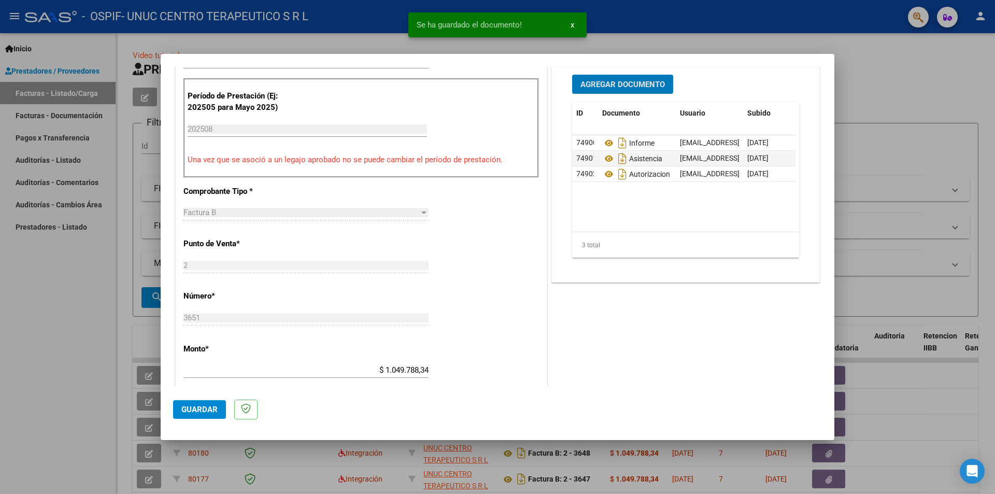
click at [184, 307] on button "Guardar" at bounding box center [199, 409] width 53 height 19
click at [663, 89] on div at bounding box center [497, 247] width 995 height 494
type input "$ 0,00"
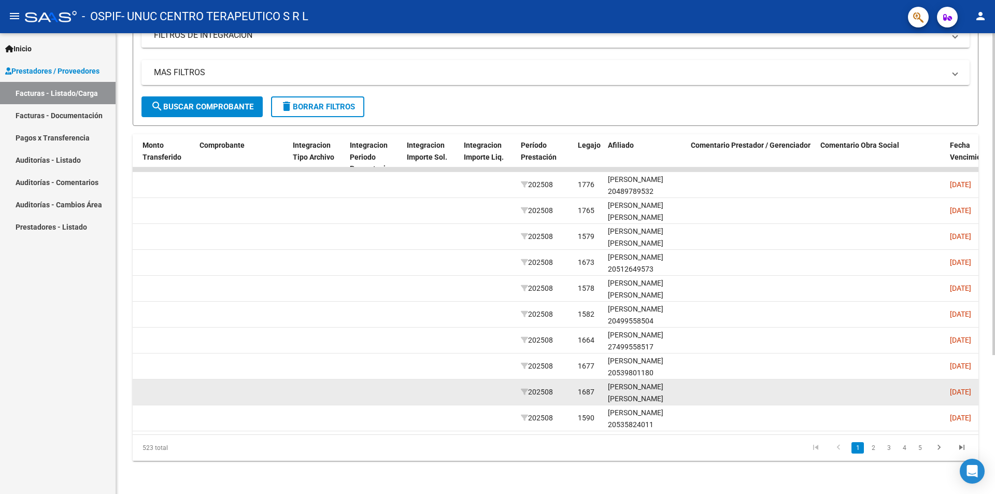
scroll to position [2, 0]
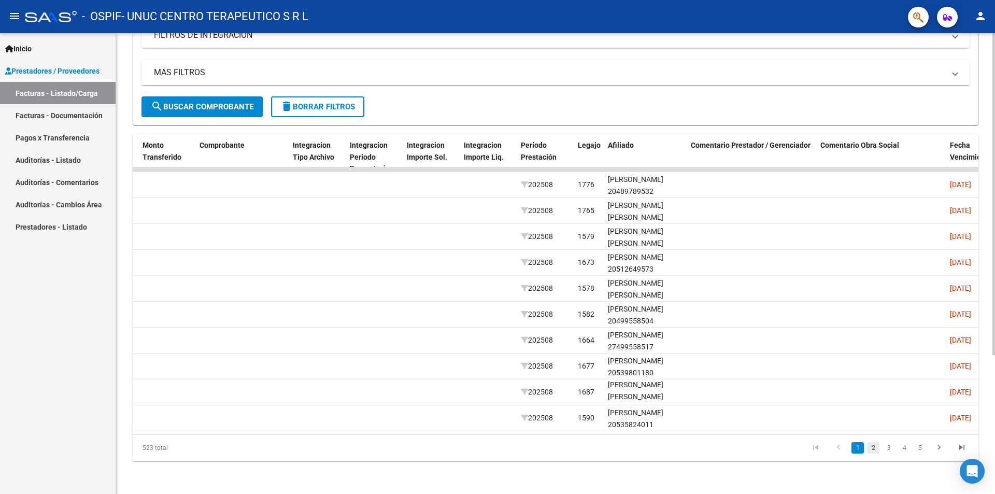
click at [663, 307] on link "2" at bounding box center [873, 447] width 12 height 11
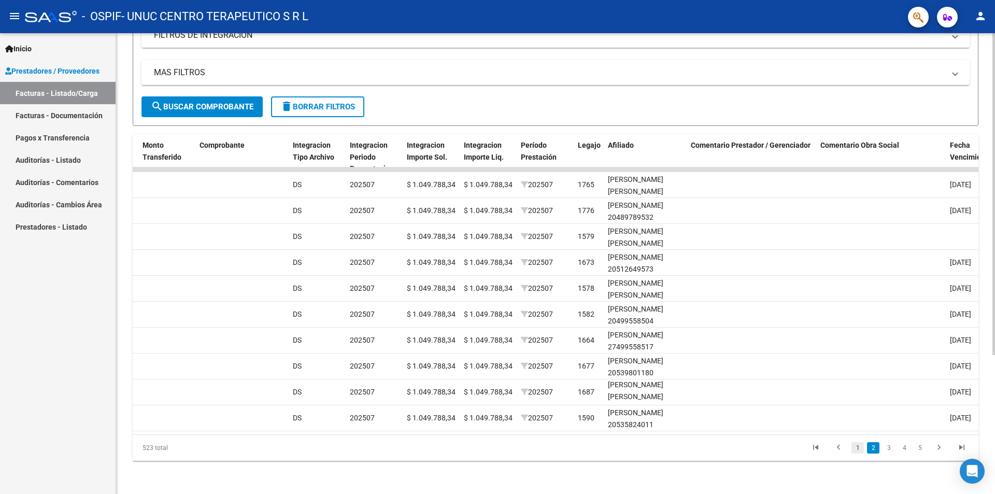
click at [663, 307] on link "1" at bounding box center [857, 447] width 12 height 11
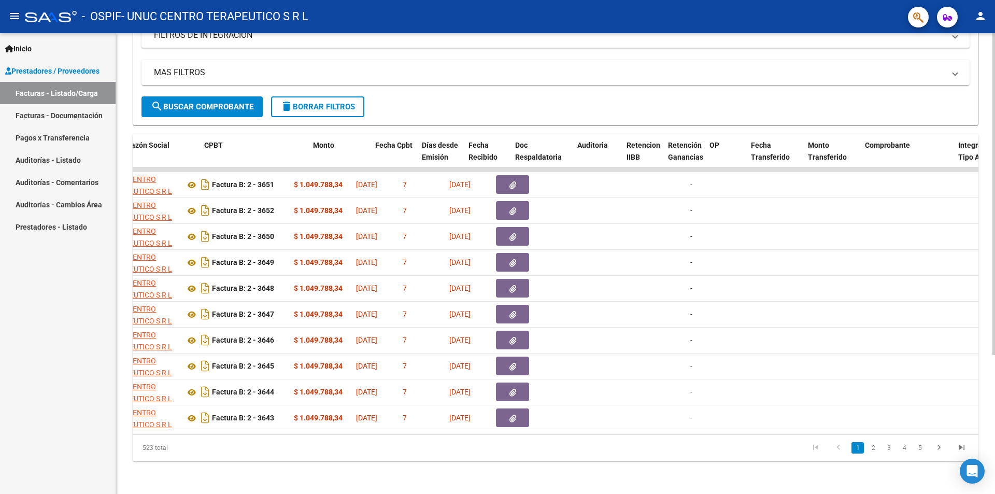
scroll to position [0, 297]
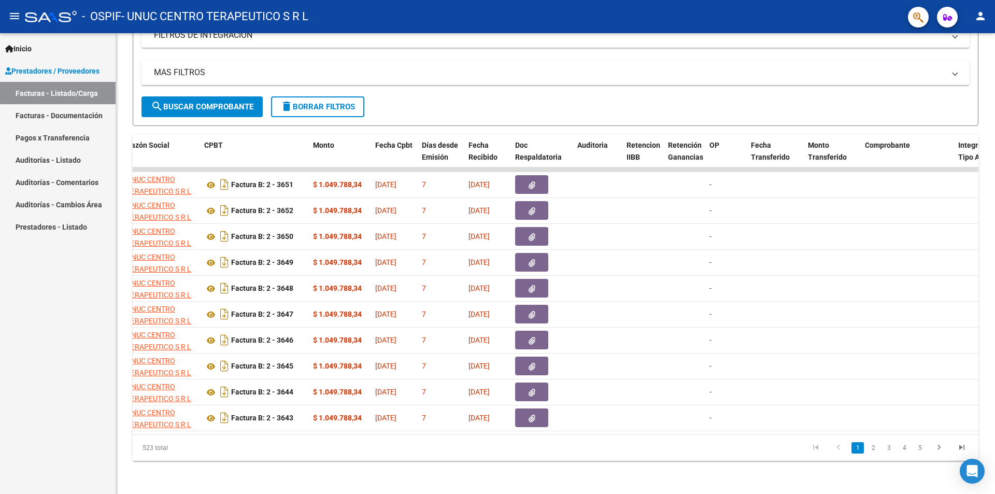
click at [663, 13] on mat-icon "person" at bounding box center [980, 16] width 12 height 12
click at [663, 70] on button "exit_to_app Salir" at bounding box center [959, 68] width 63 height 25
